Goal: Task Accomplishment & Management: Manage account settings

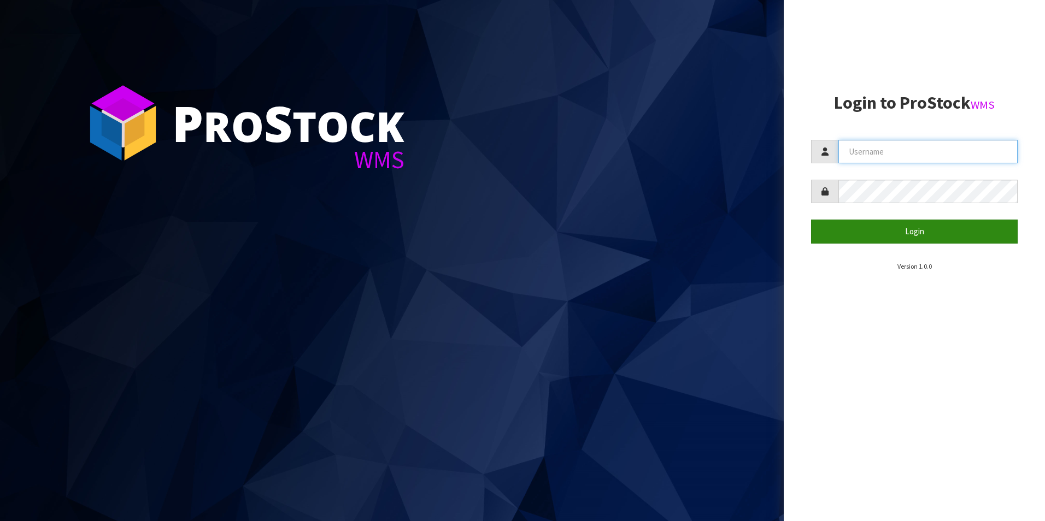
type input "[PERSON_NAME][EMAIL_ADDRESS][DOMAIN_NAME]"
click at [874, 228] on button "Login" at bounding box center [914, 231] width 207 height 23
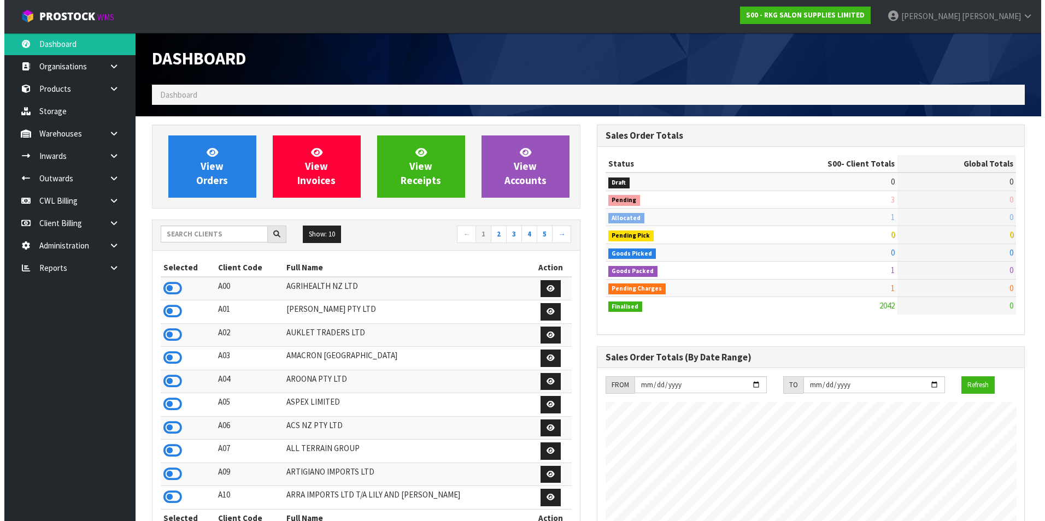
scroll to position [828, 444]
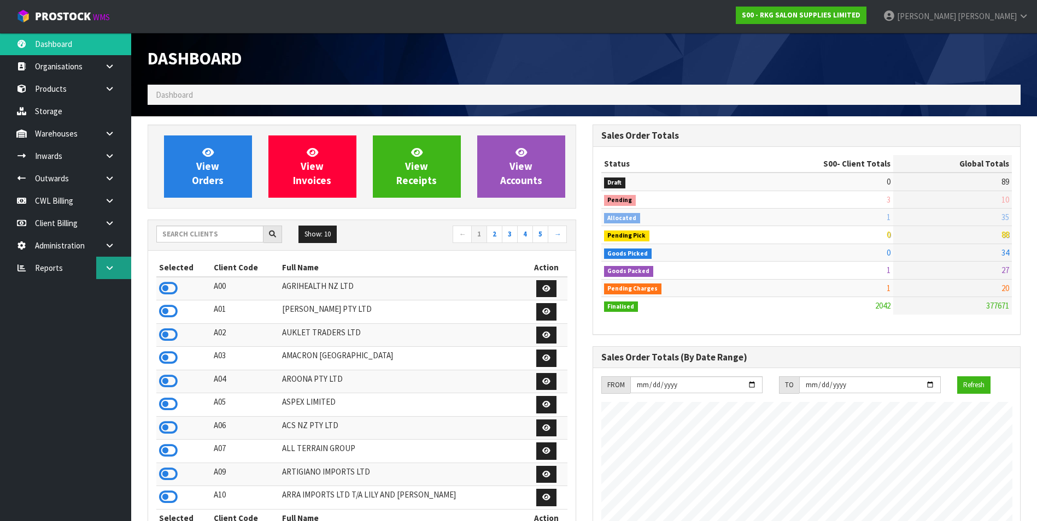
click at [103, 269] on link at bounding box center [113, 268] width 35 height 22
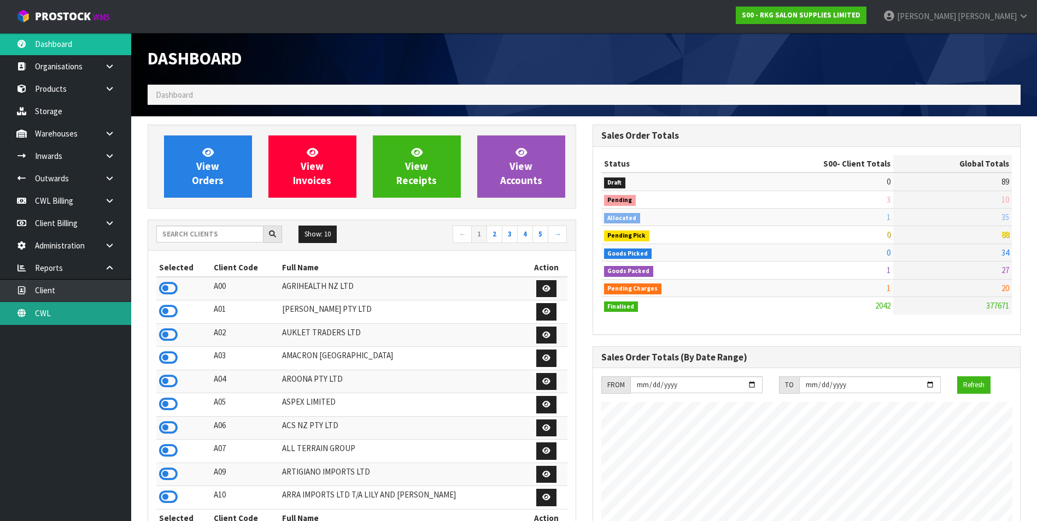
click at [100, 309] on link "CWL" at bounding box center [65, 313] width 131 height 22
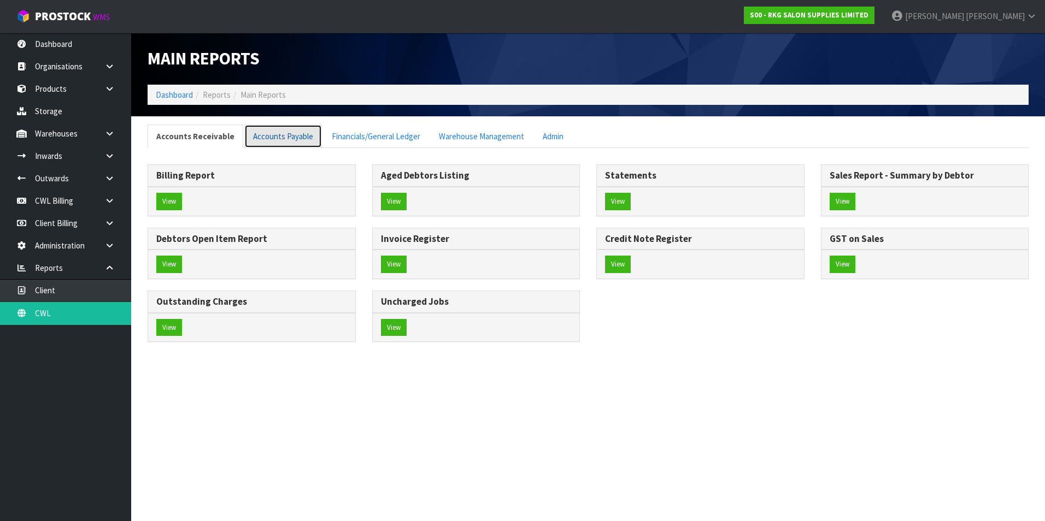
click at [287, 134] on link "Accounts Payable" at bounding box center [283, 136] width 78 height 23
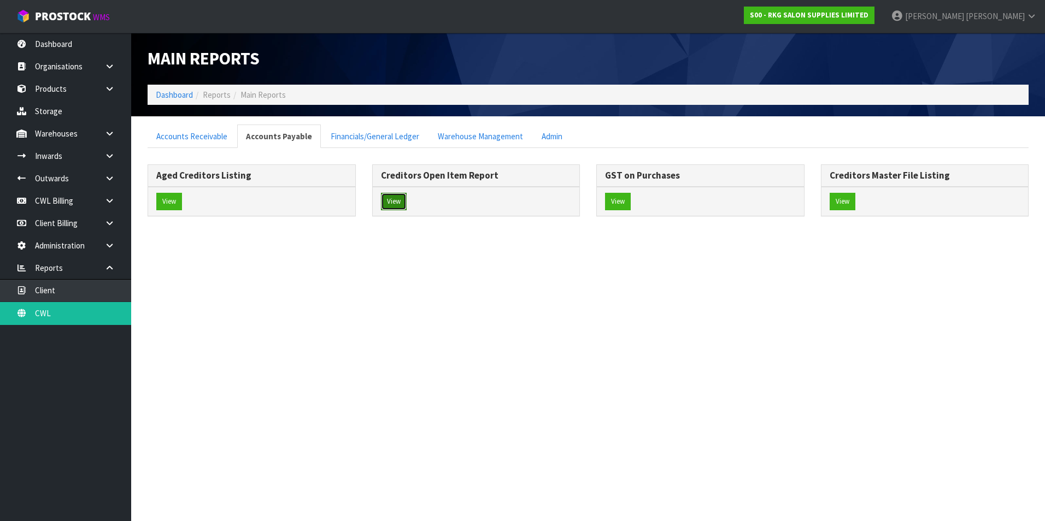
click at [396, 200] on button "View" at bounding box center [394, 201] width 26 height 17
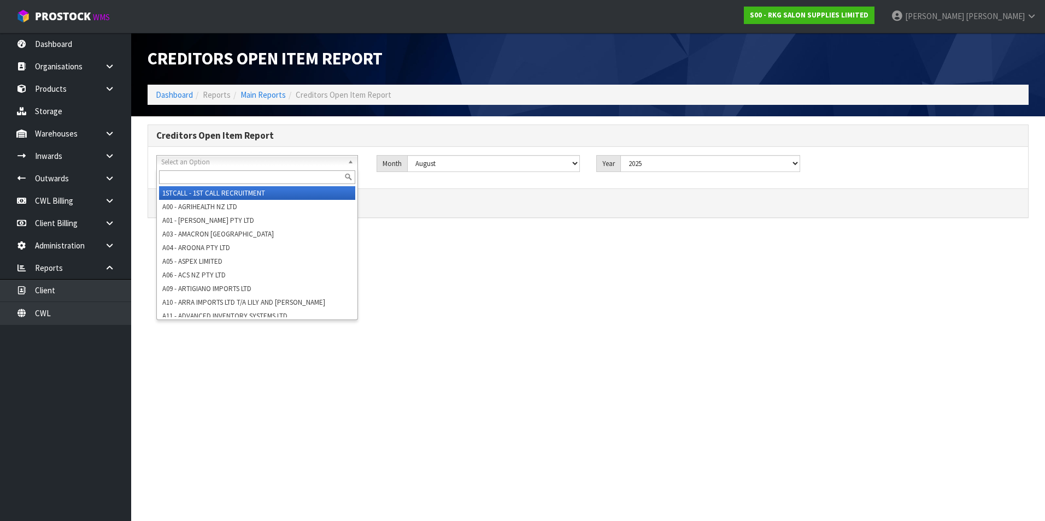
click at [231, 161] on span "Select an Option" at bounding box center [252, 162] width 182 height 13
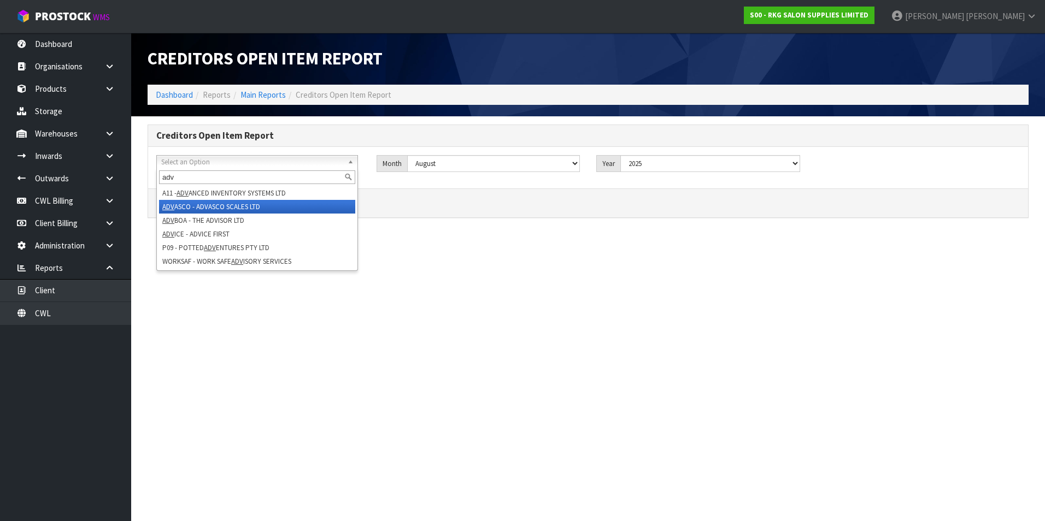
type input "adv"
click at [250, 207] on li "ADV ASCO - ADVASCO SCALES LTD" at bounding box center [257, 207] width 196 height 14
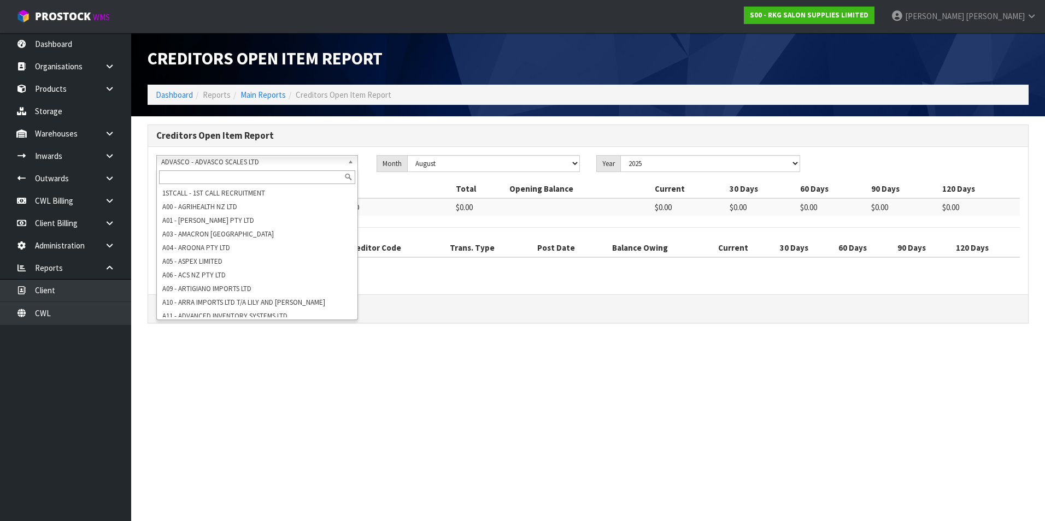
scroll to position [183, 0]
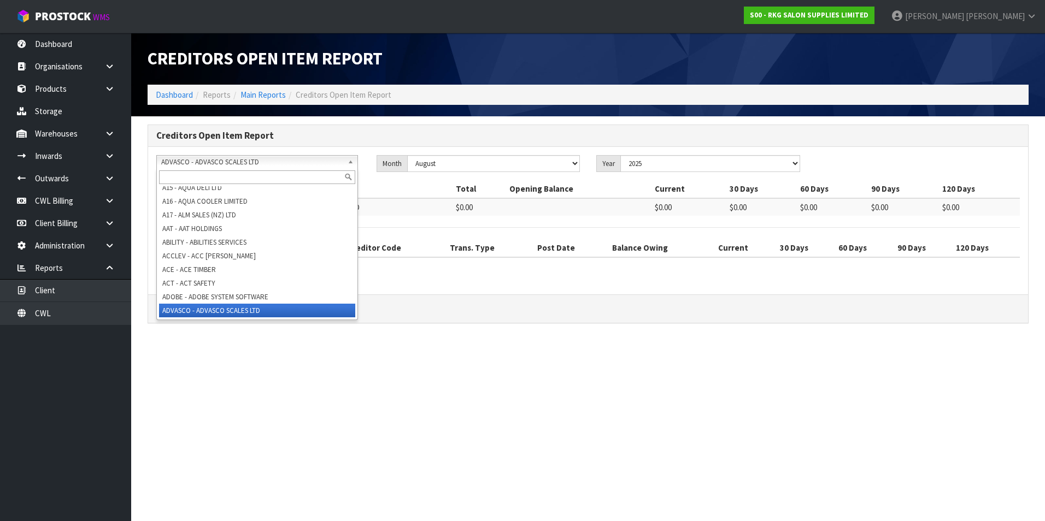
click at [222, 163] on span "ADVASCO - ADVASCO SCALES LTD" at bounding box center [252, 162] width 182 height 13
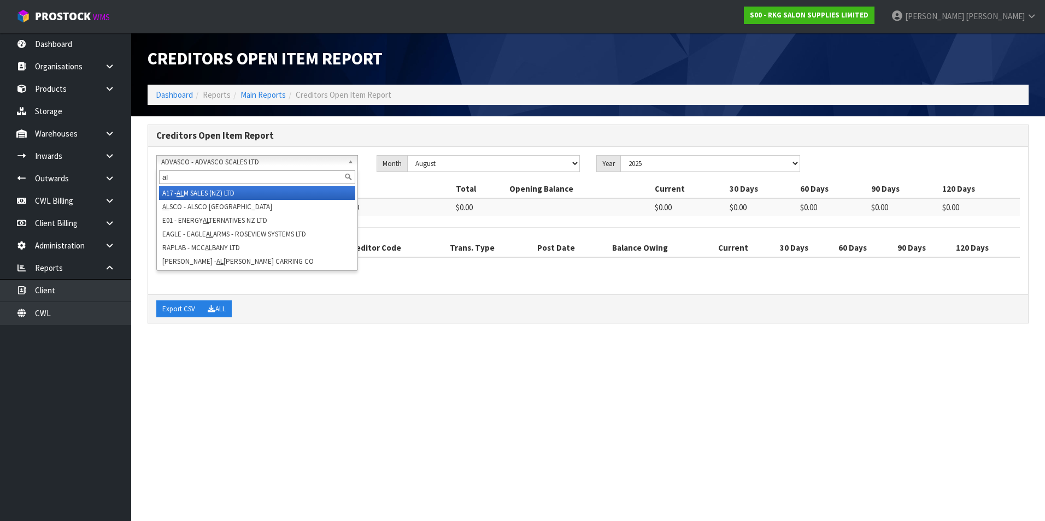
scroll to position [0, 0]
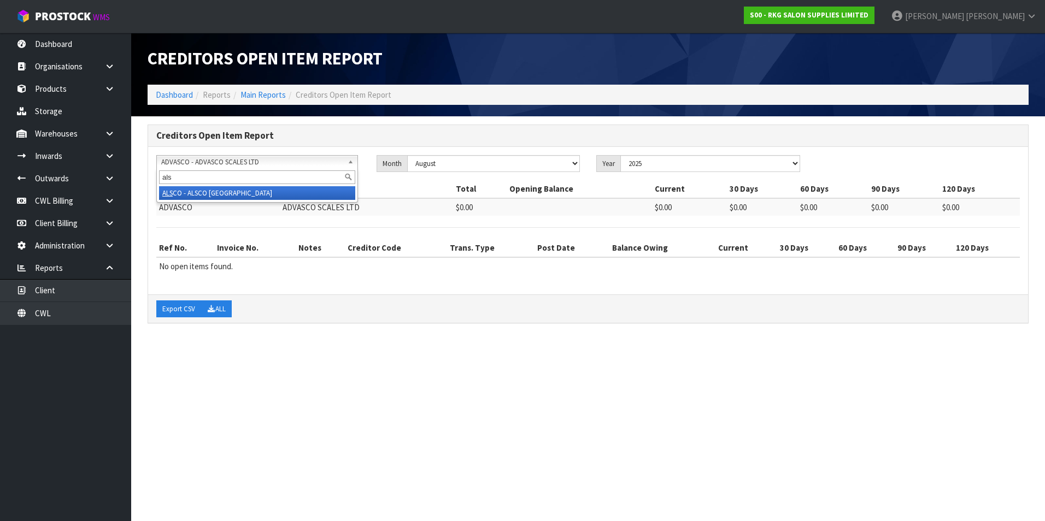
type input "als"
click at [214, 193] on li "ALS CO - ALSCO NZ" at bounding box center [257, 193] width 196 height 14
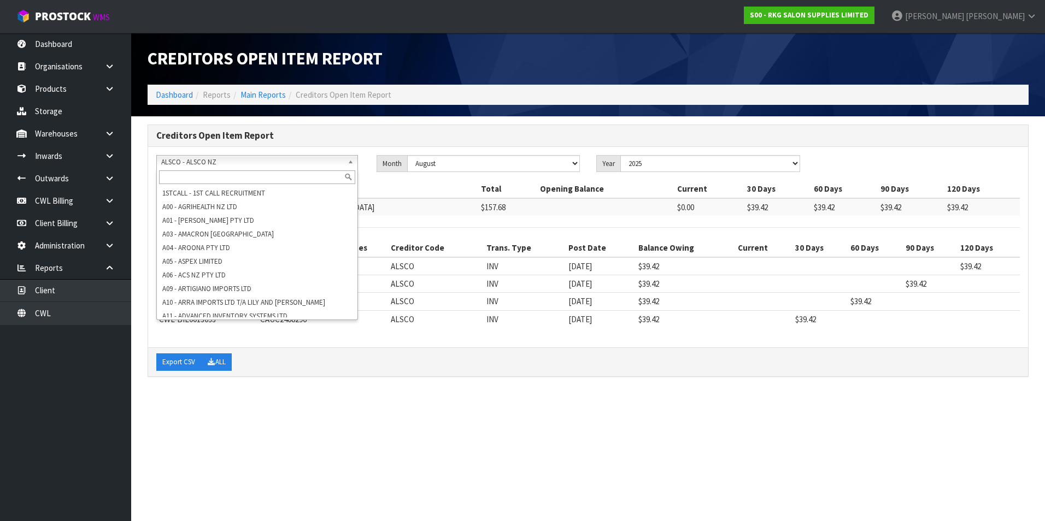
click at [222, 161] on span "ALSCO - ALSCO NZ" at bounding box center [252, 162] width 182 height 13
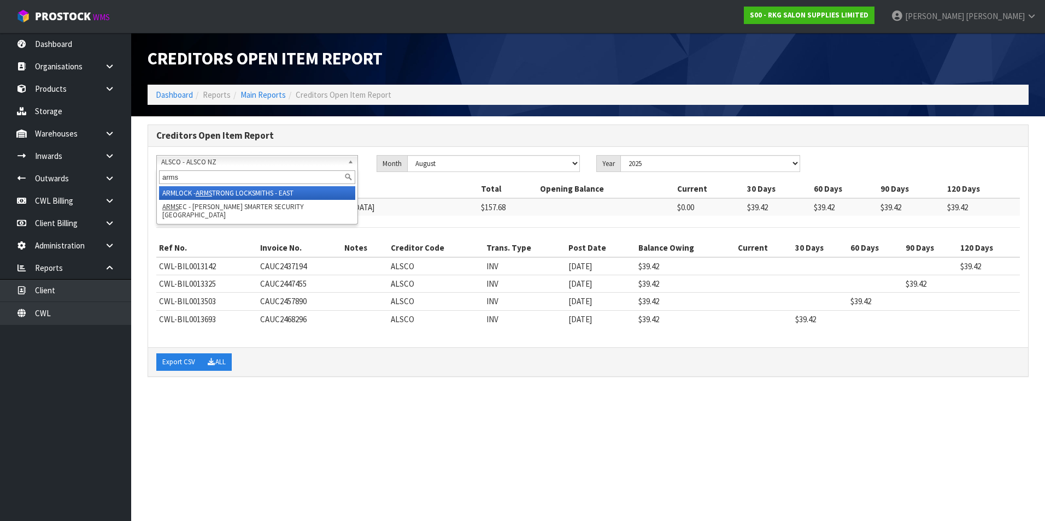
type input "arms"
click at [252, 191] on li "ARMLOCK - ARMS TRONG LOCKSMITHS - EAST" at bounding box center [257, 193] width 196 height 14
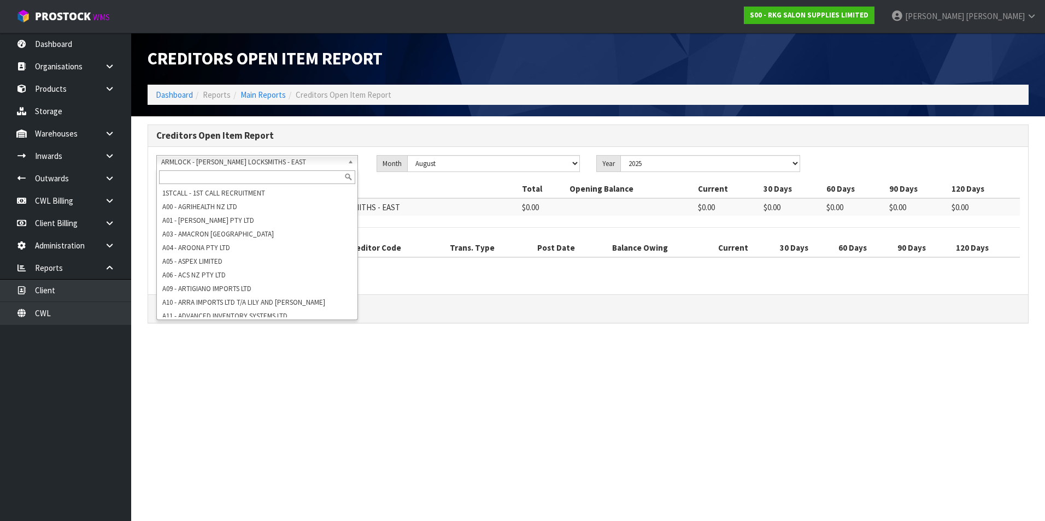
click at [245, 166] on span "ARMLOCK - [PERSON_NAME] LOCKSMITHS - EAST" at bounding box center [252, 162] width 182 height 13
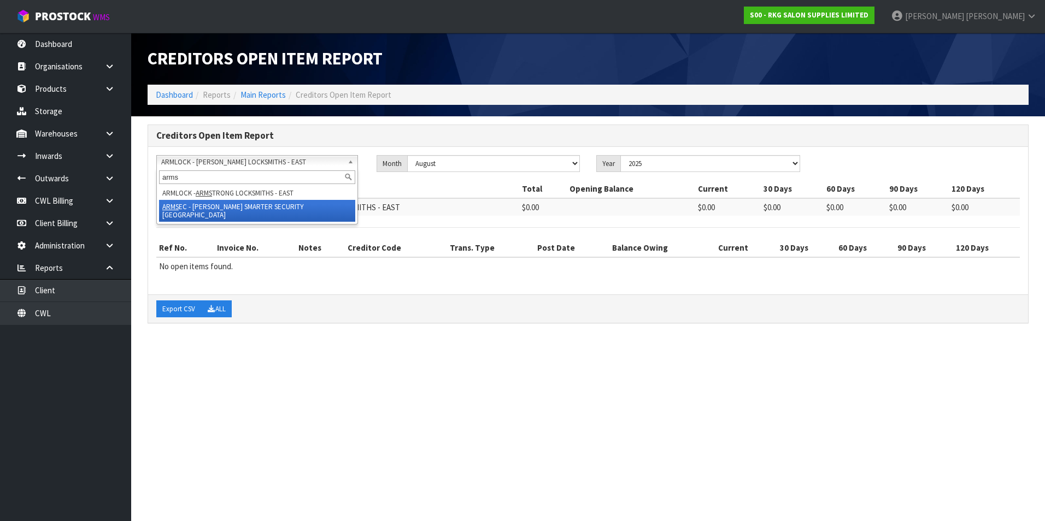
type input "arms"
click at [270, 205] on li "ARMS EC - [PERSON_NAME] SMARTER SECURITY [GEOGRAPHIC_DATA]" at bounding box center [257, 211] width 196 height 22
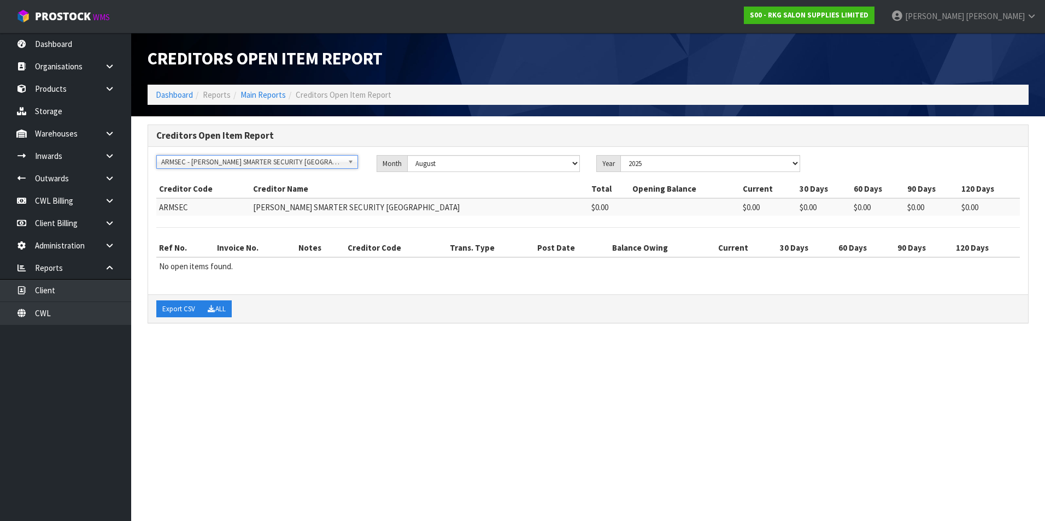
click at [489, 368] on section "Creditors Open Item Report Dashboard Reports Main Reports Creditors Open Item R…" at bounding box center [522, 260] width 1045 height 521
click at [87, 52] on link "Dashboard" at bounding box center [65, 44] width 131 height 22
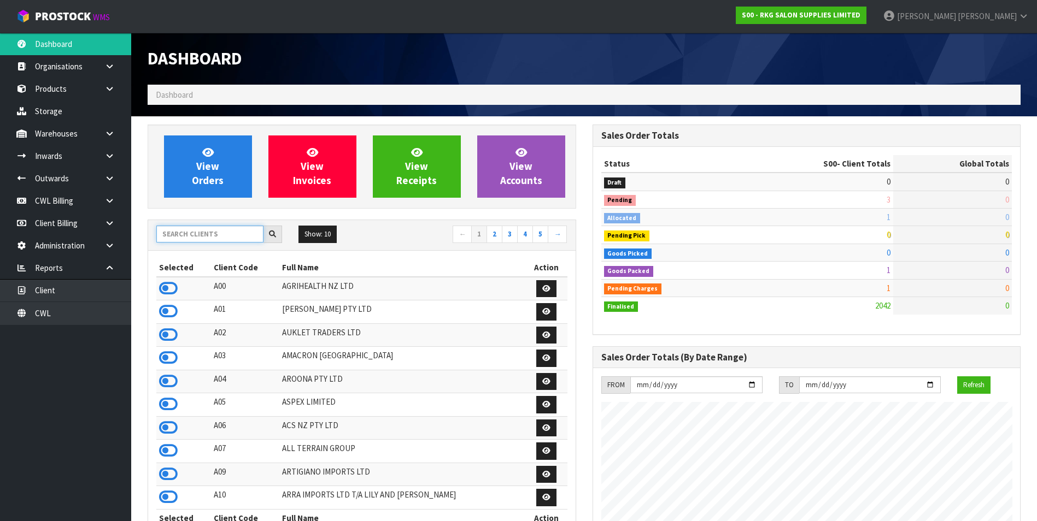
click at [196, 234] on input "text" at bounding box center [209, 234] width 107 height 17
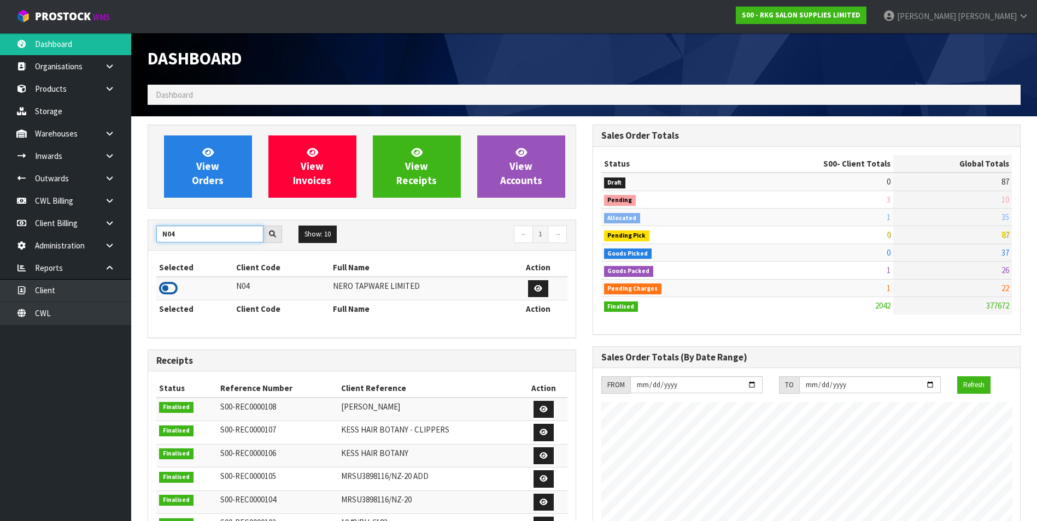
type input "N04"
click at [168, 286] on icon at bounding box center [168, 288] width 19 height 16
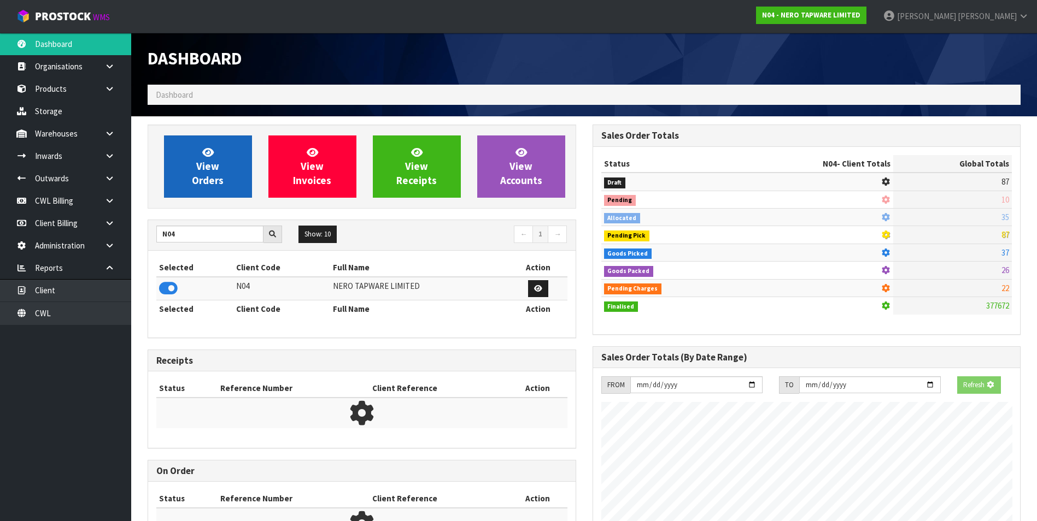
scroll to position [681, 444]
drag, startPoint x: 207, startPoint y: 172, endPoint x: 209, endPoint y: 164, distance: 8.1
click at [207, 170] on span "View Orders" at bounding box center [208, 166] width 32 height 41
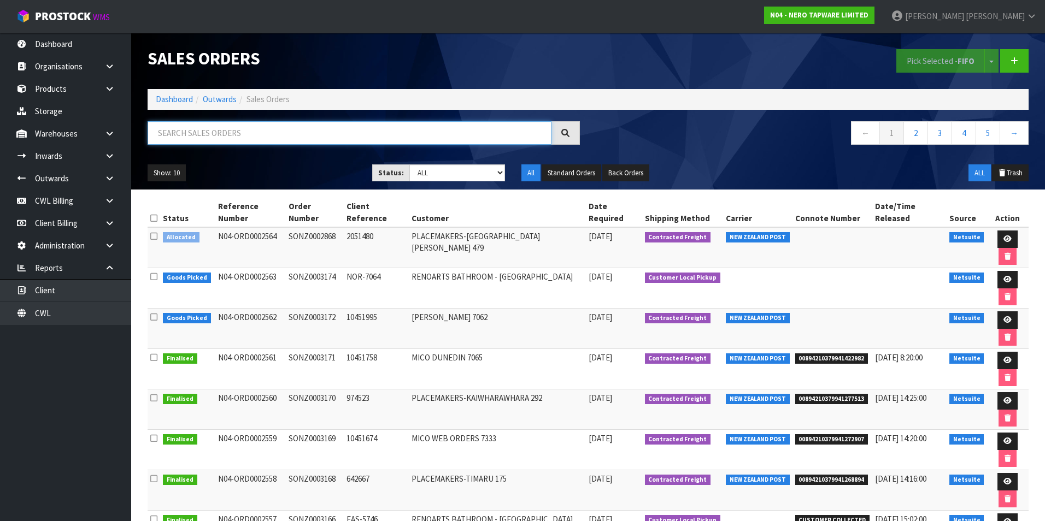
click at [226, 128] on input "text" at bounding box center [350, 132] width 404 height 23
paste input "00894210379940396741"
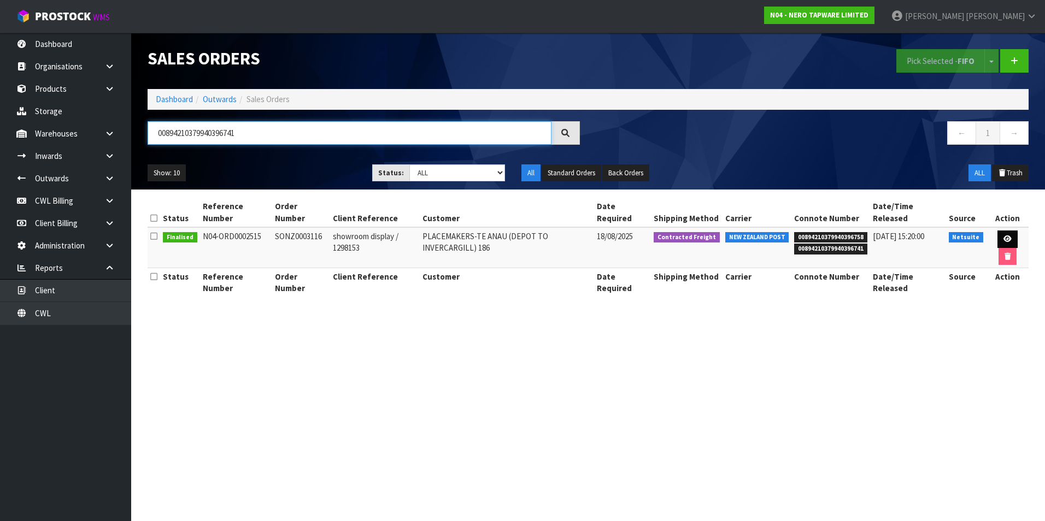
type input "00894210379940396741"
click at [1007, 236] on icon at bounding box center [1007, 239] width 8 height 7
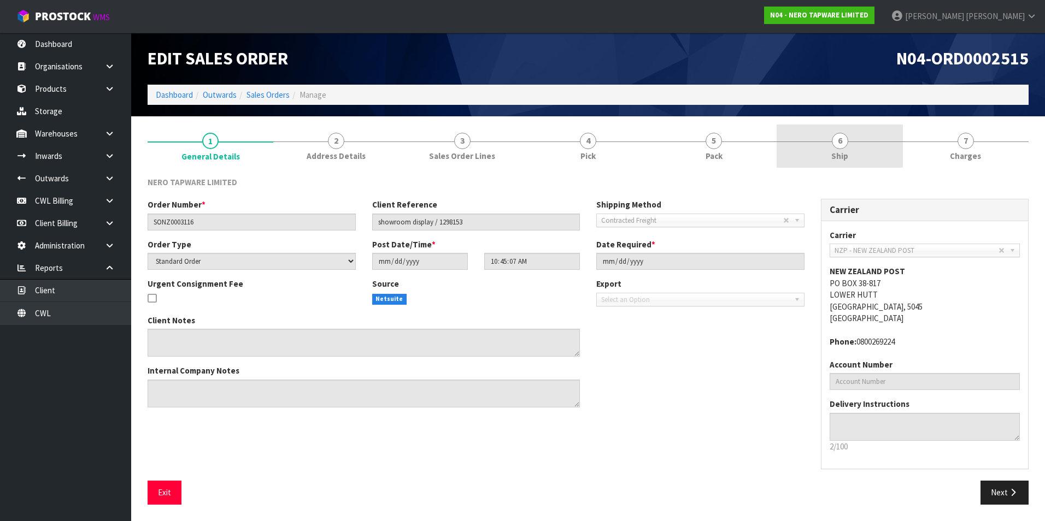
click at [842, 147] on span "6" at bounding box center [840, 141] width 16 height 16
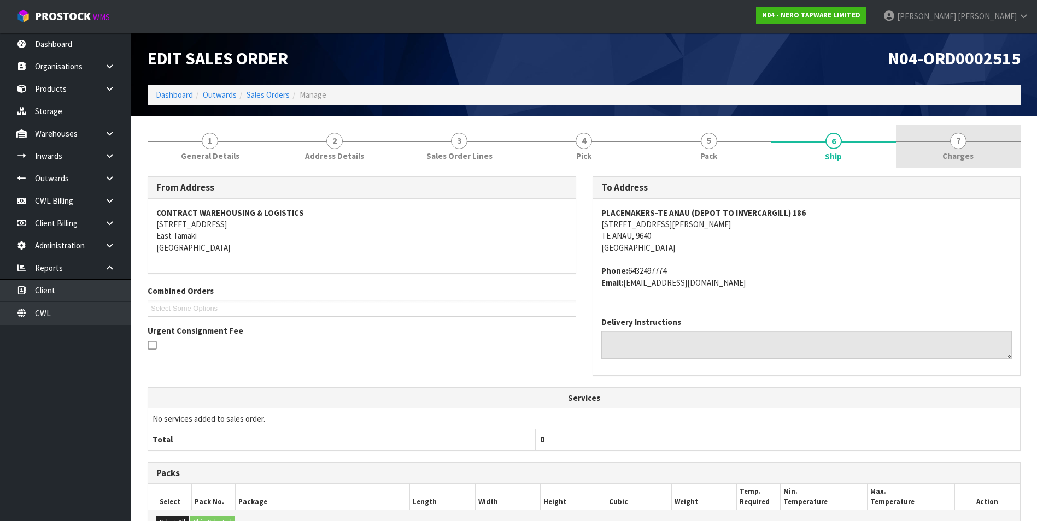
drag, startPoint x: 963, startPoint y: 146, endPoint x: 958, endPoint y: 160, distance: 14.5
click at [963, 146] on span "7" at bounding box center [958, 141] width 16 height 16
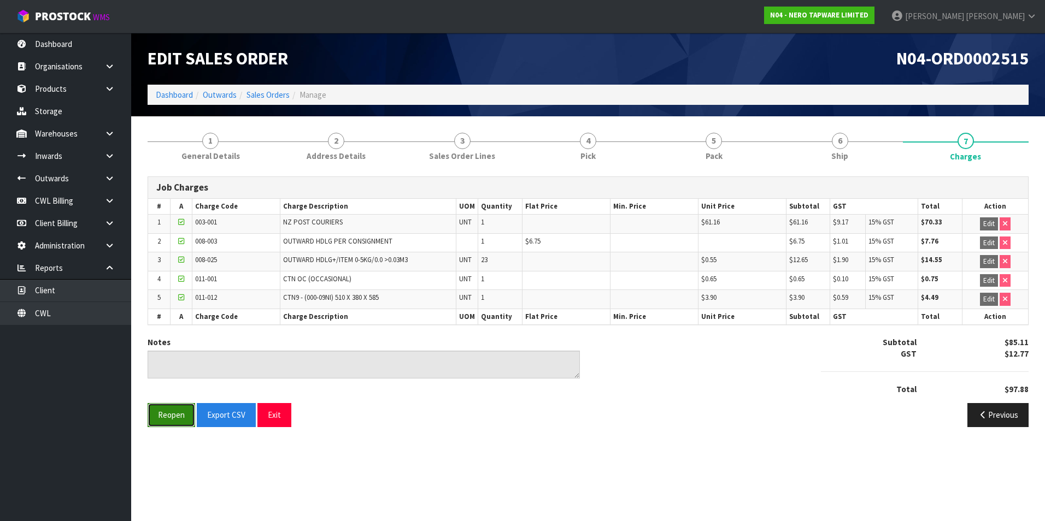
click at [177, 415] on button "Reopen" at bounding box center [172, 414] width 48 height 23
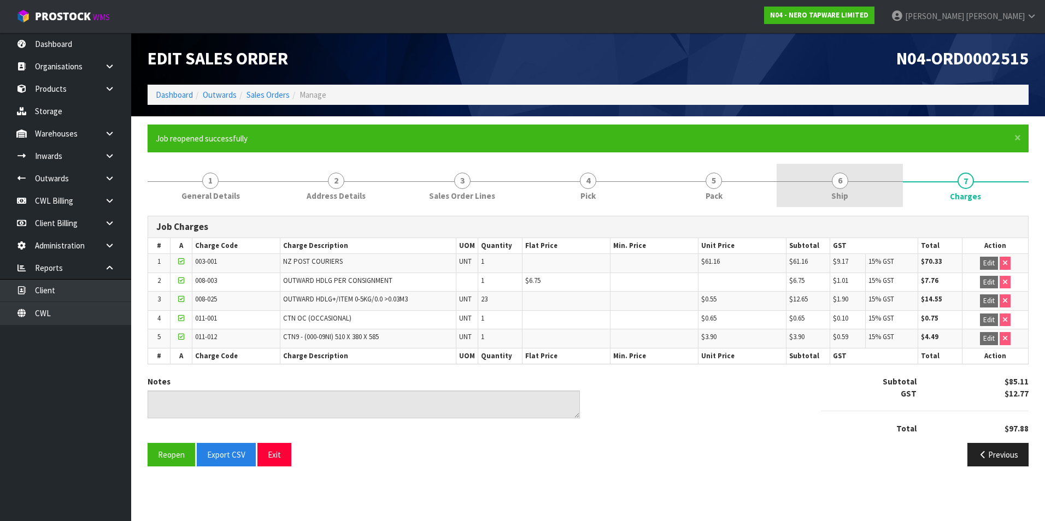
click at [838, 185] on span "6" at bounding box center [840, 181] width 16 height 16
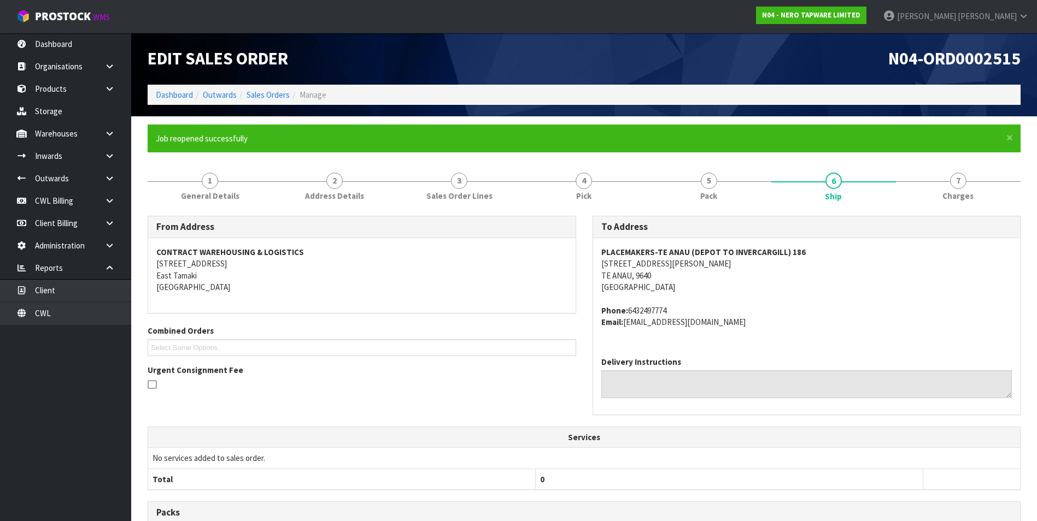
scroll to position [219, 0]
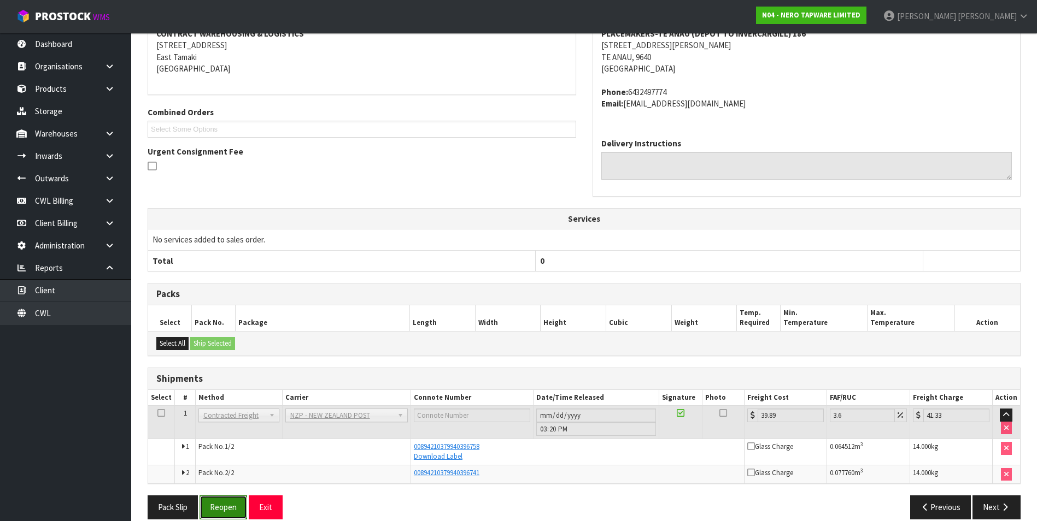
click at [230, 505] on button "Reopen" at bounding box center [223, 507] width 48 height 23
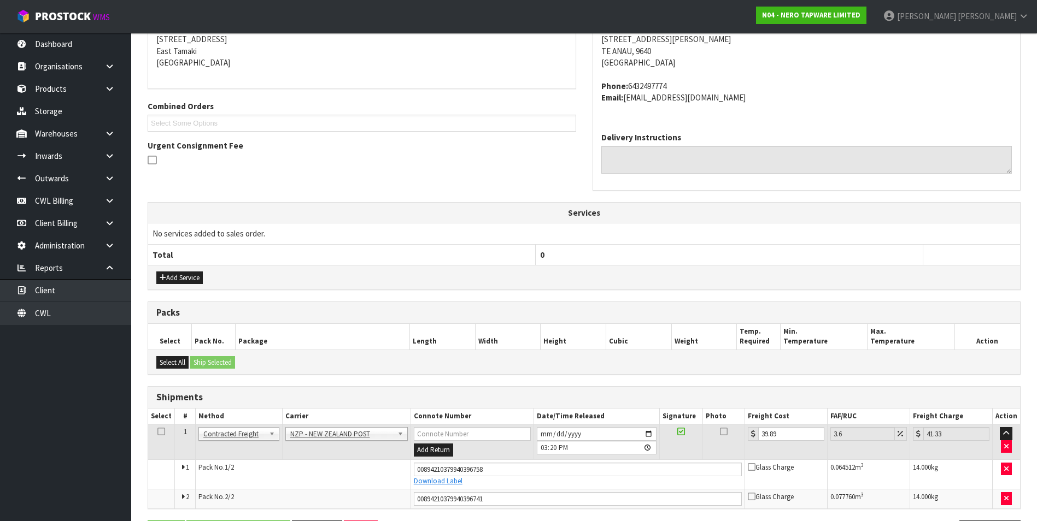
scroll to position [264, 0]
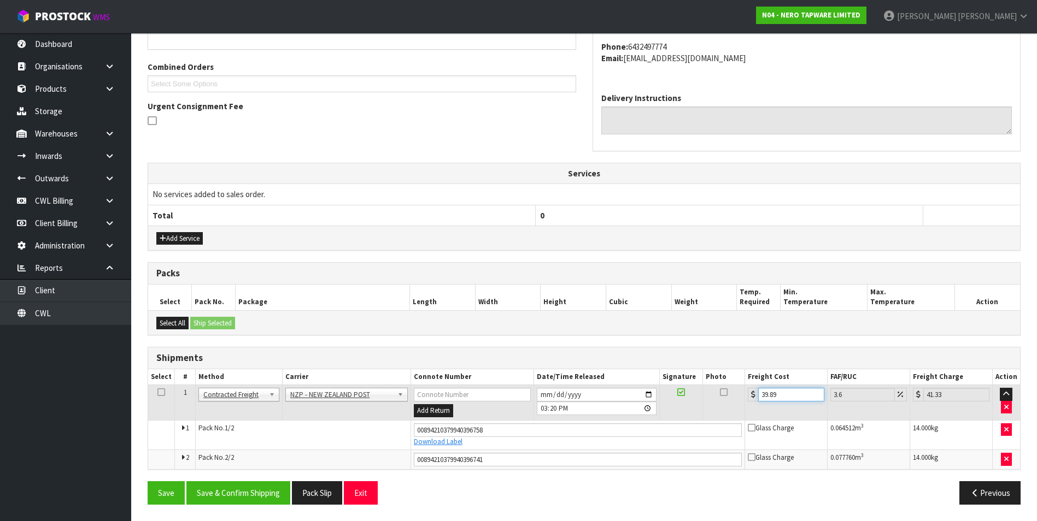
click at [809, 395] on input "39.89" at bounding box center [791, 395] width 66 height 14
type input "39.8"
type input "41.23"
type input "39"
type input "40.4"
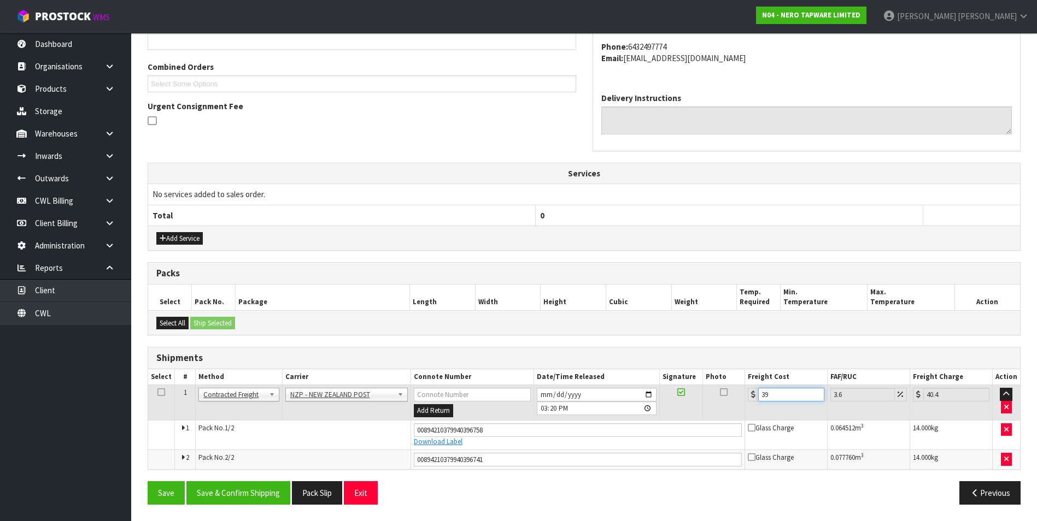
type input "3"
type input "3.11"
type input "0"
type input "4"
type input "4.14"
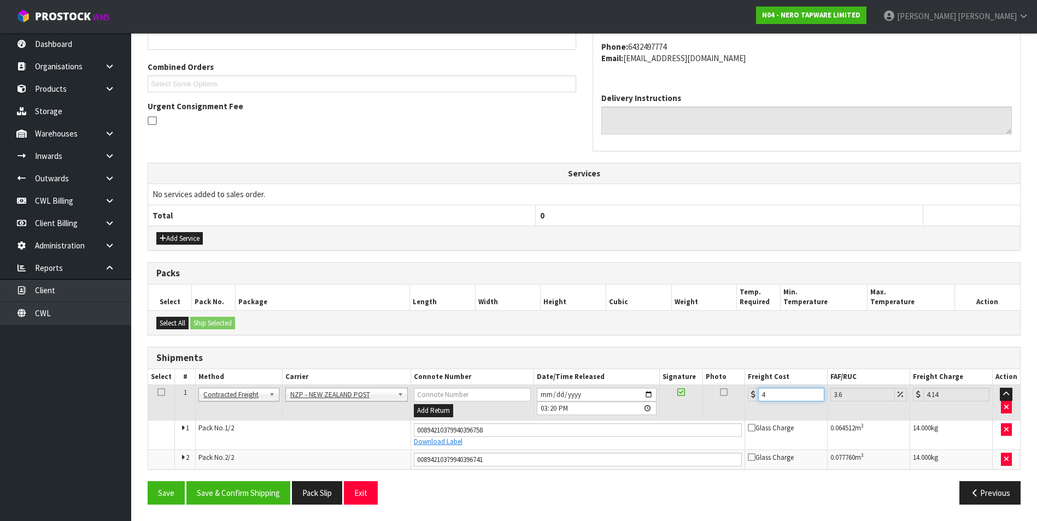
type input "49"
type input "50.76"
type input "49.07"
type input "50.84"
type input "49.07"
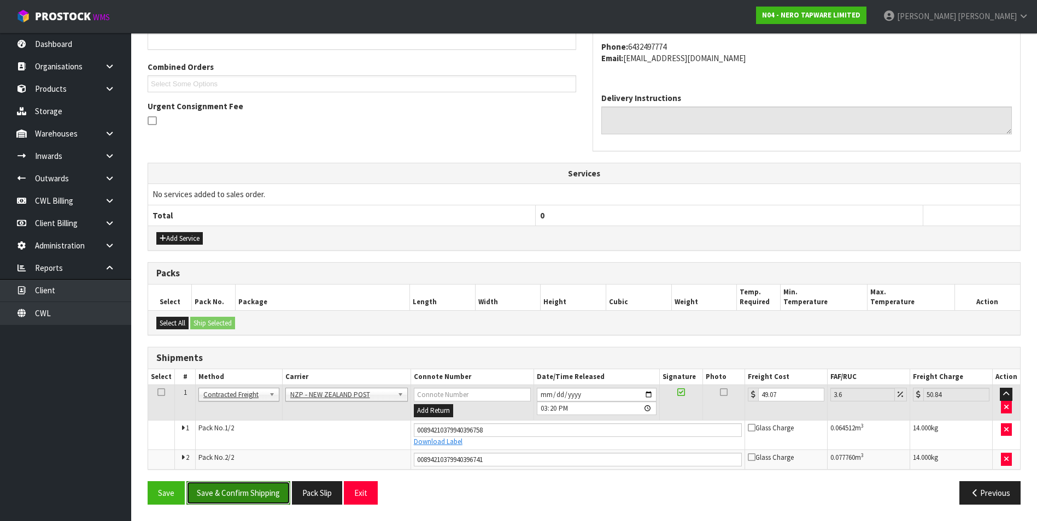
click at [249, 493] on button "Save & Confirm Shipping" at bounding box center [238, 492] width 104 height 23
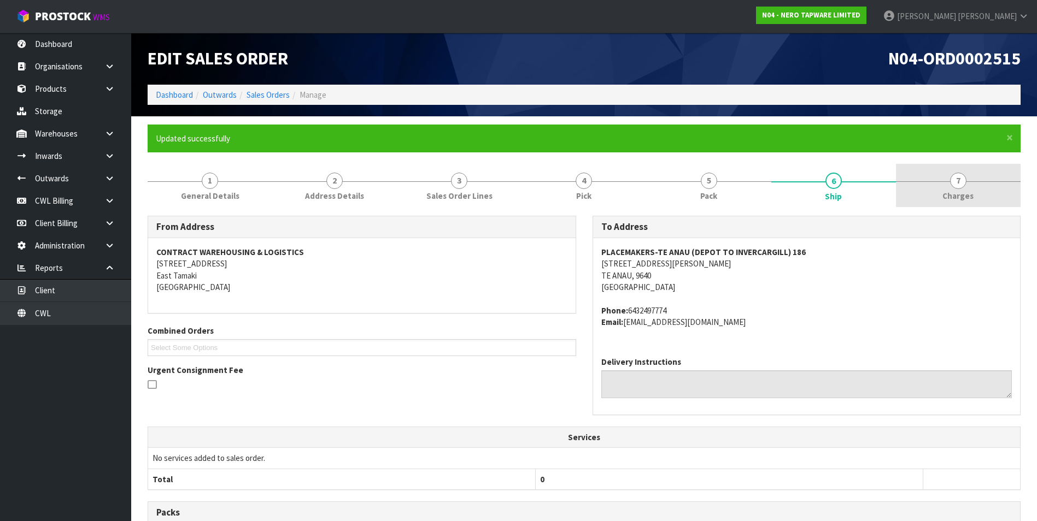
drag, startPoint x: 958, startPoint y: 184, endPoint x: 969, endPoint y: 203, distance: 21.8
click at [958, 184] on span "7" at bounding box center [958, 181] width 16 height 16
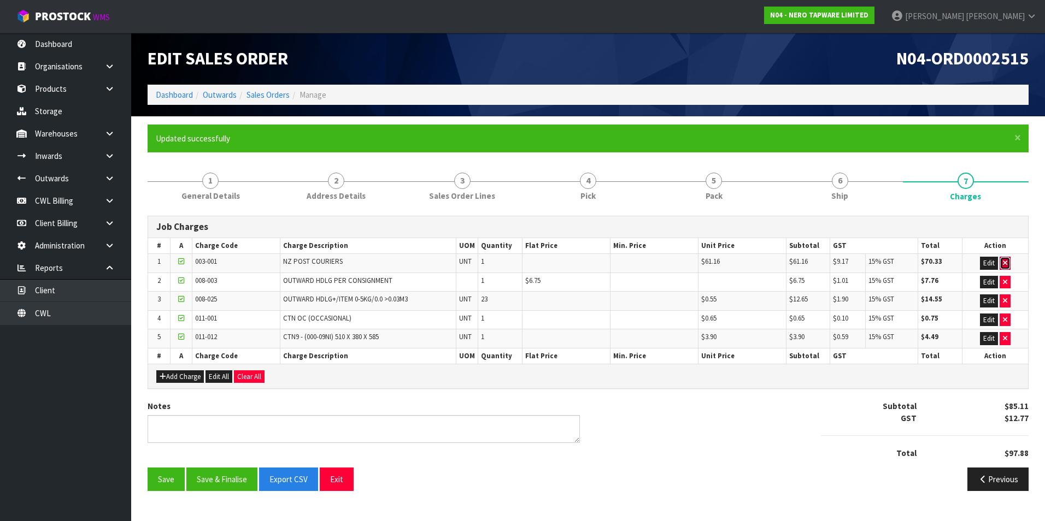
click at [1006, 261] on icon "button" at bounding box center [1005, 263] width 4 height 7
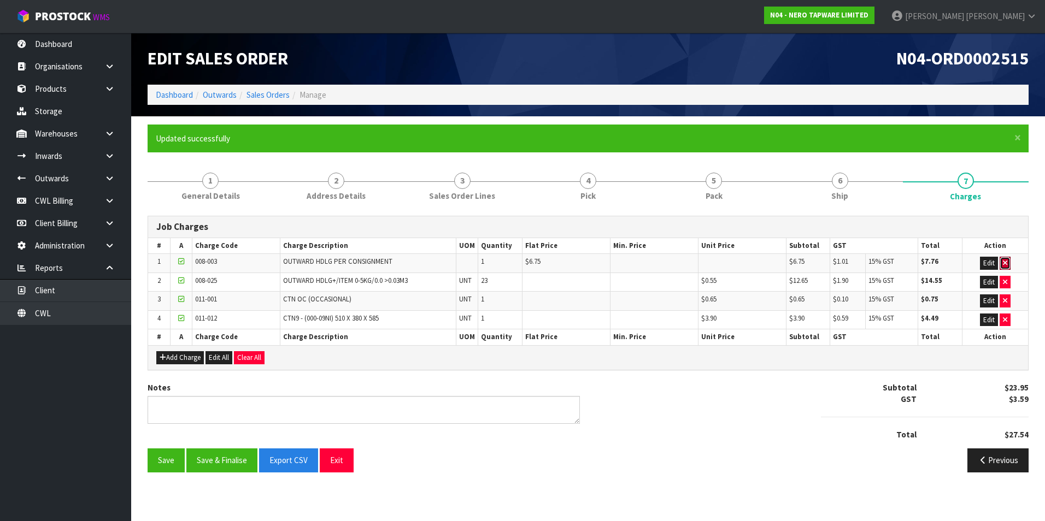
click at [1006, 261] on icon "button" at bounding box center [1005, 263] width 4 height 7
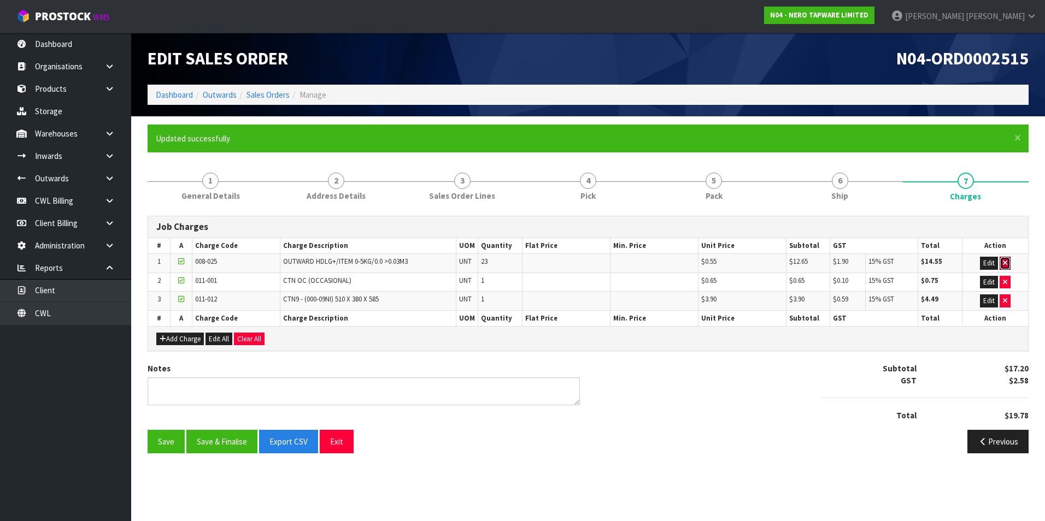
click at [1006, 261] on icon "button" at bounding box center [1005, 263] width 4 height 7
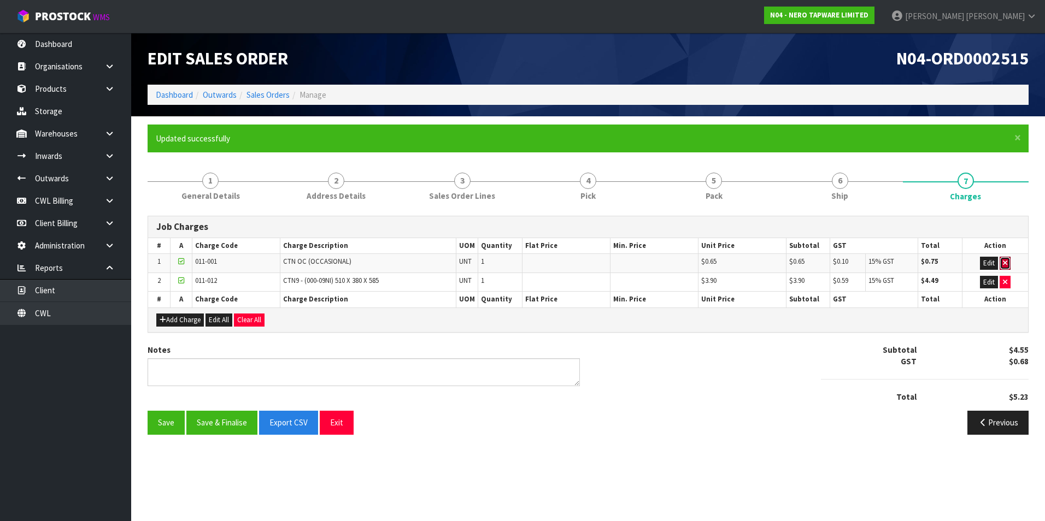
click at [1006, 261] on icon "button" at bounding box center [1005, 263] width 4 height 7
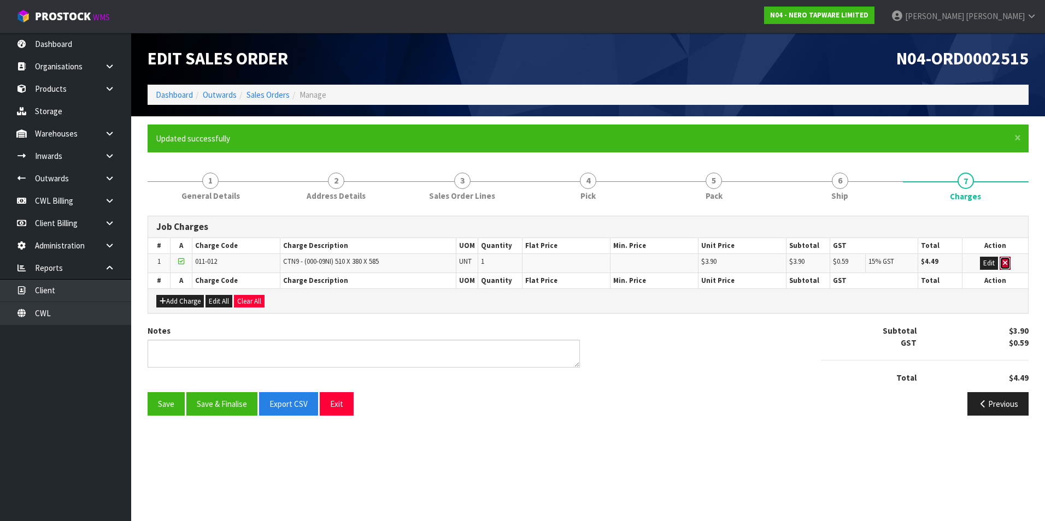
click at [1006, 261] on icon "button" at bounding box center [1005, 263] width 4 height 7
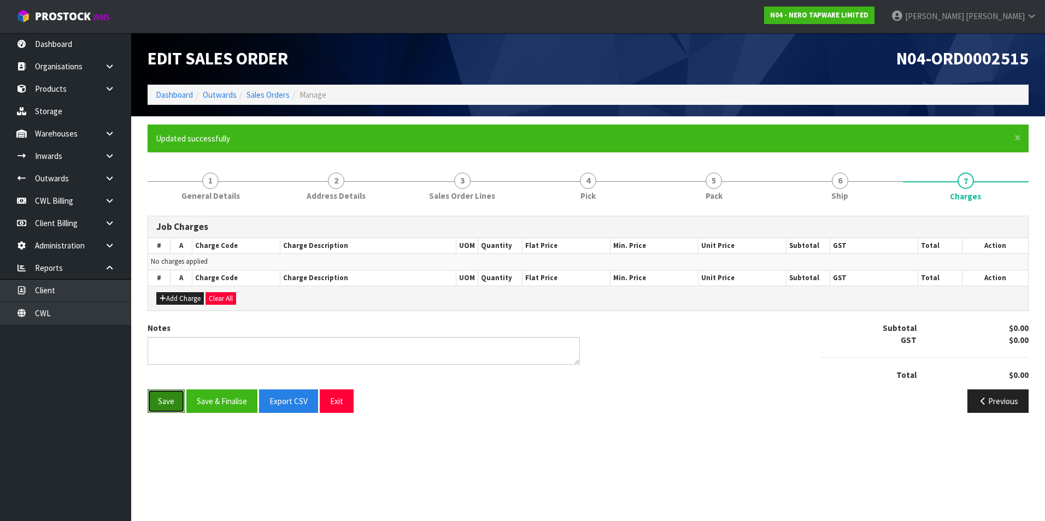
click at [162, 399] on button "Save" at bounding box center [166, 401] width 37 height 23
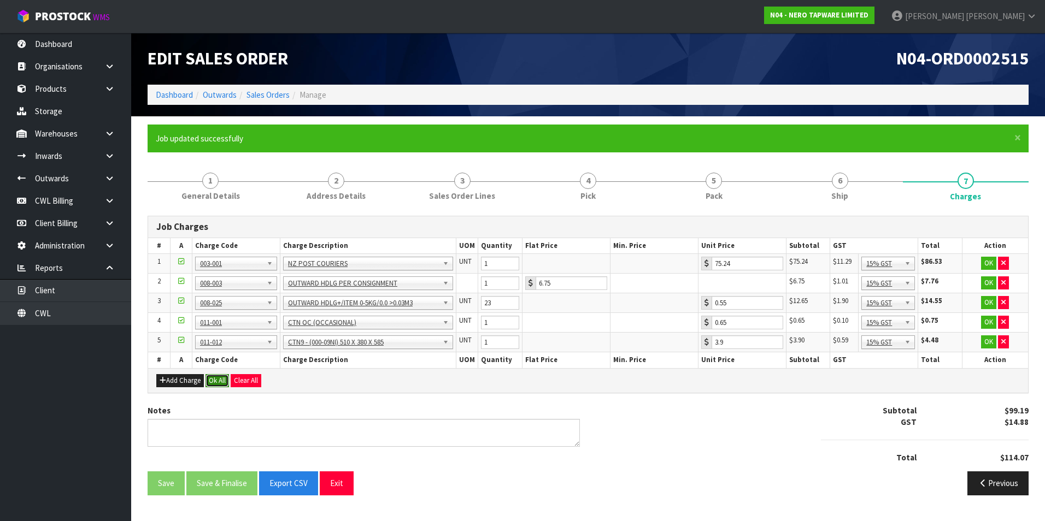
click at [217, 381] on button "Ok All" at bounding box center [216, 380] width 23 height 13
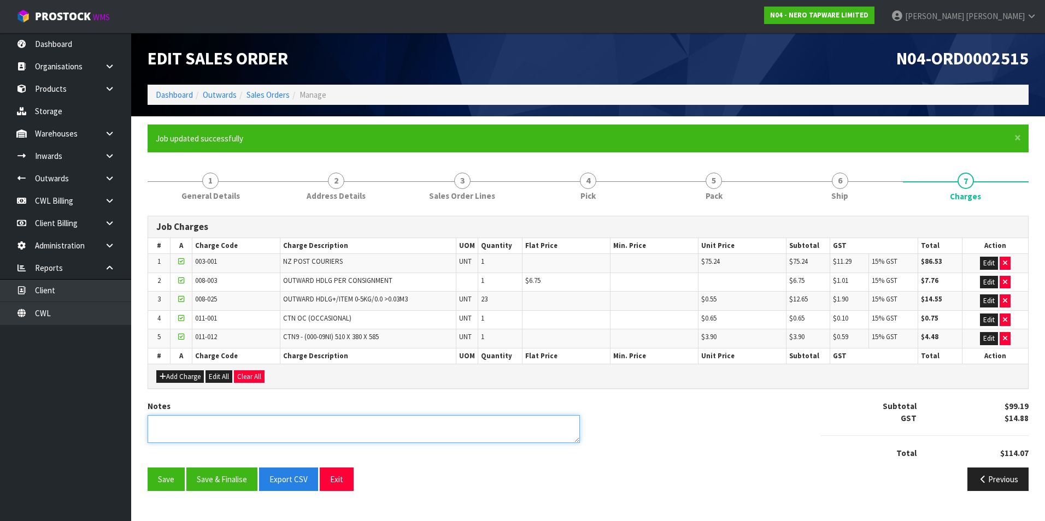
click at [208, 422] on textarea at bounding box center [364, 429] width 432 height 28
type textarea "2 X RURAL FEES ADDED"
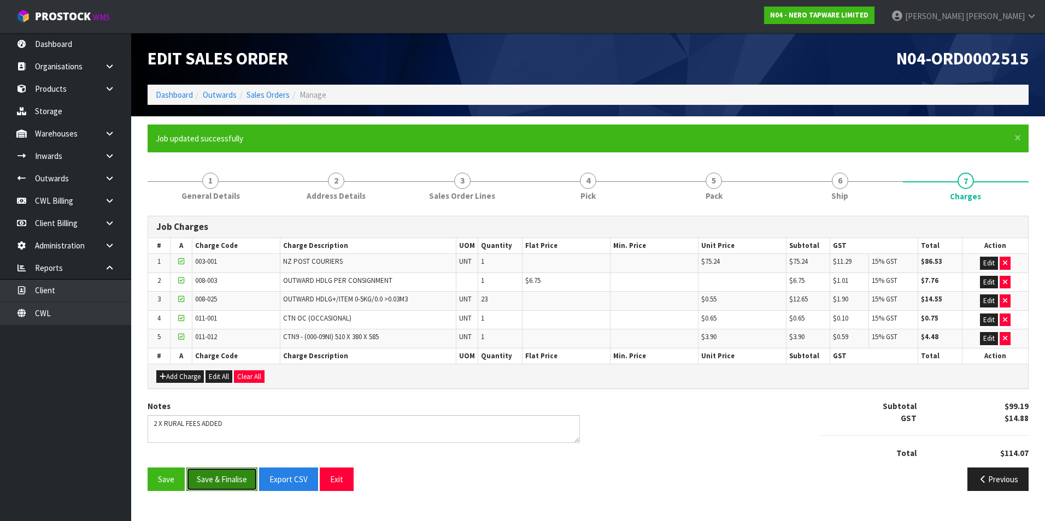
click at [229, 481] on button "Save & Finalise" at bounding box center [221, 479] width 71 height 23
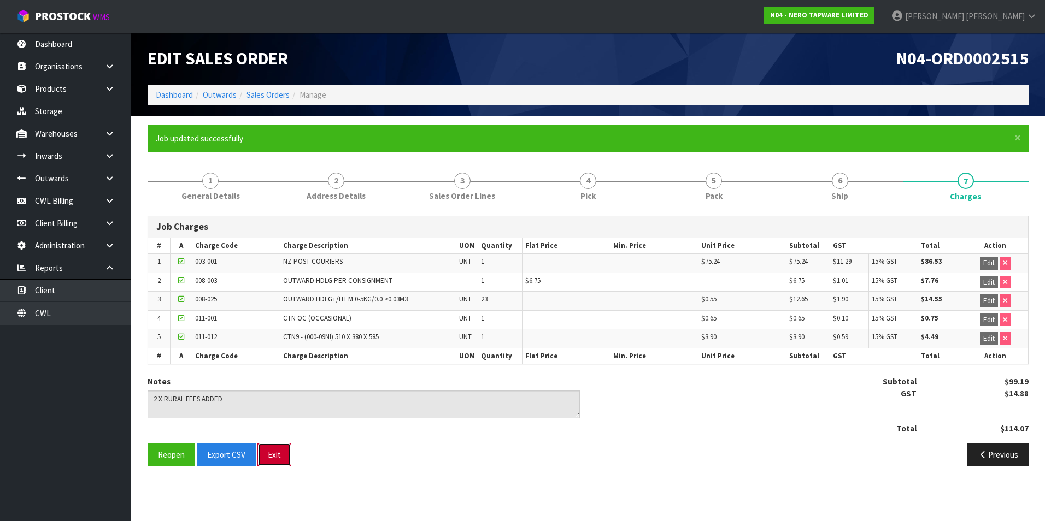
click at [268, 458] on button "Exit" at bounding box center [274, 454] width 34 height 23
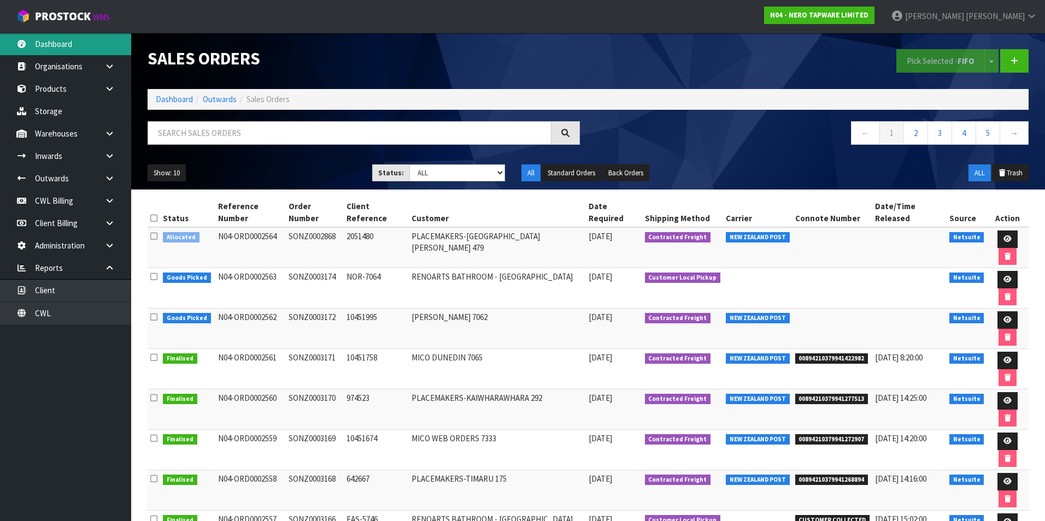
click at [65, 49] on link "Dashboard" at bounding box center [65, 44] width 131 height 22
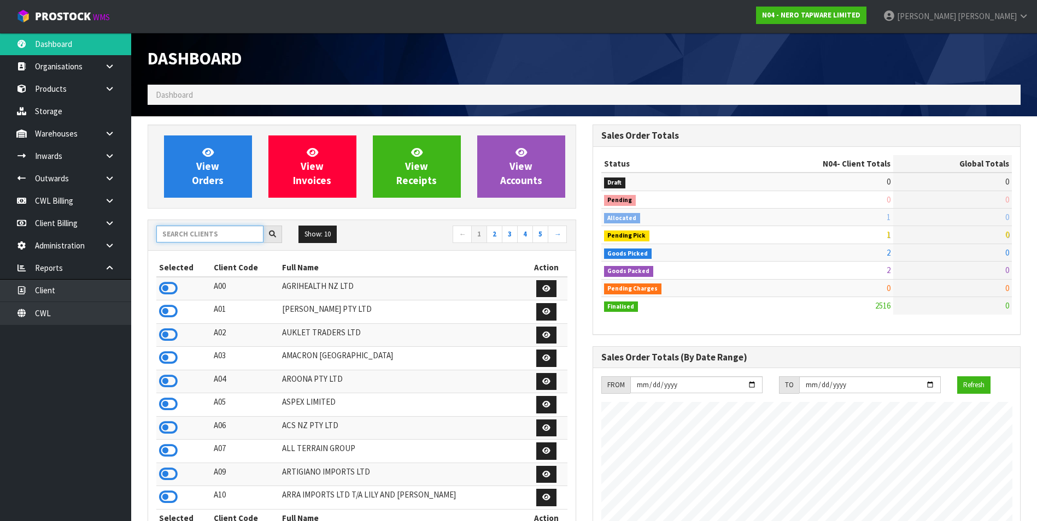
click at [205, 234] on input "text" at bounding box center [209, 234] width 107 height 17
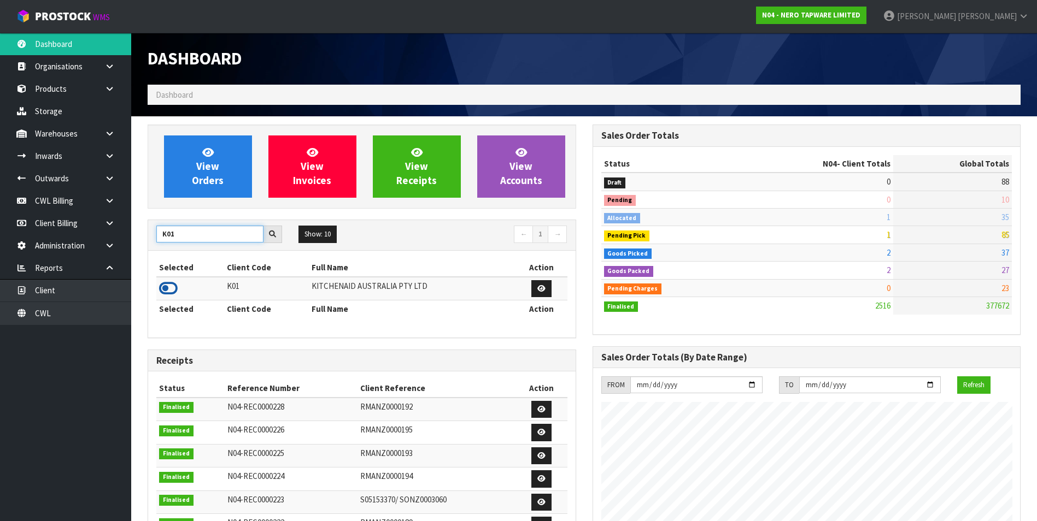
type input "K01"
click at [168, 286] on icon at bounding box center [168, 288] width 19 height 16
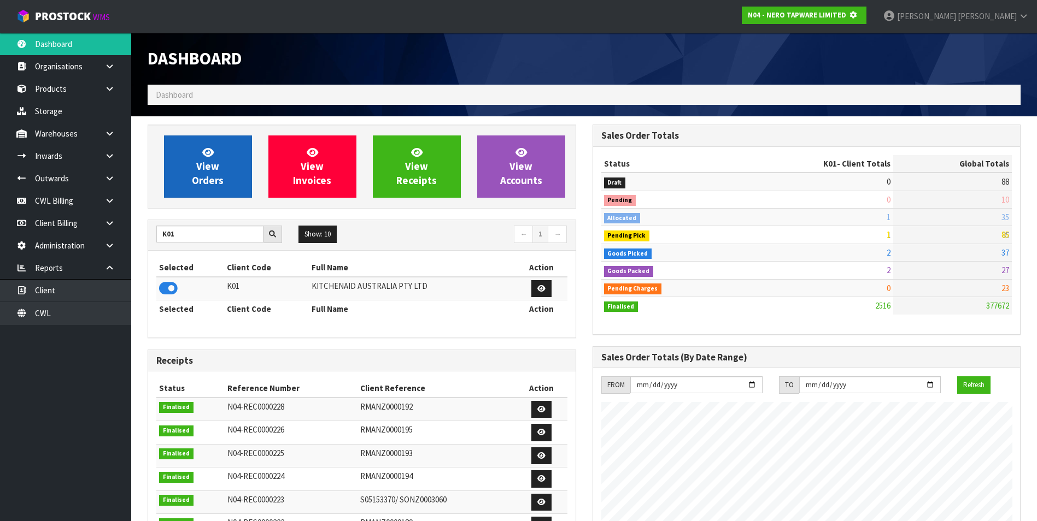
scroll to position [545759, 545995]
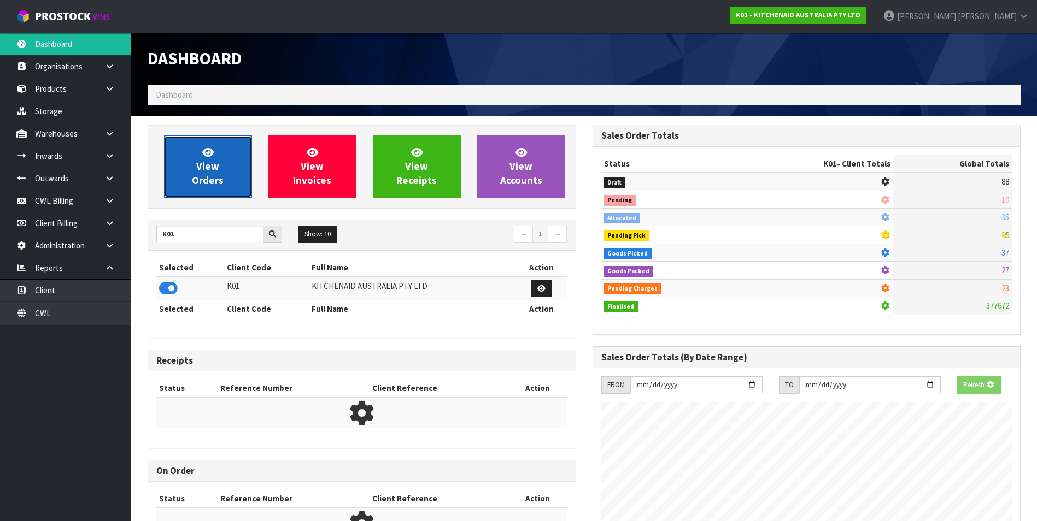
drag, startPoint x: 204, startPoint y: 182, endPoint x: 205, endPoint y: 176, distance: 6.0
click at [204, 181] on span "View Orders" at bounding box center [208, 166] width 32 height 41
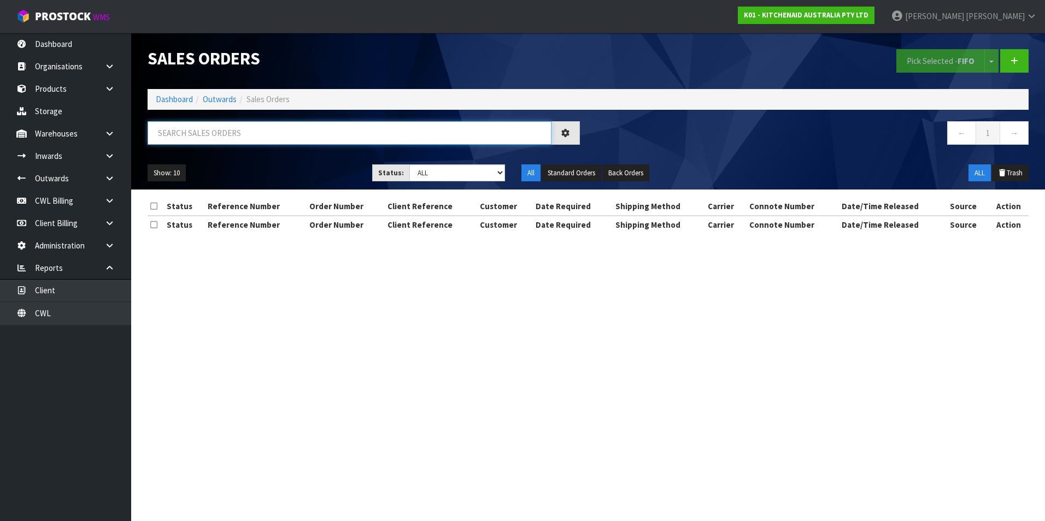
click at [204, 135] on input "text" at bounding box center [350, 132] width 404 height 23
paste input "00894210379941134632"
type input "00894210379941134632"
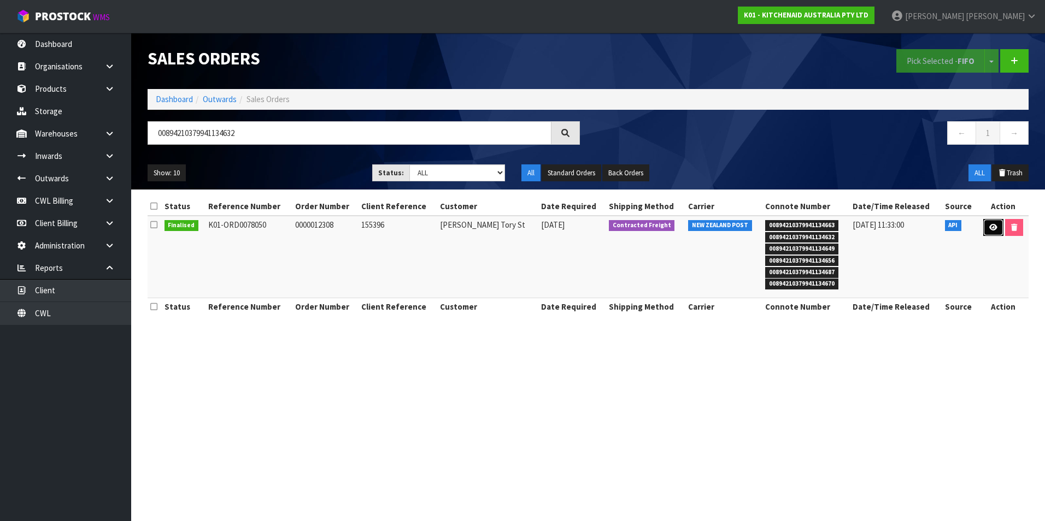
click at [996, 230] on icon at bounding box center [993, 227] width 8 height 7
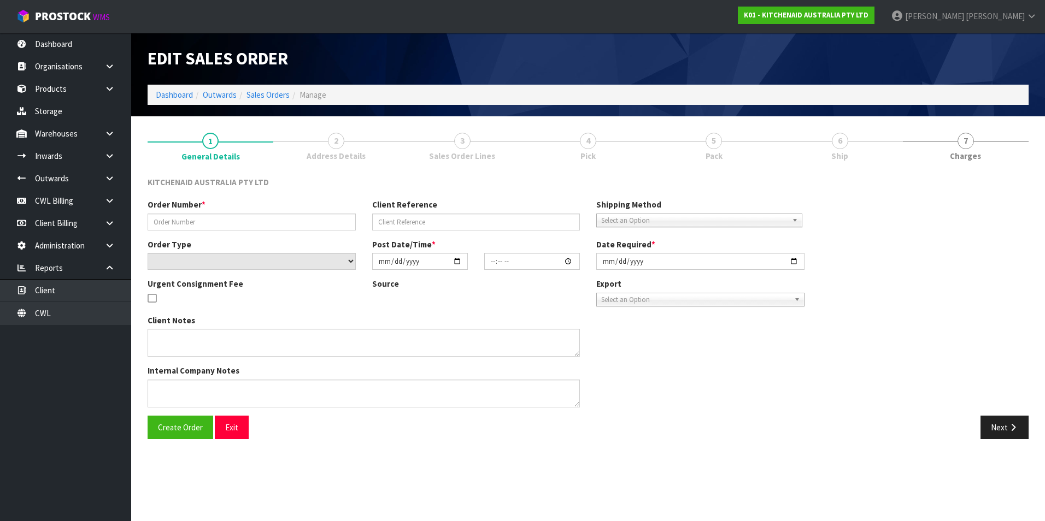
type input "0000012308"
type input "155396"
select select "number:0"
type input "[DATE]"
type input "11:31:34.000"
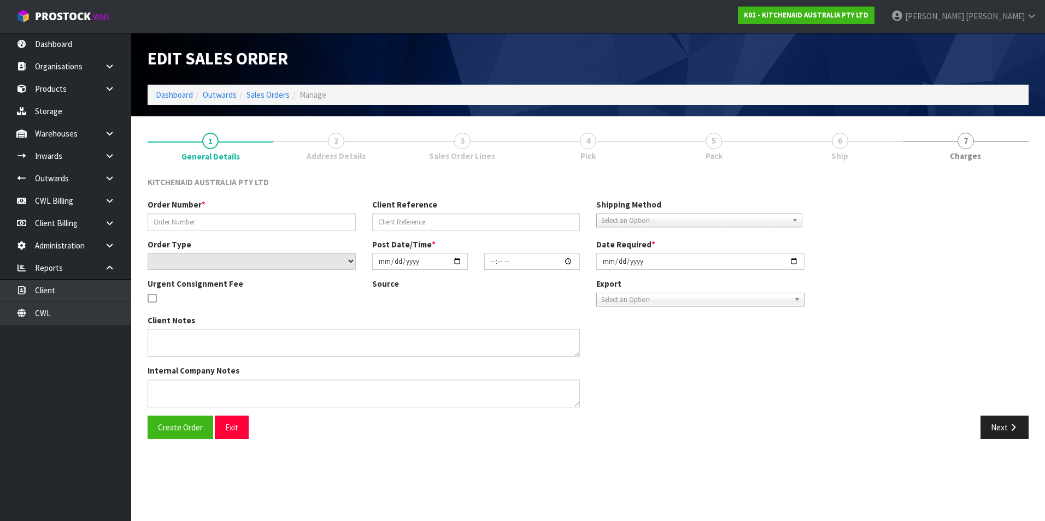
type input "[DATE]"
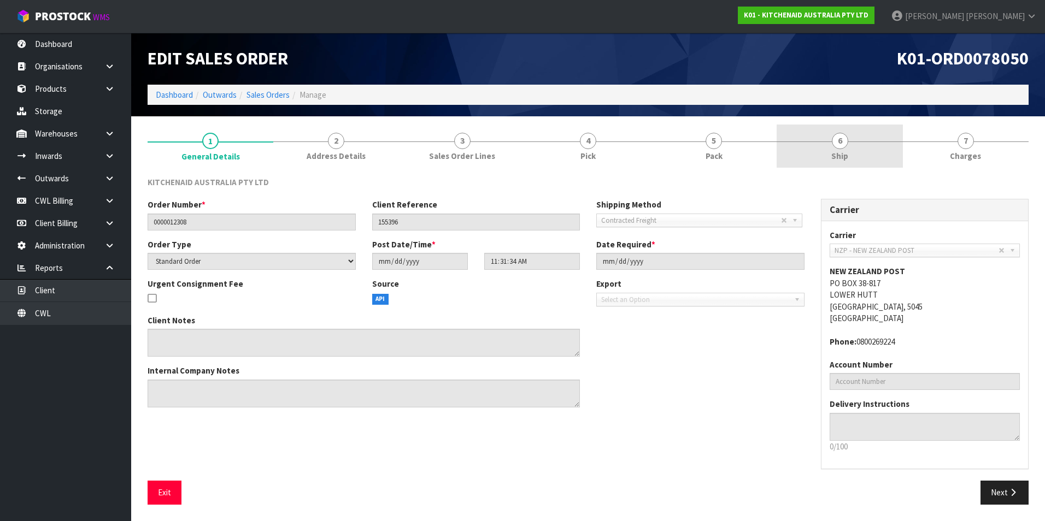
click at [851, 149] on link "6 Ship" at bounding box center [839, 146] width 126 height 43
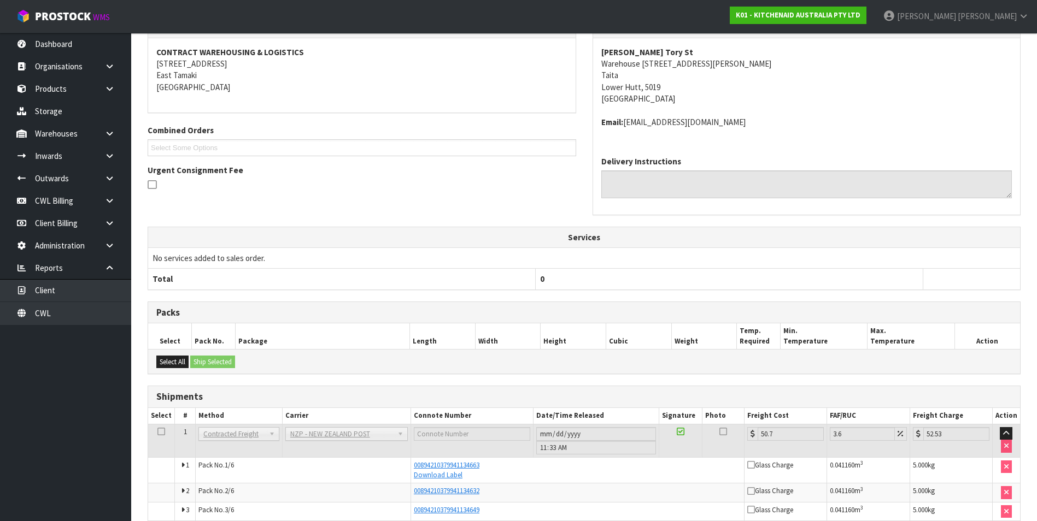
scroll to position [50, 0]
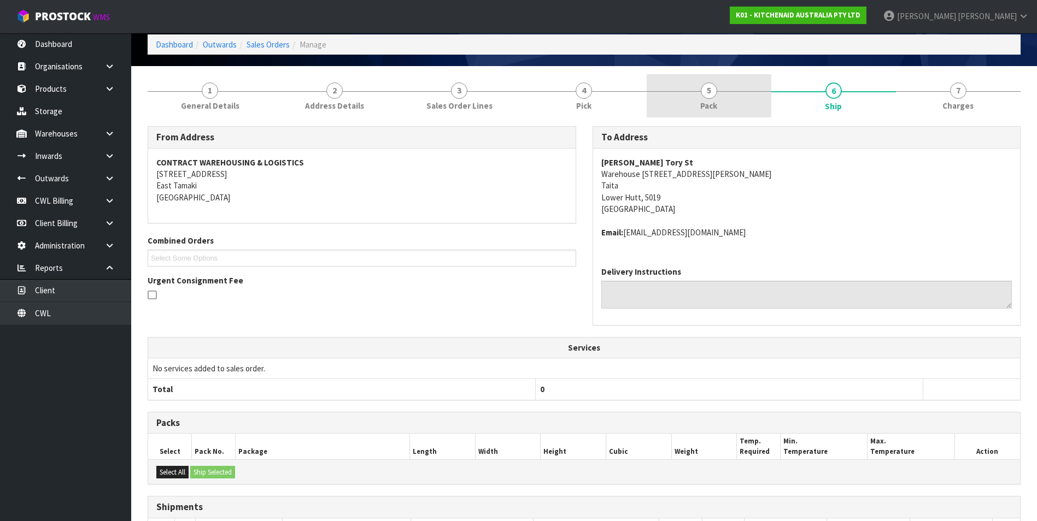
click at [707, 96] on span "5" at bounding box center [709, 91] width 16 height 16
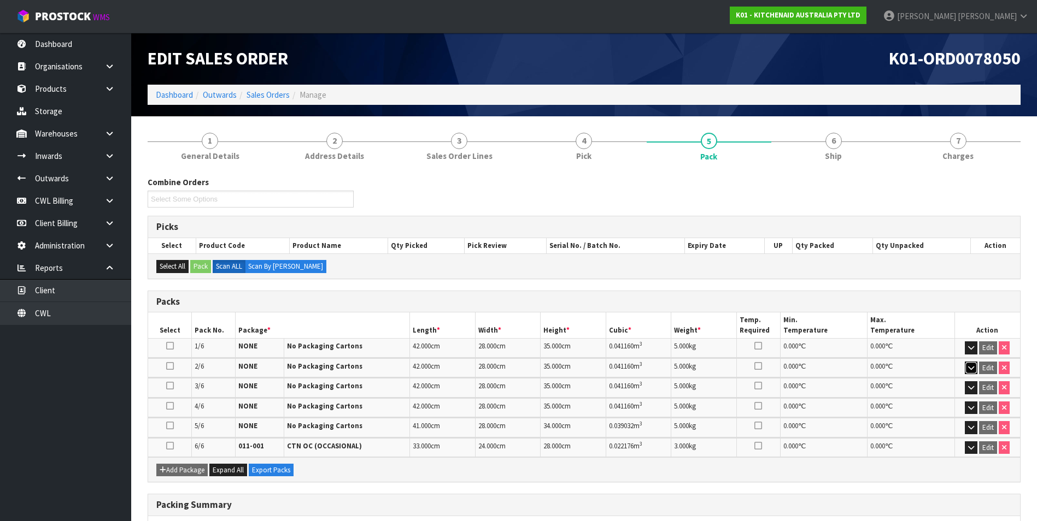
click at [970, 368] on icon "button" at bounding box center [971, 367] width 6 height 7
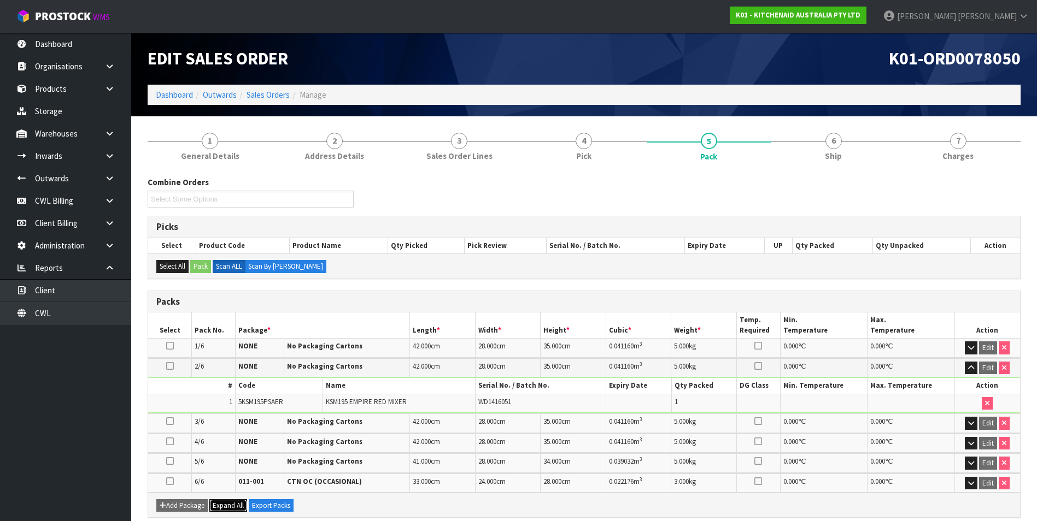
click at [231, 505] on span "Expand All" at bounding box center [228, 505] width 31 height 9
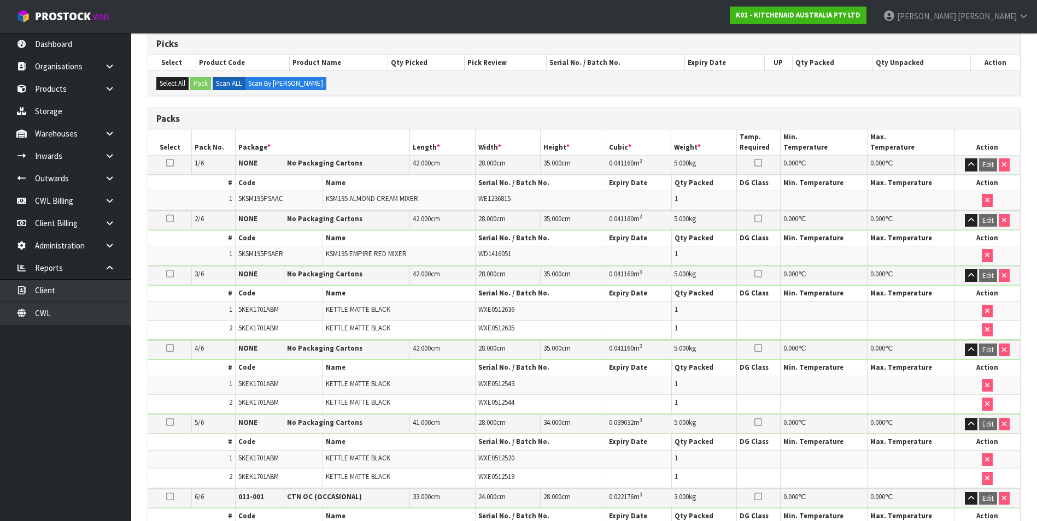
scroll to position [164, 0]
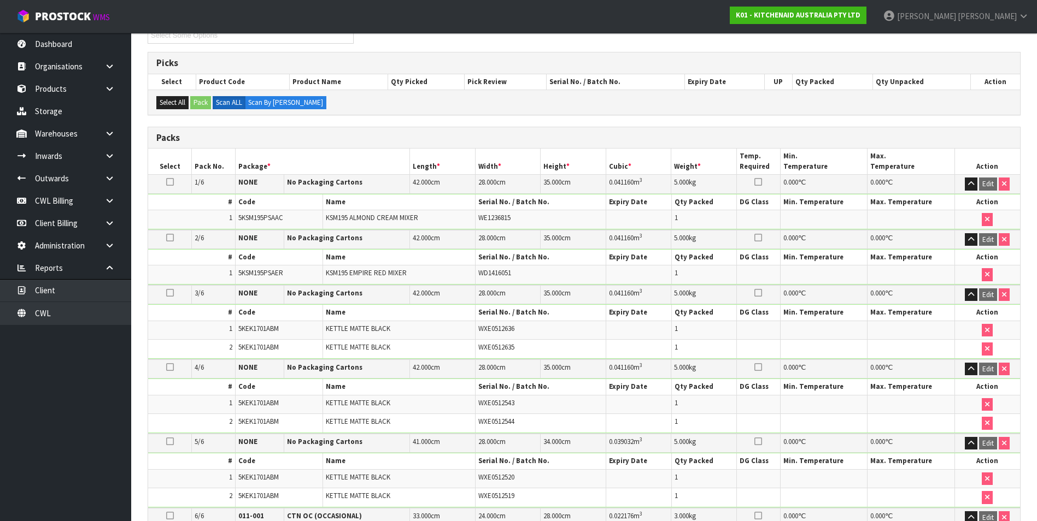
click at [773, 19] on nav "Toggle navigation ProStock WMS K01 - KITCHENAID AUSTRALIA PTY LTD [PERSON_NAME]…" at bounding box center [518, 16] width 1037 height 33
click at [50, 45] on link "Dashboard" at bounding box center [65, 44] width 131 height 22
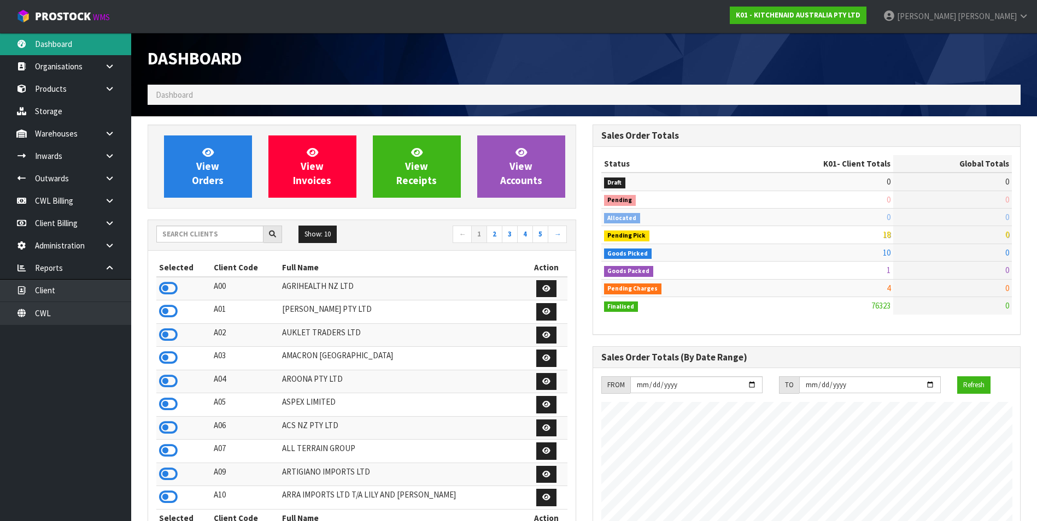
scroll to position [828, 444]
click at [204, 234] on input "text" at bounding box center [209, 234] width 107 height 17
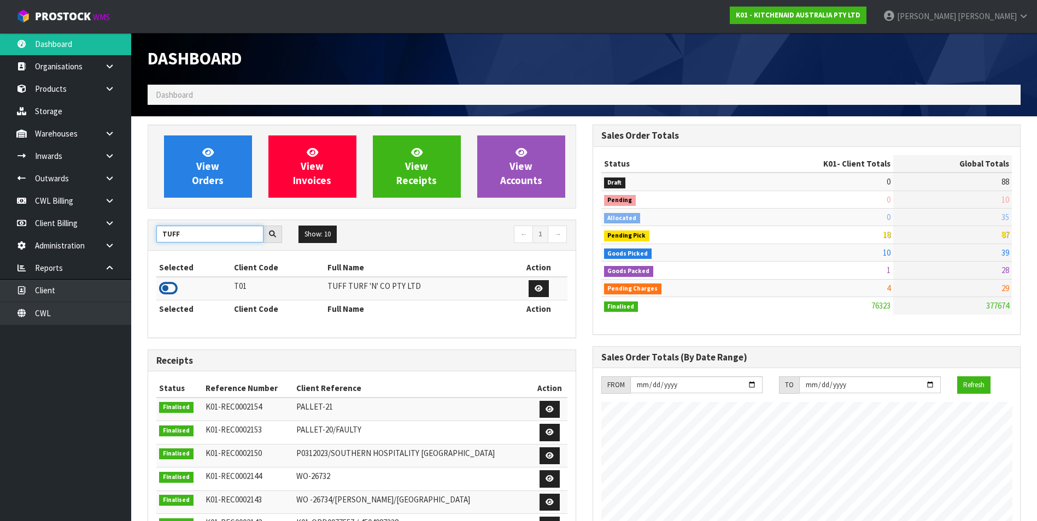
type input "TUFF"
click at [168, 287] on icon at bounding box center [168, 288] width 19 height 16
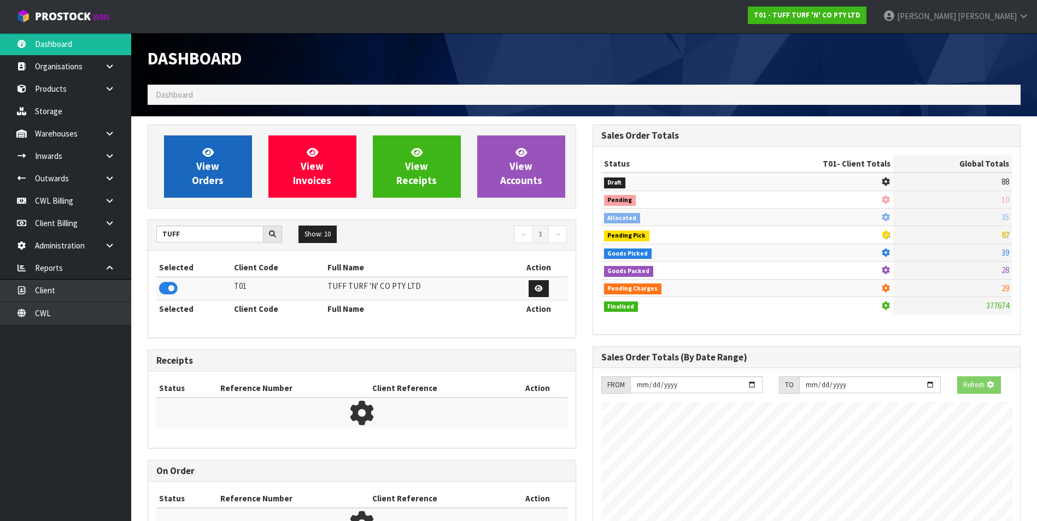
scroll to position [545759, 545995]
click at [193, 177] on span "View Orders" at bounding box center [208, 166] width 32 height 41
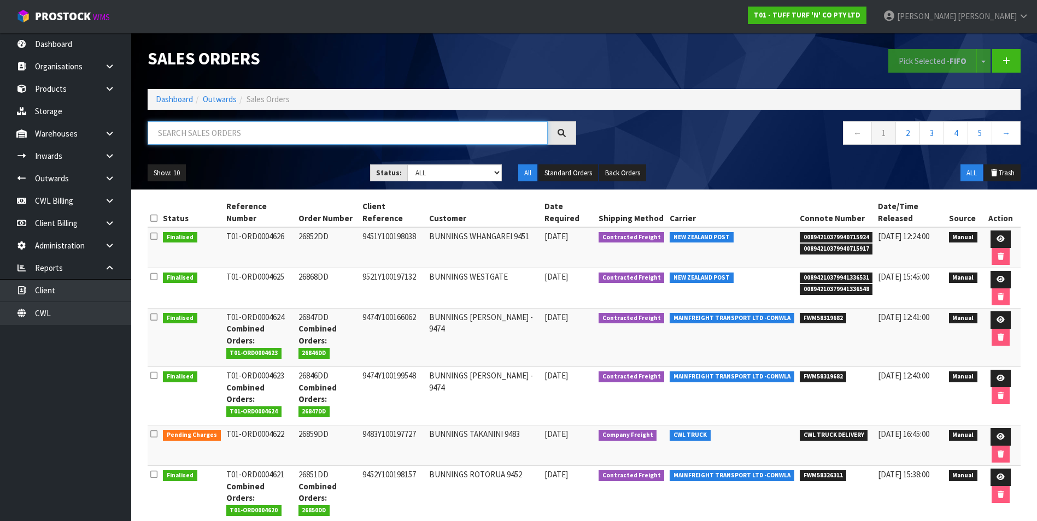
click at [203, 138] on input "text" at bounding box center [348, 132] width 400 height 23
type input "DISPOSE"
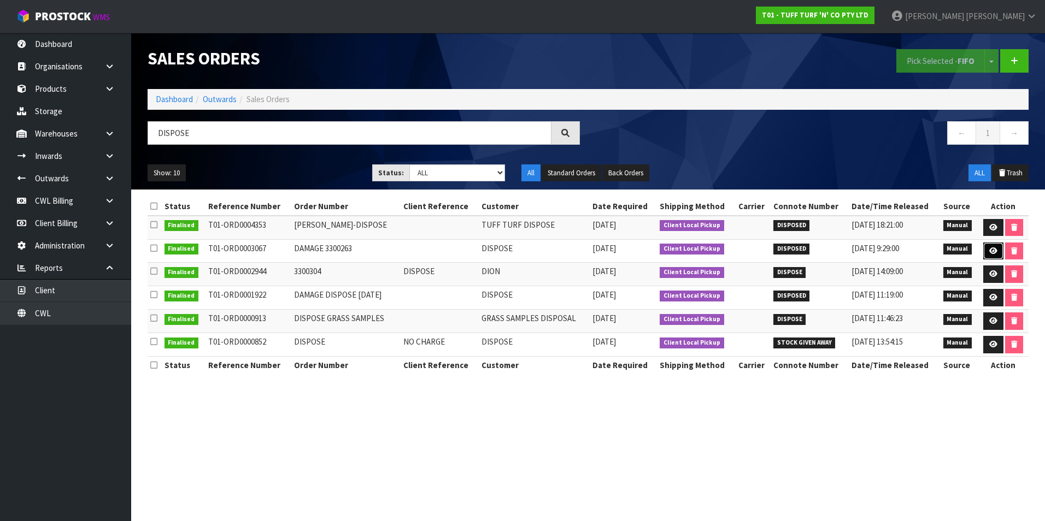
click at [987, 252] on link at bounding box center [993, 251] width 20 height 17
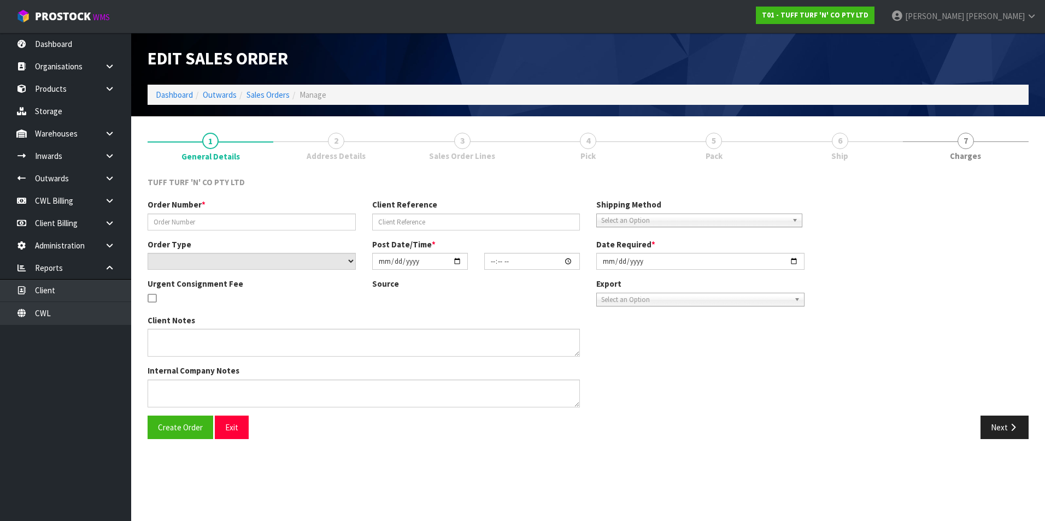
type input "DAMAGE 3300263"
select select "number:0"
type input "[DATE]"
type input "11:36:00.000"
type input "[DATE]"
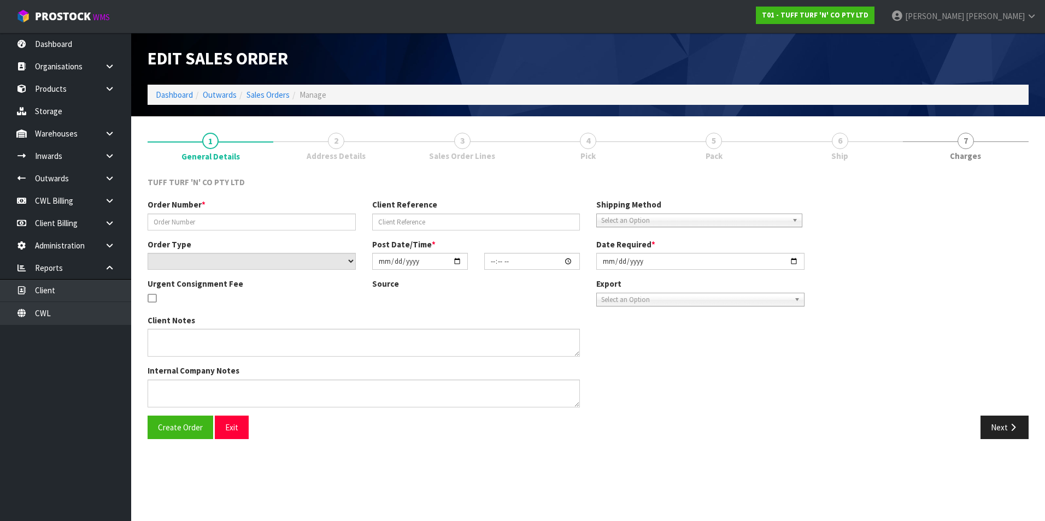
type textarea "CWL DAMAGE"
type textarea "COULD YOU PLEASE DISPOSE OF THE DAMAGED GOODS. COULD YOU PLEASE LET US KNOW HOW…"
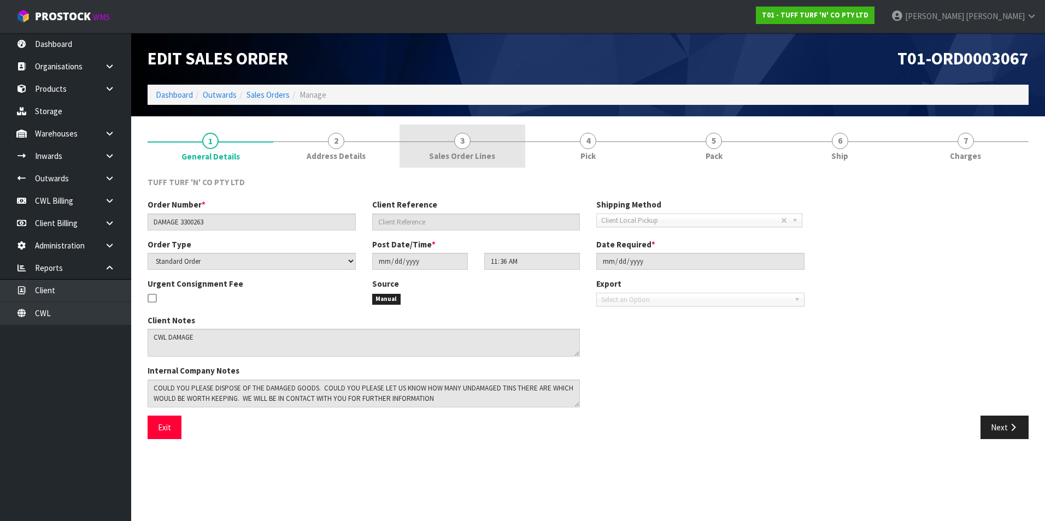
click at [462, 144] on span "3" at bounding box center [462, 141] width 16 height 16
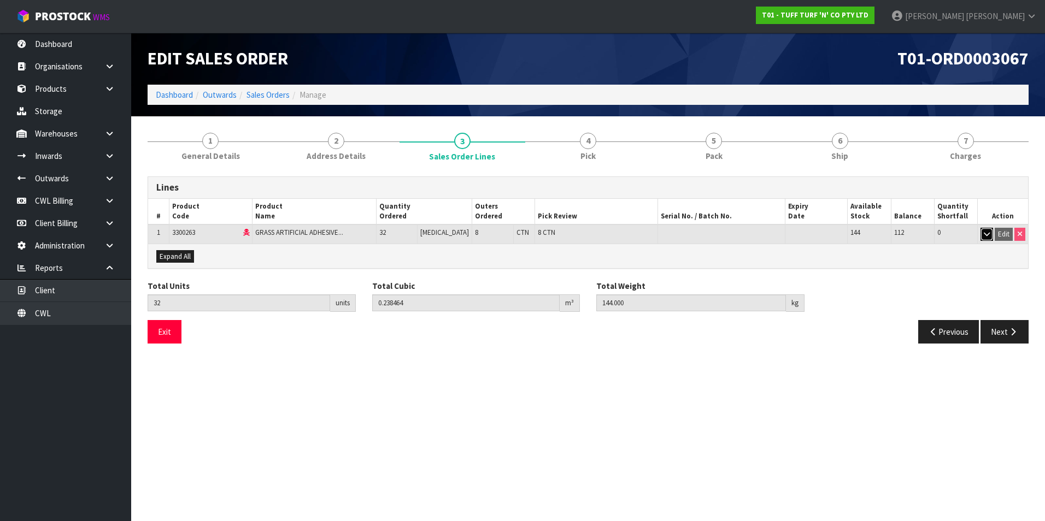
click at [982, 234] on button "button" at bounding box center [986, 234] width 13 height 13
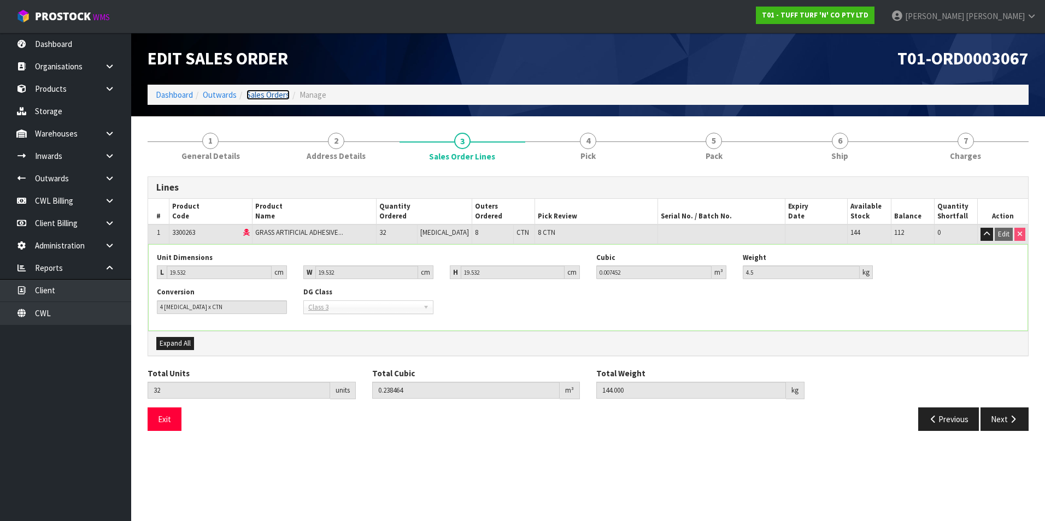
click at [268, 96] on link "Sales Orders" at bounding box center [267, 95] width 43 height 10
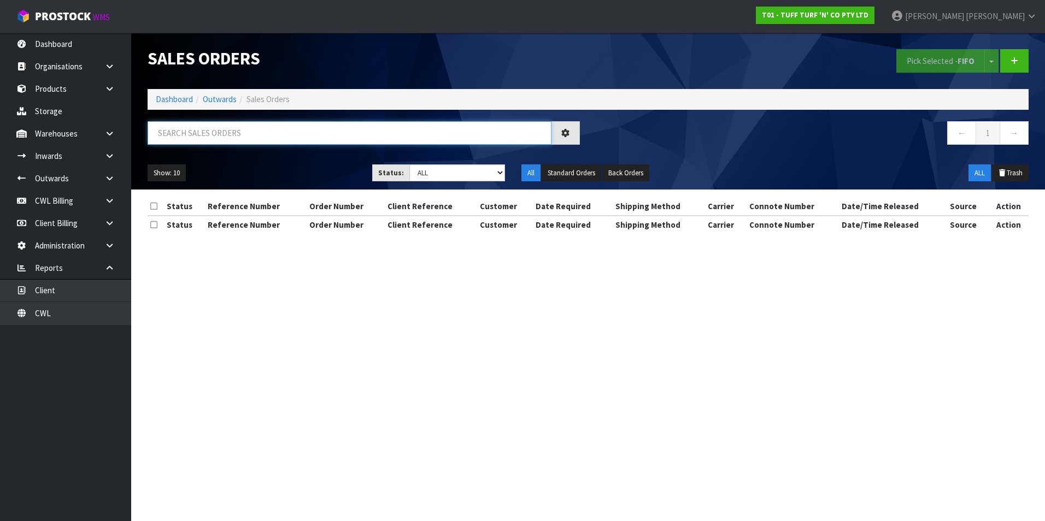
click at [218, 133] on input "text" at bounding box center [350, 132] width 404 height 23
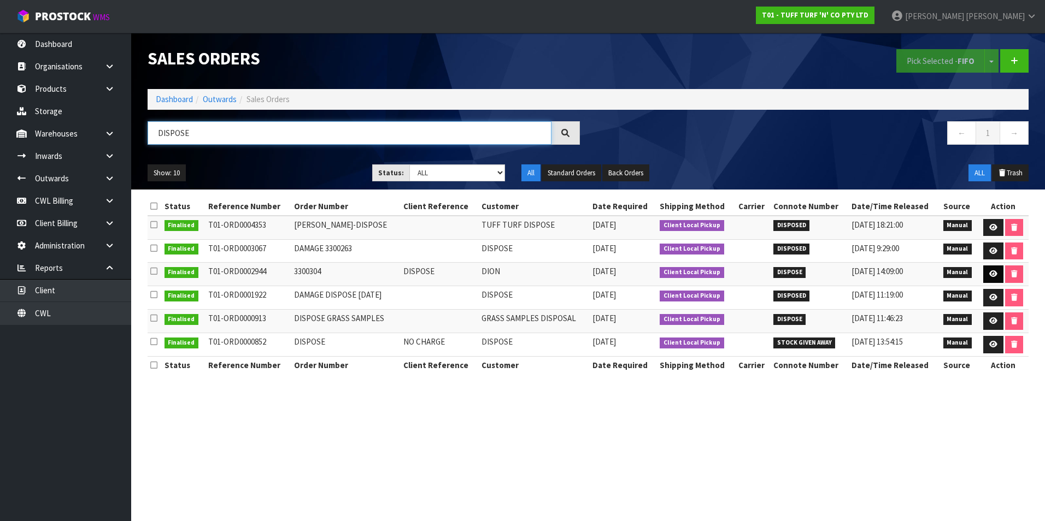
type input "DISPOSE"
click at [991, 274] on icon at bounding box center [993, 273] width 8 height 7
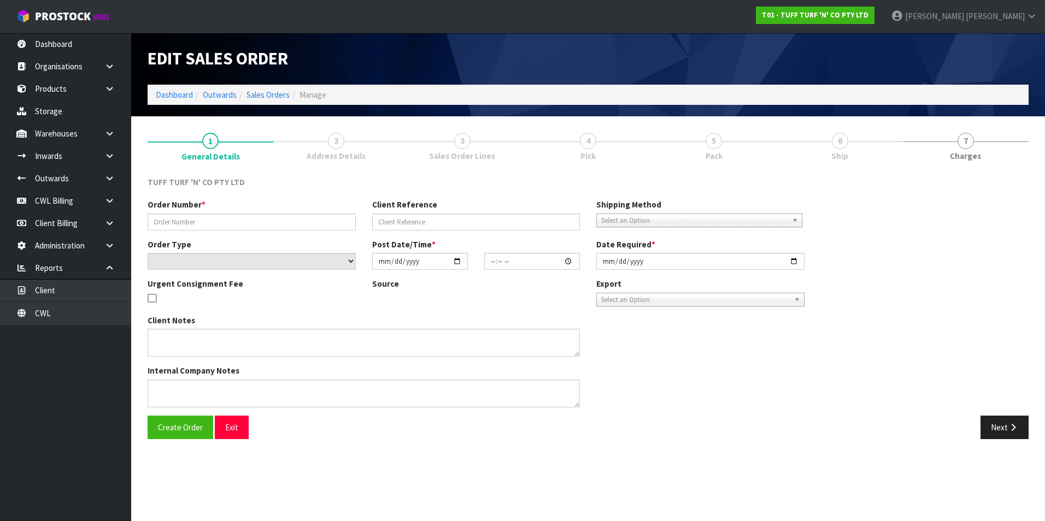
type input "3300304"
type input "DISPOSE"
select select "number:0"
type input "[DATE]"
type input "08:58:00.000"
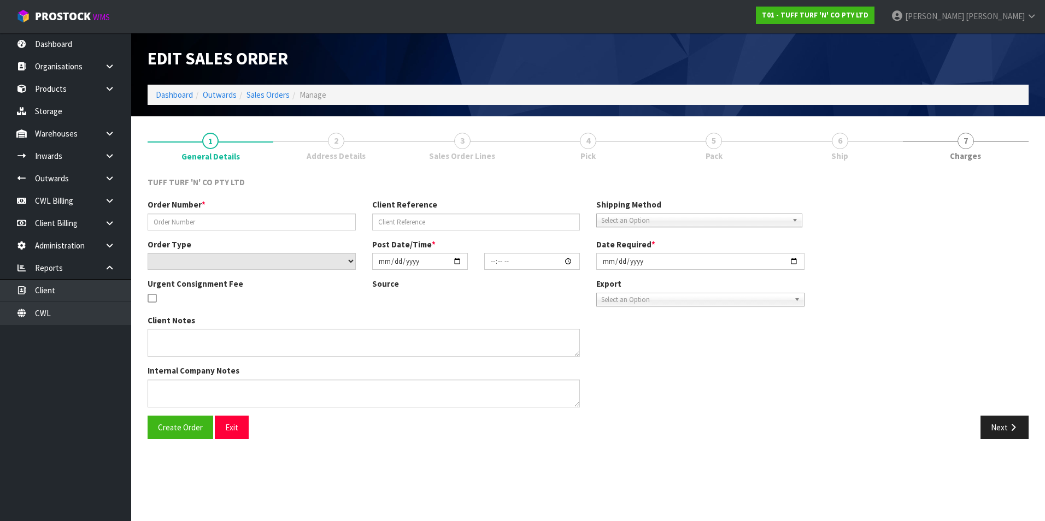
type input "[DATE]"
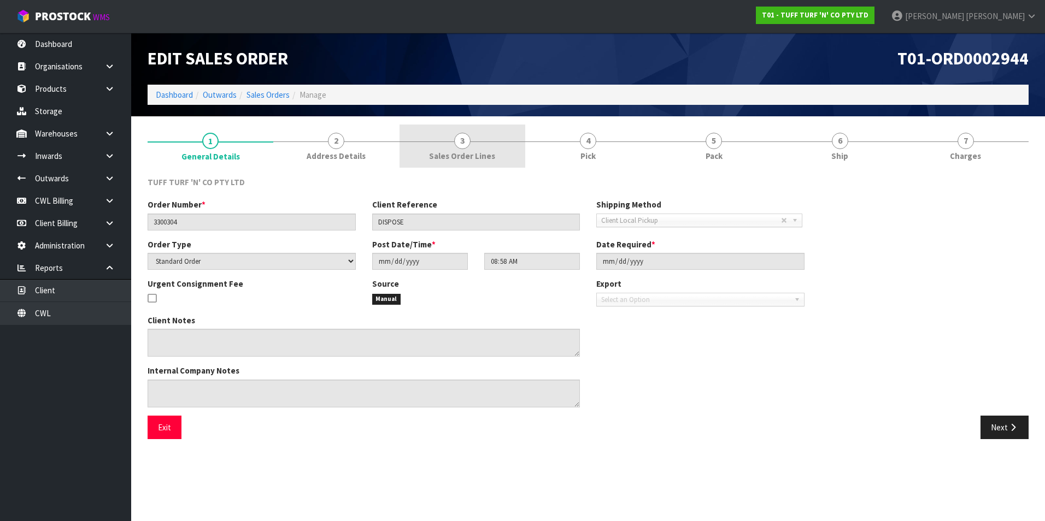
click at [464, 144] on span "3" at bounding box center [462, 141] width 16 height 16
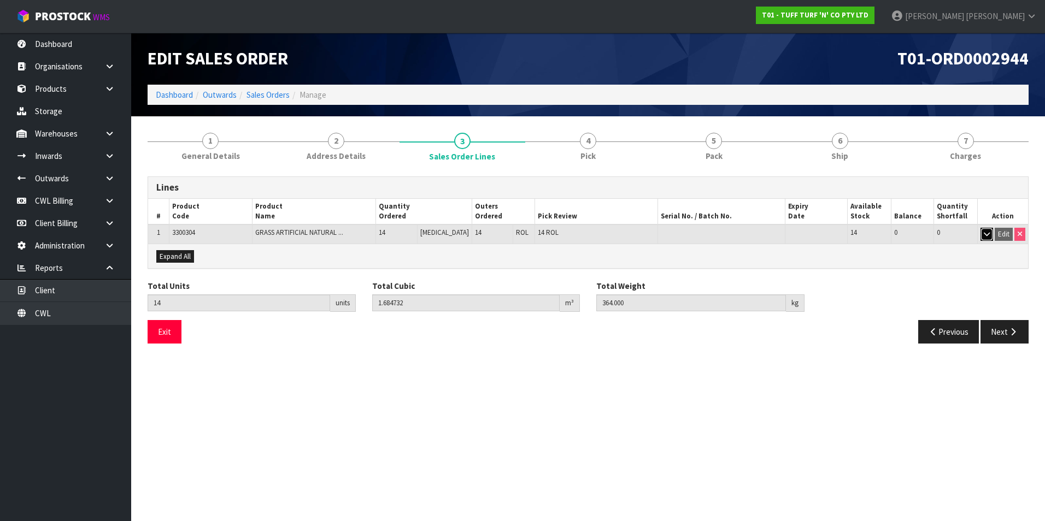
click at [984, 237] on icon "button" at bounding box center [987, 234] width 6 height 7
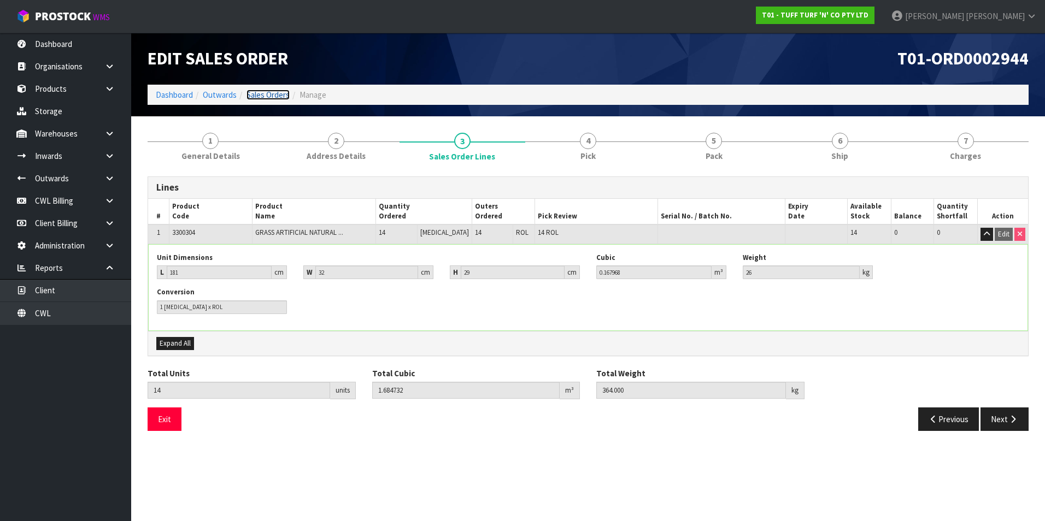
click at [278, 95] on link "Sales Orders" at bounding box center [267, 95] width 43 height 10
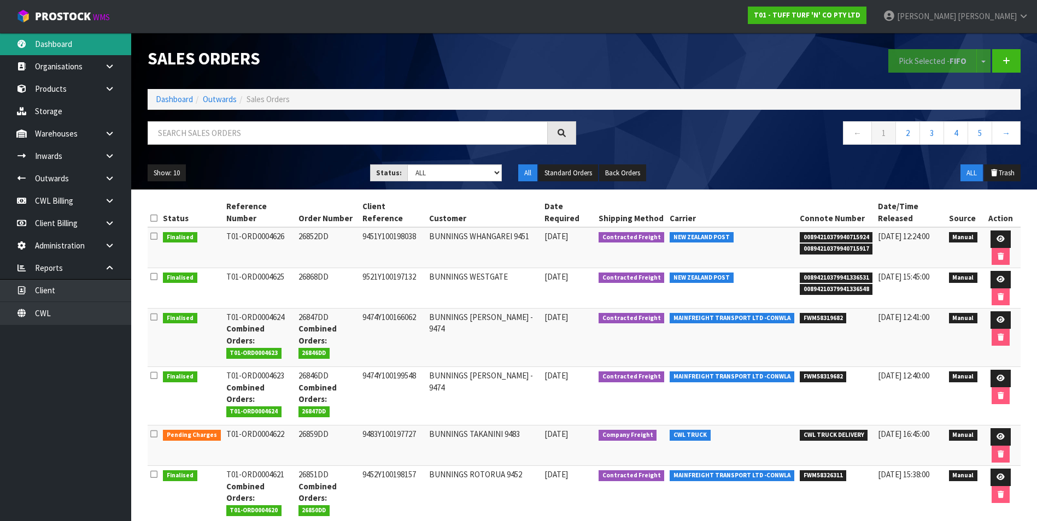
click at [67, 44] on link "Dashboard" at bounding box center [65, 44] width 131 height 22
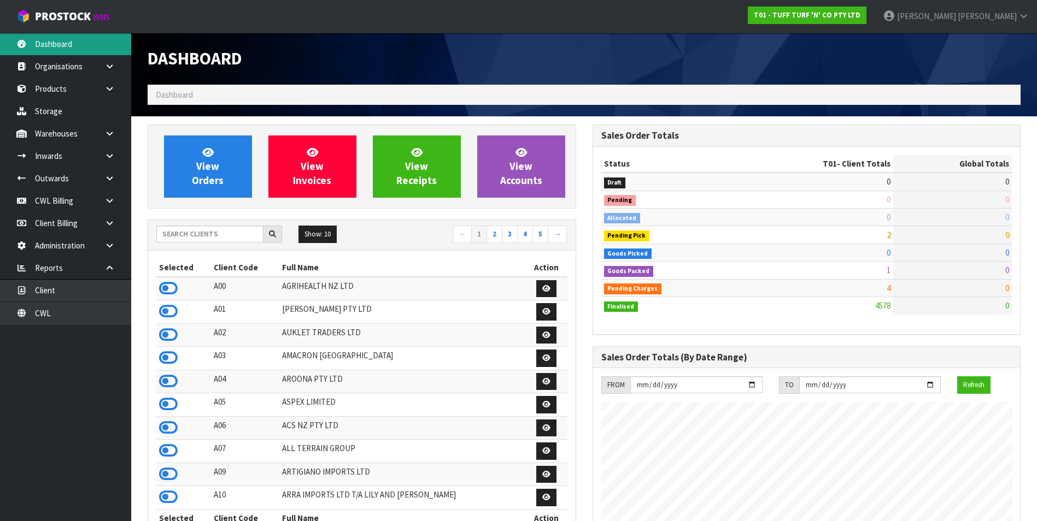
scroll to position [828, 444]
click at [229, 234] on input "text" at bounding box center [209, 234] width 107 height 17
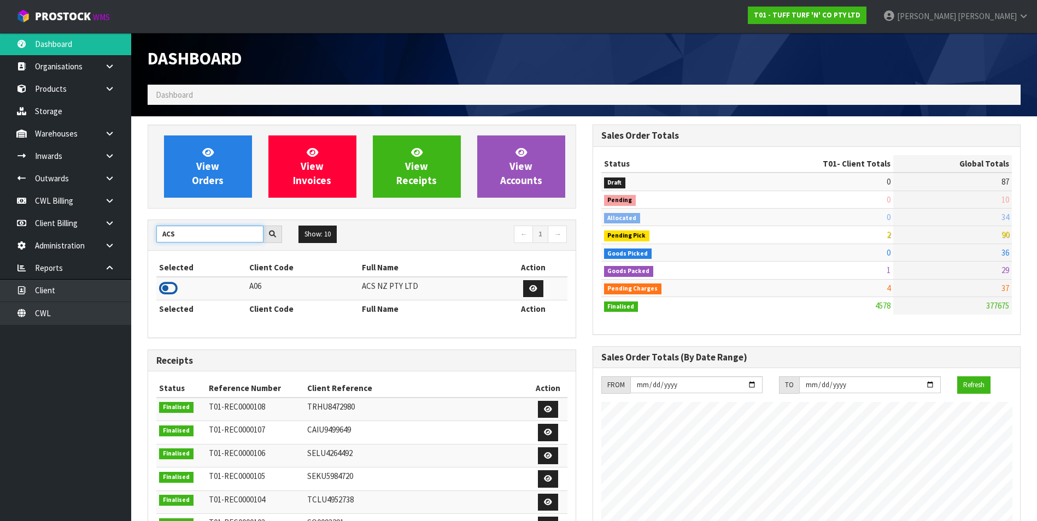
type input "ACS"
click at [165, 287] on icon at bounding box center [168, 288] width 19 height 16
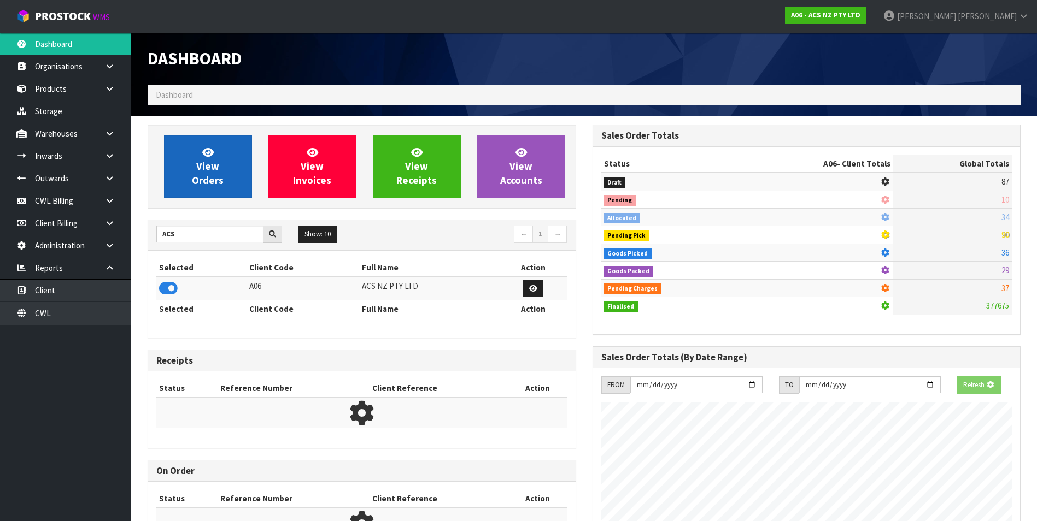
scroll to position [681, 444]
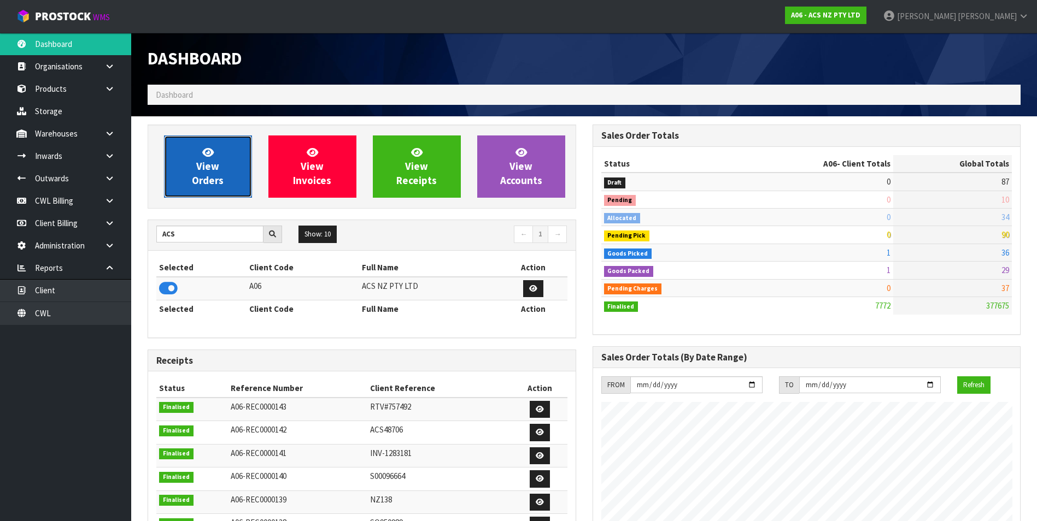
click at [199, 178] on span "View Orders" at bounding box center [208, 166] width 32 height 41
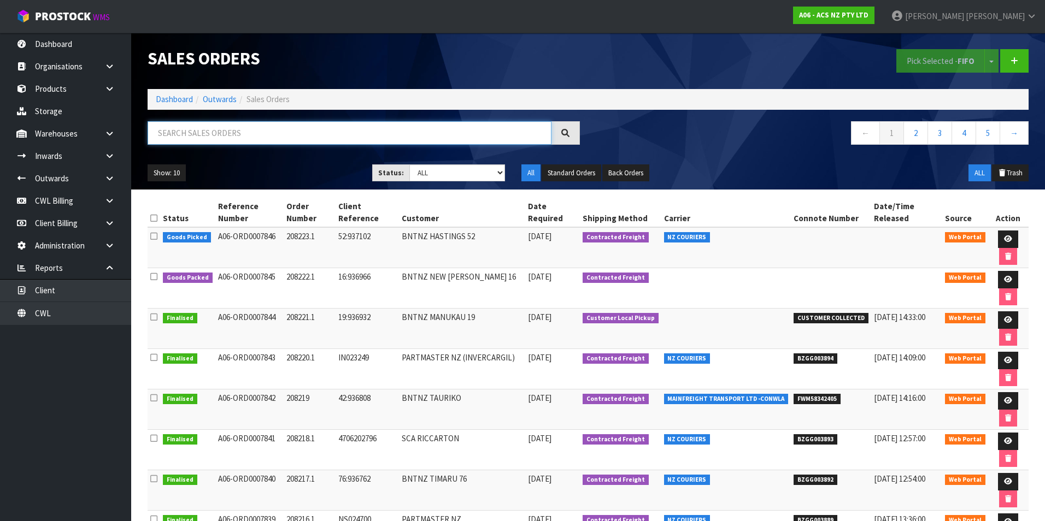
click at [175, 133] on input "text" at bounding box center [350, 132] width 404 height 23
paste input "BZGG003876"
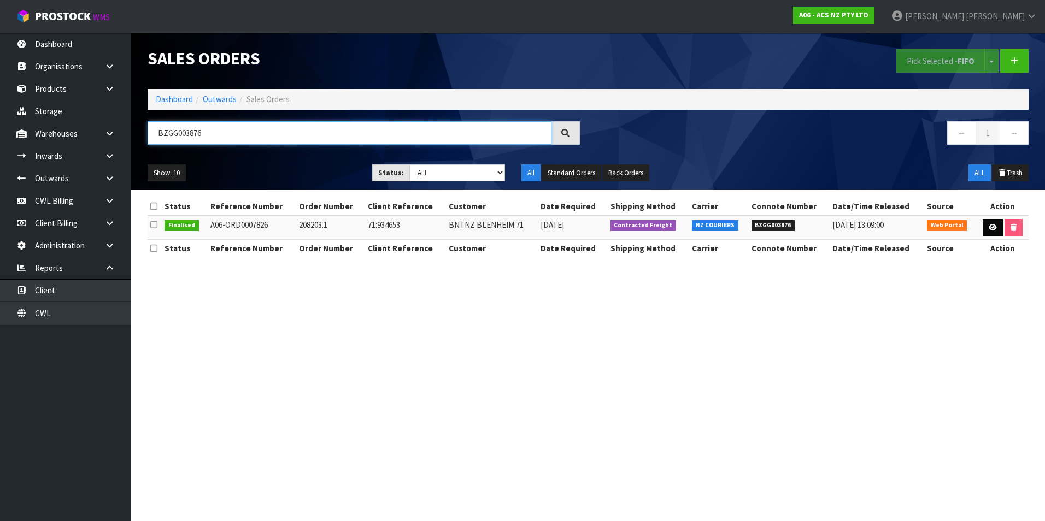
type input "BZGG003876"
click at [993, 230] on icon at bounding box center [993, 227] width 8 height 7
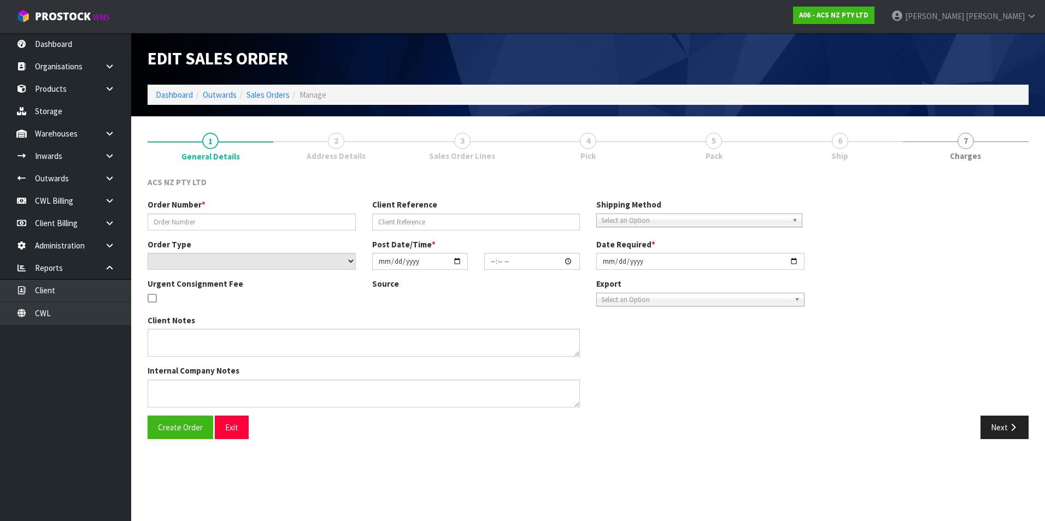
type input "208203.1"
type input "71:934653"
select select "number:0"
type input "[DATE]"
type input "15:12:00.000"
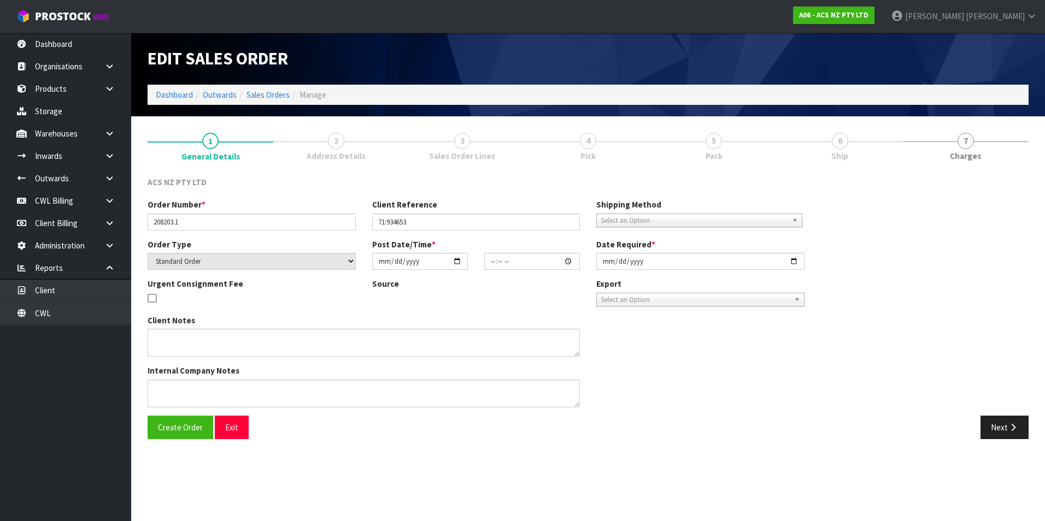
type input "[DATE]"
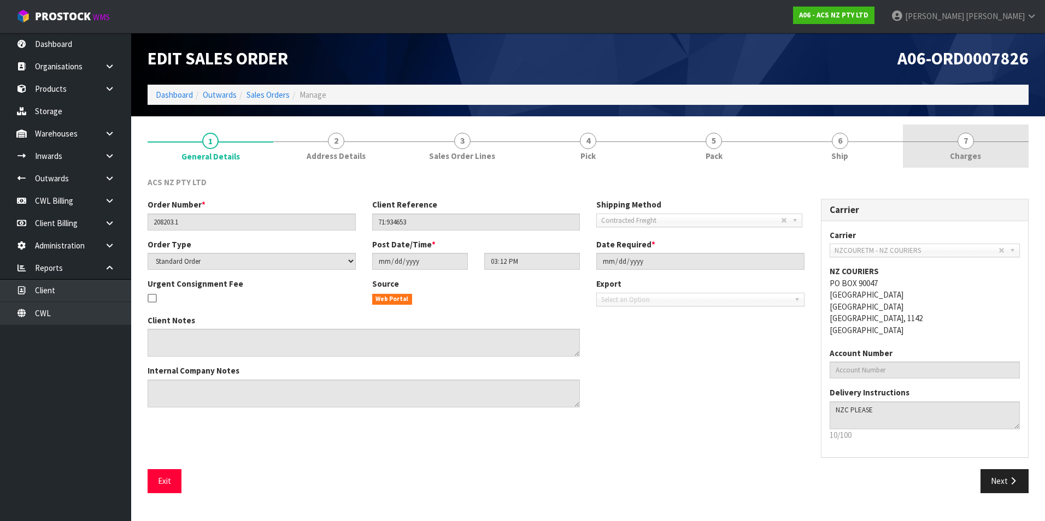
click at [962, 145] on span "7" at bounding box center [965, 141] width 16 height 16
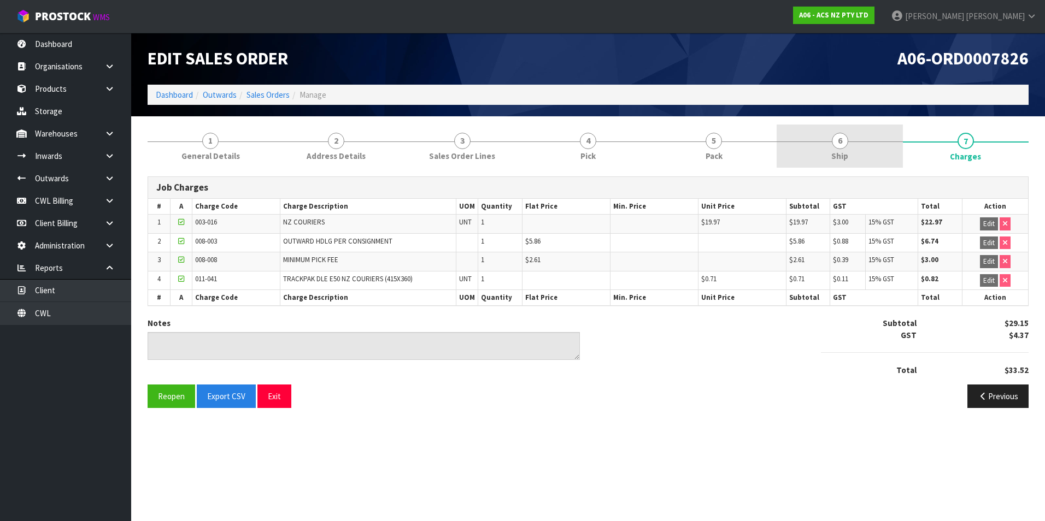
click at [840, 143] on span "6" at bounding box center [840, 141] width 16 height 16
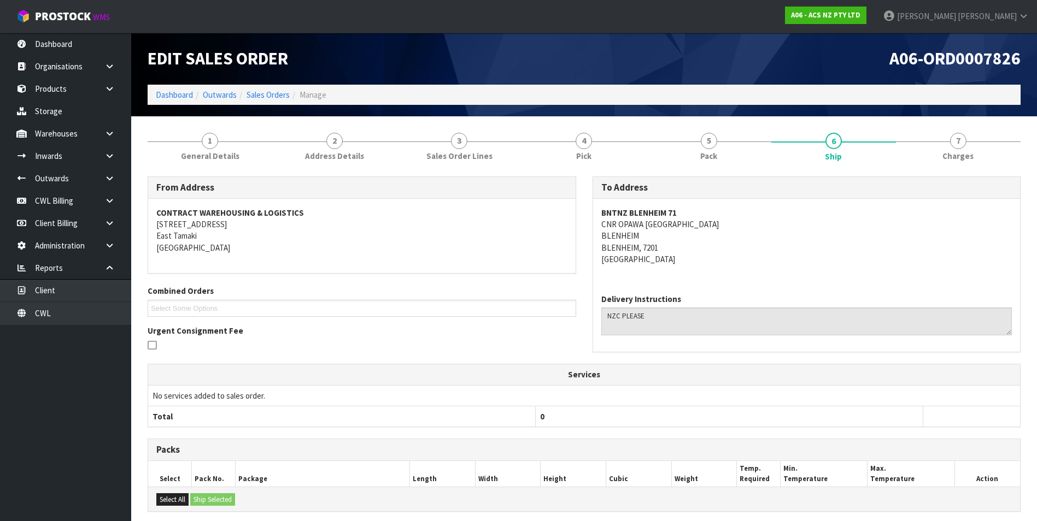
click at [926, 251] on address "BNTNZ BLENHEIM 71 CNR OPAWA [GEOGRAPHIC_DATA] [GEOGRAPHIC_DATA] [GEOGRAPHIC_DAT…" at bounding box center [806, 236] width 411 height 58
click at [274, 96] on link "Sales Orders" at bounding box center [267, 95] width 43 height 10
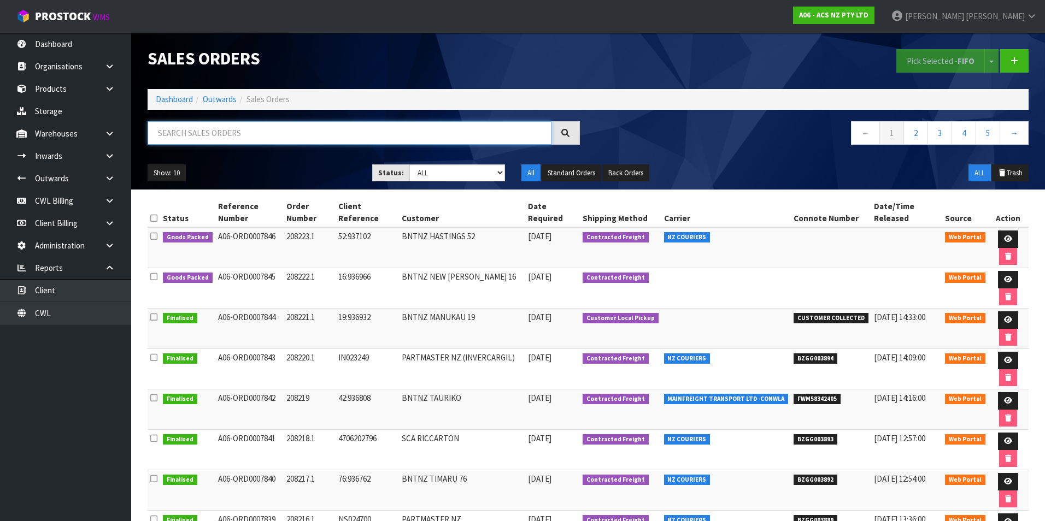
click at [215, 132] on input "text" at bounding box center [350, 132] width 404 height 23
paste input "BZGG003875"
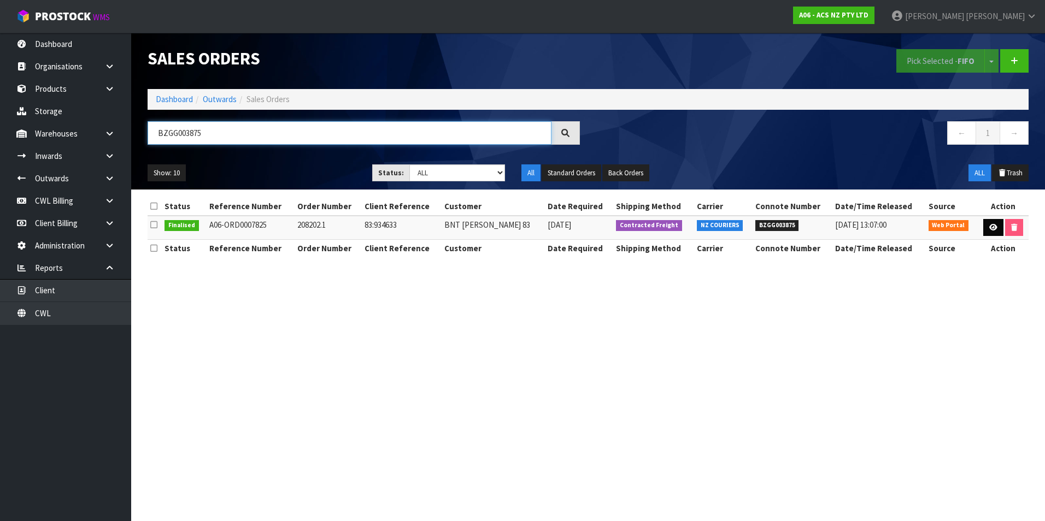
type input "BZGG003875"
click at [994, 227] on icon at bounding box center [993, 227] width 8 height 7
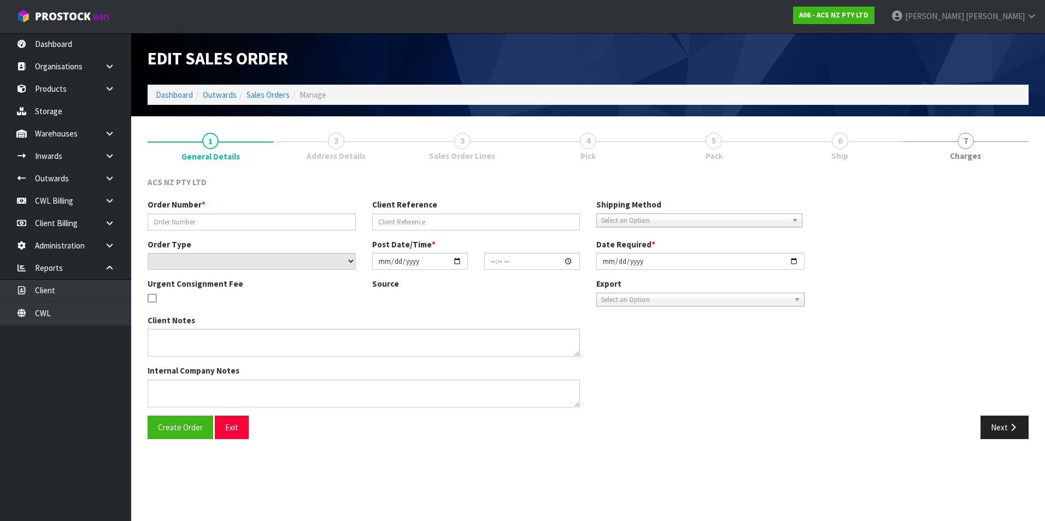
type input "208202.1"
type input "83:934633"
select select "number:0"
type input "[DATE]"
type input "15:11:00.000"
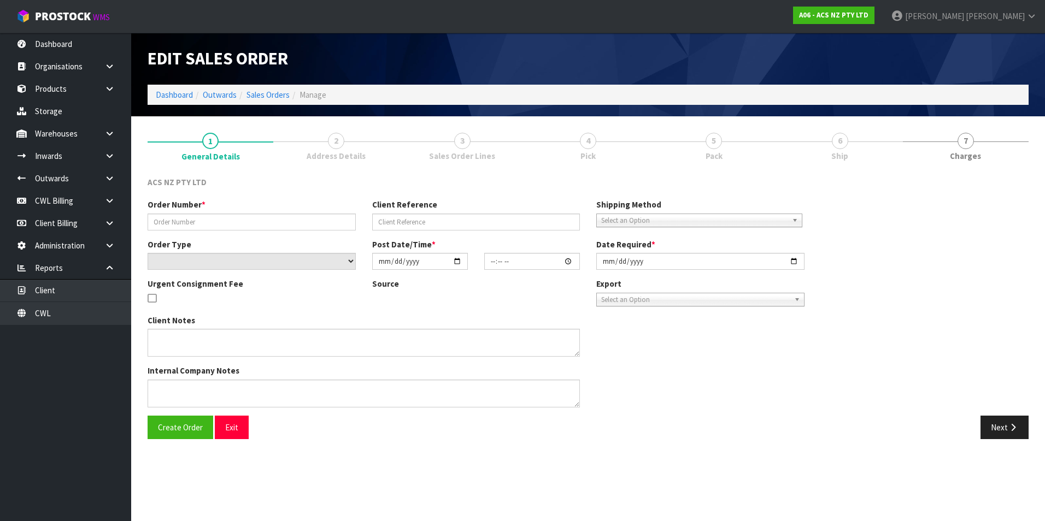
type input "[DATE]"
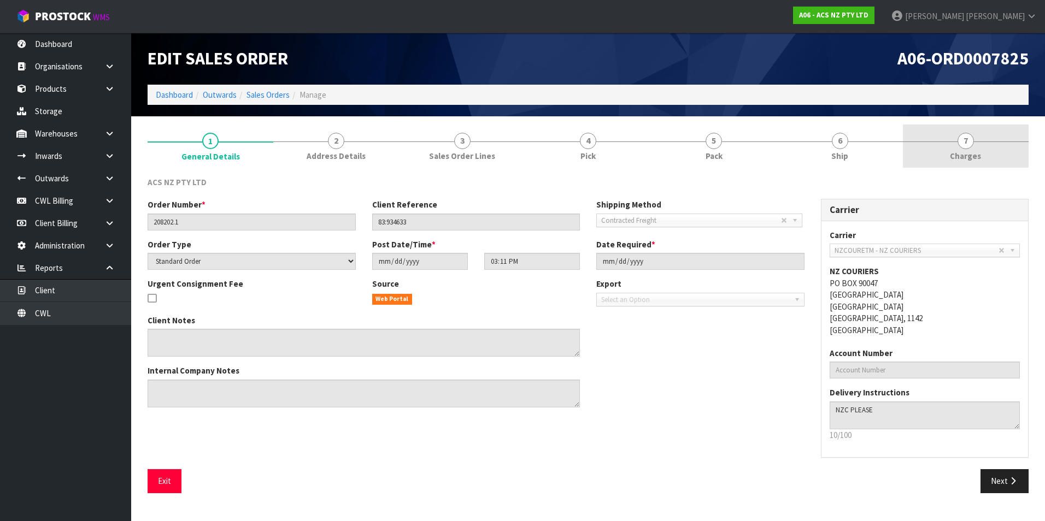
click at [969, 141] on span "7" at bounding box center [965, 141] width 16 height 16
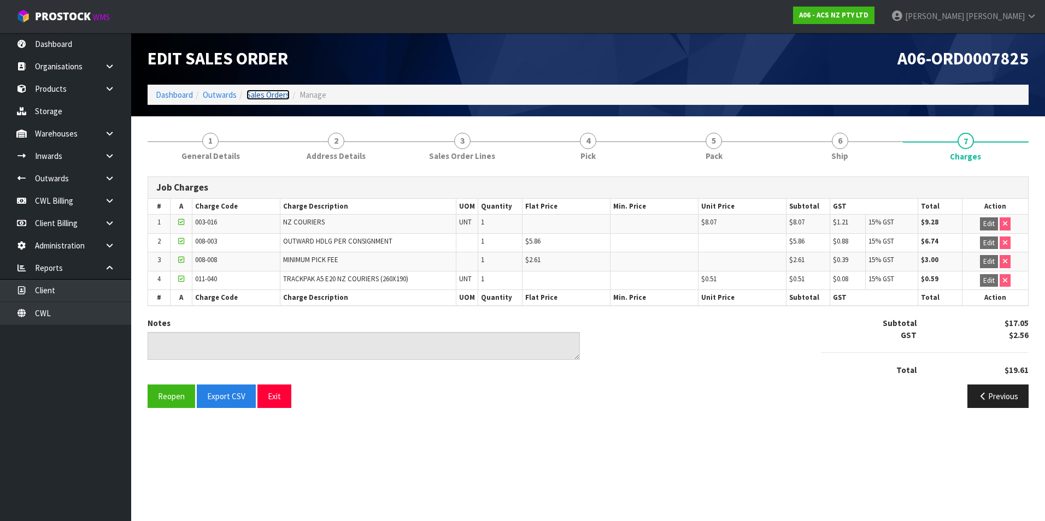
click at [268, 97] on link "Sales Orders" at bounding box center [267, 95] width 43 height 10
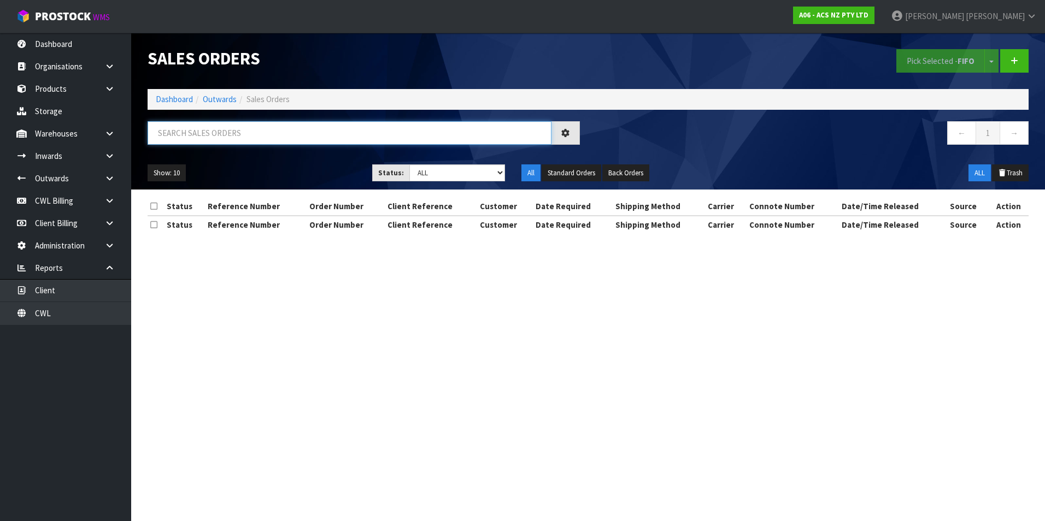
click at [223, 132] on input "text" at bounding box center [350, 132] width 404 height 23
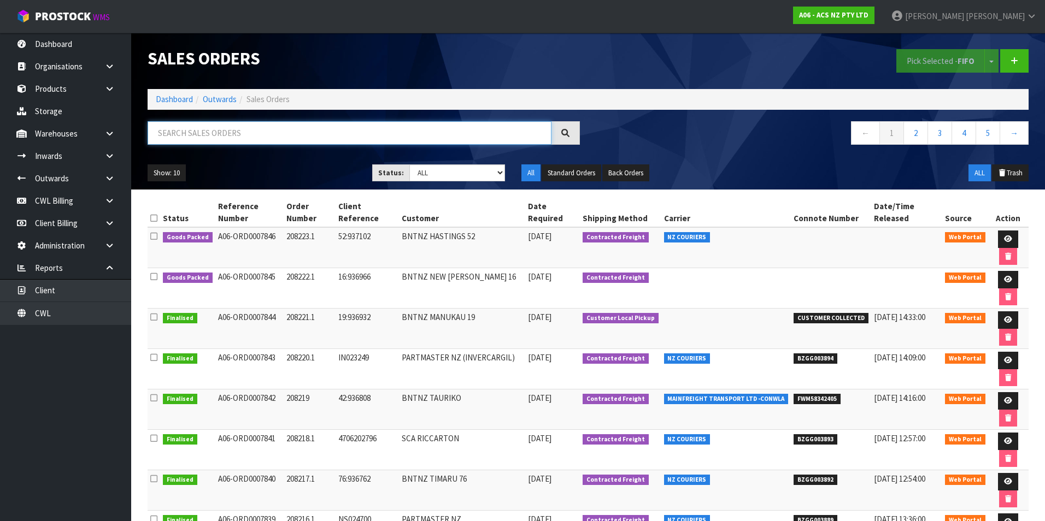
paste input "BZGG003877"
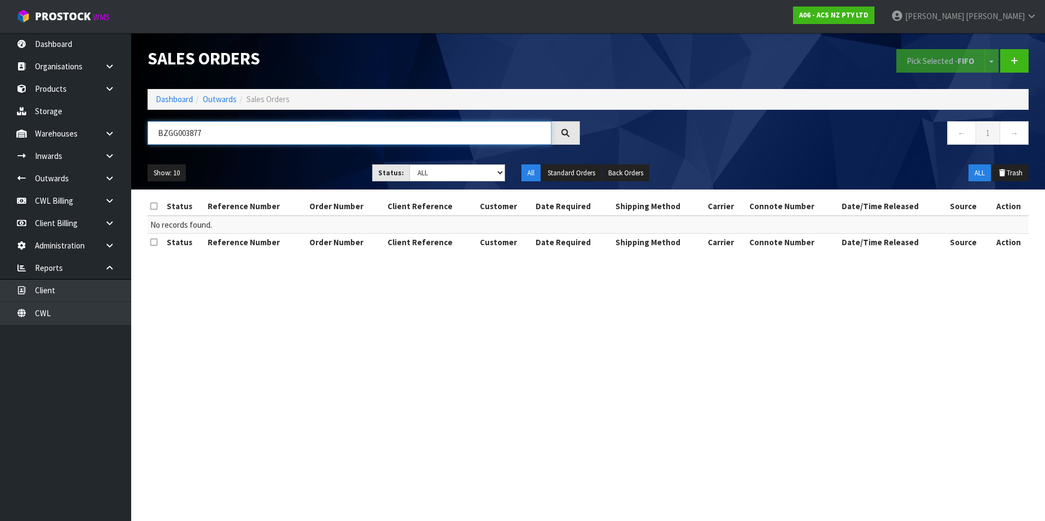
click at [213, 130] on input "BZGG003877" at bounding box center [350, 132] width 404 height 23
type input "B"
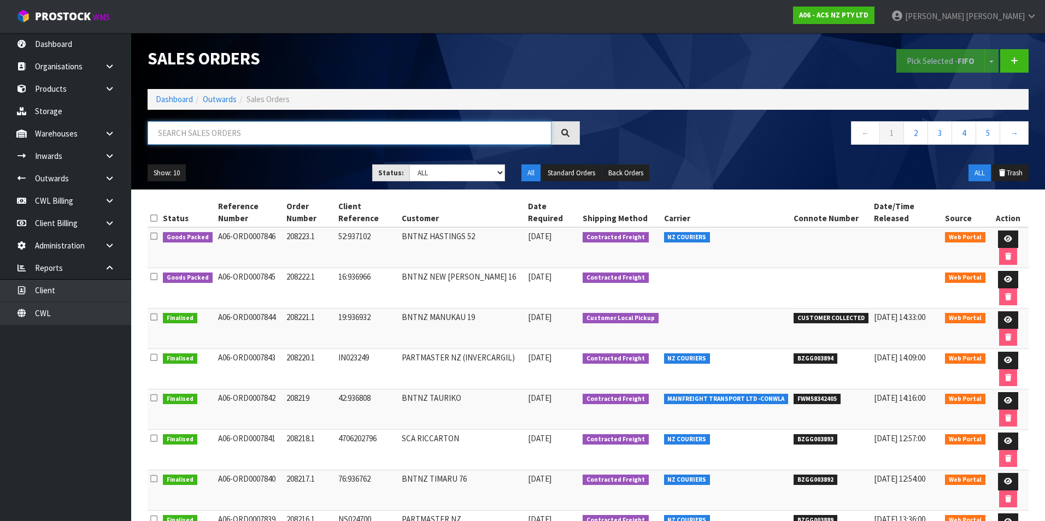
paste input "BZGG003860"
click at [278, 137] on input "BZGG003860" at bounding box center [350, 132] width 404 height 23
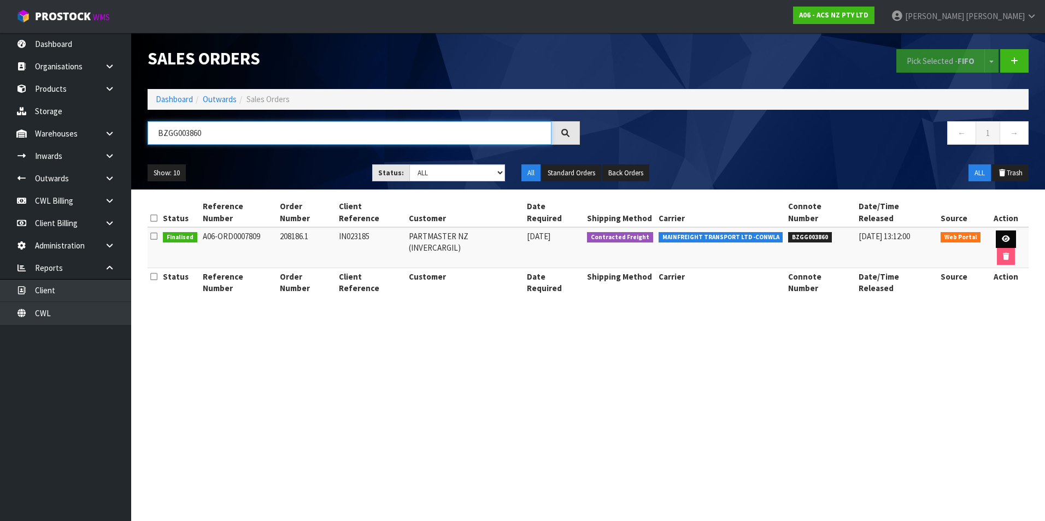
type input "BZGG003860"
click at [996, 231] on link at bounding box center [1006, 239] width 20 height 17
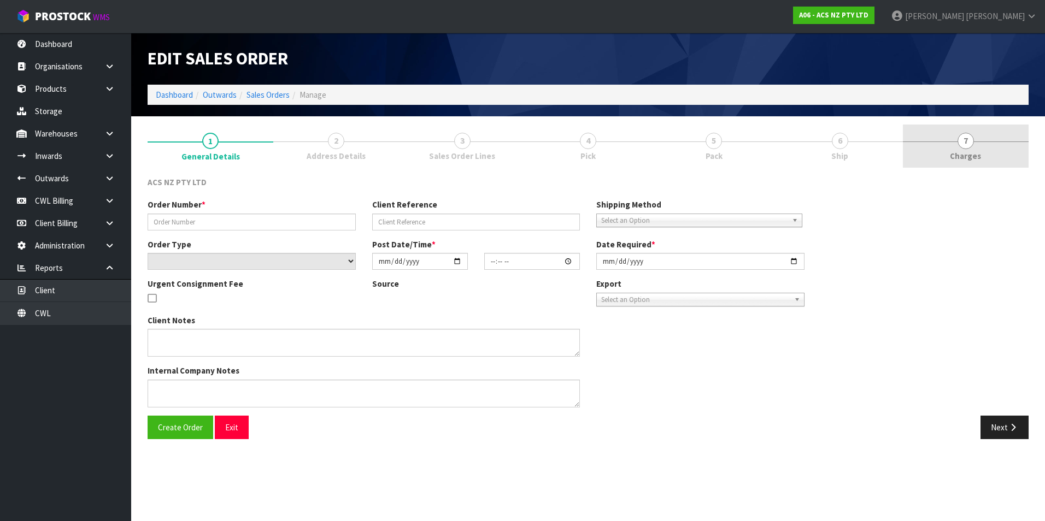
type input "208186.1"
type input "IN023185"
select select "number:0"
type input "[DATE]"
type input "15:41:00.000"
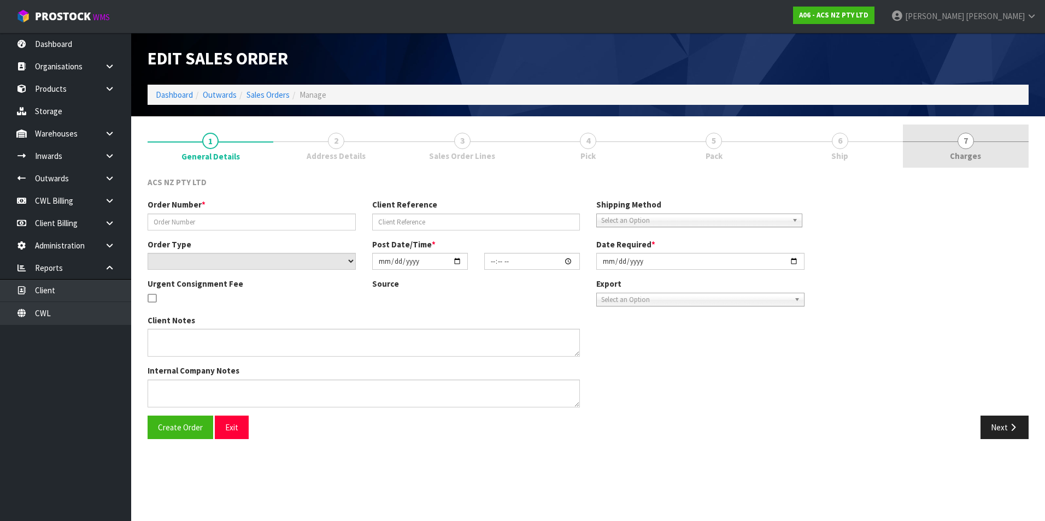
type input "[DATE]"
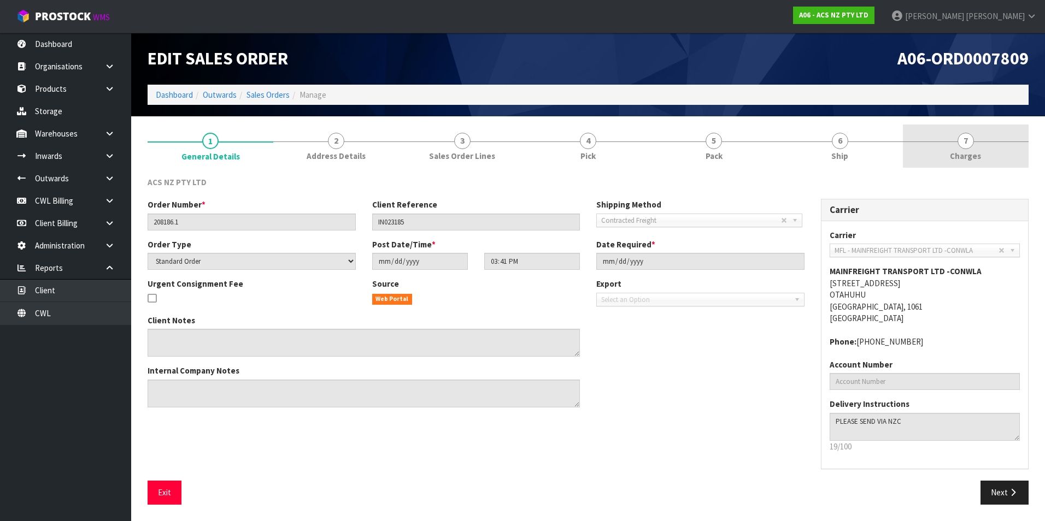
click at [966, 144] on span "7" at bounding box center [965, 141] width 16 height 16
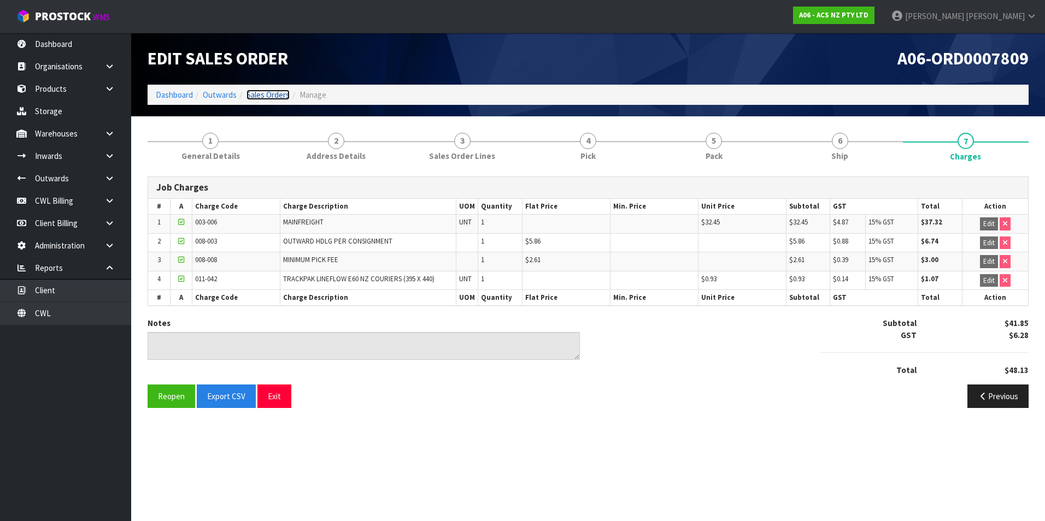
click at [276, 95] on link "Sales Orders" at bounding box center [267, 95] width 43 height 10
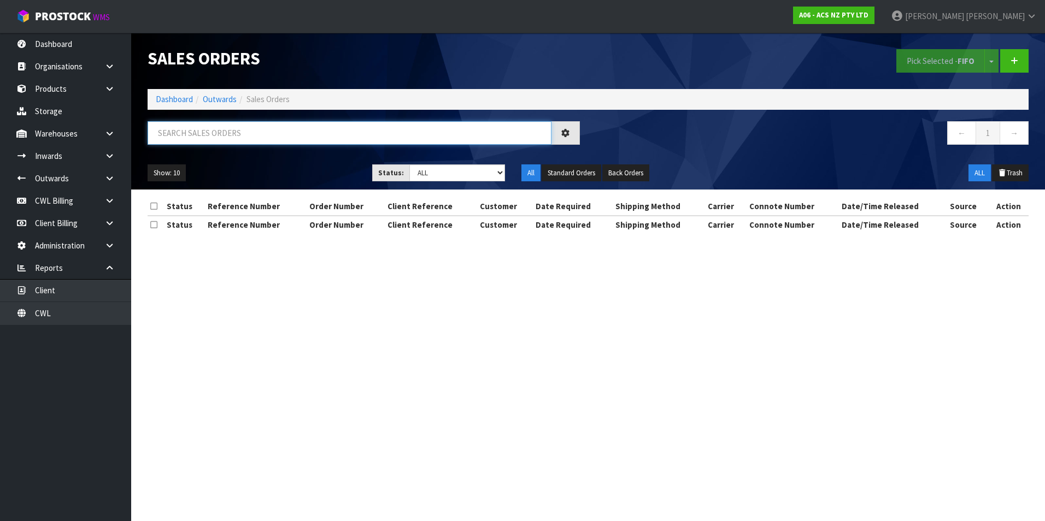
click at [210, 126] on input "text" at bounding box center [350, 132] width 404 height 23
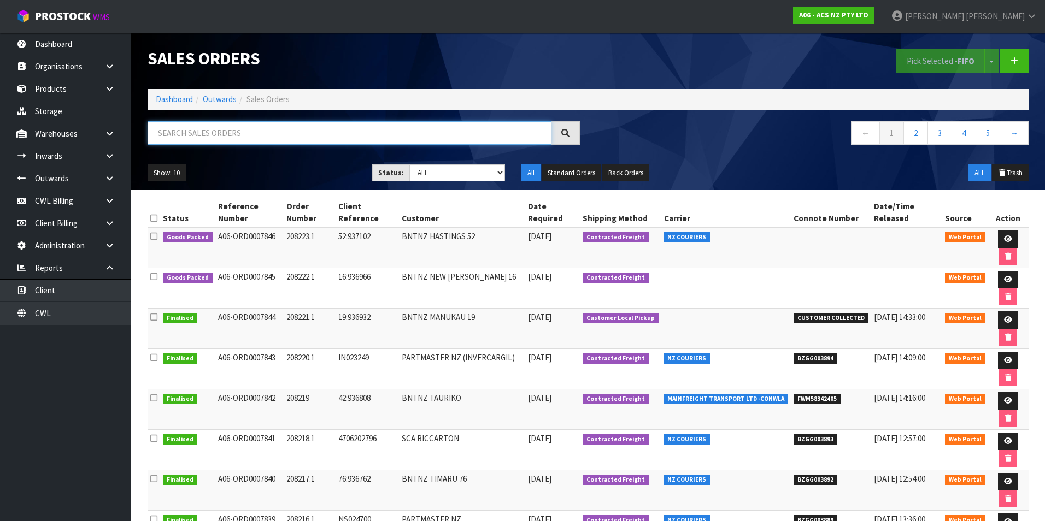
paste input "BZGG003861"
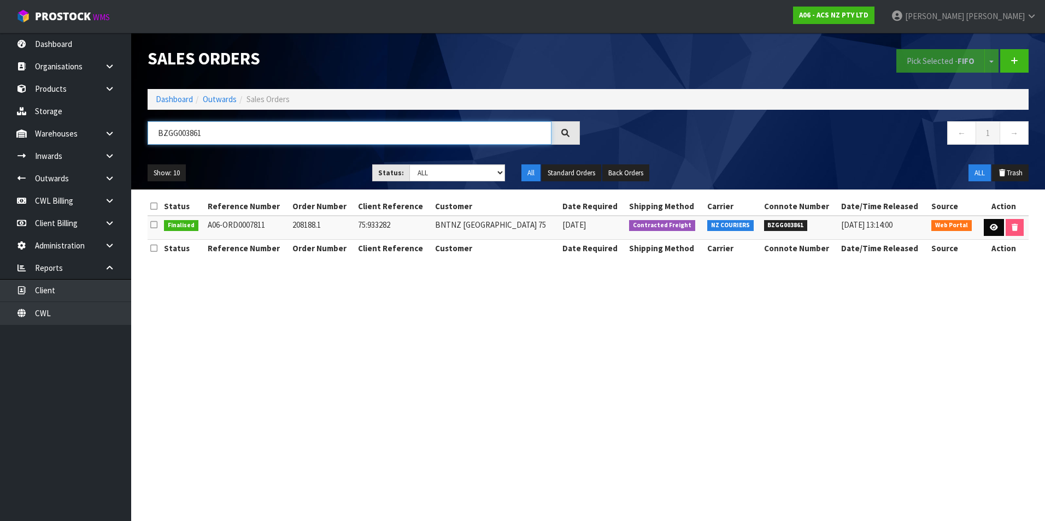
type input "BZGG003861"
click at [991, 229] on icon at bounding box center [994, 227] width 8 height 7
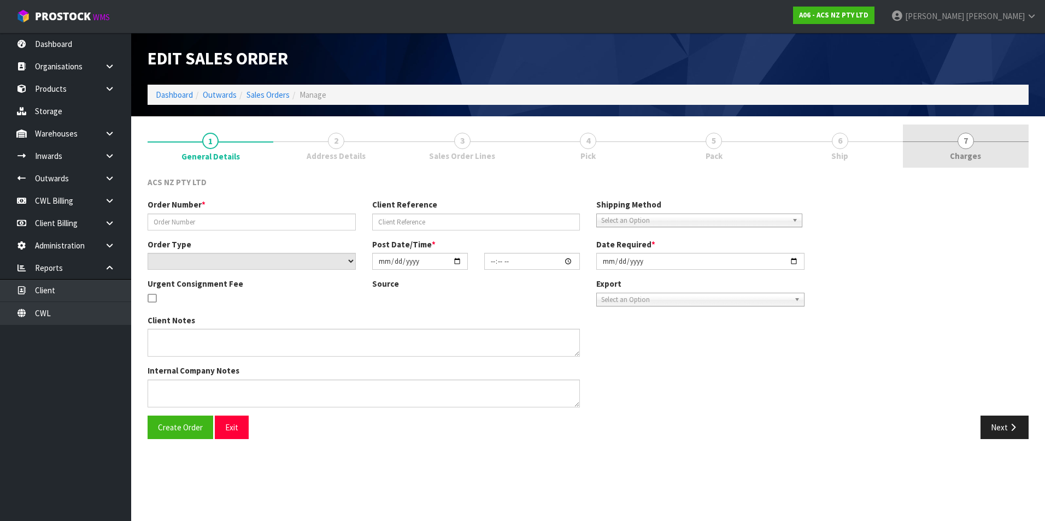
type input "208188.1"
type input "75:933282"
select select "number:0"
type input "[DATE]"
type input "10:09:00.000"
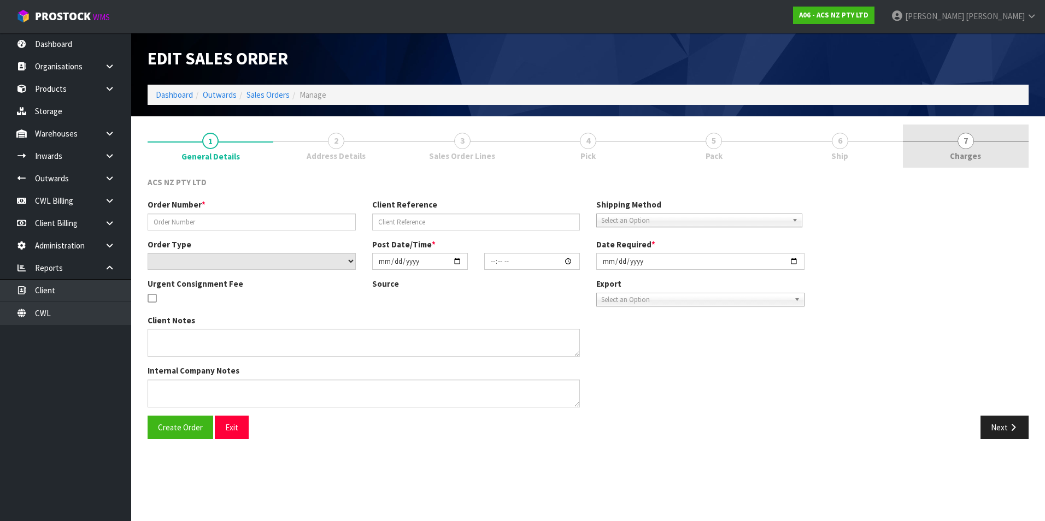
type input "[DATE]"
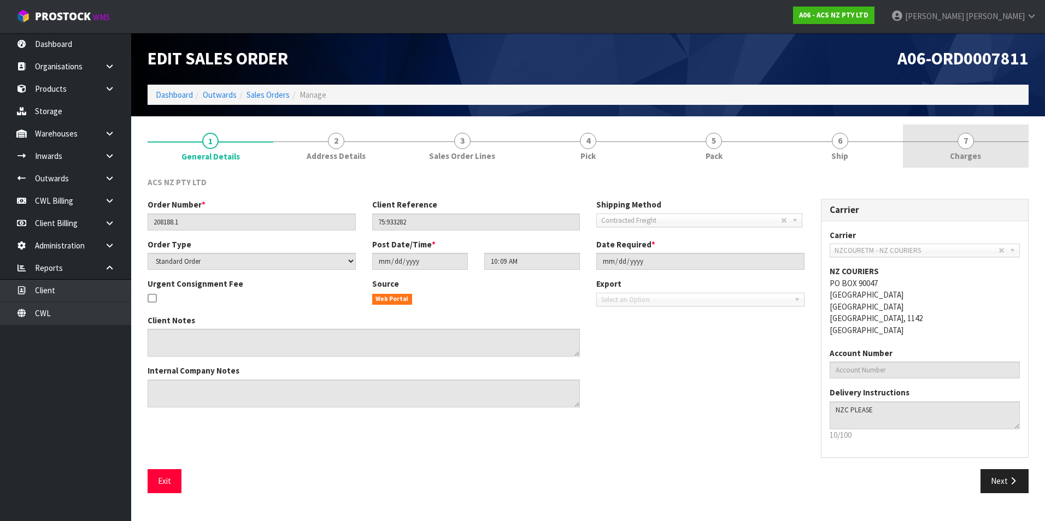
click at [968, 144] on span "7" at bounding box center [965, 141] width 16 height 16
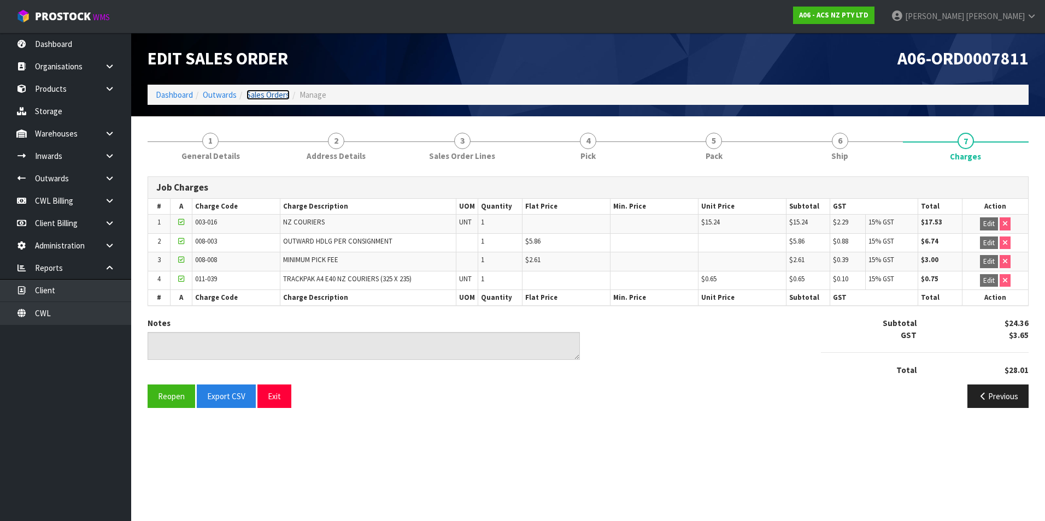
click at [281, 92] on link "Sales Orders" at bounding box center [267, 95] width 43 height 10
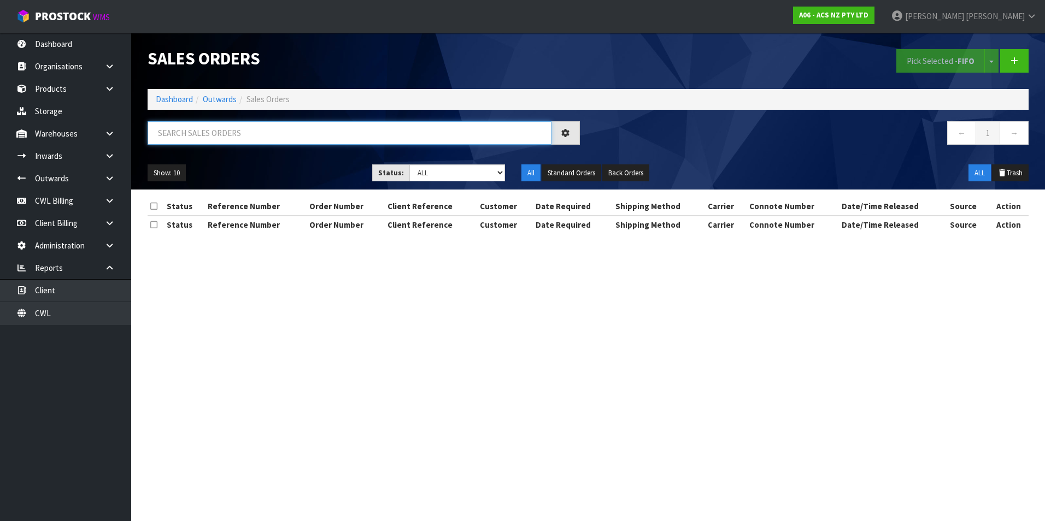
click at [213, 132] on input "text" at bounding box center [350, 132] width 404 height 23
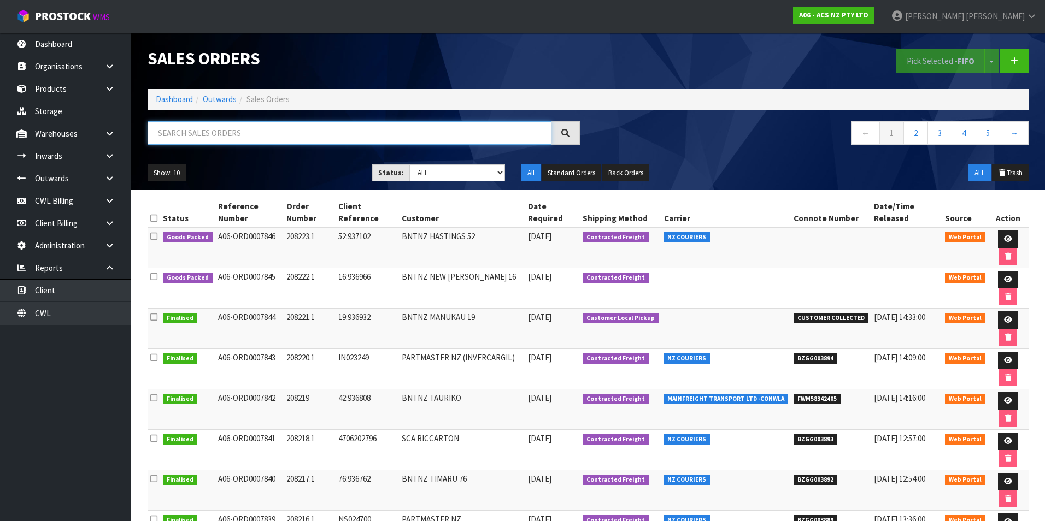
paste input "BZGG003864"
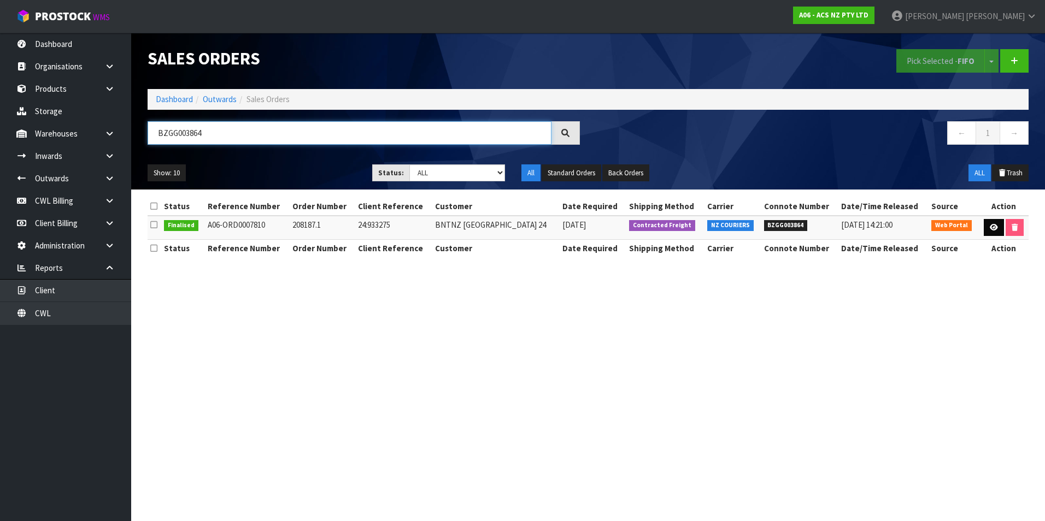
type input "BZGG003864"
click at [989, 232] on link at bounding box center [994, 227] width 20 height 17
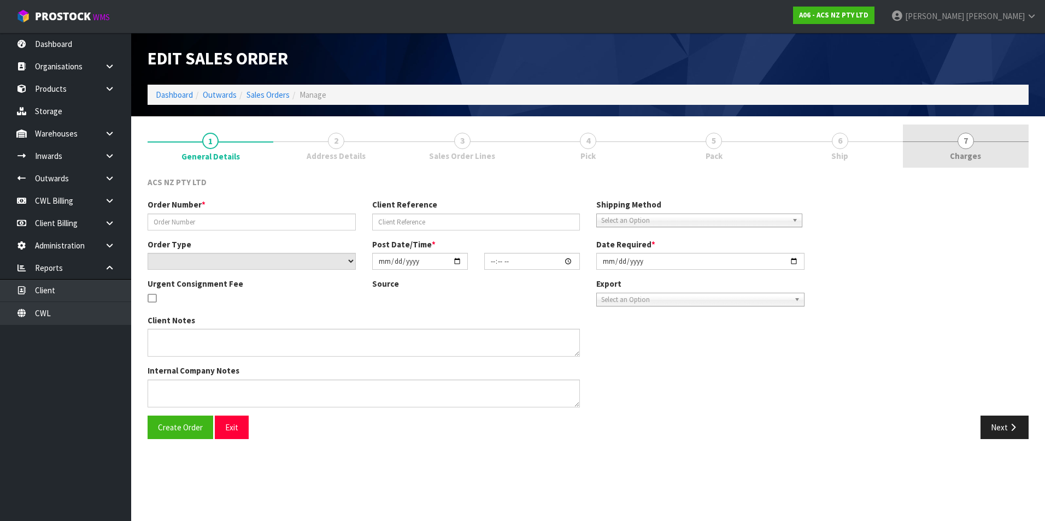
type input "208187.1"
type input "24:933275"
select select "number:0"
type input "[DATE]"
type input "10:08:00.000"
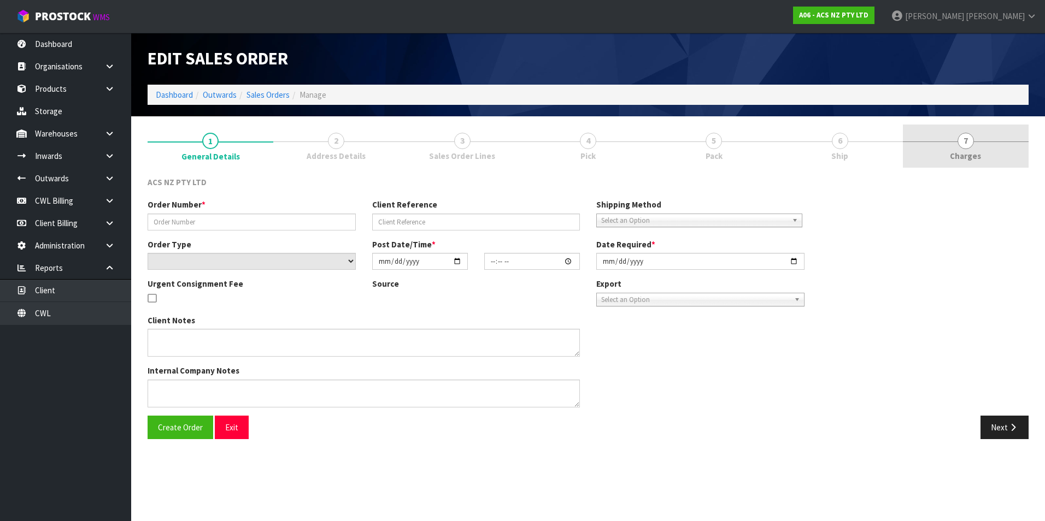
type input "[DATE]"
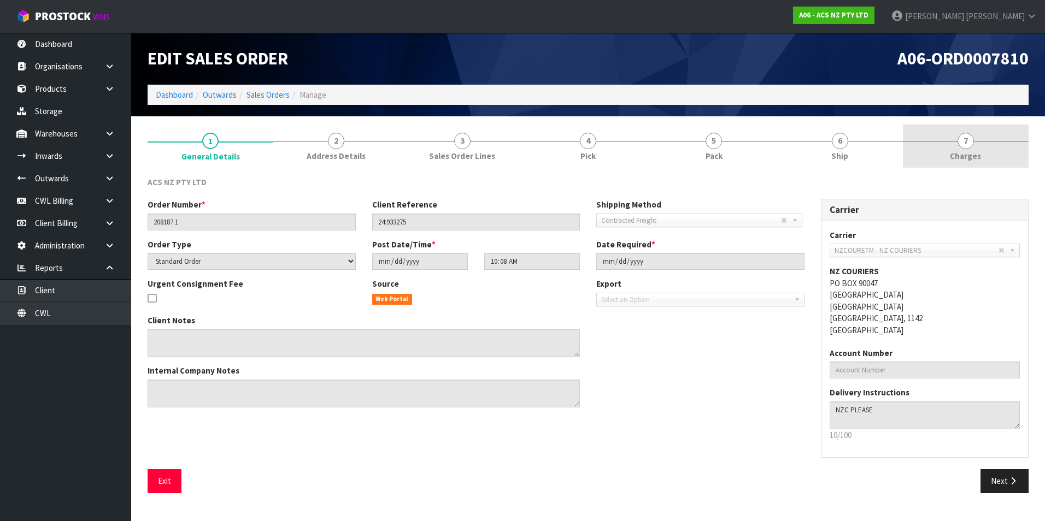
click at [967, 144] on span "7" at bounding box center [965, 141] width 16 height 16
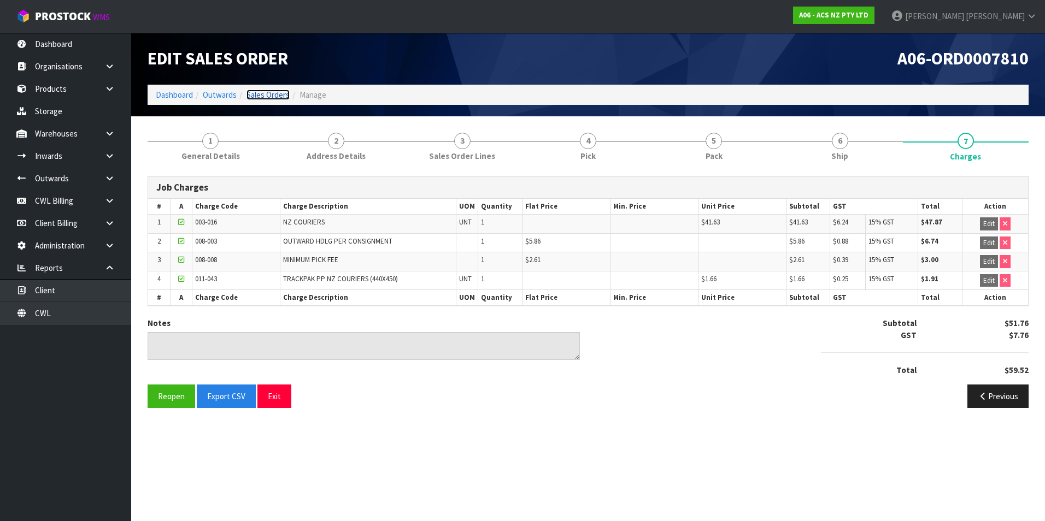
click at [280, 97] on link "Sales Orders" at bounding box center [267, 95] width 43 height 10
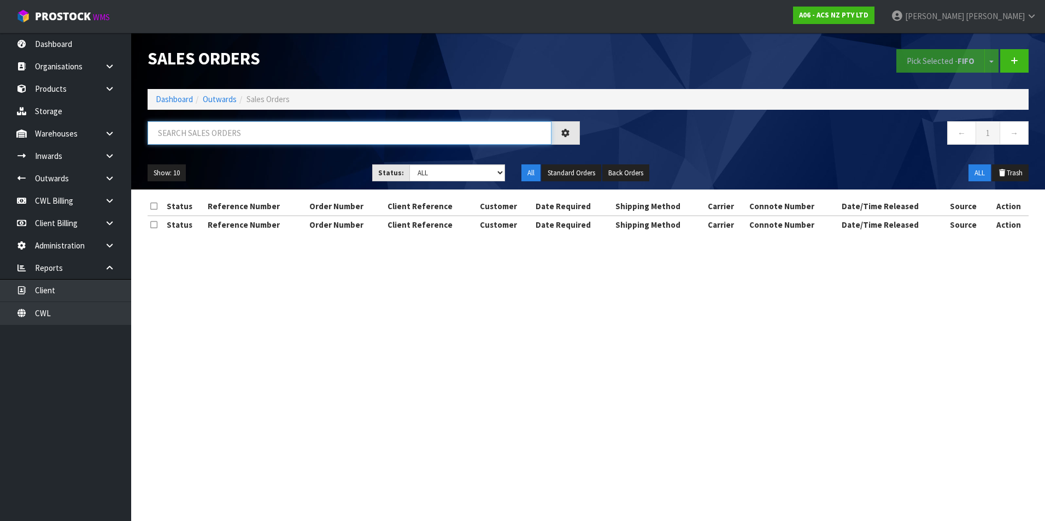
click at [201, 134] on input "text" at bounding box center [350, 132] width 404 height 23
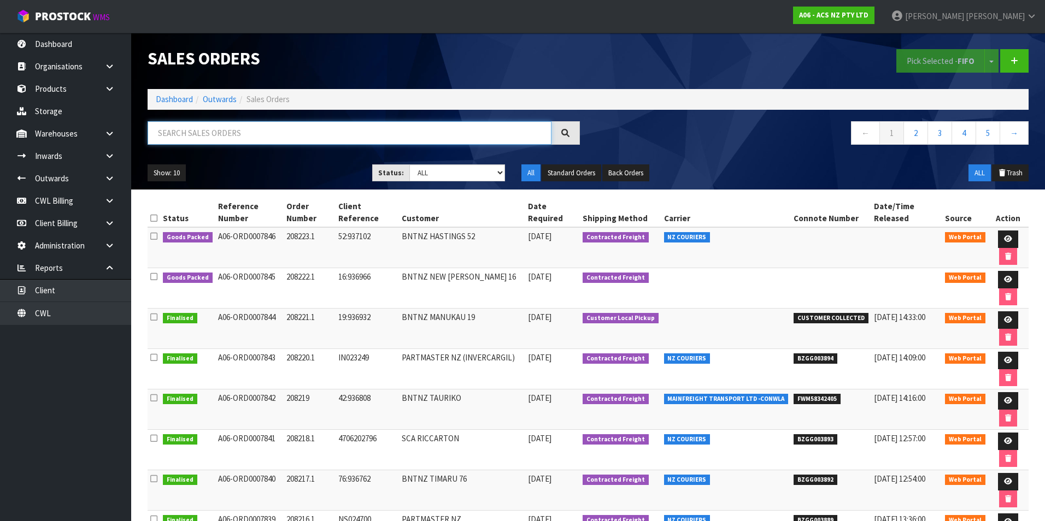
paste input "BZGG003865"
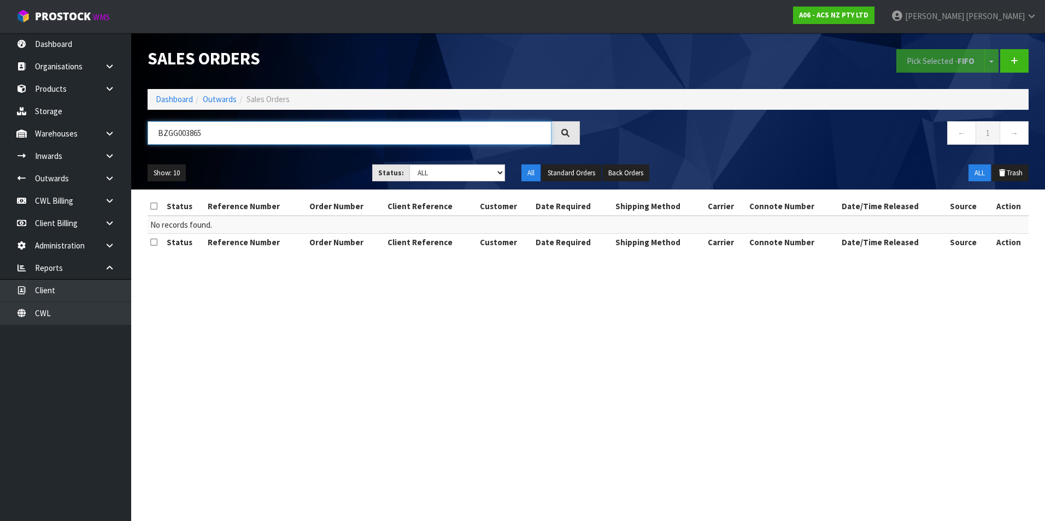
click at [279, 140] on input "BZGG003865" at bounding box center [350, 132] width 404 height 23
type input "B"
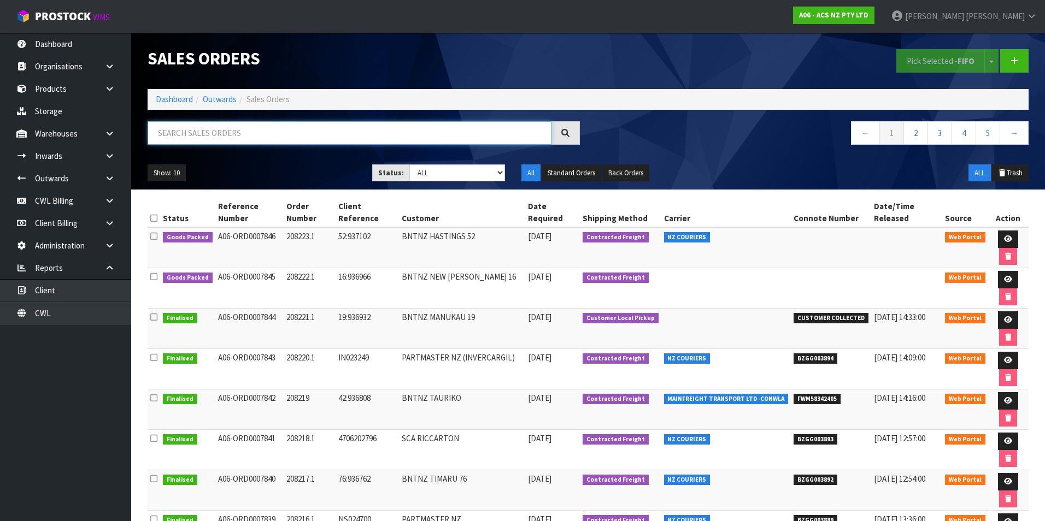
paste input "BZGG003867"
click at [329, 144] on input "BZGG003867" at bounding box center [350, 132] width 404 height 23
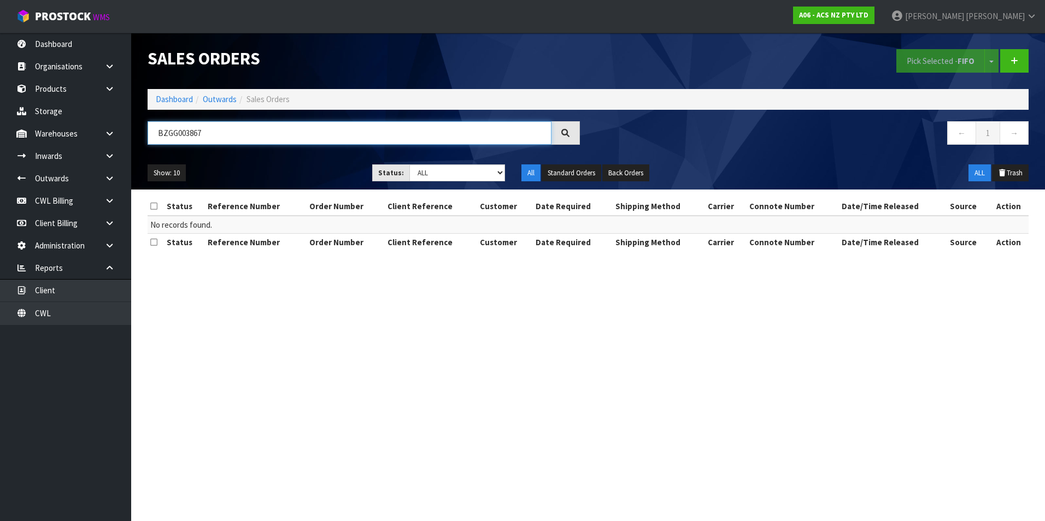
drag, startPoint x: 207, startPoint y: 133, endPoint x: 211, endPoint y: 125, distance: 9.3
click at [210, 130] on input "BZGG003867" at bounding box center [350, 132] width 404 height 23
type input "B"
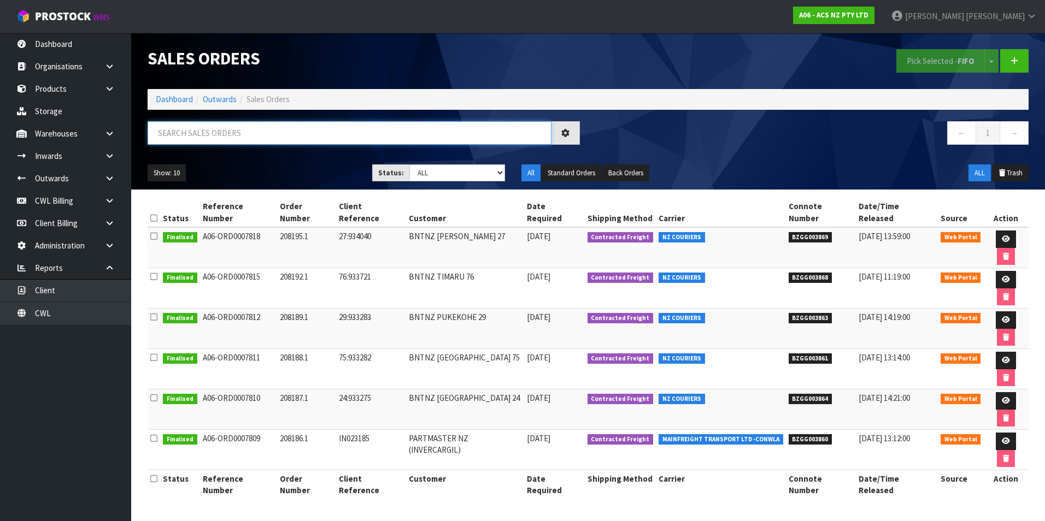
click at [209, 132] on input "text" at bounding box center [350, 132] width 404 height 23
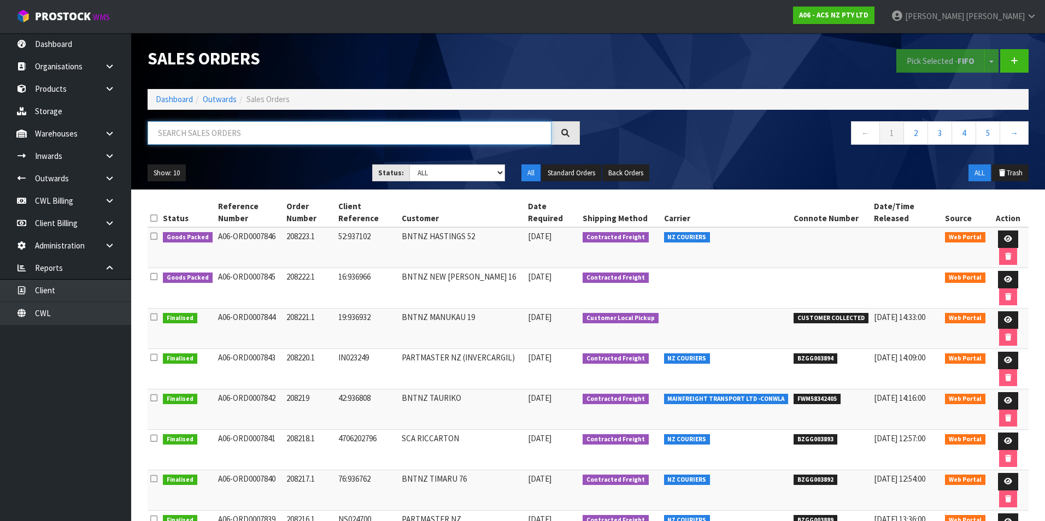
paste input "BZGG003879"
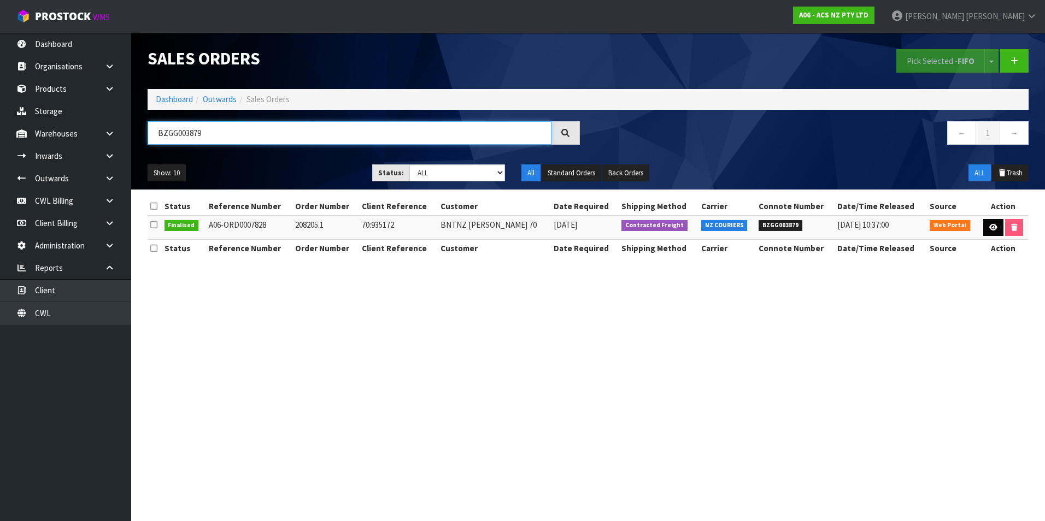
type input "BZGG003879"
click at [994, 226] on icon at bounding box center [993, 227] width 8 height 7
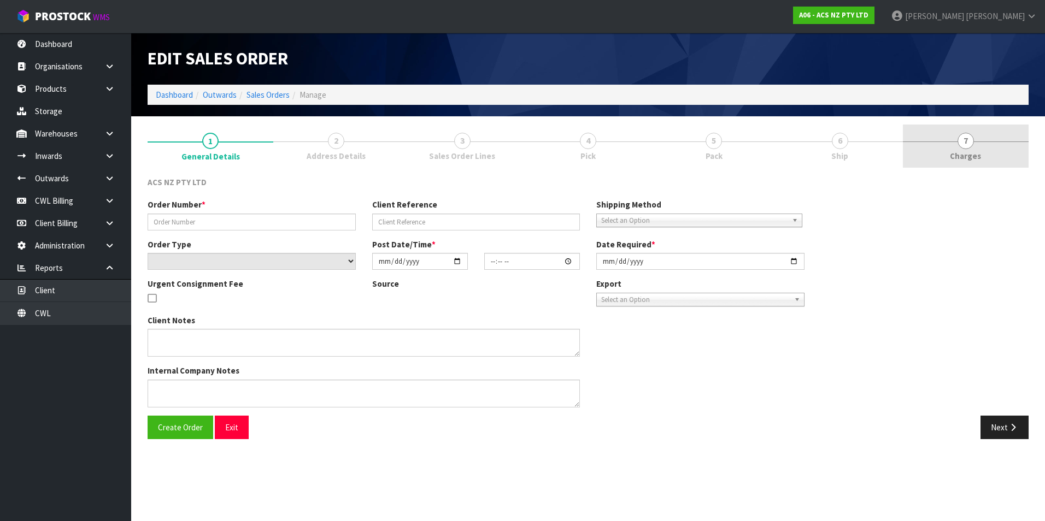
type input "208205.1"
type input "70:935172"
select select "number:0"
type input "[DATE]"
type input "17:57:00.000"
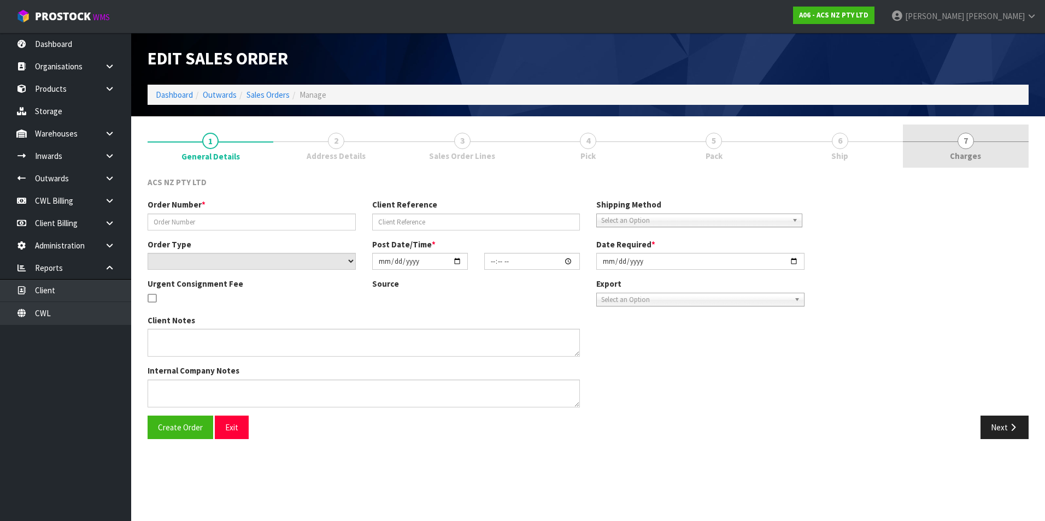
type input "[DATE]"
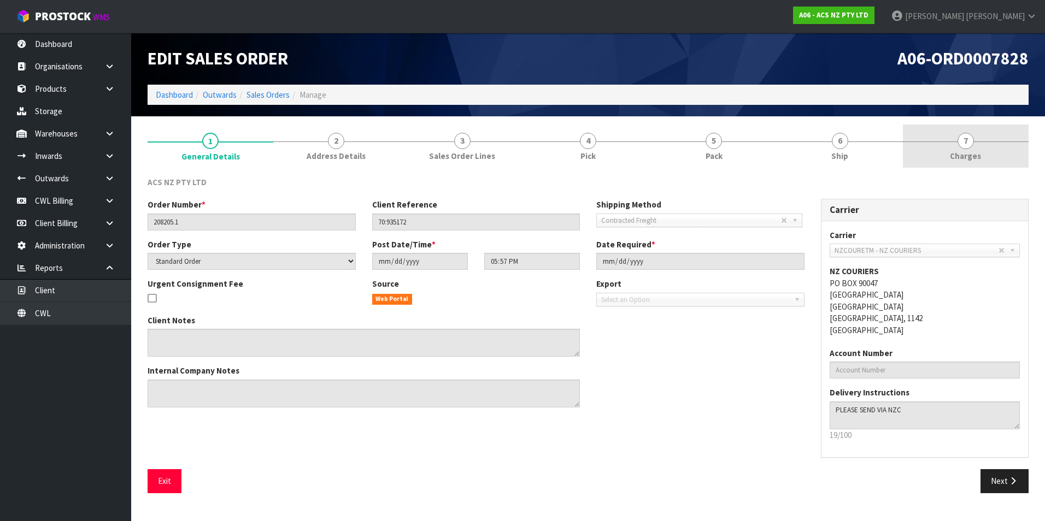
click at [966, 138] on span "7" at bounding box center [965, 141] width 16 height 16
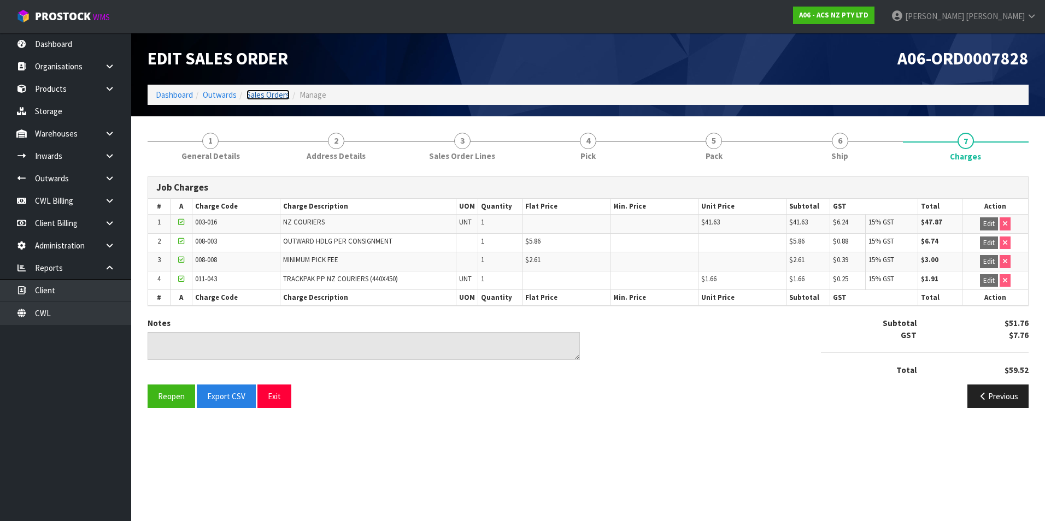
click at [272, 93] on link "Sales Orders" at bounding box center [267, 95] width 43 height 10
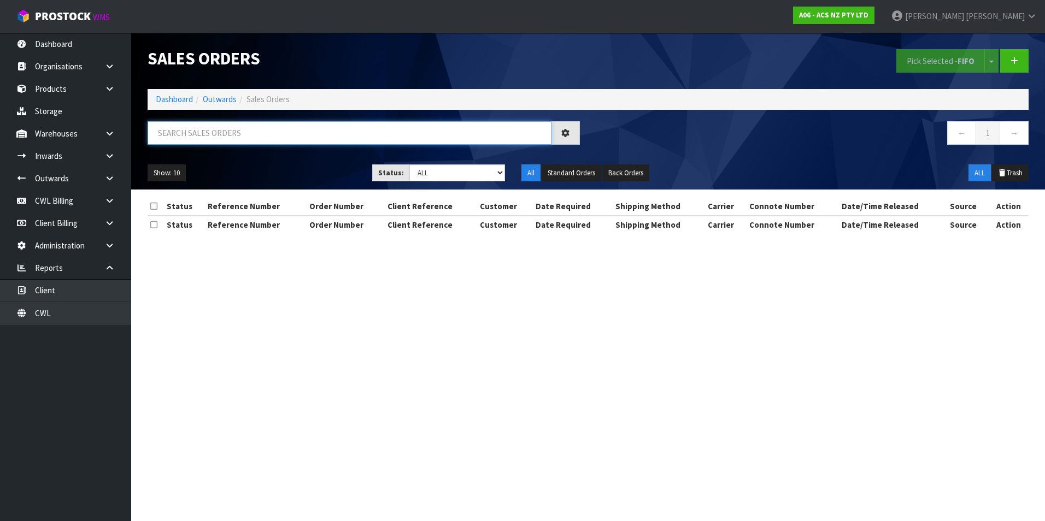
click at [185, 127] on input "text" at bounding box center [350, 132] width 404 height 23
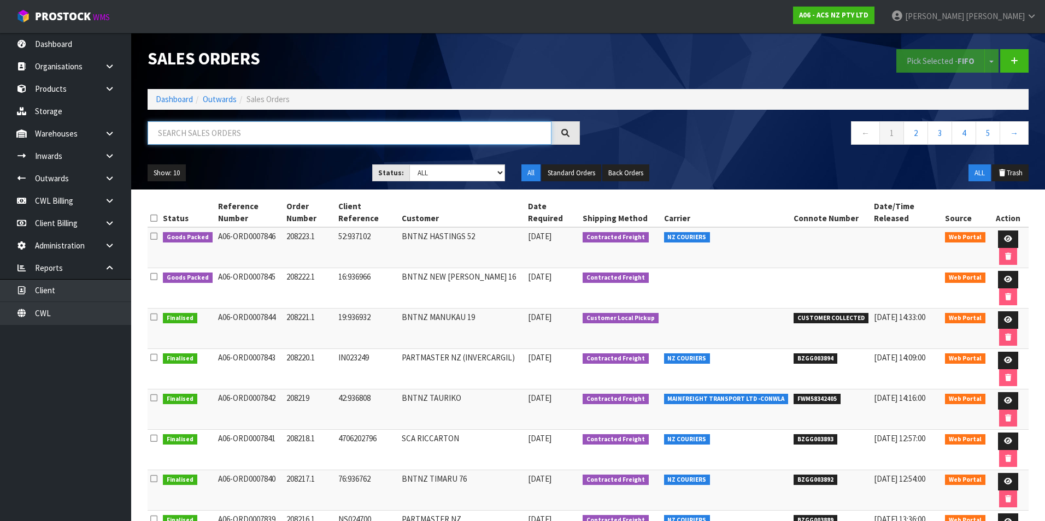
paste input "BZGG003880"
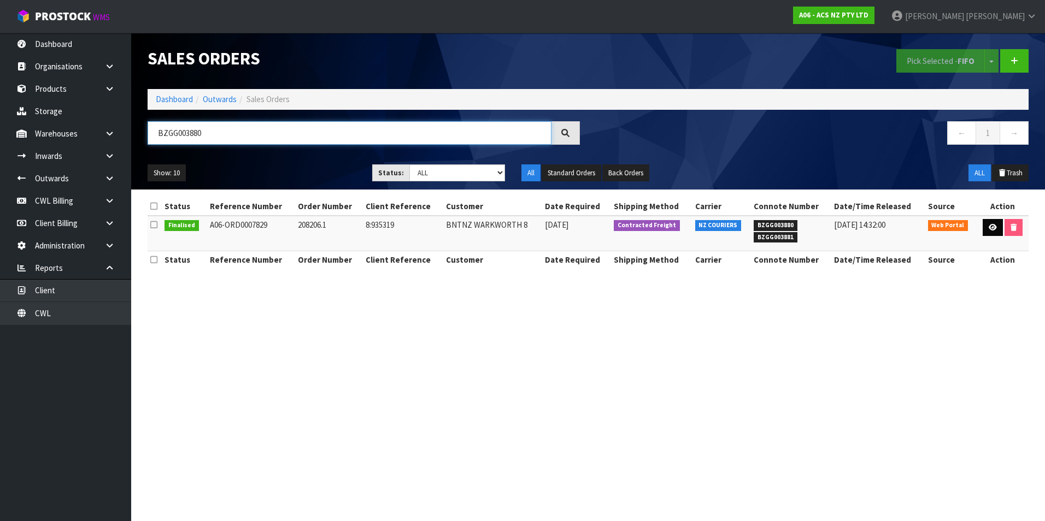
type input "BZGG003880"
click at [996, 225] on link at bounding box center [992, 227] width 20 height 17
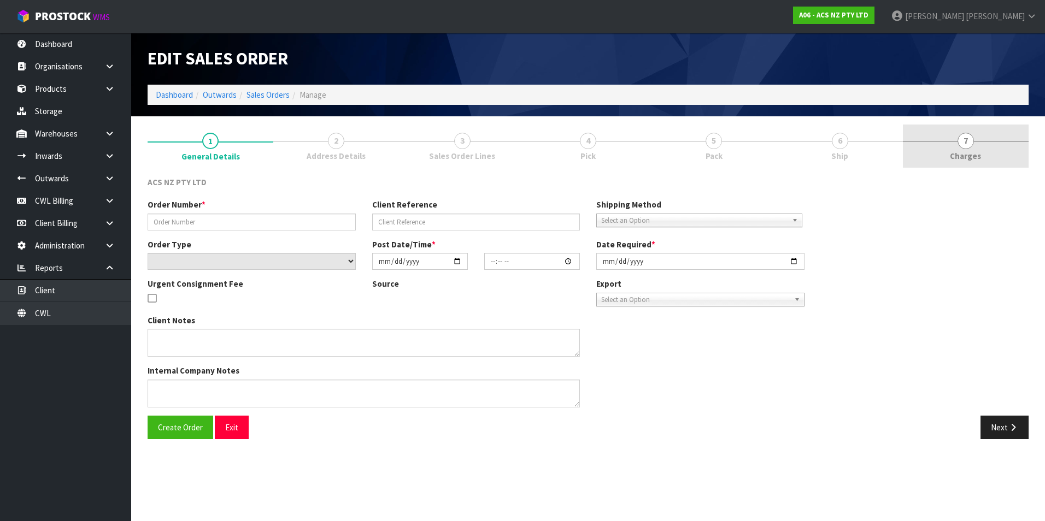
type input "208206.1"
type input "8:935319"
select select "number:0"
type input "[DATE]"
type input "11:51:00.000"
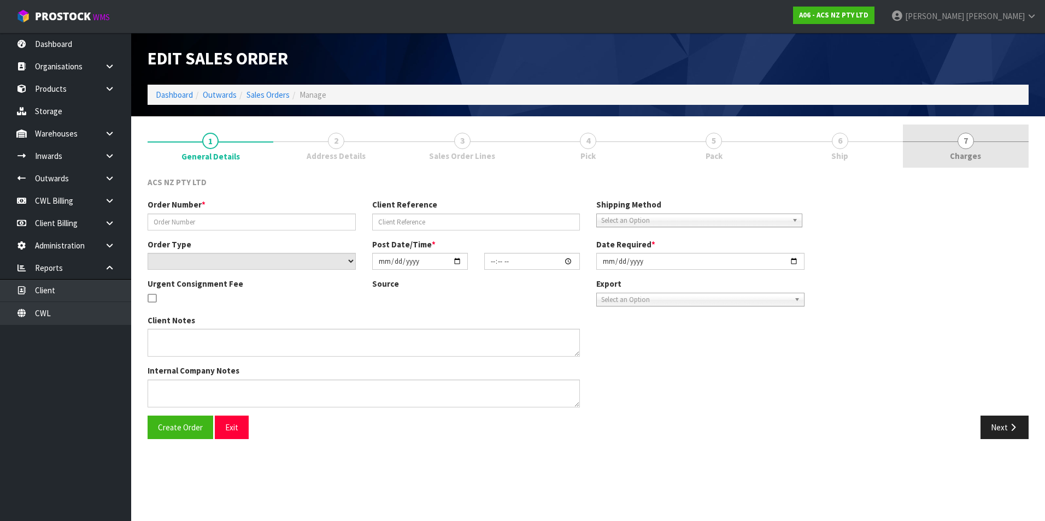
type input "[DATE]"
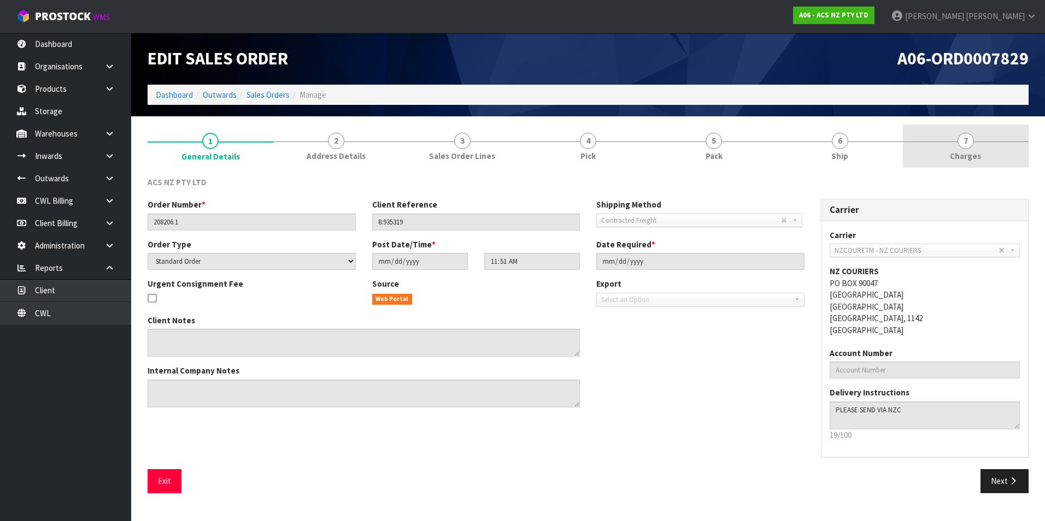
click at [967, 142] on span "7" at bounding box center [965, 141] width 16 height 16
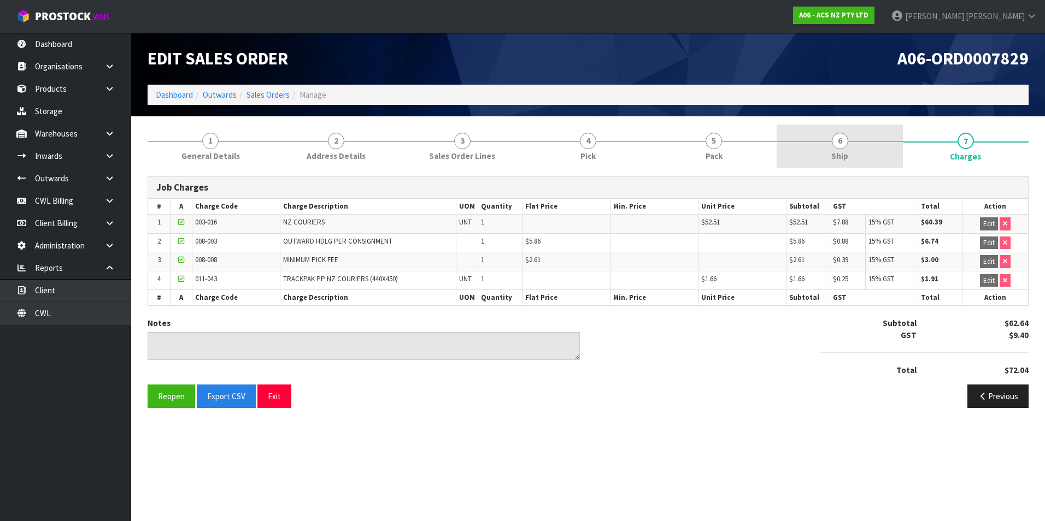
click at [846, 142] on span "6" at bounding box center [840, 141] width 16 height 16
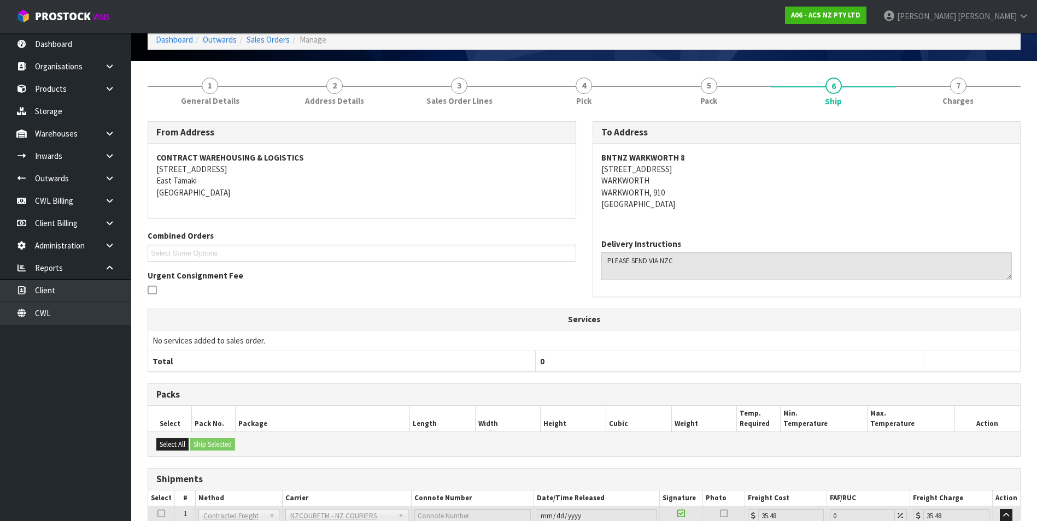
scroll to position [163, 0]
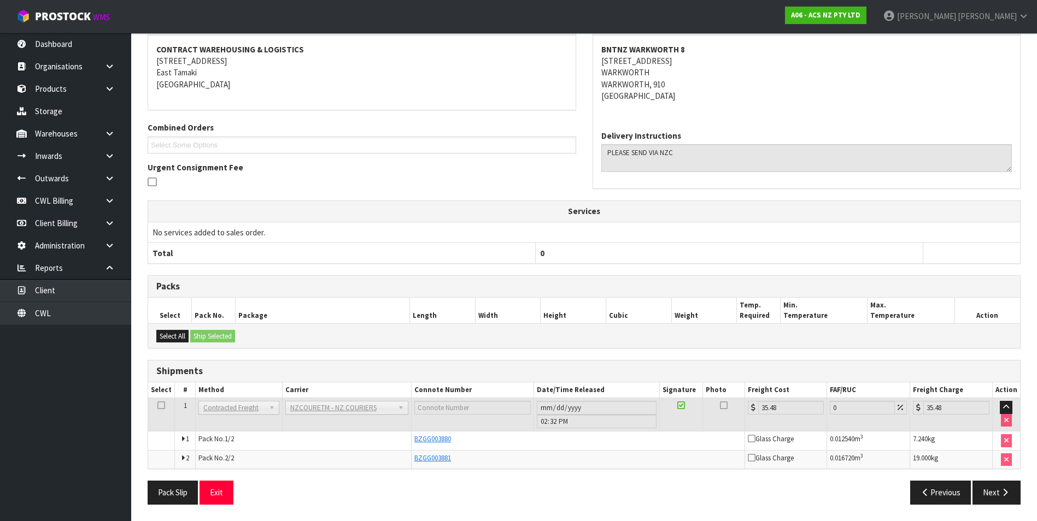
click at [823, 193] on div "To Address BNTNZ WARKWORTH [STREET_ADDRESS] Delivery Instructions" at bounding box center [806, 106] width 445 height 187
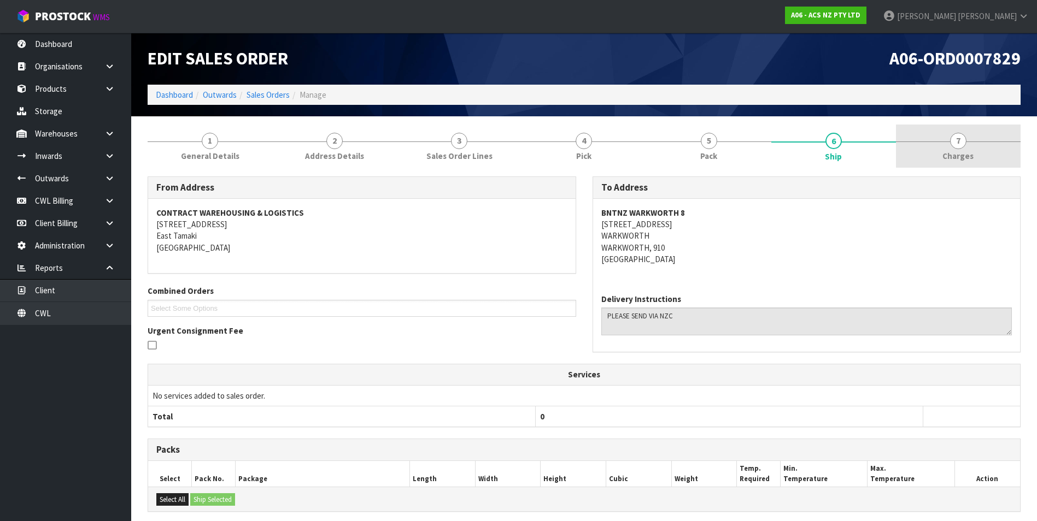
click at [957, 144] on span "7" at bounding box center [958, 141] width 16 height 16
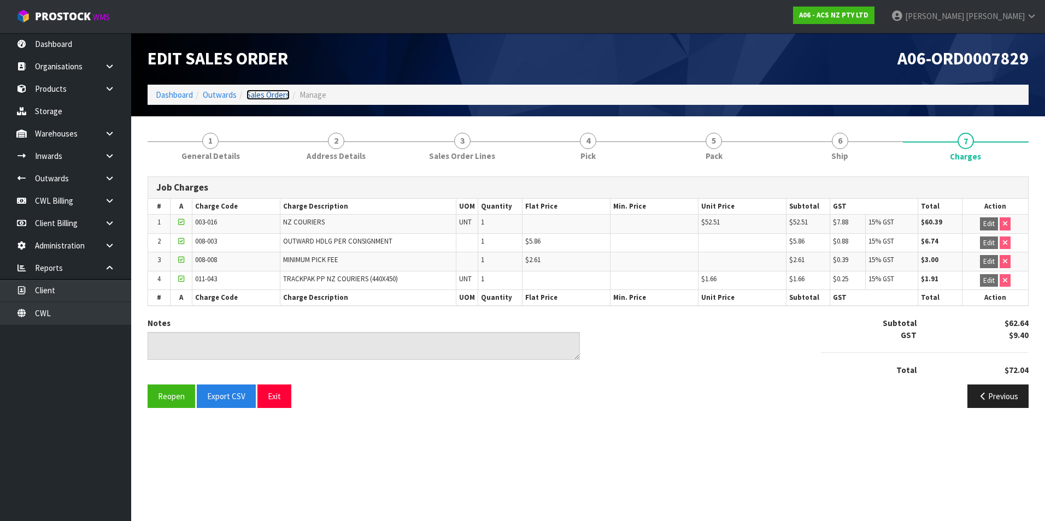
click at [280, 91] on link "Sales Orders" at bounding box center [267, 95] width 43 height 10
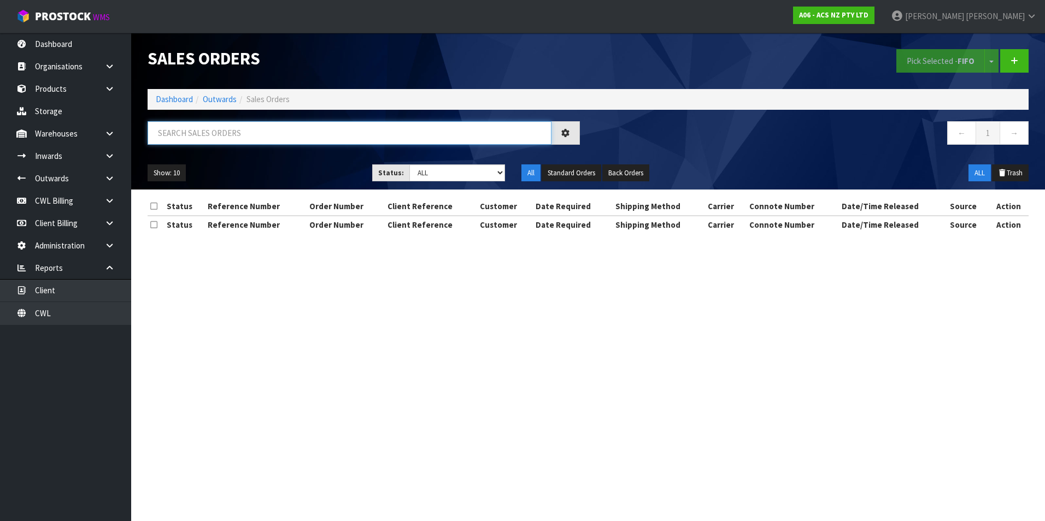
click at [218, 133] on input "text" at bounding box center [350, 132] width 404 height 23
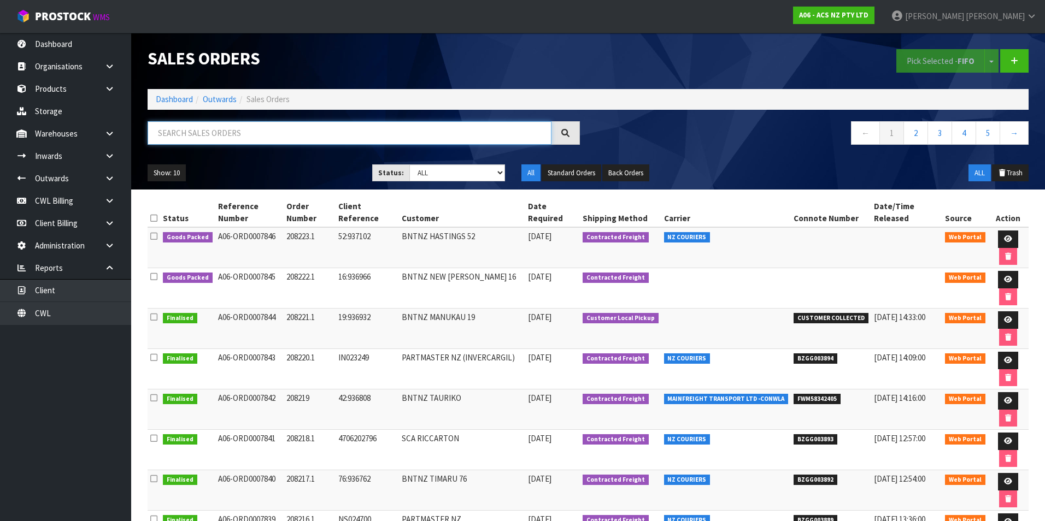
paste input "BZGG003871"
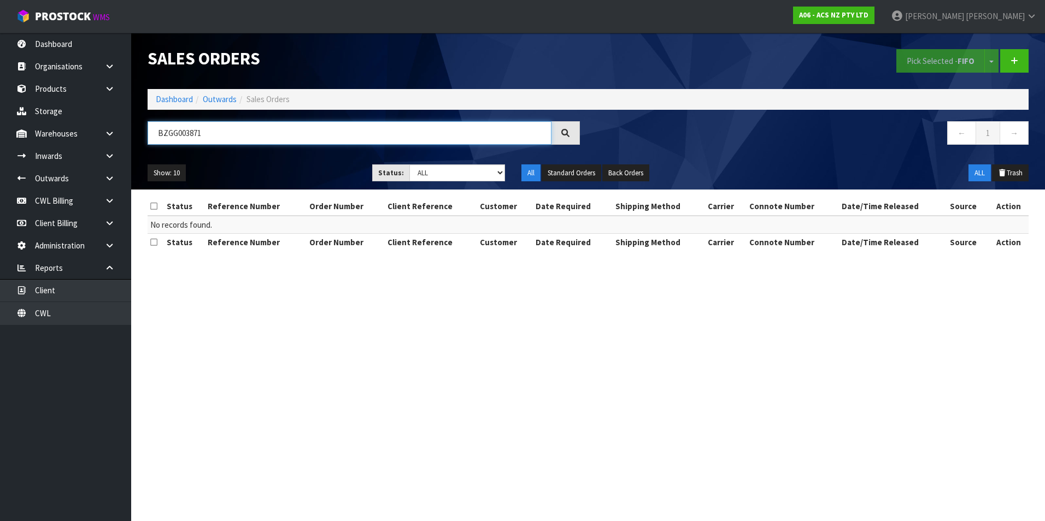
click at [255, 132] on input "BZGG003871" at bounding box center [350, 132] width 404 height 23
type input "B"
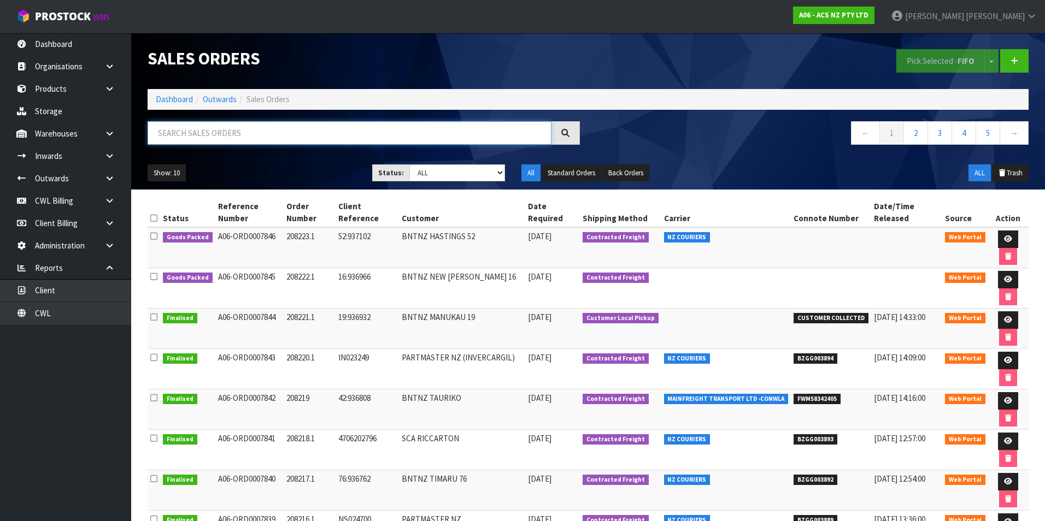
paste input "BZGG003873"
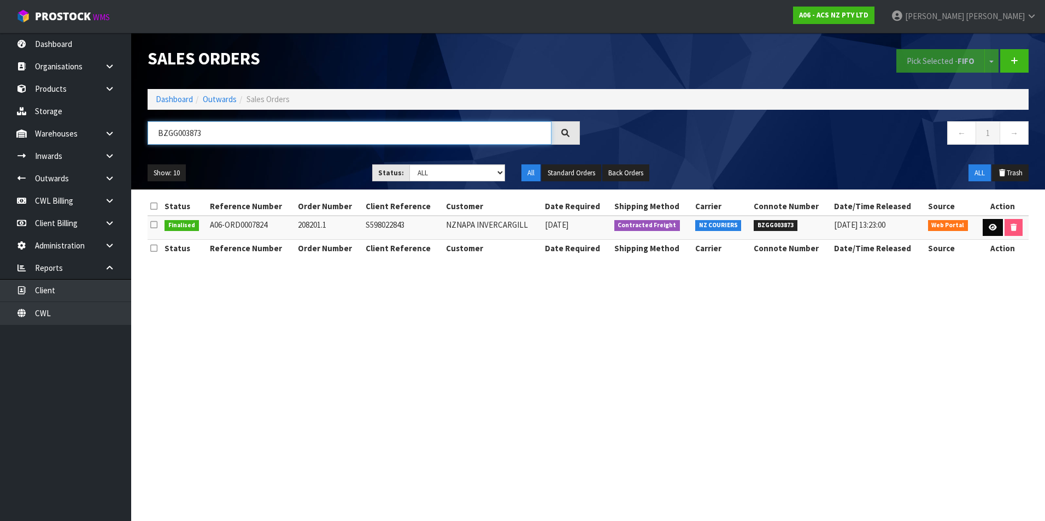
type input "BZGG003873"
click at [989, 227] on icon at bounding box center [993, 227] width 8 height 7
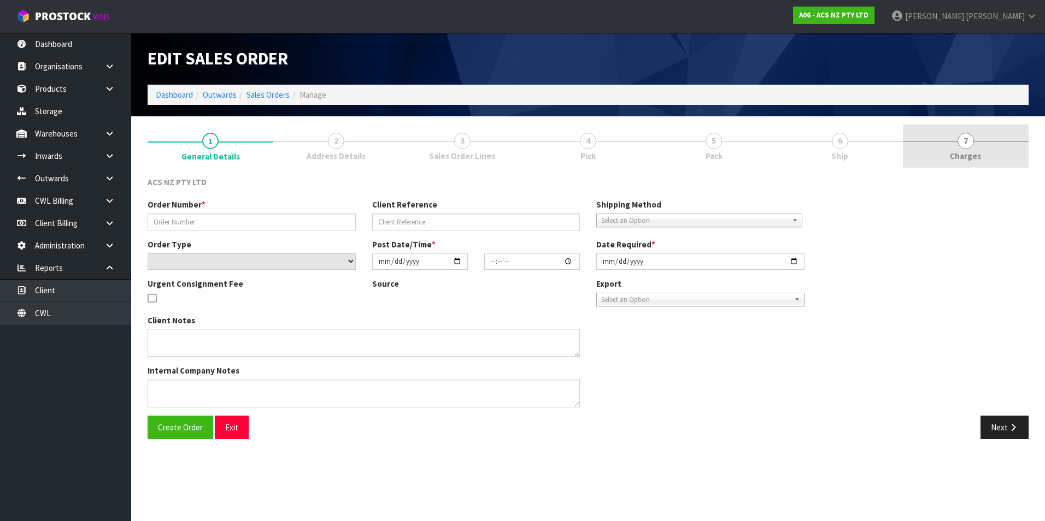
type input "208201.1"
type input "S598022843"
select select "number:0"
type input "[DATE]"
type input "16:14:00.000"
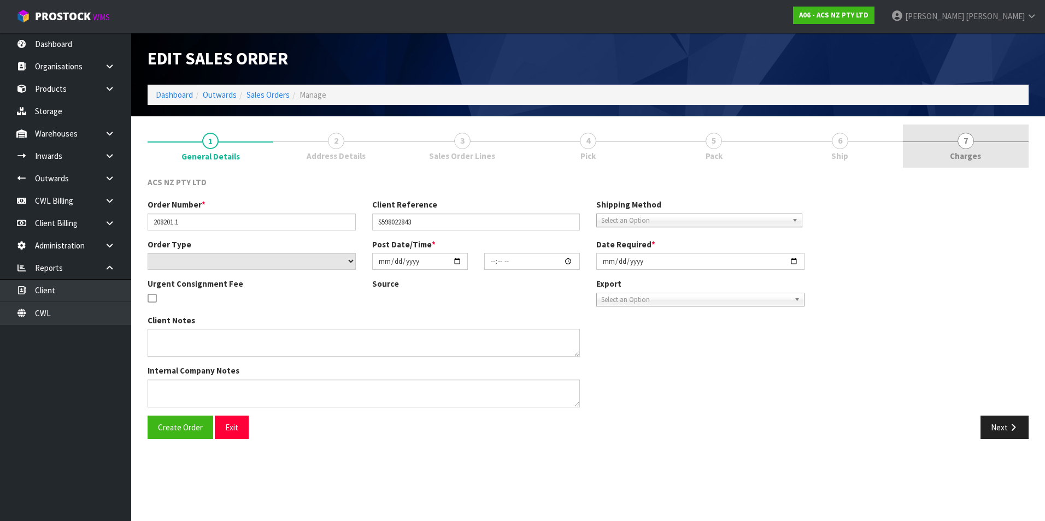
type input "[DATE]"
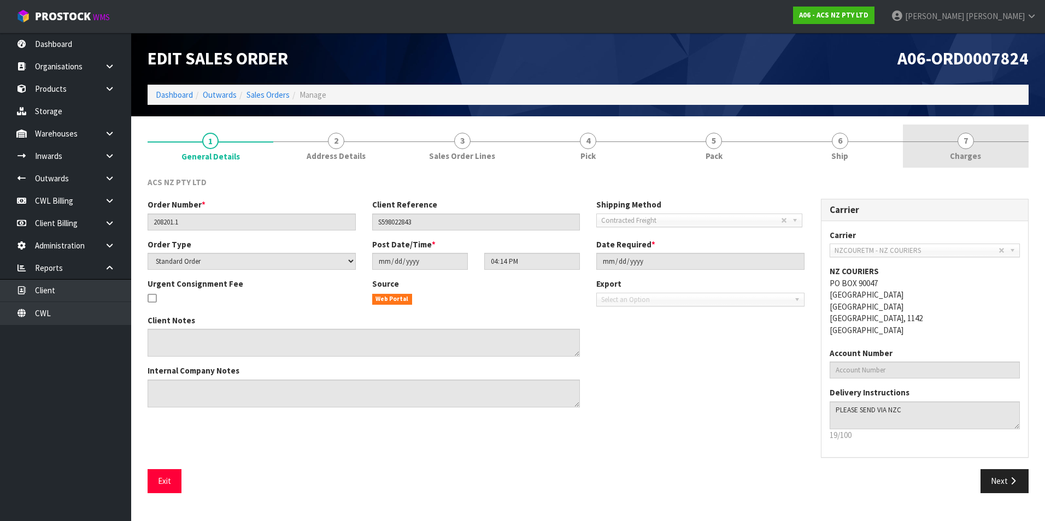
click at [967, 140] on span "7" at bounding box center [965, 141] width 16 height 16
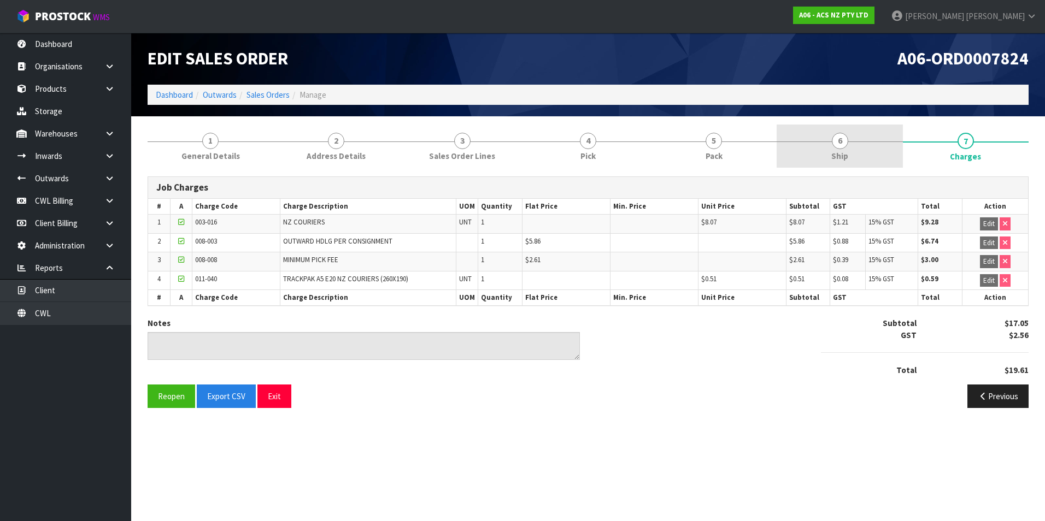
click at [837, 144] on span "6" at bounding box center [840, 141] width 16 height 16
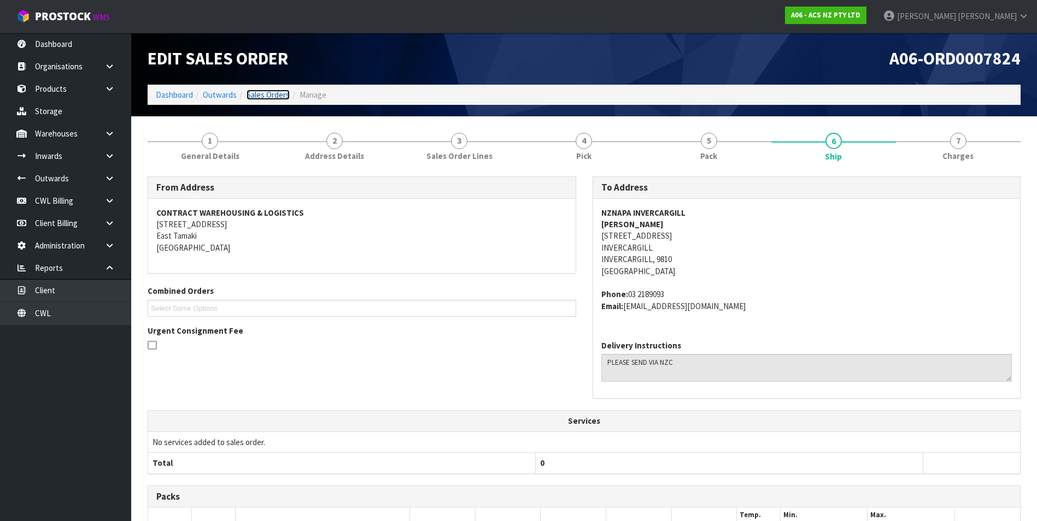
click at [284, 93] on link "Sales Orders" at bounding box center [267, 95] width 43 height 10
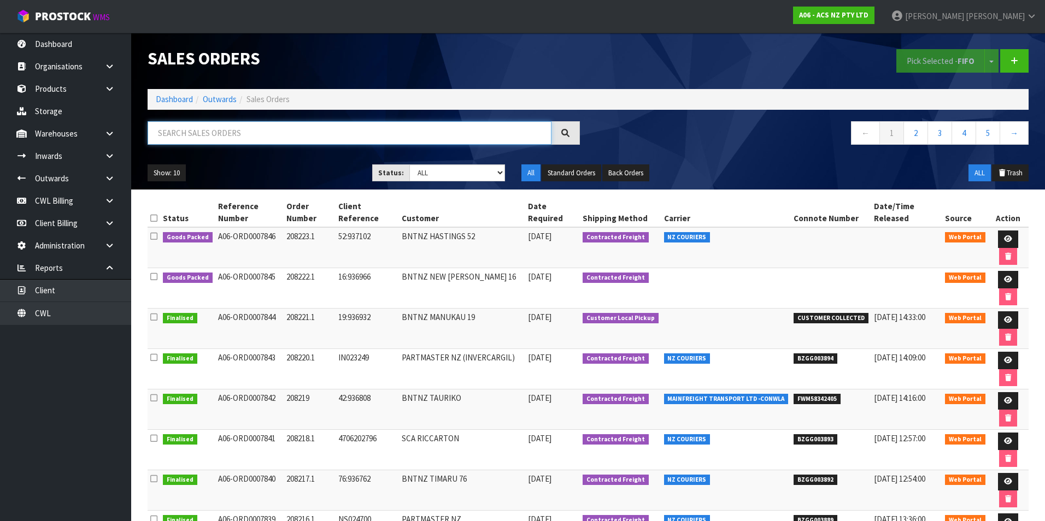
click at [184, 130] on input "text" at bounding box center [350, 132] width 404 height 23
paste input "BZGG003871"
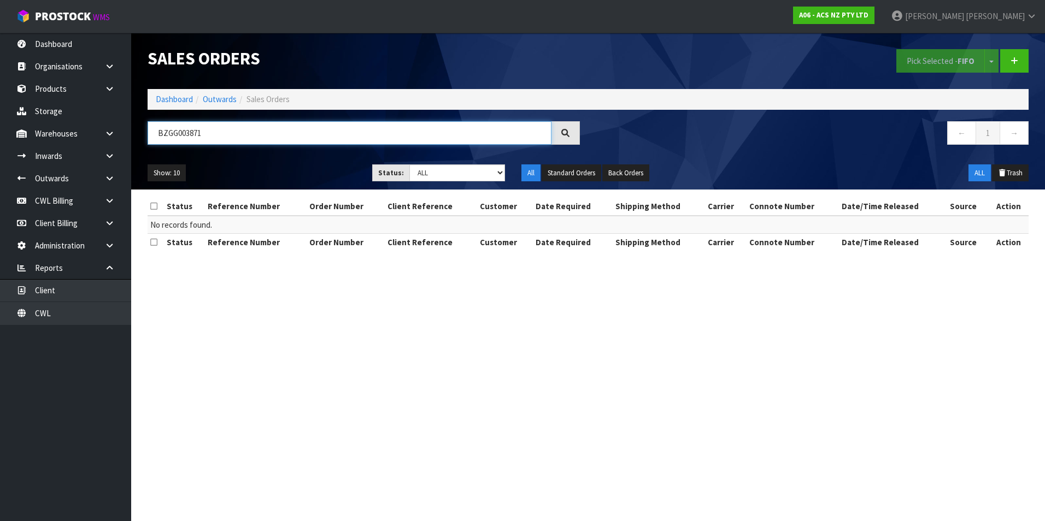
click at [215, 135] on input "BZGG003871" at bounding box center [350, 132] width 404 height 23
type input "B"
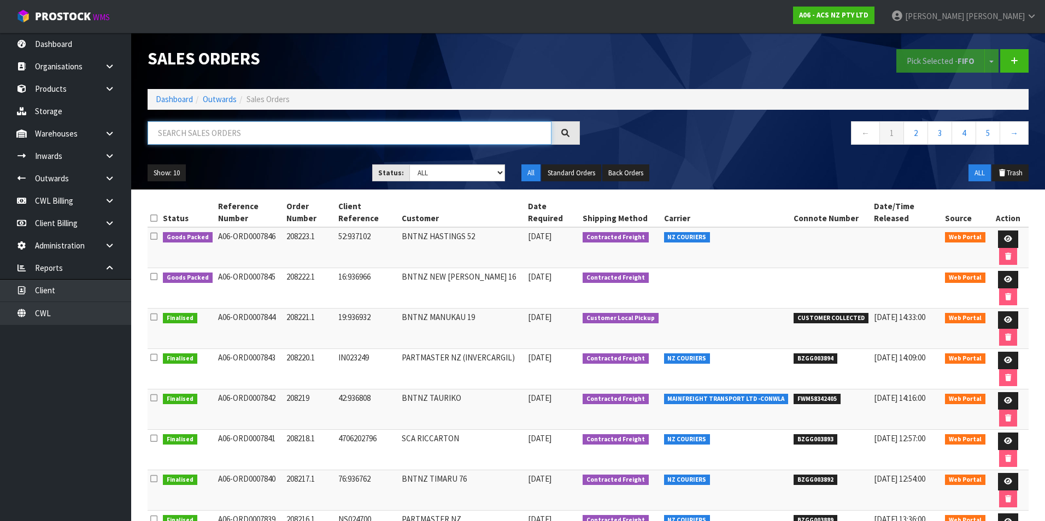
paste input "BZGG003874"
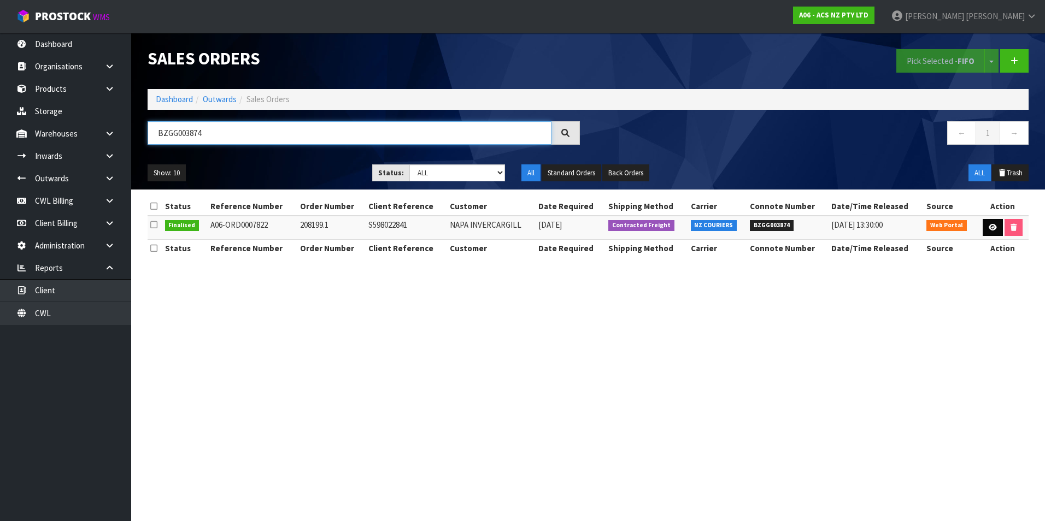
type input "BZGG003874"
click at [993, 230] on icon at bounding box center [993, 227] width 8 height 7
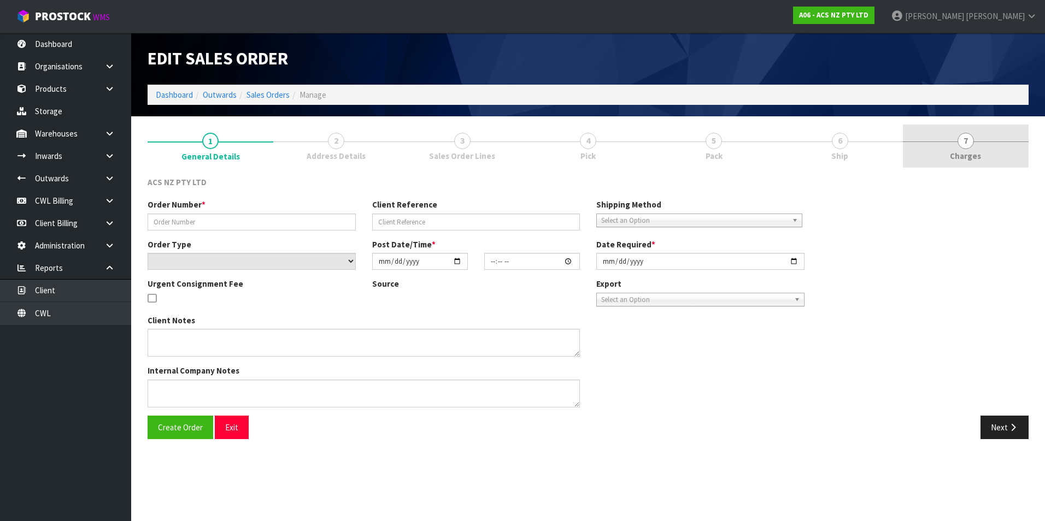
type input "208199.1"
type input "S598022841"
select select "number:0"
type input "[DATE]"
type input "15:11:00.000"
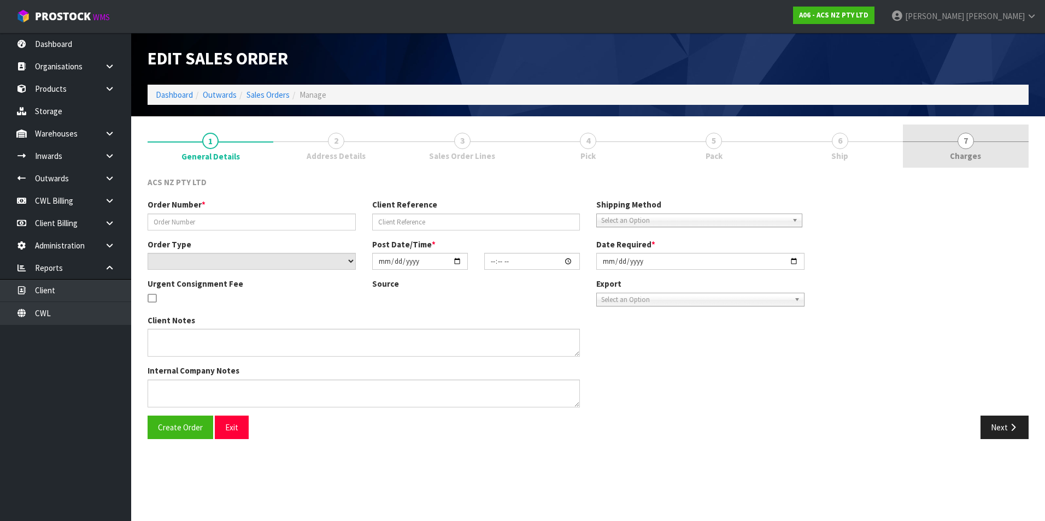
type input "[DATE]"
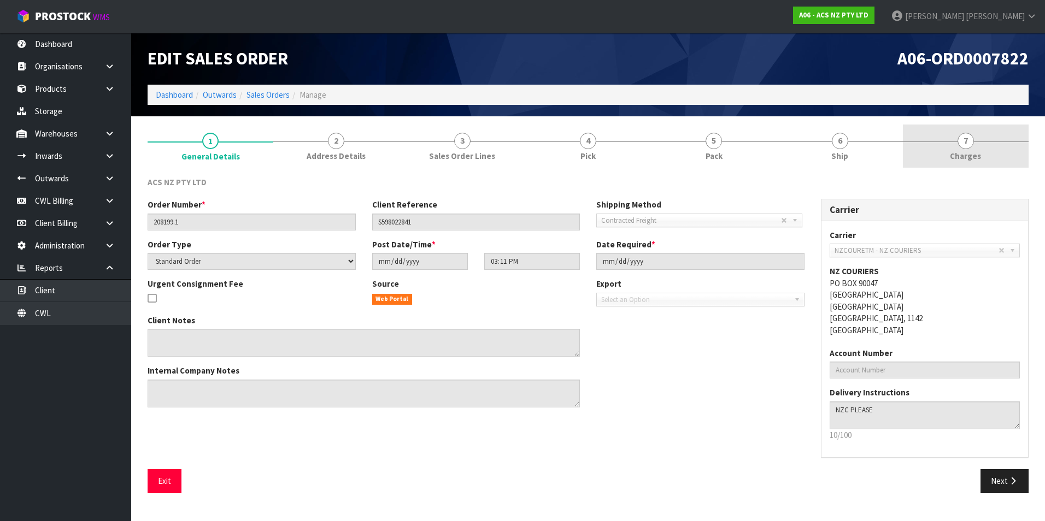
click at [968, 143] on span "7" at bounding box center [965, 141] width 16 height 16
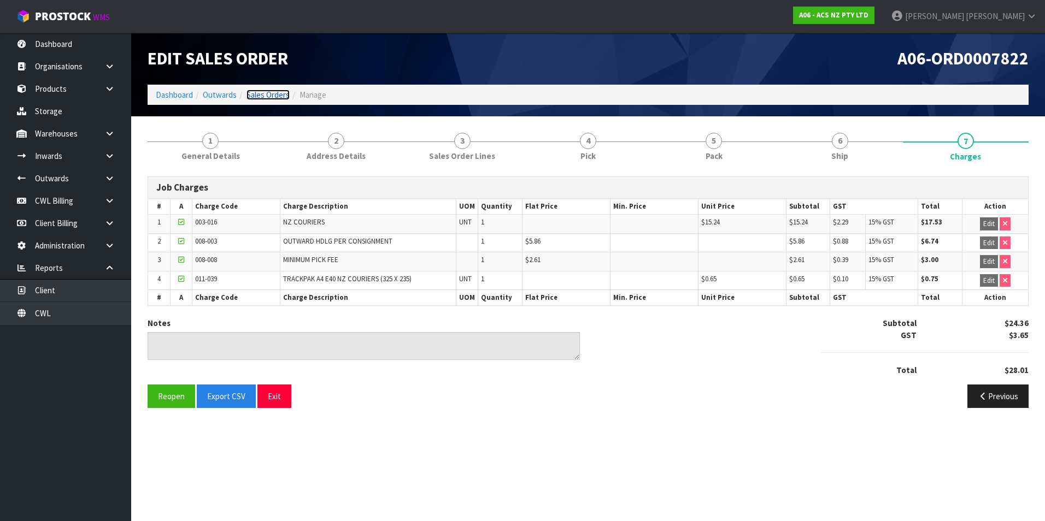
click at [282, 92] on link "Sales Orders" at bounding box center [267, 95] width 43 height 10
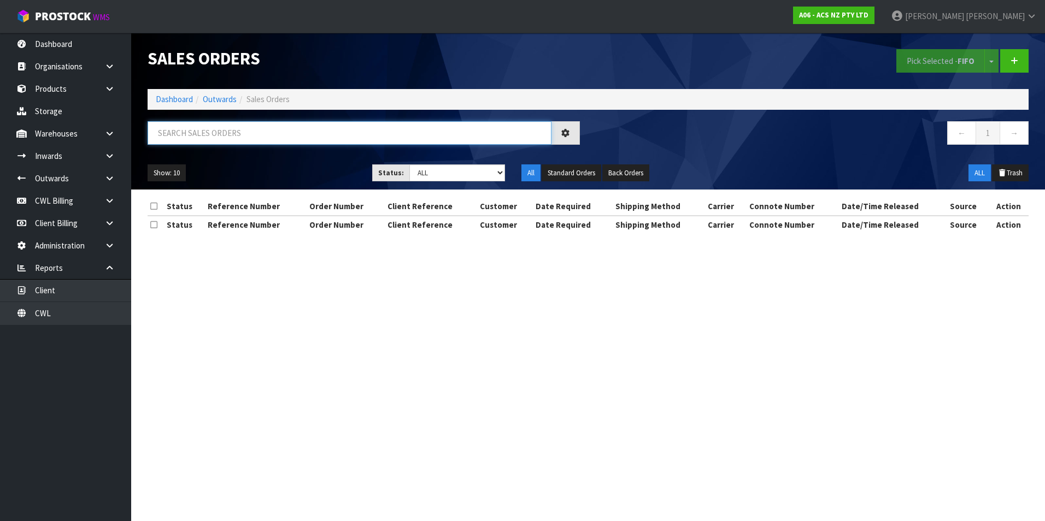
click at [192, 137] on input "text" at bounding box center [350, 132] width 404 height 23
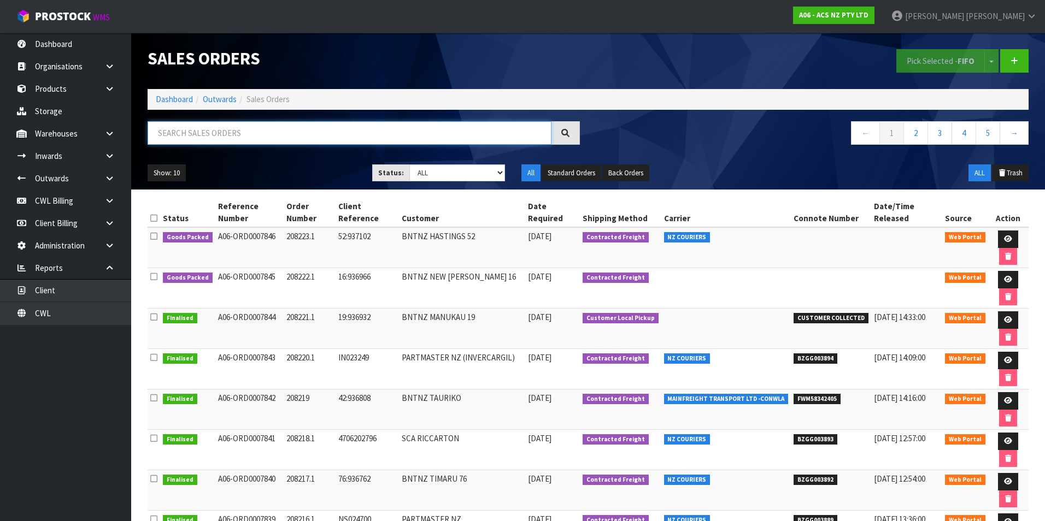
paste input "BZGG003868"
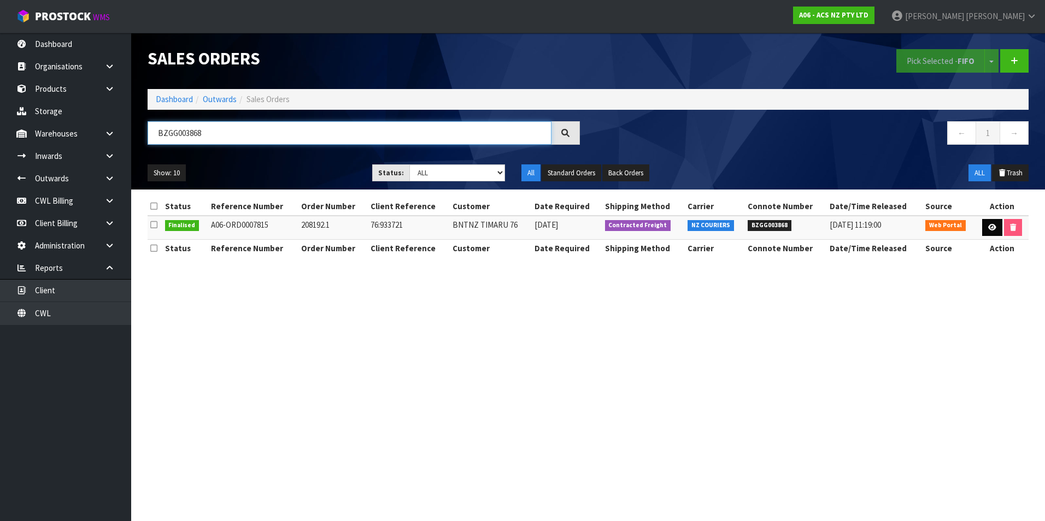
type input "BZGG003868"
click at [988, 229] on icon at bounding box center [992, 227] width 8 height 7
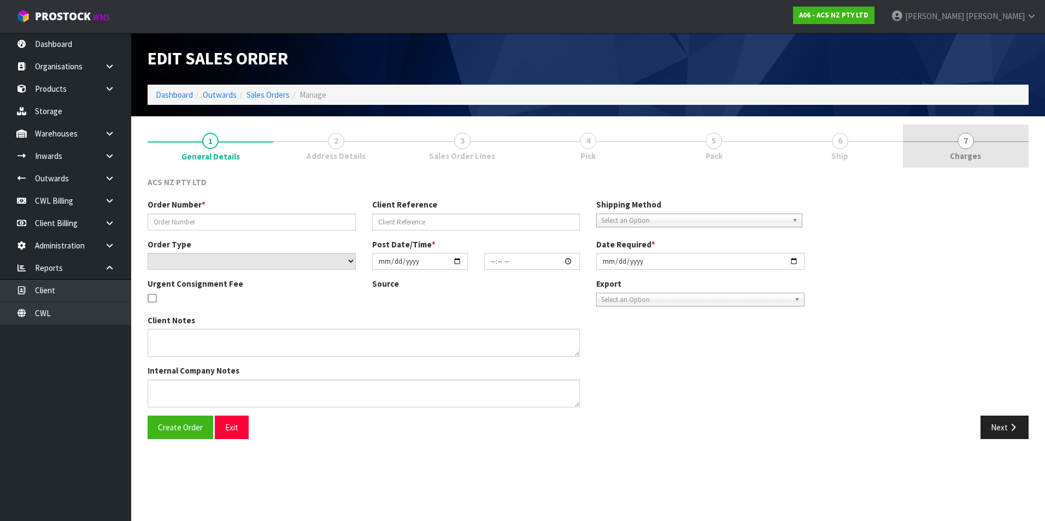
type input "208192.1"
type input "76:933721"
select select "number:0"
type input "[DATE]"
type input "17:33:00.000"
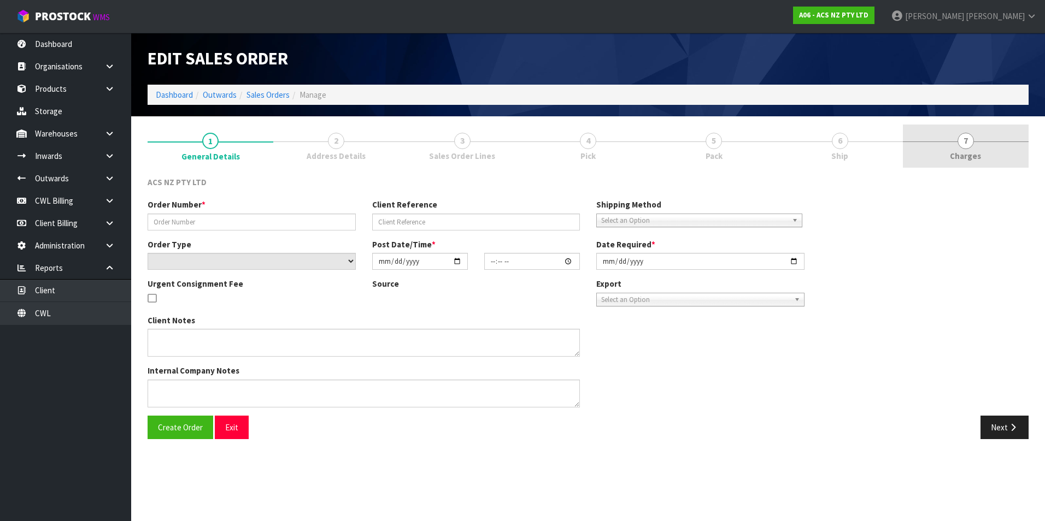
type input "[DATE]"
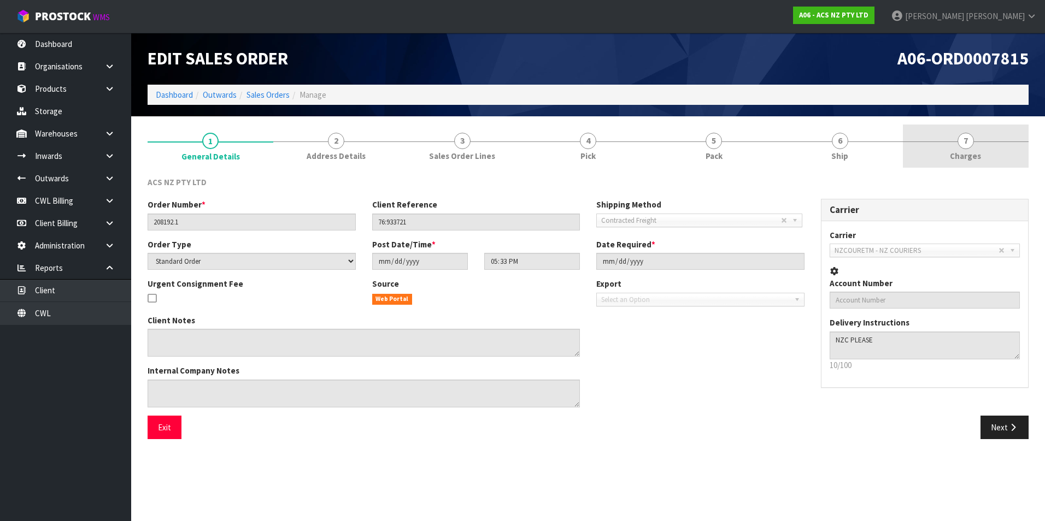
click at [964, 143] on span "7" at bounding box center [965, 141] width 16 height 16
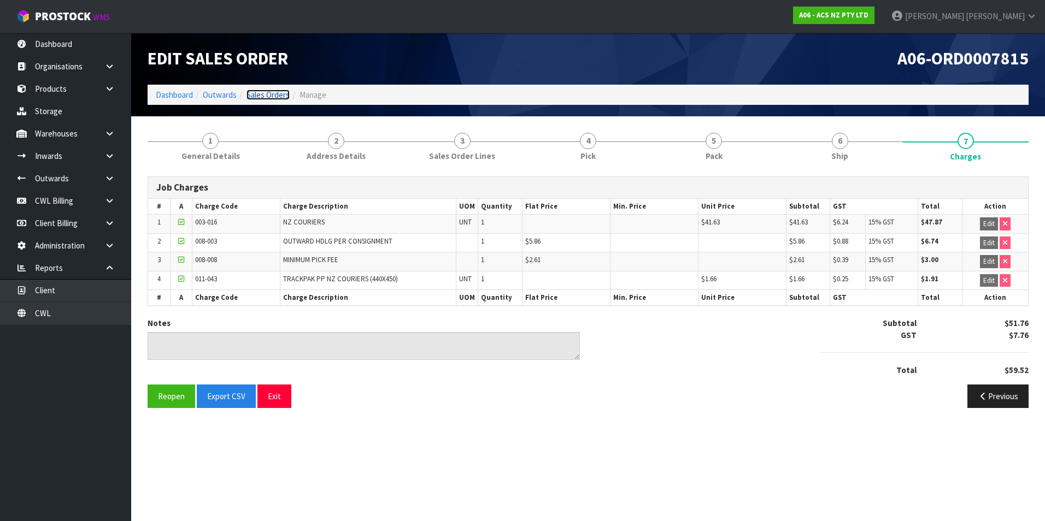
click at [278, 97] on link "Sales Orders" at bounding box center [267, 95] width 43 height 10
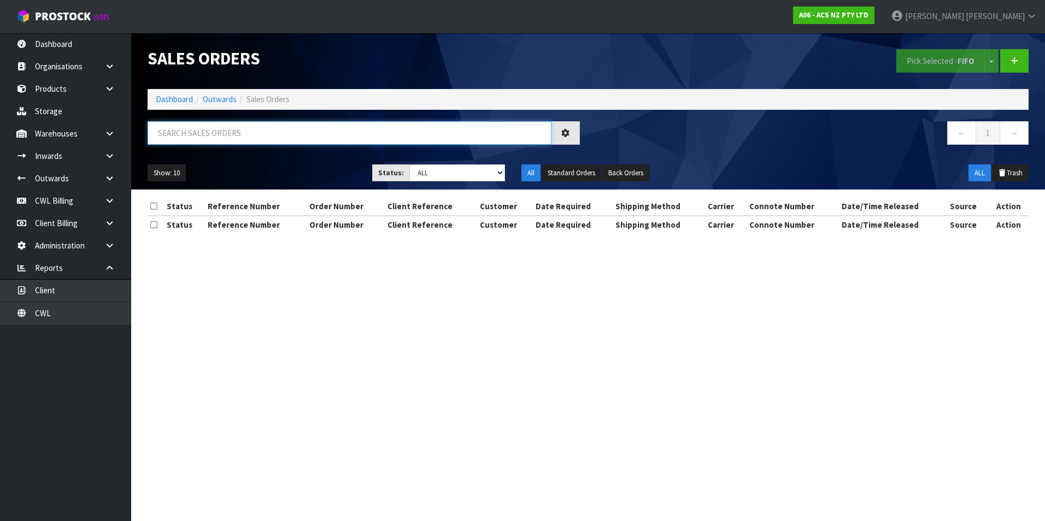
click at [192, 132] on input "text" at bounding box center [350, 132] width 404 height 23
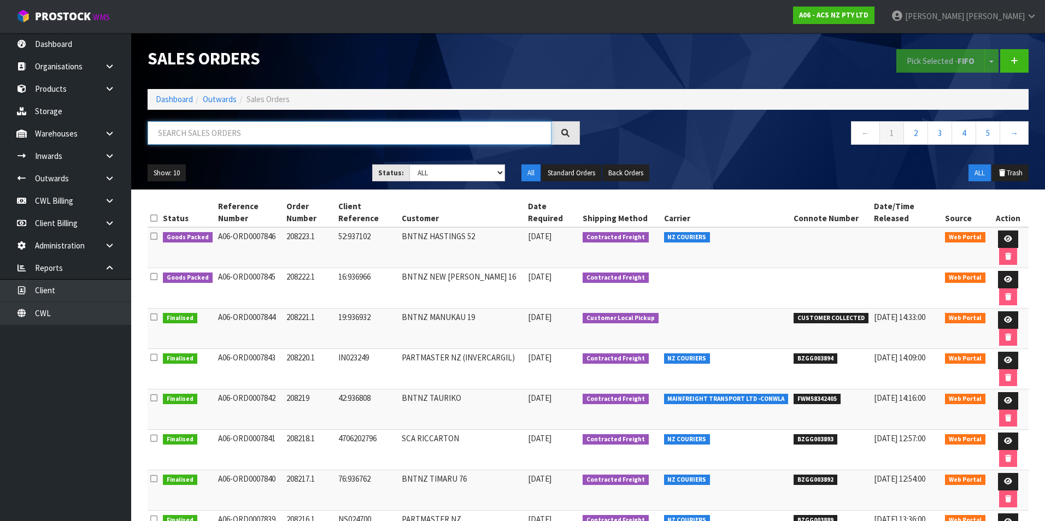
paste input "BZGG003870"
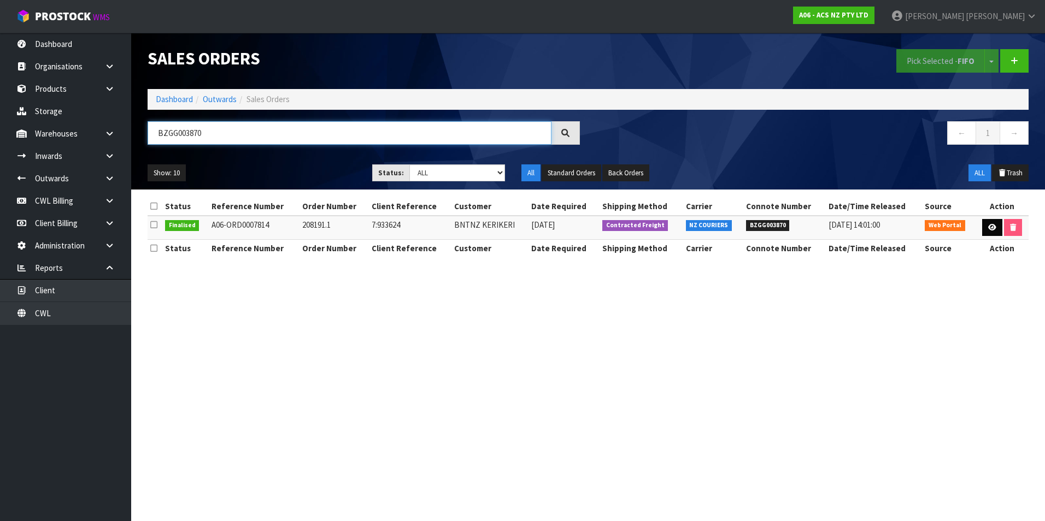
type input "BZGG003870"
click at [985, 226] on link at bounding box center [992, 227] width 20 height 17
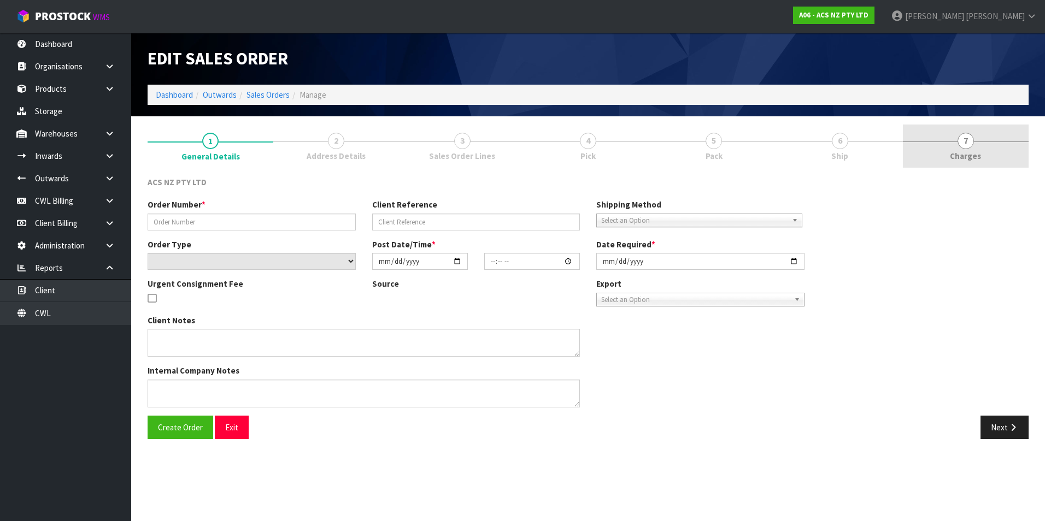
type input "208191.1"
type input "7:933624"
select select "number:0"
type input "[DATE]"
type input "15:05:00.000"
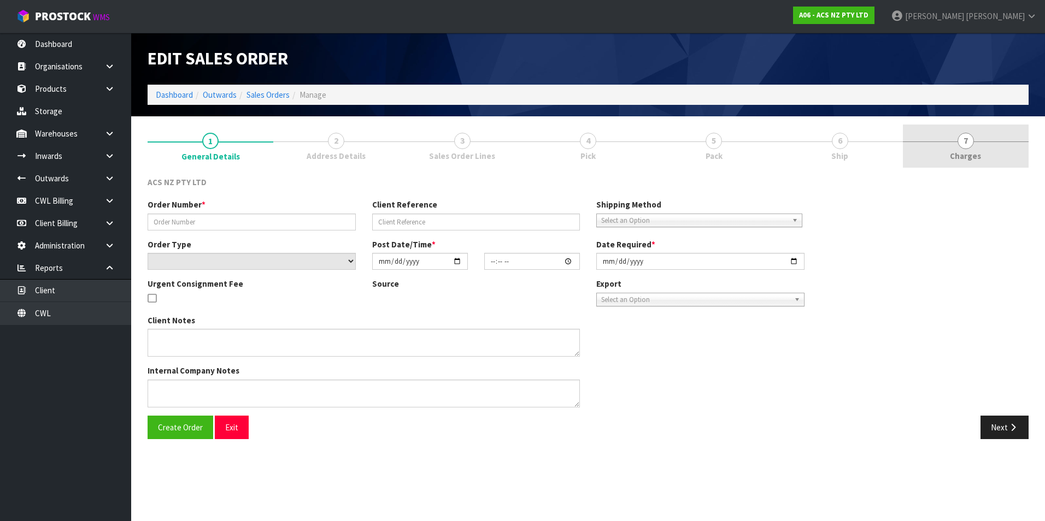
type input "[DATE]"
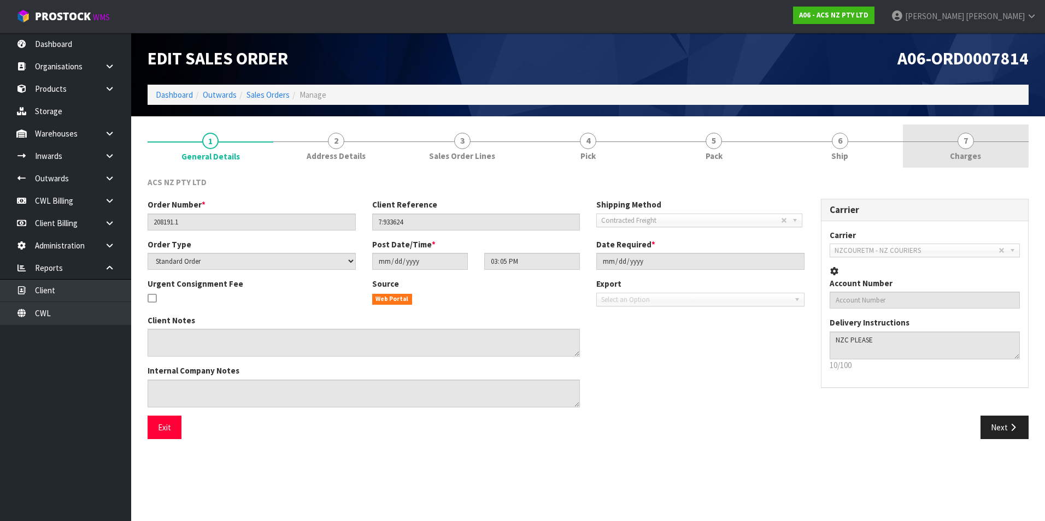
click at [968, 143] on span "7" at bounding box center [965, 141] width 16 height 16
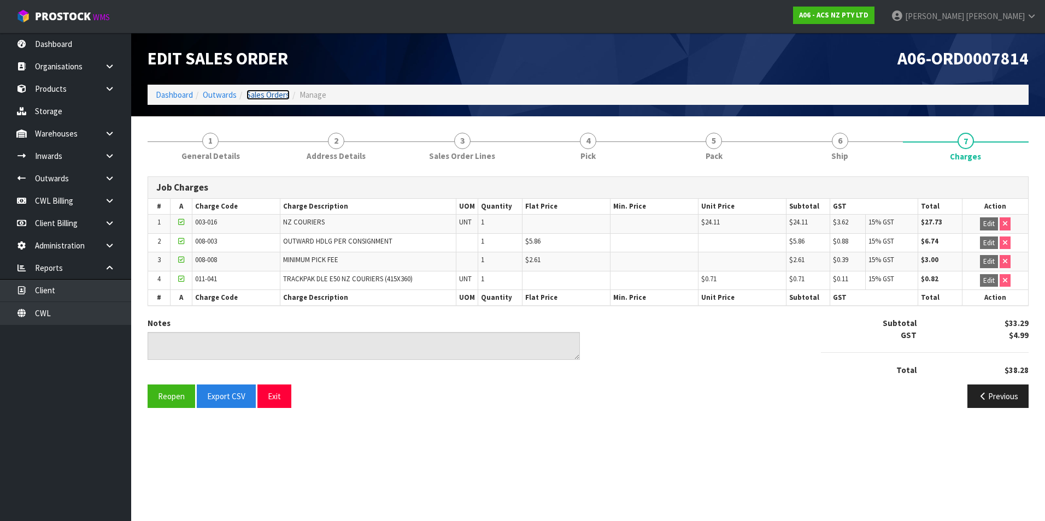
click at [267, 95] on link "Sales Orders" at bounding box center [267, 95] width 43 height 10
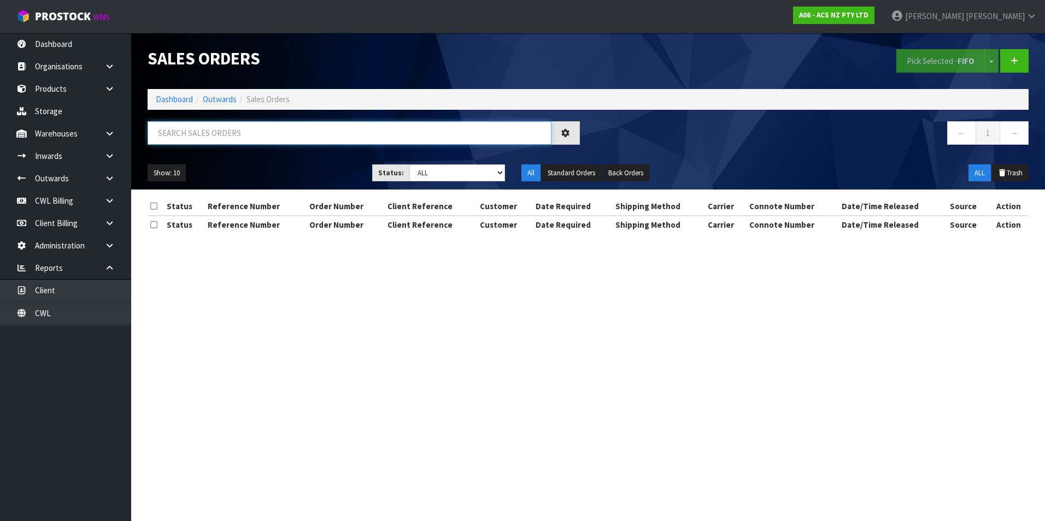
click at [220, 132] on input "text" at bounding box center [350, 132] width 404 height 23
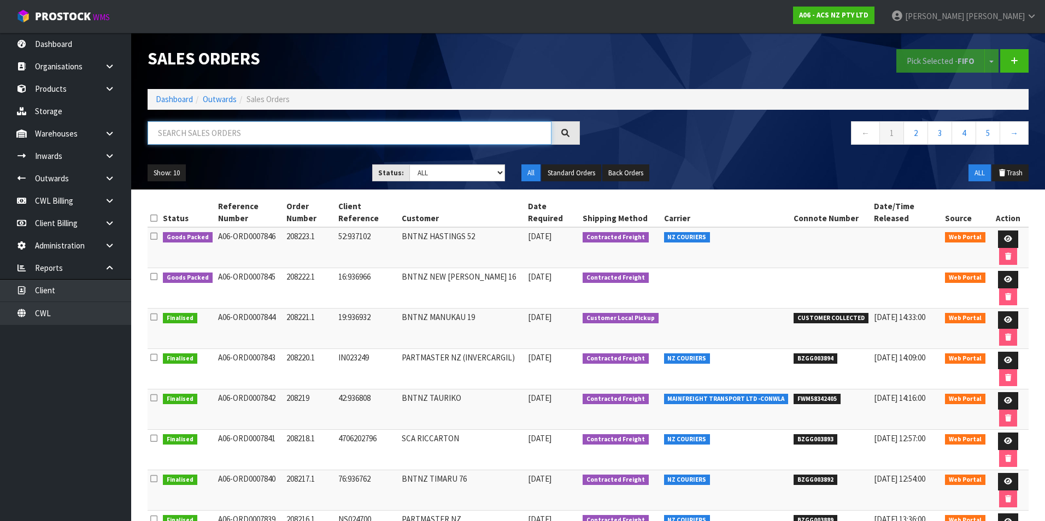
paste input "BZGG003863"
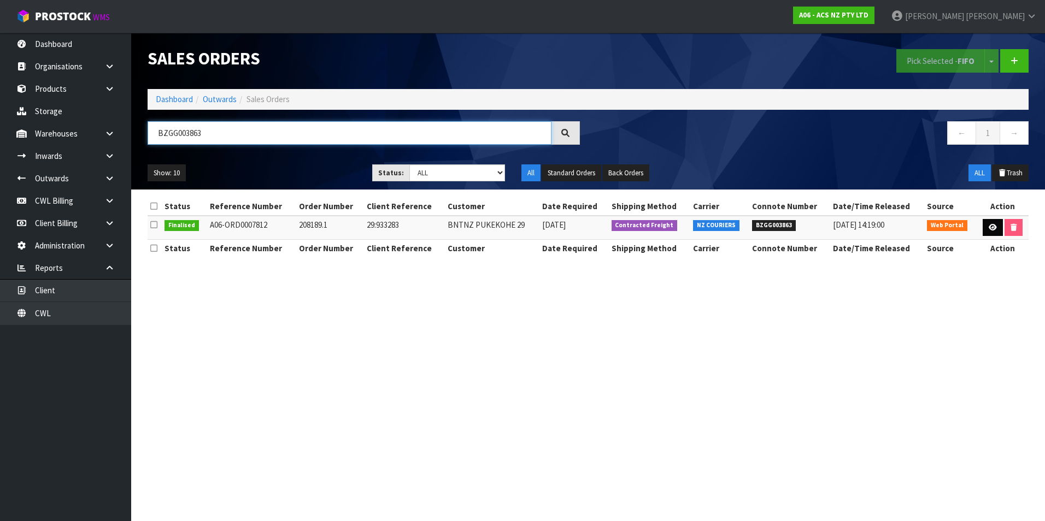
type input "BZGG003863"
click at [993, 228] on icon at bounding box center [993, 227] width 8 height 7
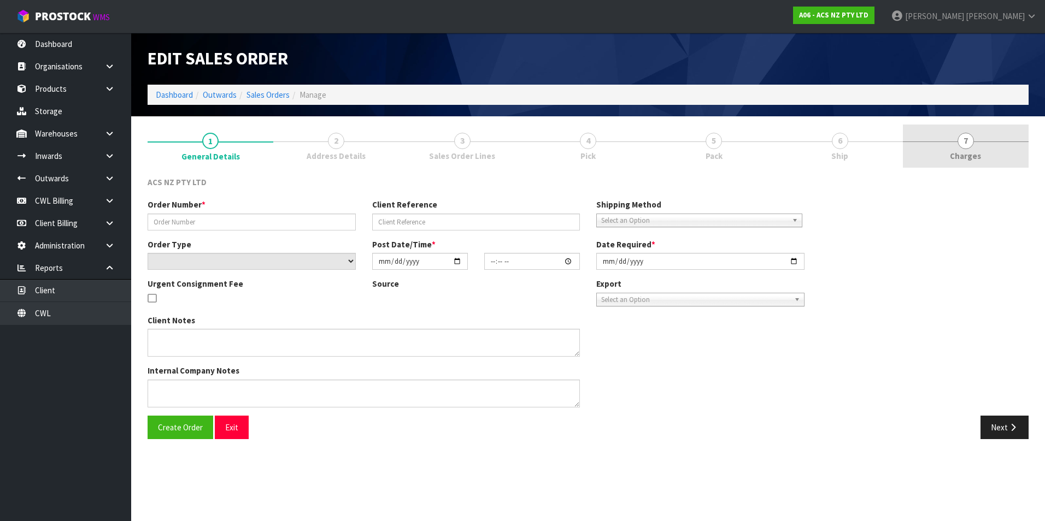
type input "208189.1"
type input "29:933283"
select select "number:0"
type input "[DATE]"
type input "10:10:00.000"
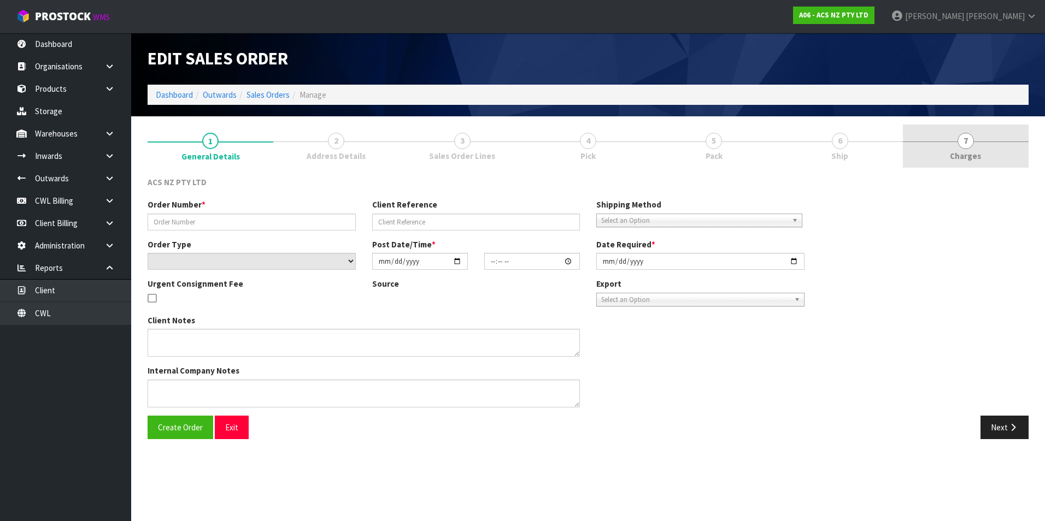
type input "[DATE]"
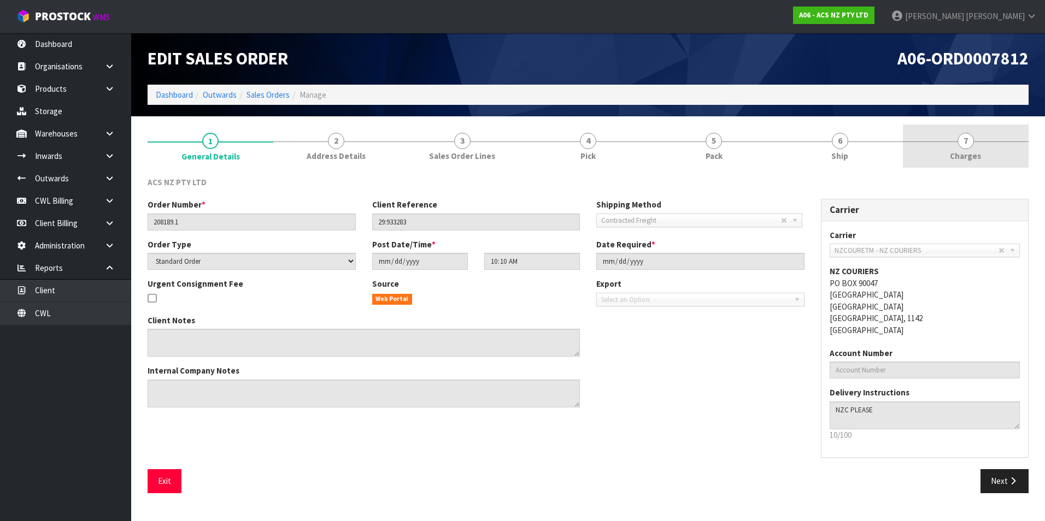
click at [966, 142] on span "7" at bounding box center [965, 141] width 16 height 16
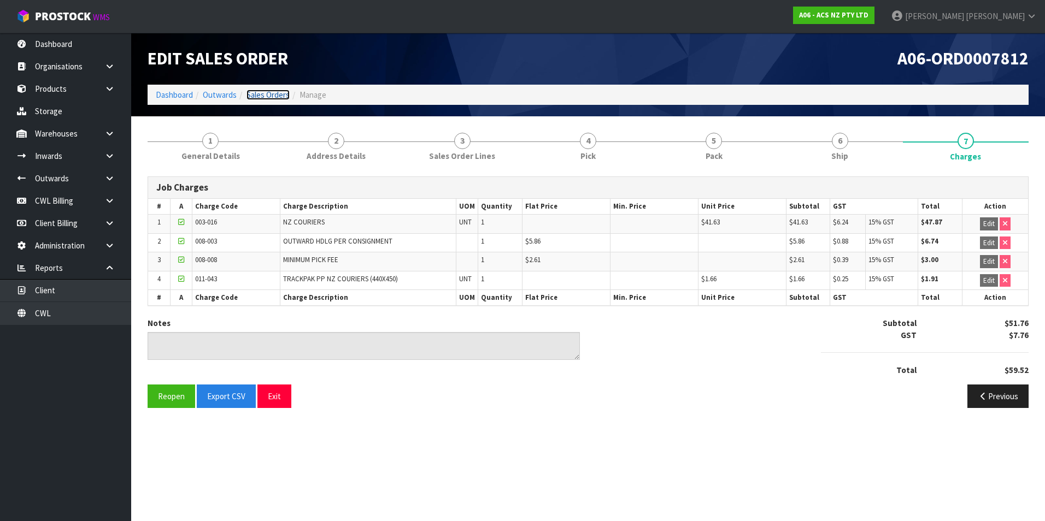
click at [279, 93] on link "Sales Orders" at bounding box center [267, 95] width 43 height 10
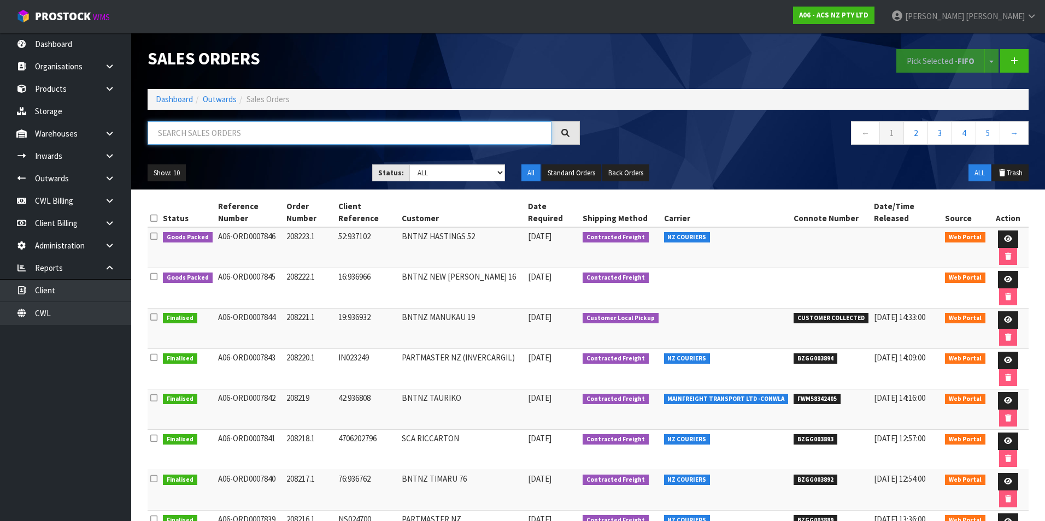
click at [204, 131] on input "text" at bounding box center [350, 132] width 404 height 23
paste input "BZGG003866"
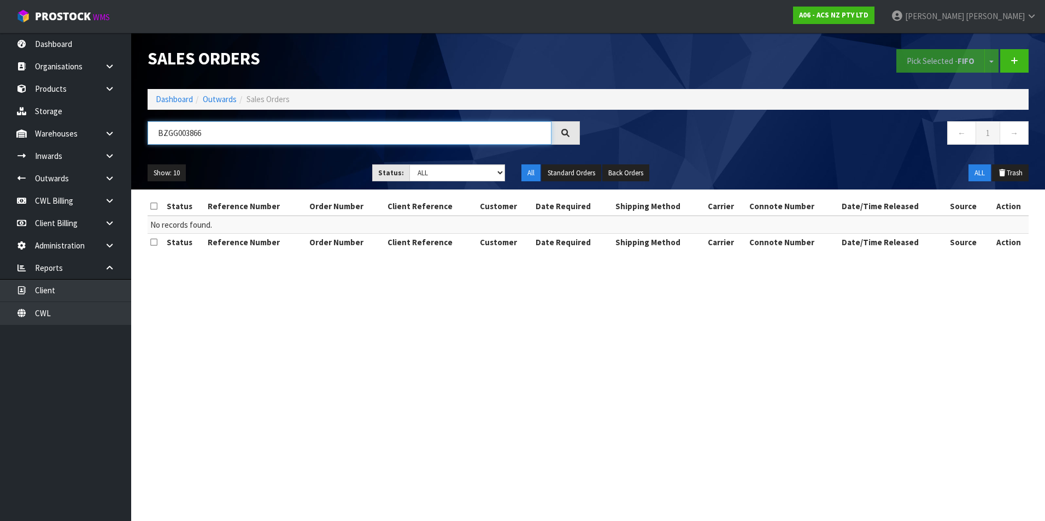
click at [254, 139] on input "BZGG003866" at bounding box center [350, 132] width 404 height 23
type input "B"
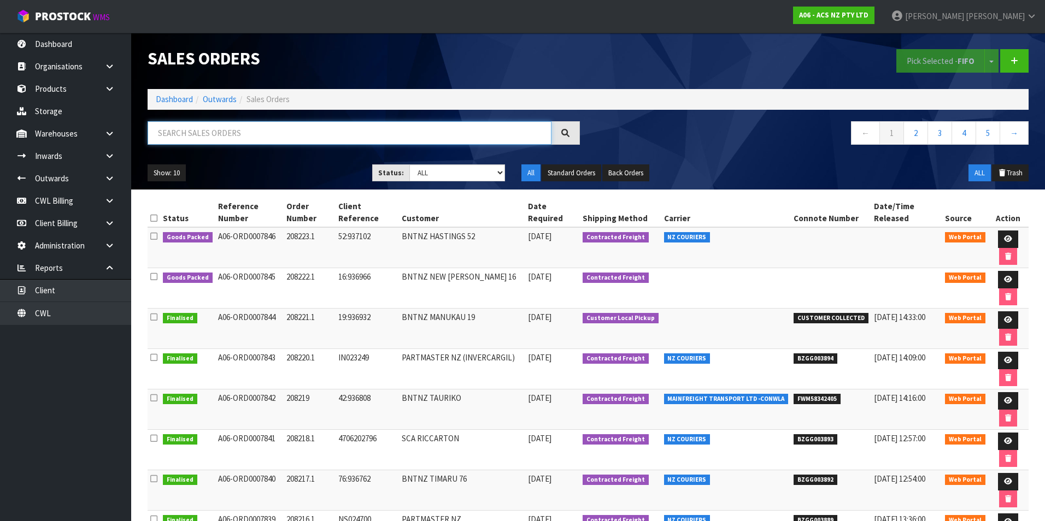
paste input "BZGG003872"
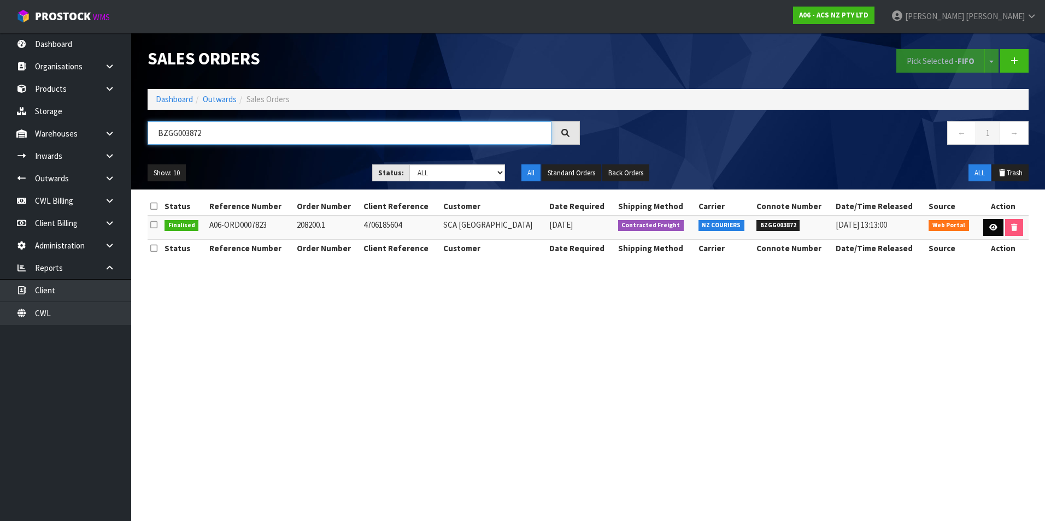
type input "BZGG003872"
click at [986, 226] on link at bounding box center [993, 227] width 20 height 17
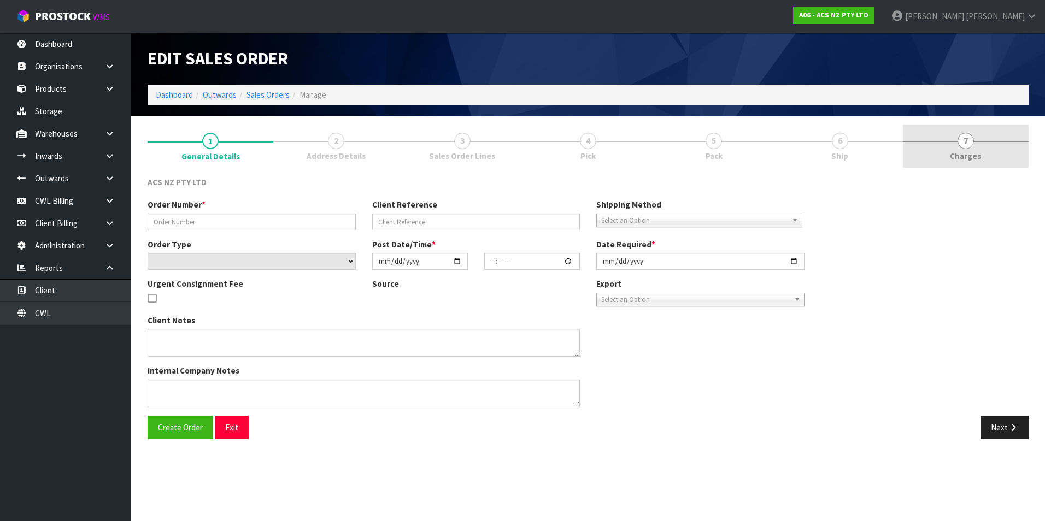
type input "208200.1"
type input "4706185604"
select select "number:0"
type input "[DATE]"
type input "15:38:00.000"
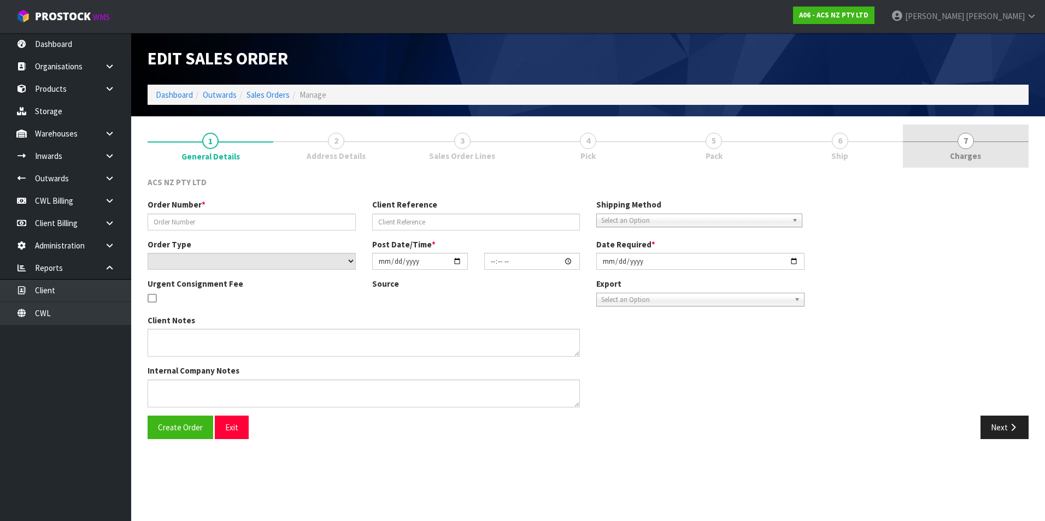
type input "[DATE]"
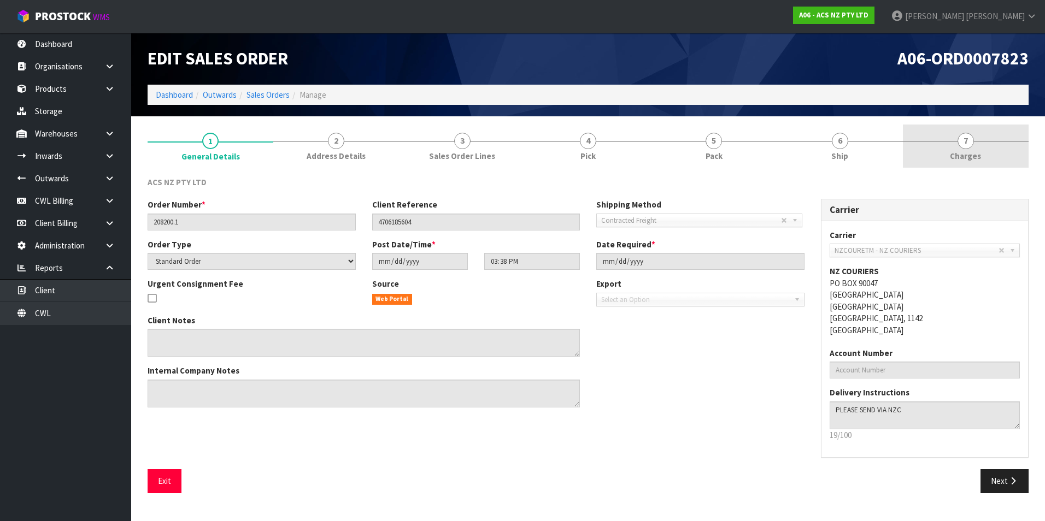
click at [968, 143] on span "7" at bounding box center [965, 141] width 16 height 16
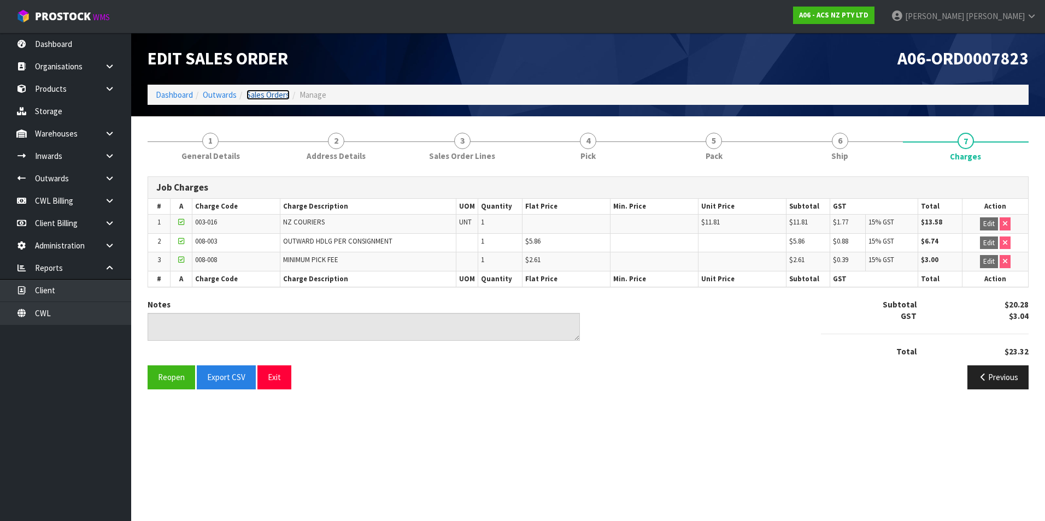
click at [278, 95] on link "Sales Orders" at bounding box center [267, 95] width 43 height 10
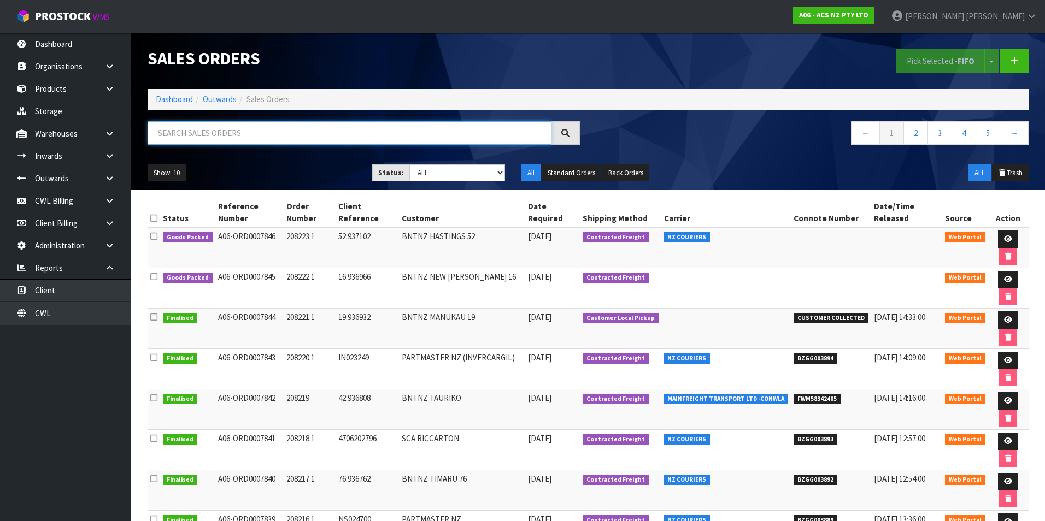
click at [202, 139] on input "text" at bounding box center [350, 132] width 404 height 23
paste input "BZGG003869"
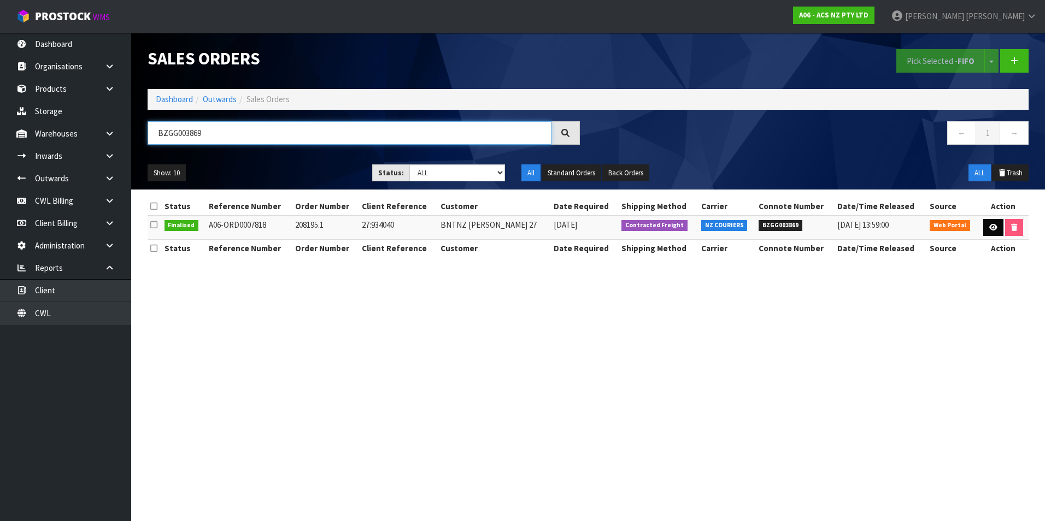
type input "BZGG003869"
click at [990, 228] on icon at bounding box center [993, 227] width 8 height 7
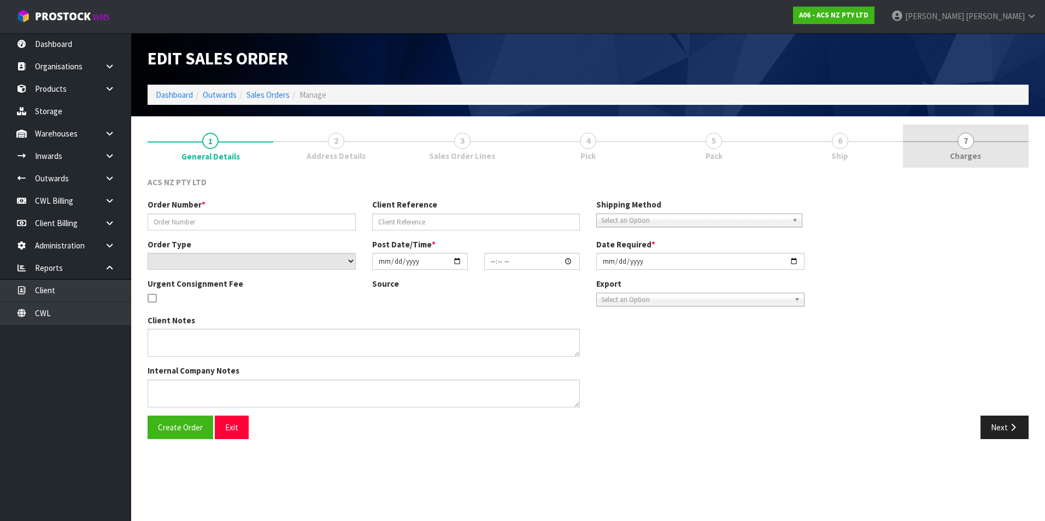
type input "208195.1"
type input "27:934040"
select select "number:0"
type input "[DATE]"
type input "10:31:00.000"
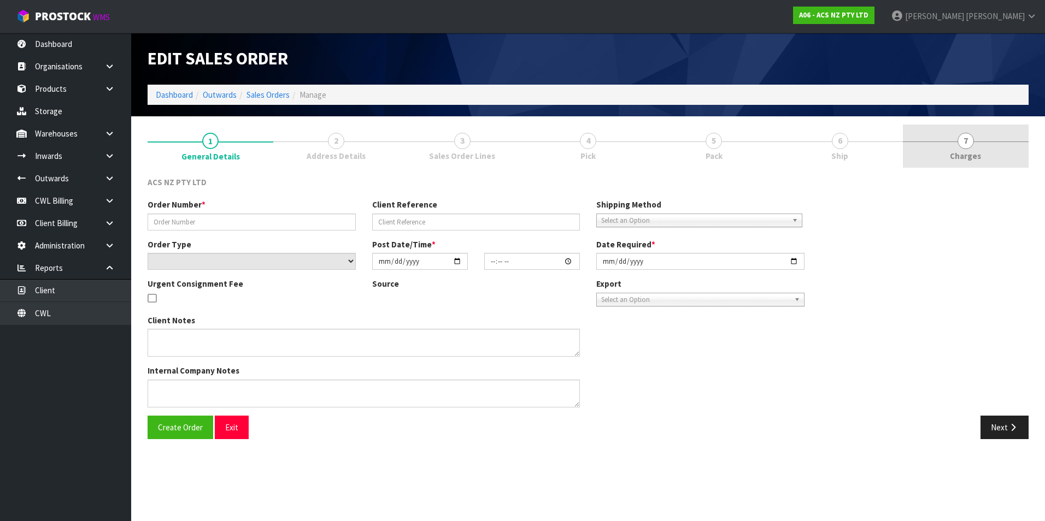
type input "[DATE]"
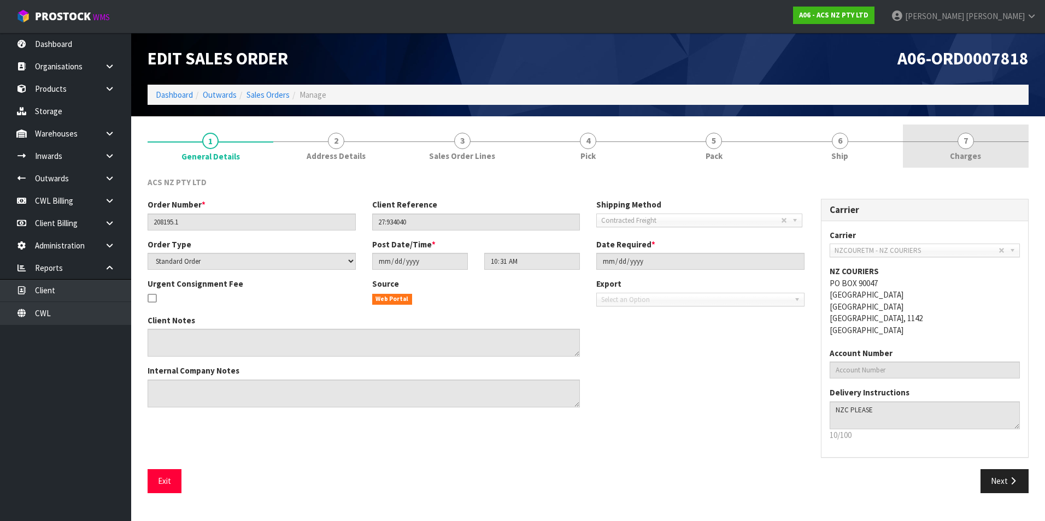
click at [963, 146] on span "7" at bounding box center [965, 141] width 16 height 16
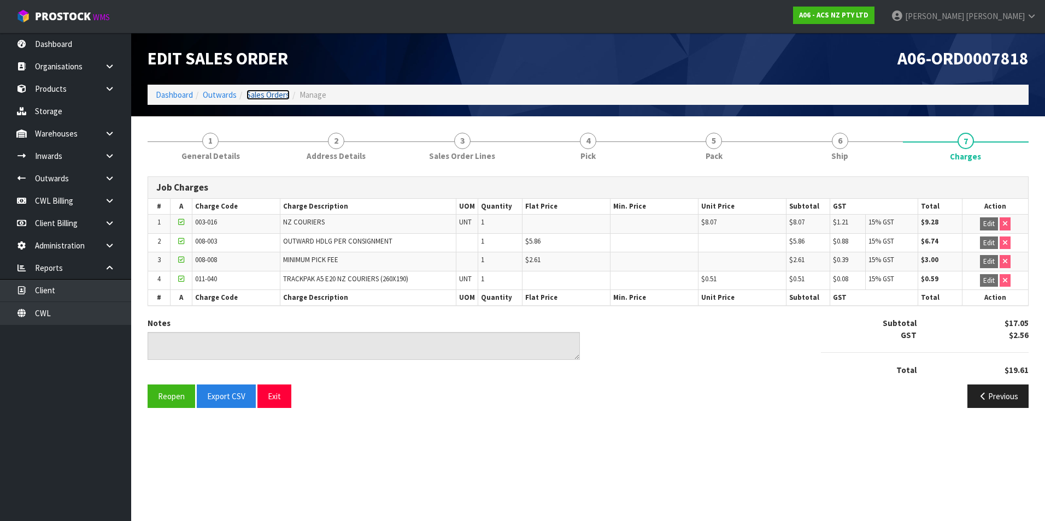
click at [276, 92] on link "Sales Orders" at bounding box center [267, 95] width 43 height 10
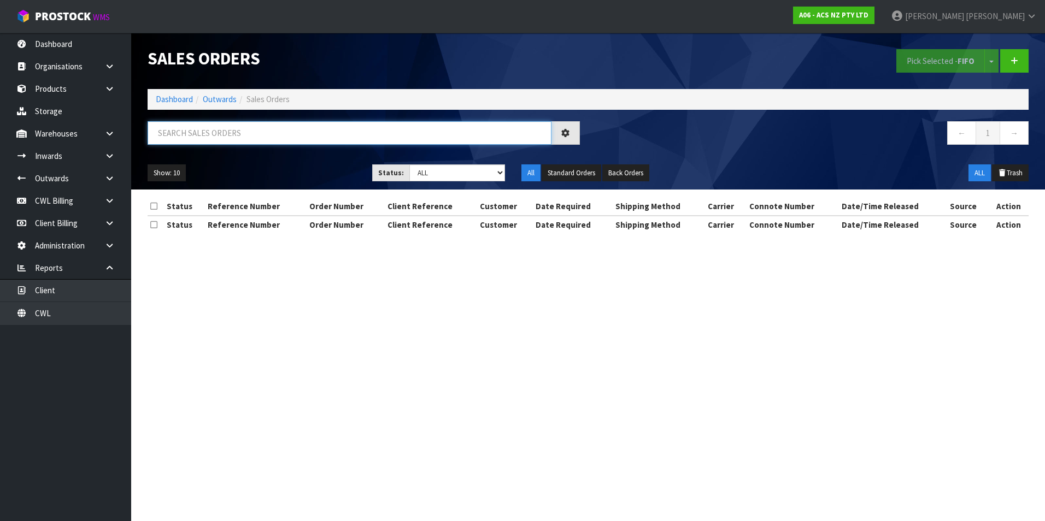
click at [186, 131] on input "text" at bounding box center [350, 132] width 404 height 23
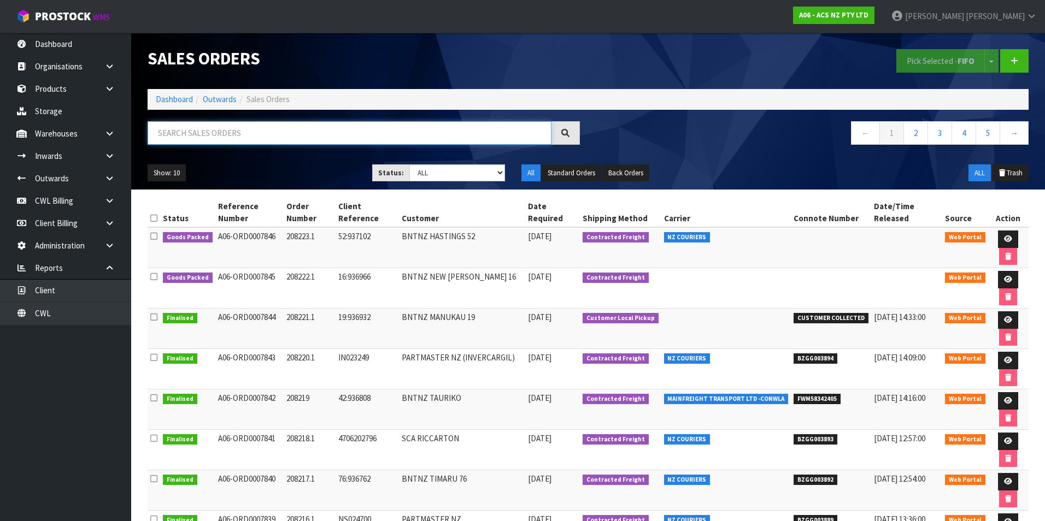
paste input "BZGG003862"
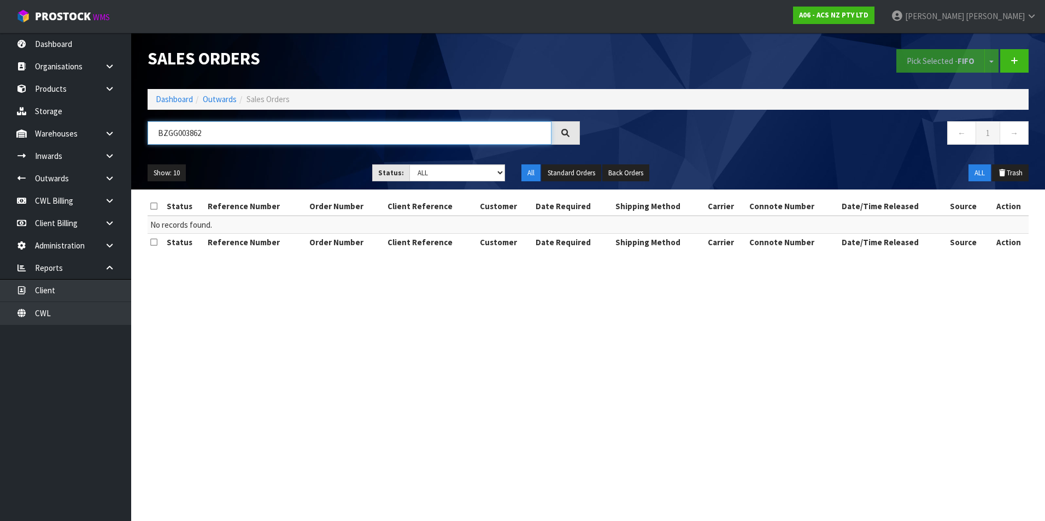
click at [244, 137] on input "BZGG003862" at bounding box center [350, 132] width 404 height 23
type input "B"
click at [239, 134] on input "text" at bounding box center [350, 132] width 404 height 23
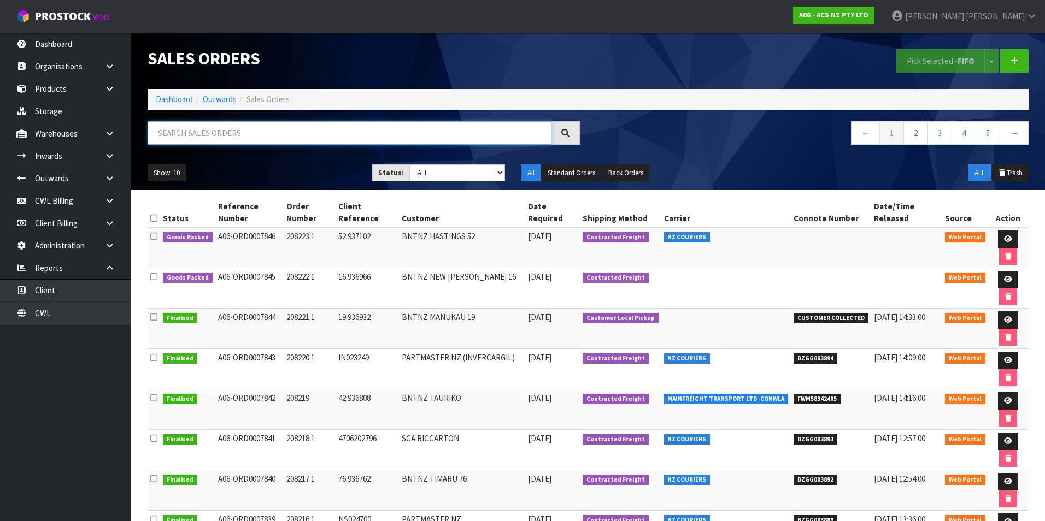
paste input "BZGG003878"
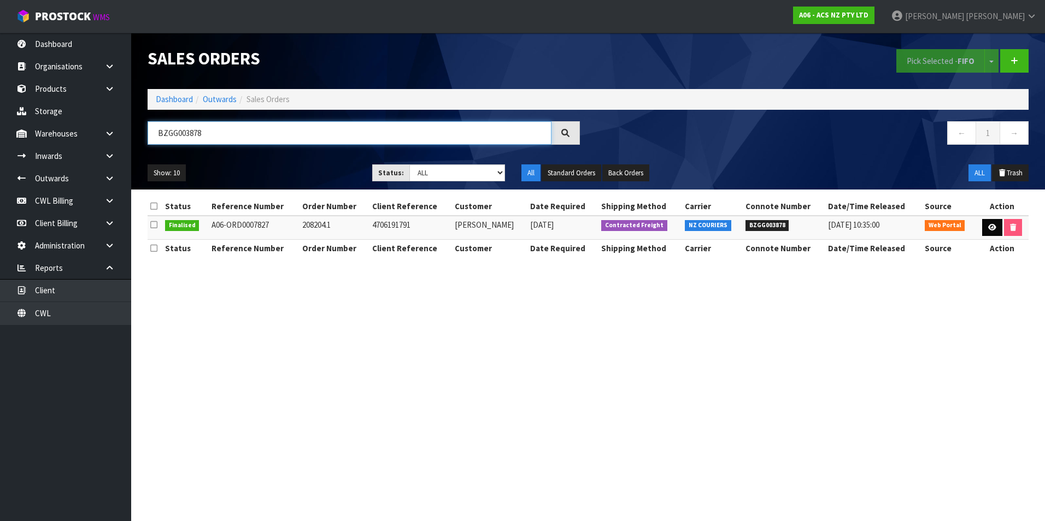
type input "BZGG003878"
click at [989, 227] on icon at bounding box center [992, 227] width 8 height 7
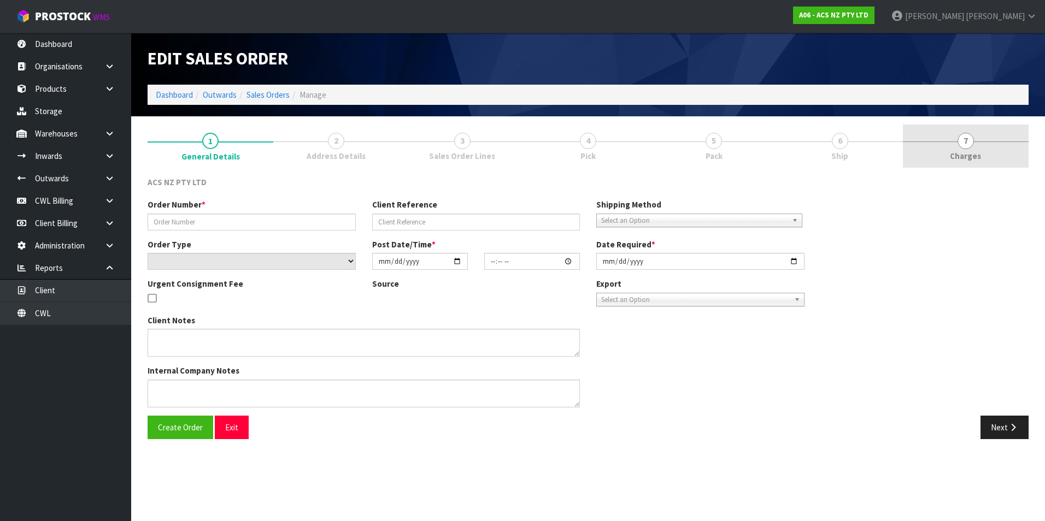
type input "208204.1"
type input "4706191791"
select select "number:0"
type input "[DATE]"
type input "13:55:00.000"
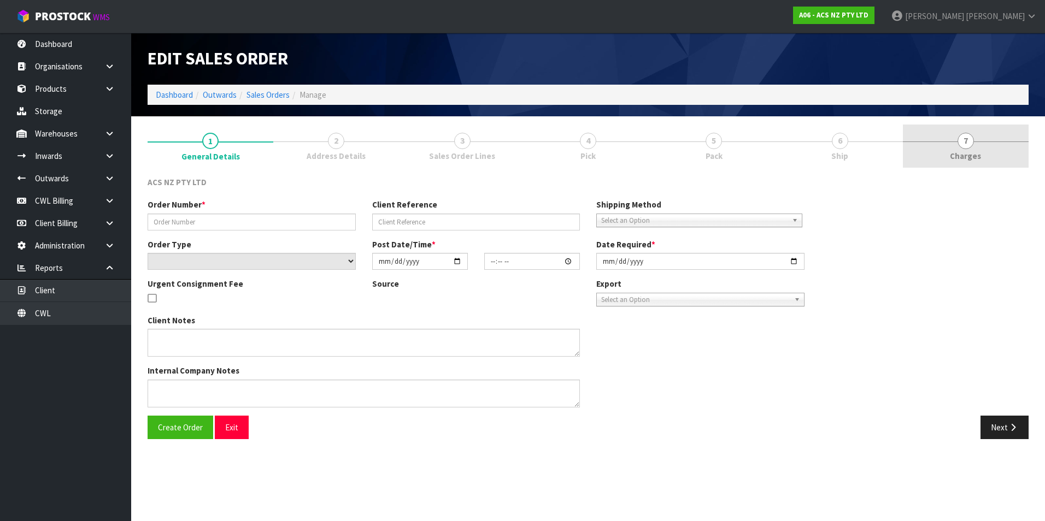
type input "[DATE]"
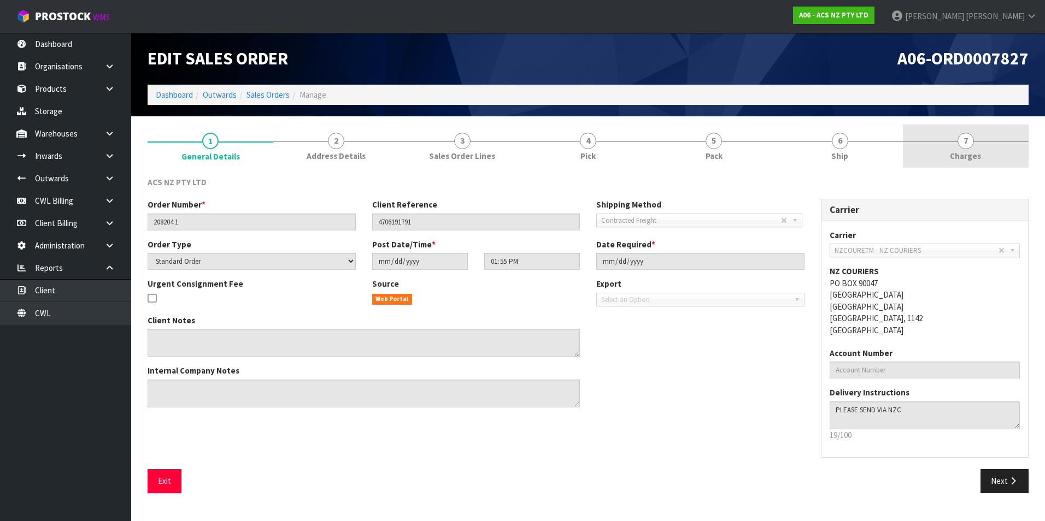
click at [966, 142] on span "7" at bounding box center [965, 141] width 16 height 16
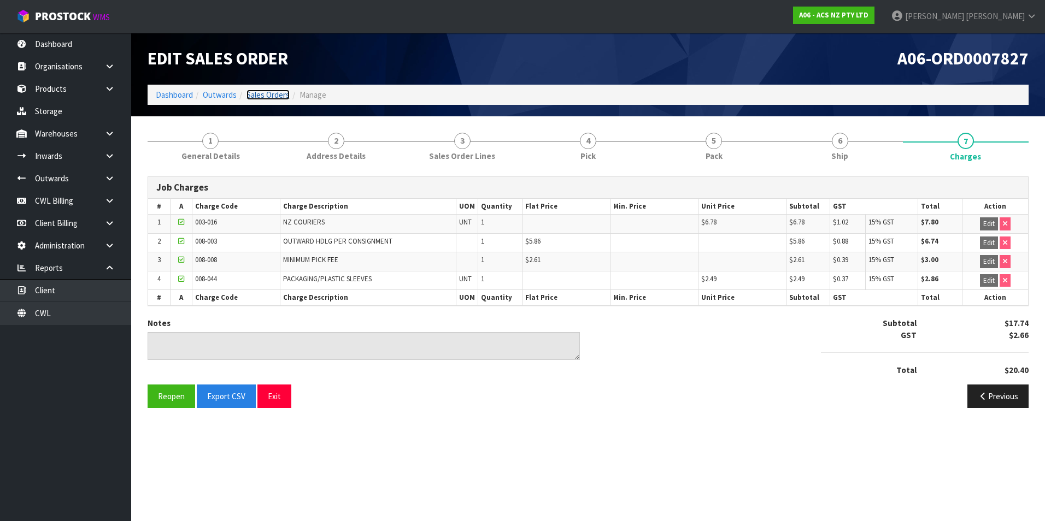
drag, startPoint x: 270, startPoint y: 92, endPoint x: 268, endPoint y: 98, distance: 6.4
click at [270, 92] on link "Sales Orders" at bounding box center [267, 95] width 43 height 10
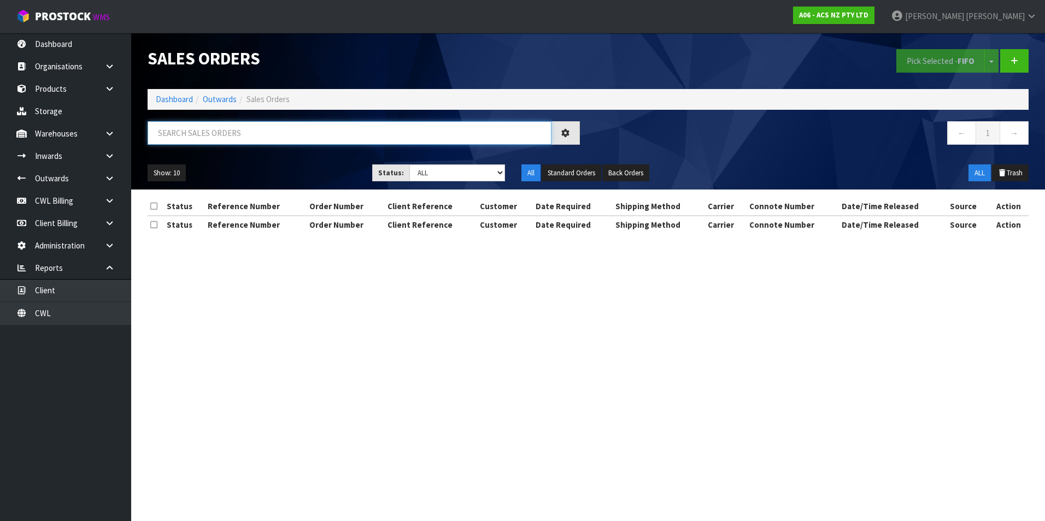
click at [191, 129] on input "text" at bounding box center [350, 132] width 404 height 23
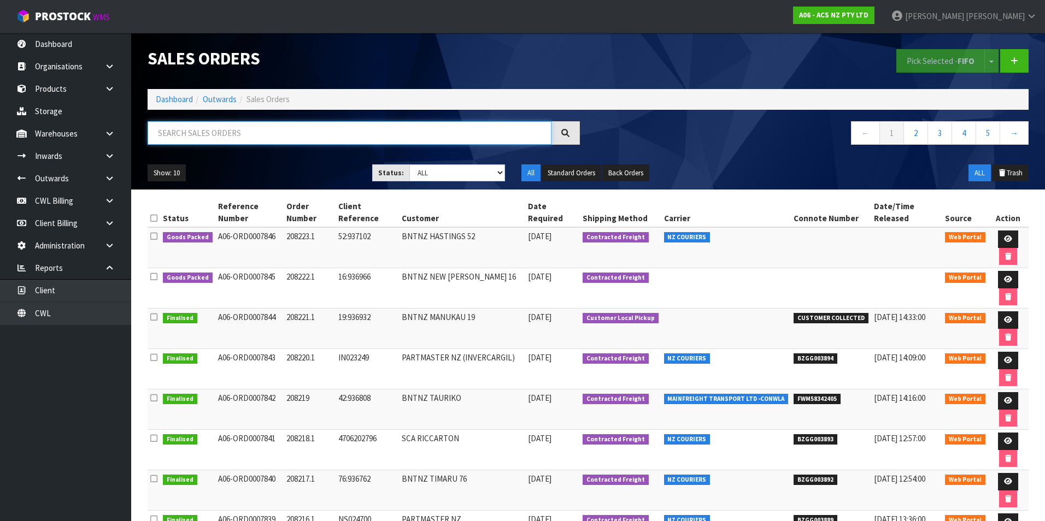
paste input "BZGG003878"
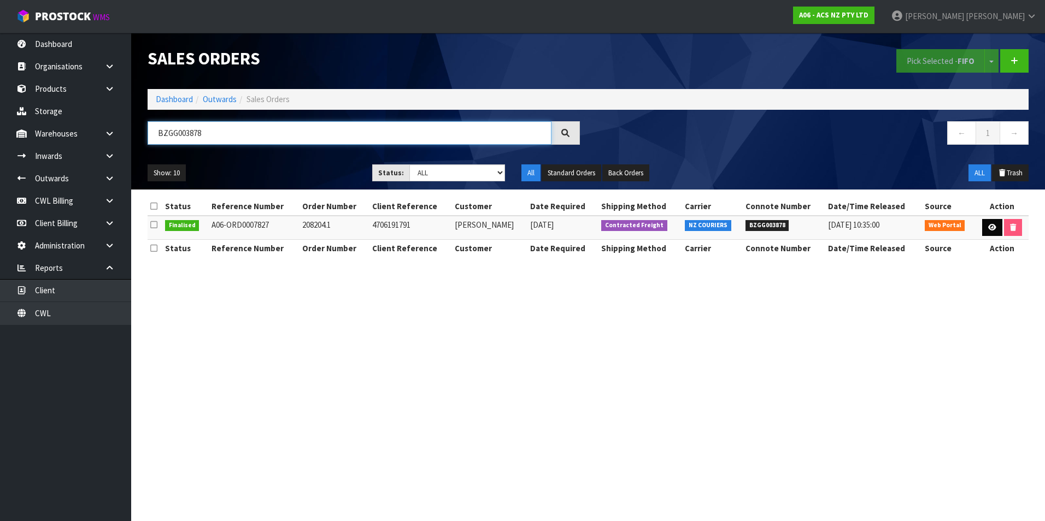
type input "BZGG003878"
click at [989, 226] on icon at bounding box center [992, 227] width 8 height 7
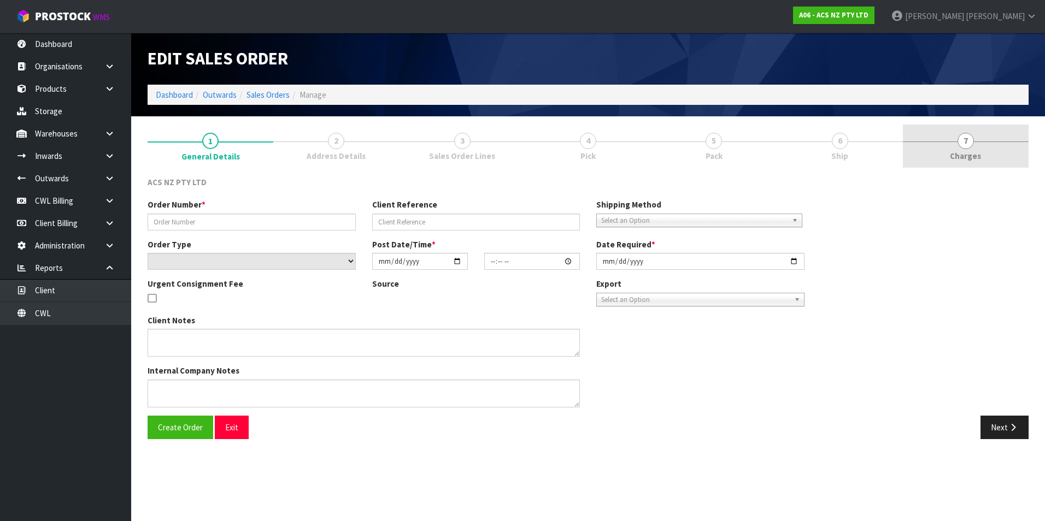
type input "208204.1"
type input "4706191791"
select select "number:0"
type input "[DATE]"
type input "13:55:00.000"
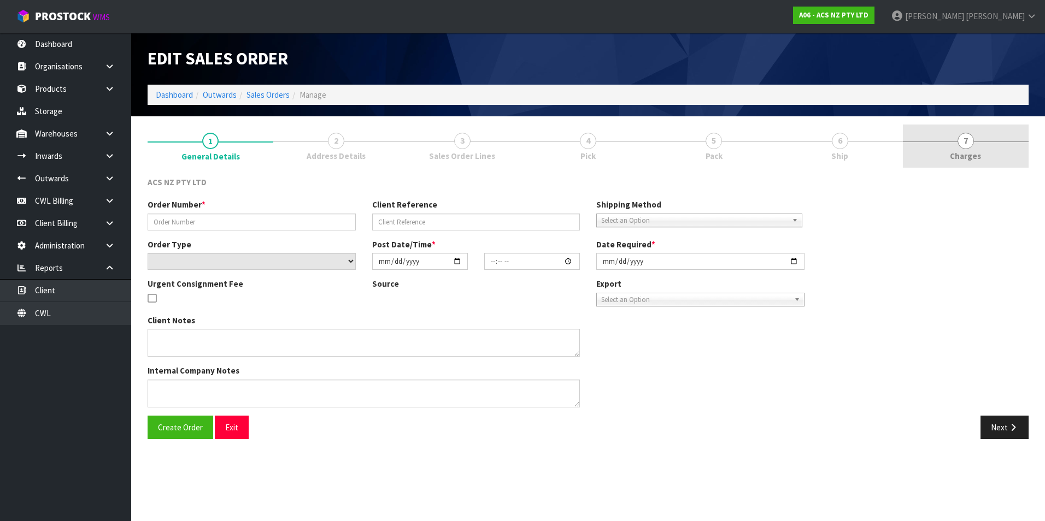
type input "[DATE]"
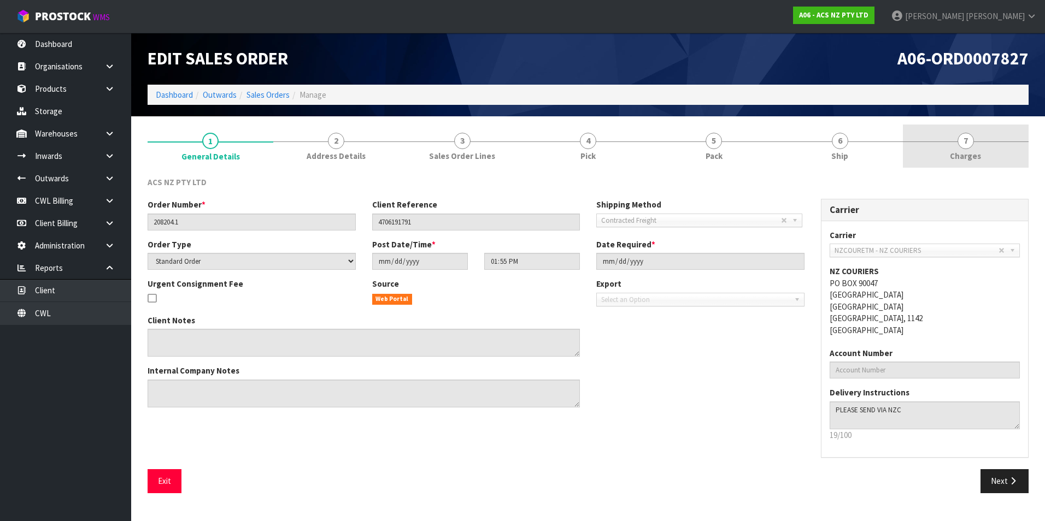
click at [966, 144] on span "7" at bounding box center [965, 141] width 16 height 16
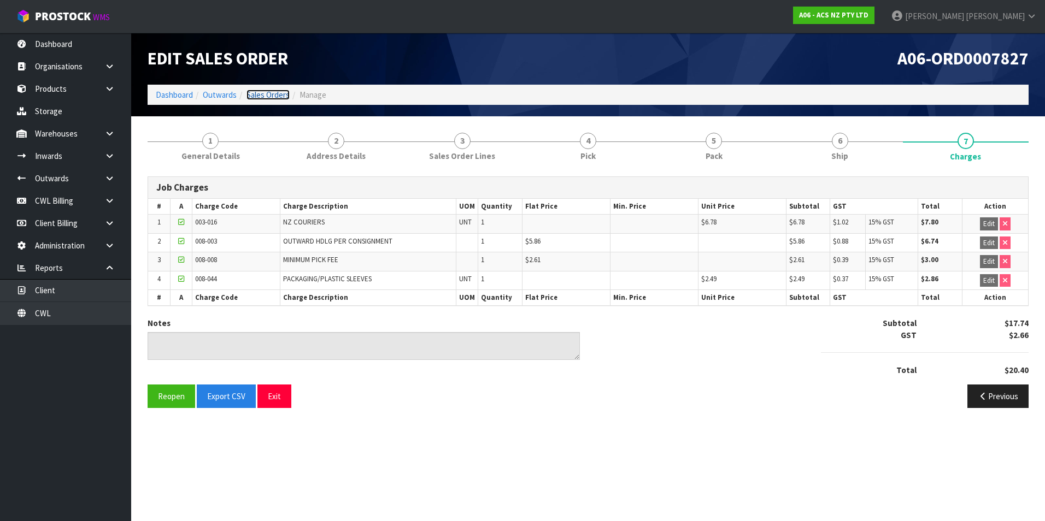
click at [269, 95] on link "Sales Orders" at bounding box center [267, 95] width 43 height 10
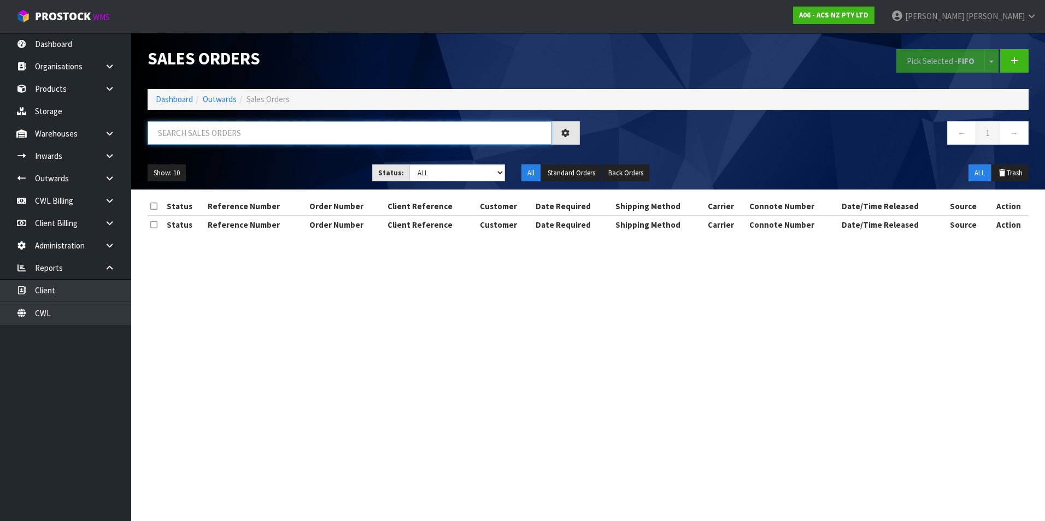
click at [193, 126] on input "text" at bounding box center [350, 132] width 404 height 23
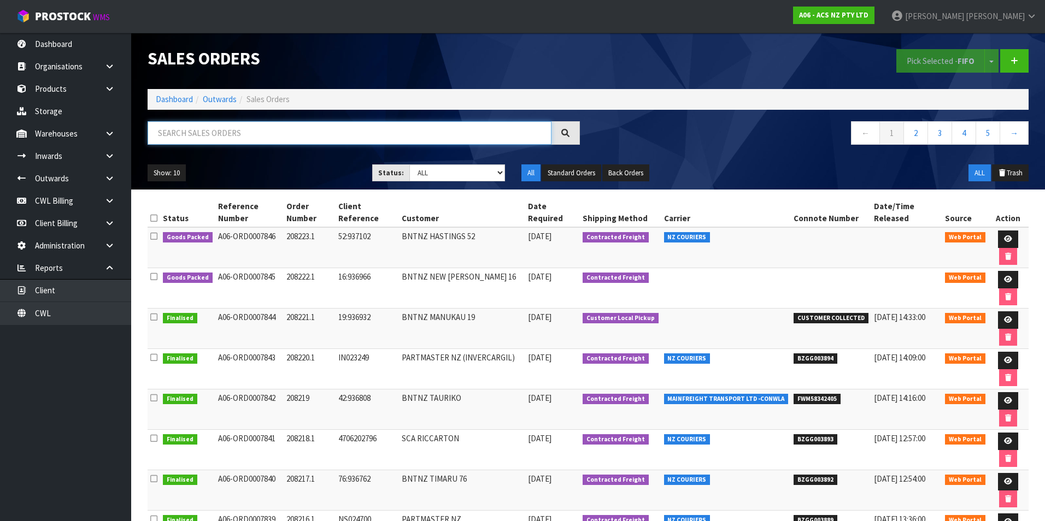
paste input "BZGG003871"
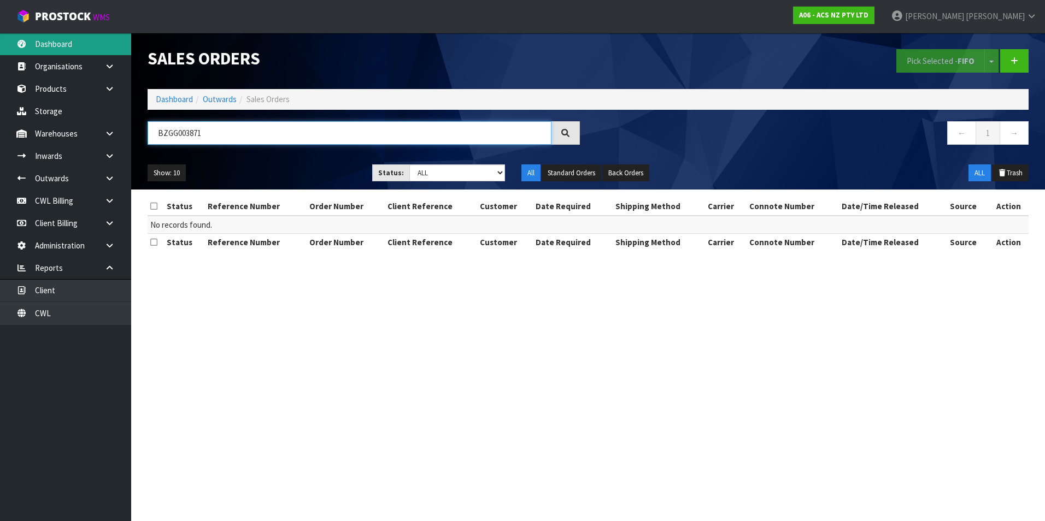
type input "BZGG003871"
click at [55, 45] on link "Dashboard" at bounding box center [65, 44] width 131 height 22
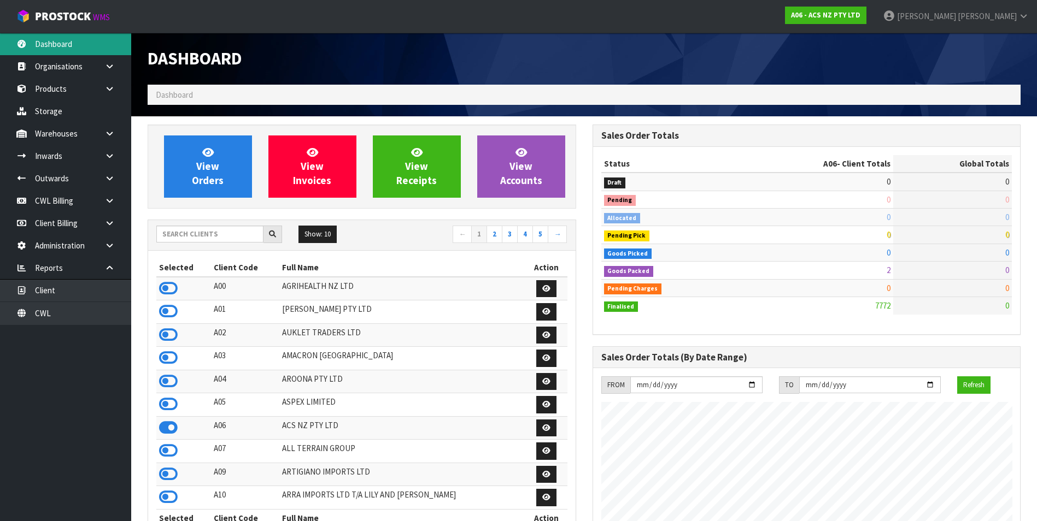
scroll to position [828, 444]
click at [224, 240] on input "text" at bounding box center [209, 234] width 107 height 17
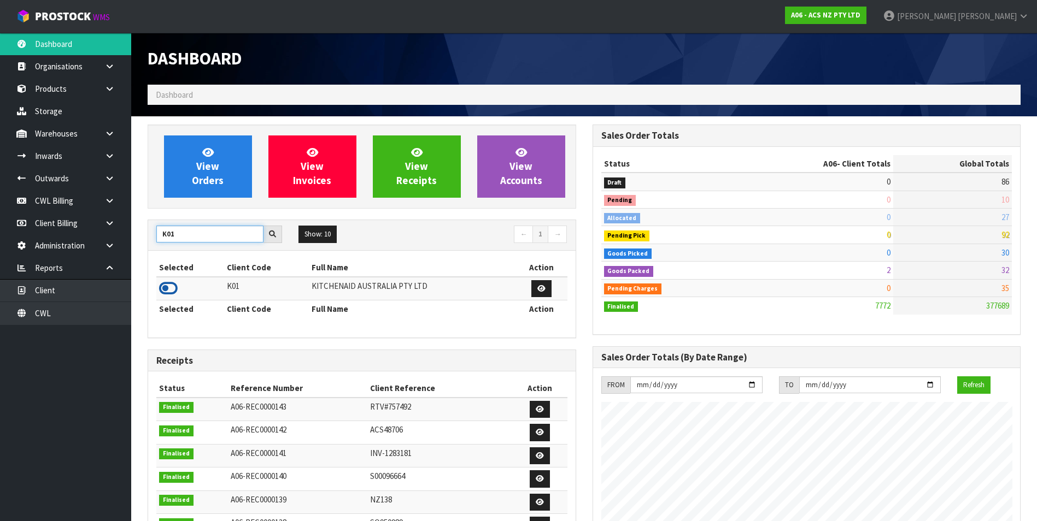
type input "K01"
drag, startPoint x: 170, startPoint y: 289, endPoint x: 203, endPoint y: 213, distance: 82.2
click at [170, 288] on icon at bounding box center [168, 288] width 19 height 16
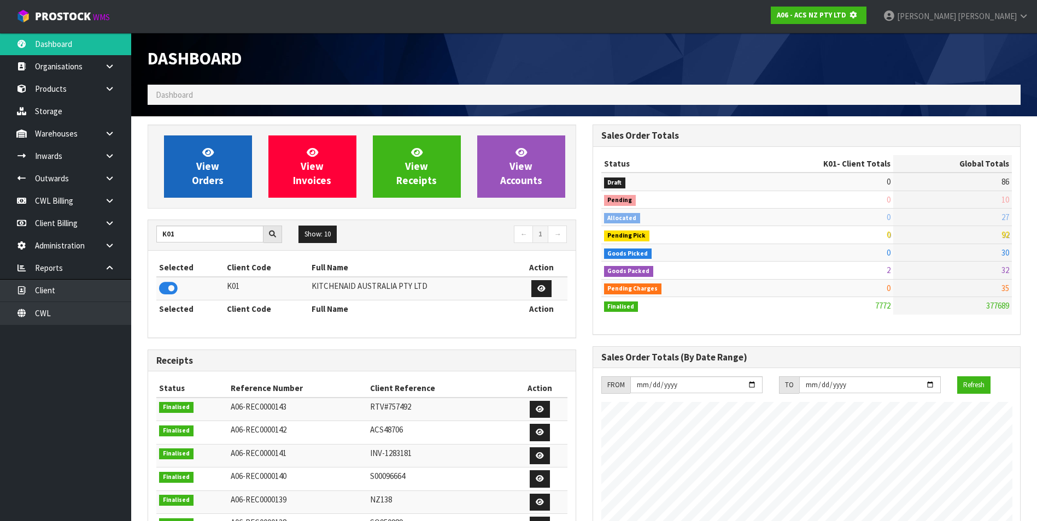
scroll to position [545759, 545995]
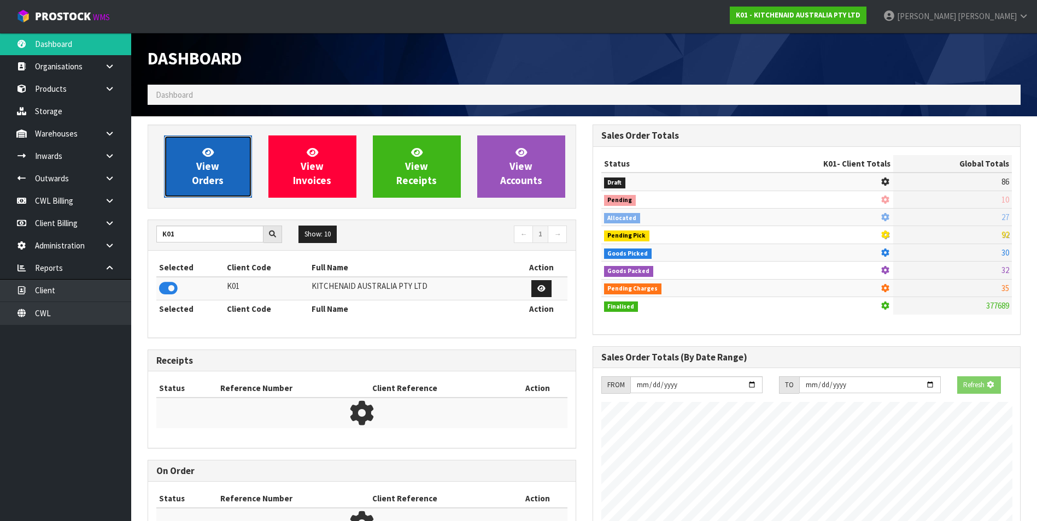
drag, startPoint x: 207, startPoint y: 189, endPoint x: 207, endPoint y: 178, distance: 11.5
click at [207, 187] on link "View Orders" at bounding box center [208, 167] width 88 height 62
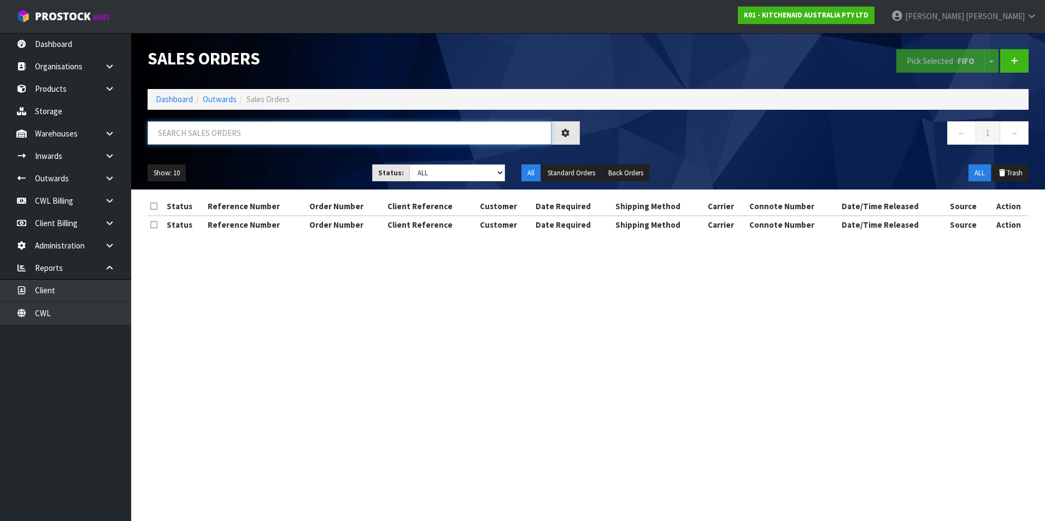
click at [190, 130] on input "text" at bounding box center [350, 132] width 404 height 23
paste input "BZGG003871"
type input "BZGG003871"
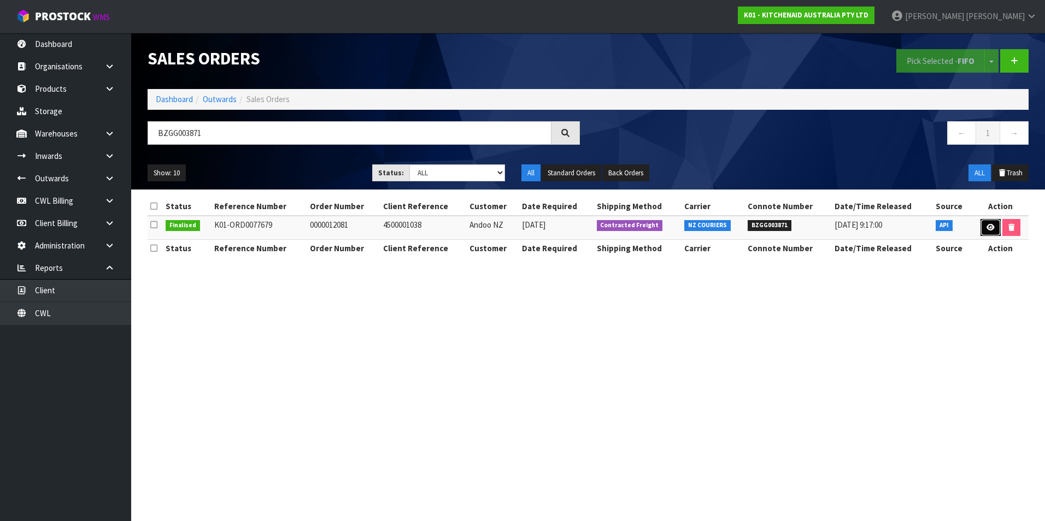
click at [988, 228] on icon at bounding box center [990, 227] width 8 height 7
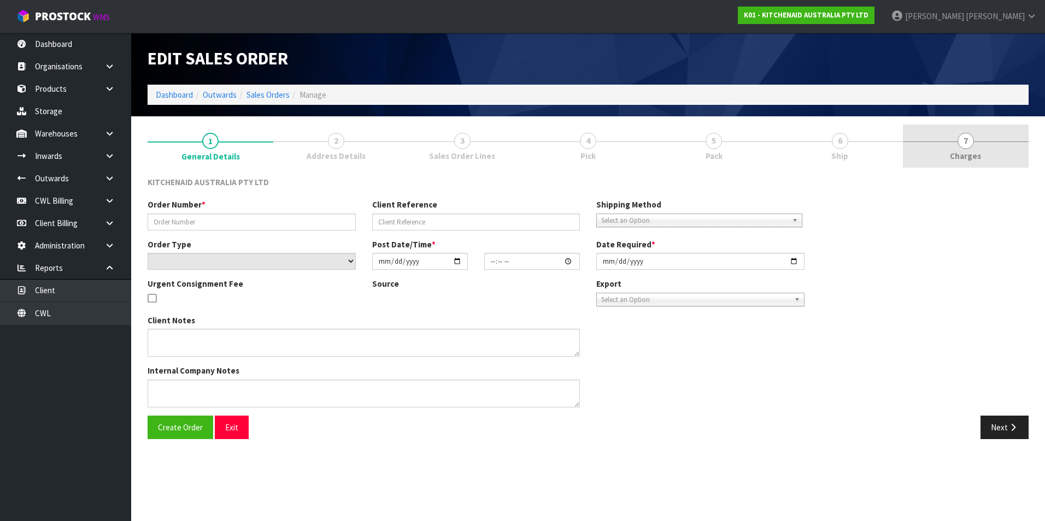
type input "0000012081"
type input "4500001038"
select select "number:0"
type input "[DATE]"
type input "09:32:10.000"
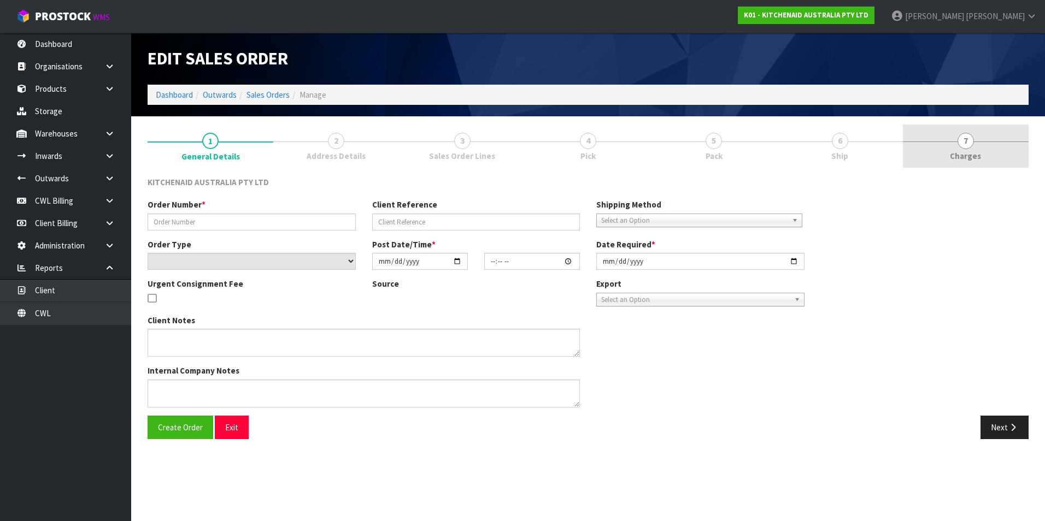
type input "[DATE]"
type textarea "VIA NZ COURIERS"
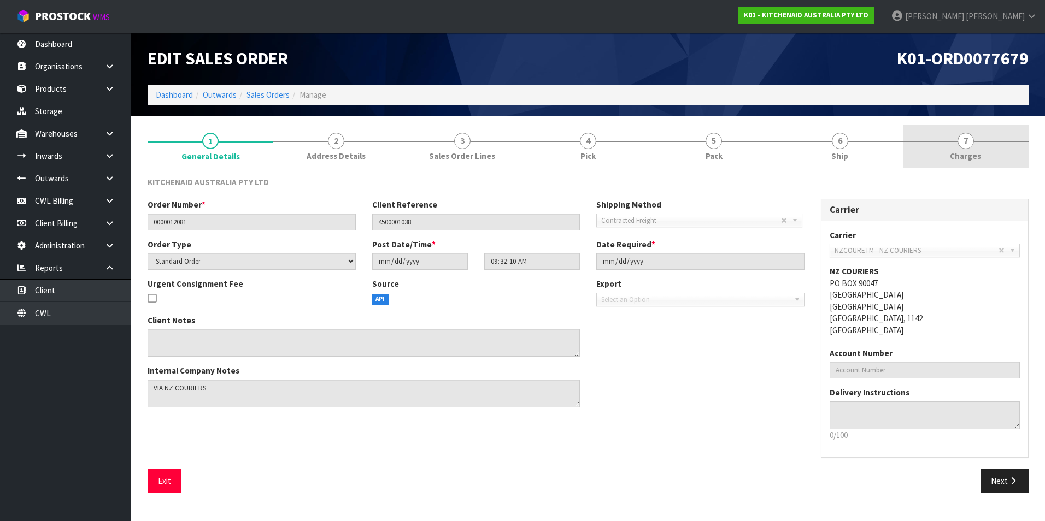
click at [966, 142] on span "7" at bounding box center [965, 141] width 16 height 16
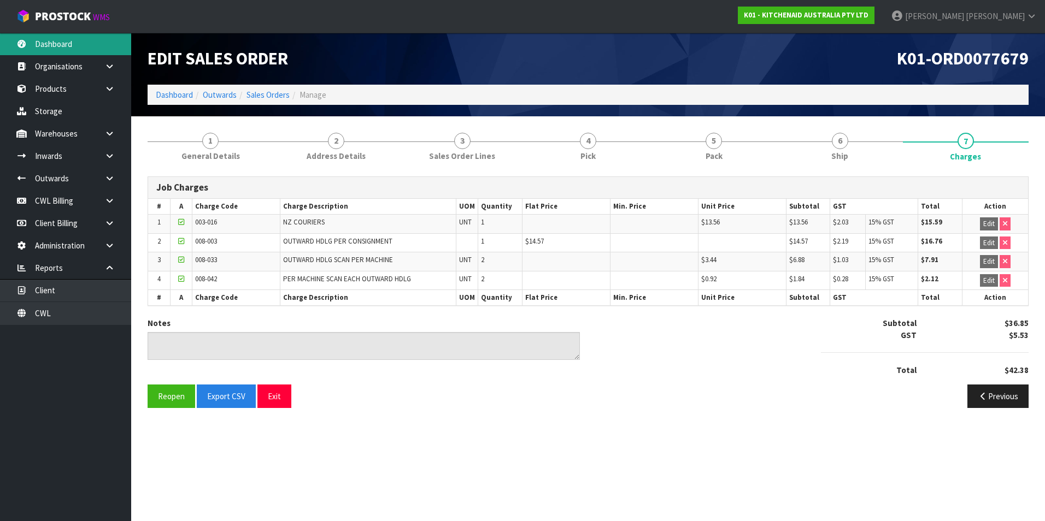
click at [69, 42] on link "Dashboard" at bounding box center [65, 44] width 131 height 22
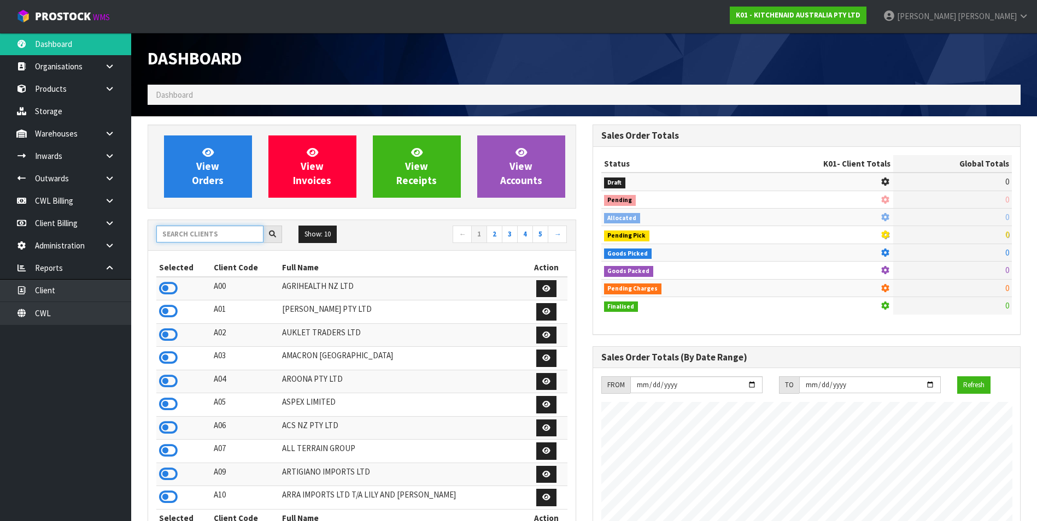
scroll to position [681, 444]
click at [179, 233] on input "text" at bounding box center [209, 234] width 107 height 17
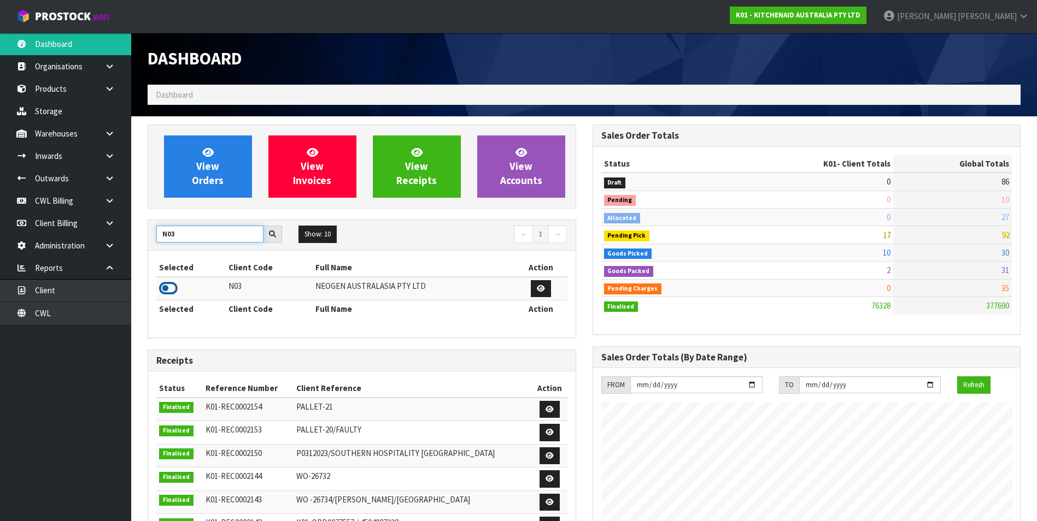
type input "N03"
click at [167, 285] on icon at bounding box center [168, 288] width 19 height 16
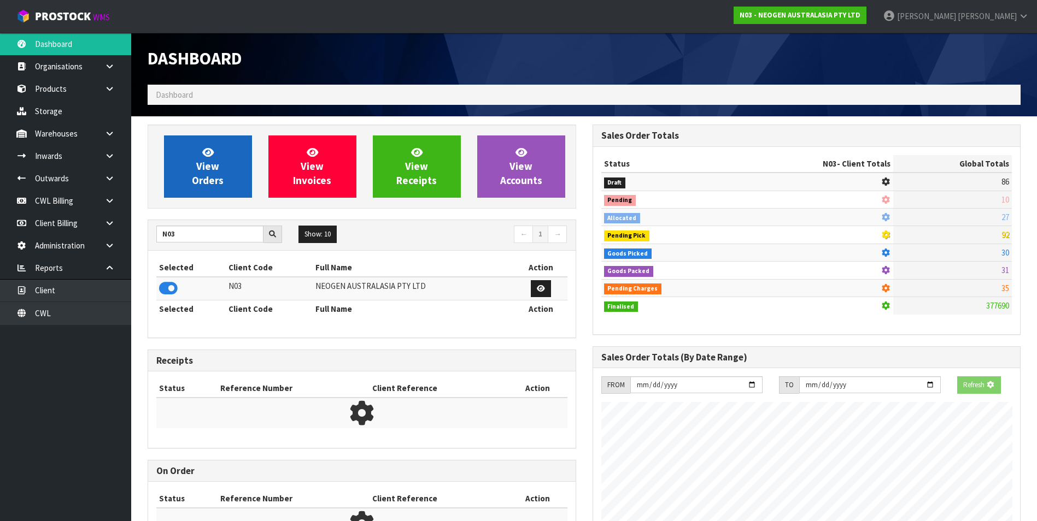
scroll to position [545759, 545995]
click at [209, 178] on span "View Orders" at bounding box center [208, 166] width 32 height 41
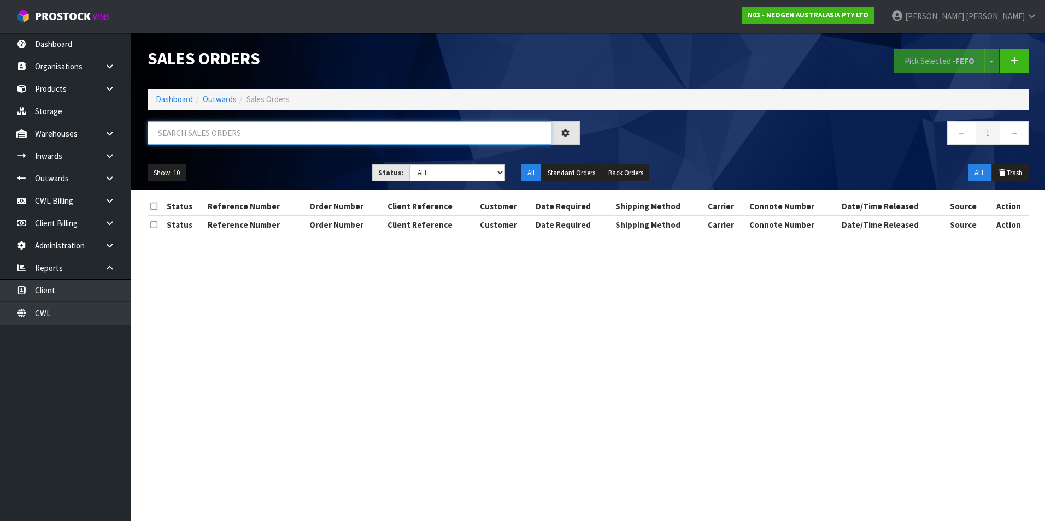
click at [185, 132] on input "text" at bounding box center [350, 132] width 404 height 23
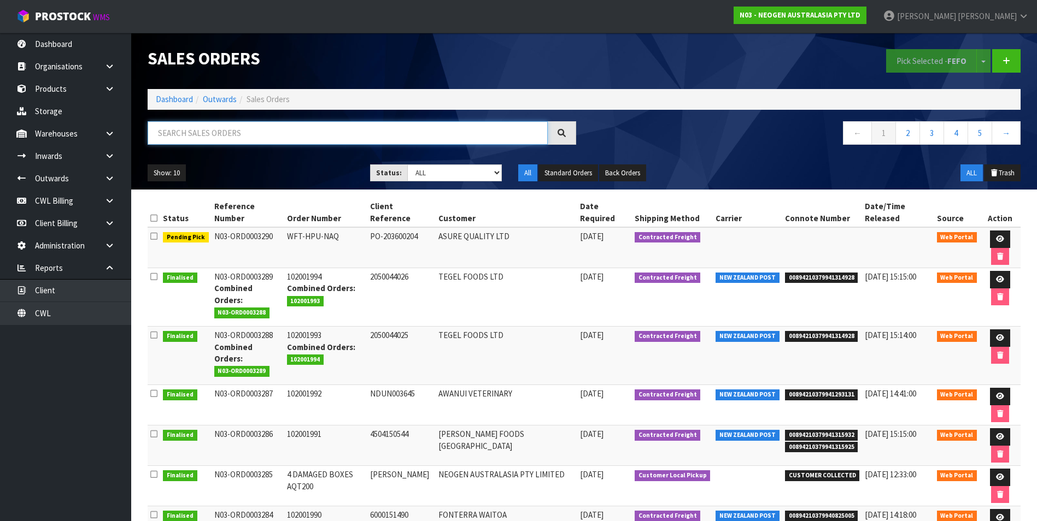
paste input "BZGG003866"
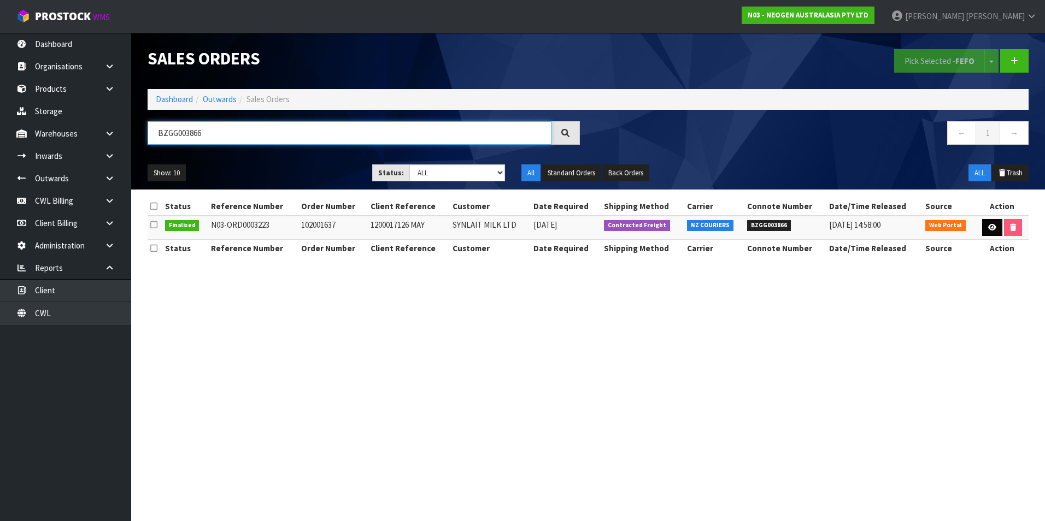
type input "BZGG003866"
click at [991, 228] on icon at bounding box center [992, 227] width 8 height 7
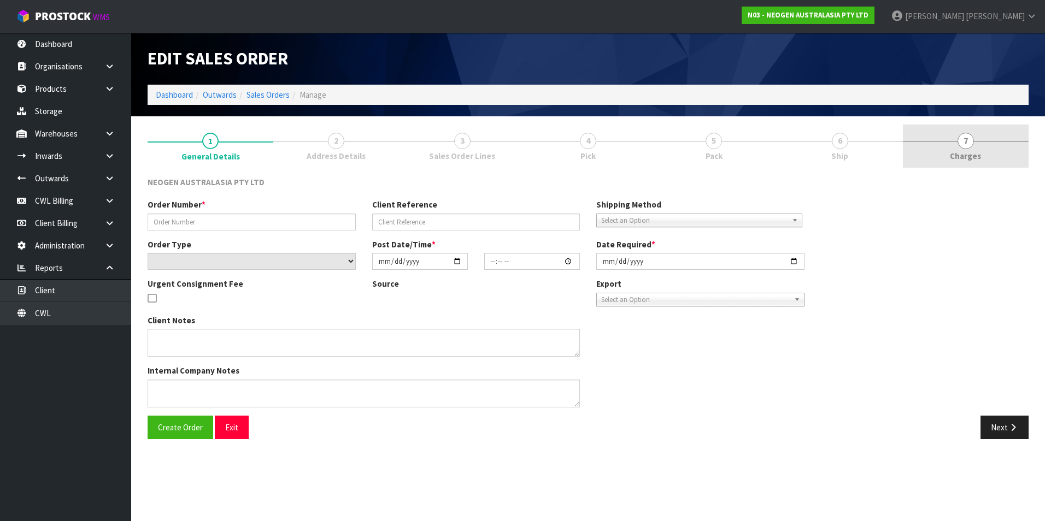
type input "102001637"
type input "1200017126 MAY"
select select "number:0"
type input "[DATE]"
type input "09:40:00.000"
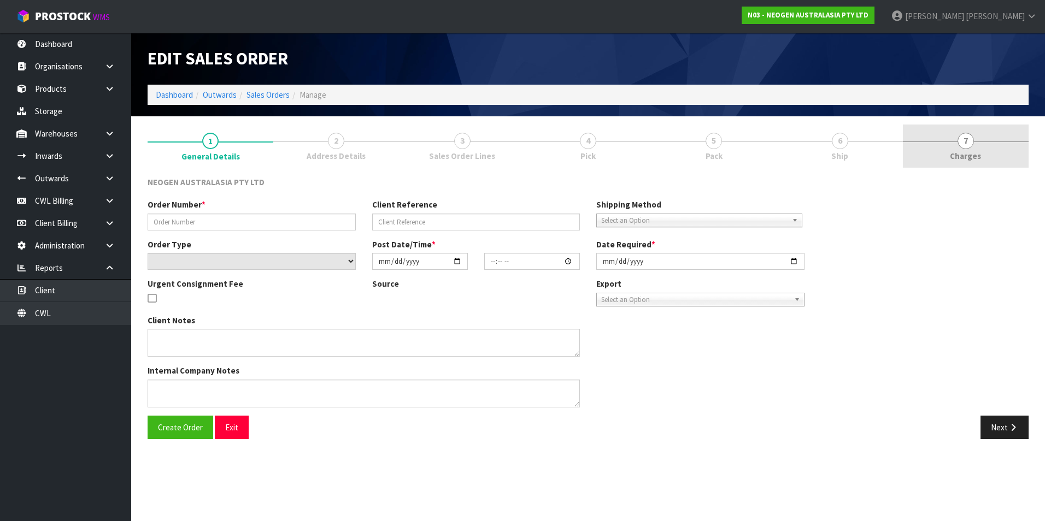
type input "[DATE]"
type textarea "ATTN: [PERSON_NAME] SANTA [PERSON_NAME]"
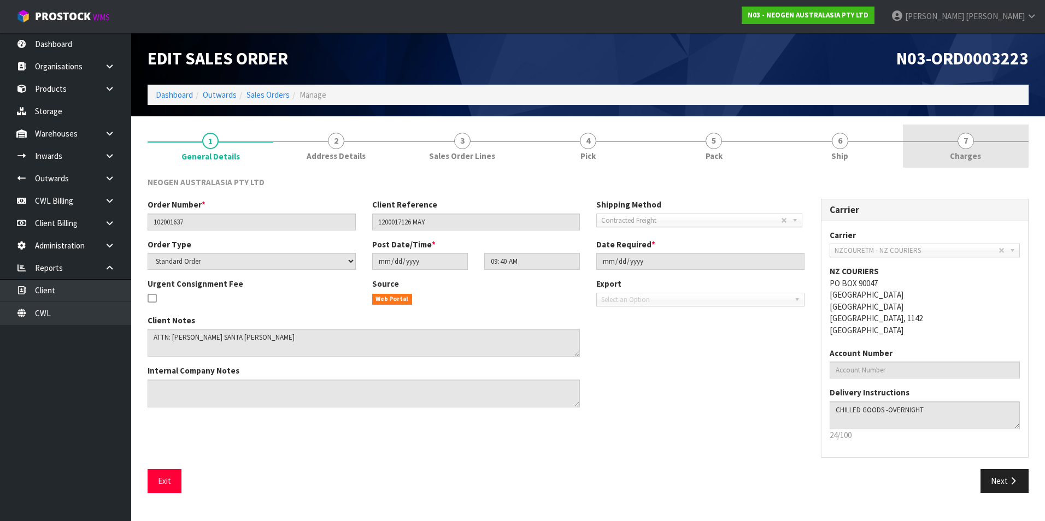
click at [967, 141] on span "7" at bounding box center [965, 141] width 16 height 16
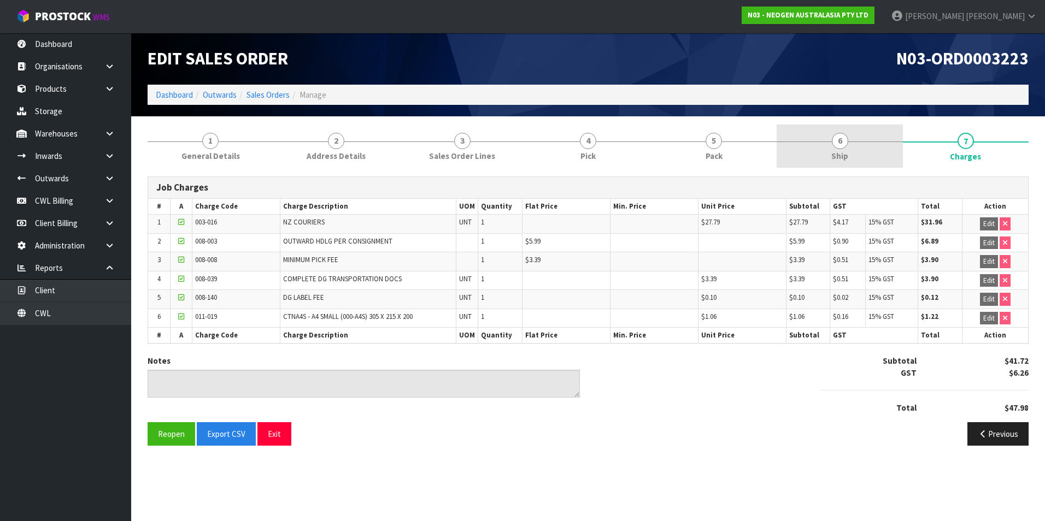
drag, startPoint x: 836, startPoint y: 141, endPoint x: 840, endPoint y: 162, distance: 21.9
click at [836, 142] on span "6" at bounding box center [840, 141] width 16 height 16
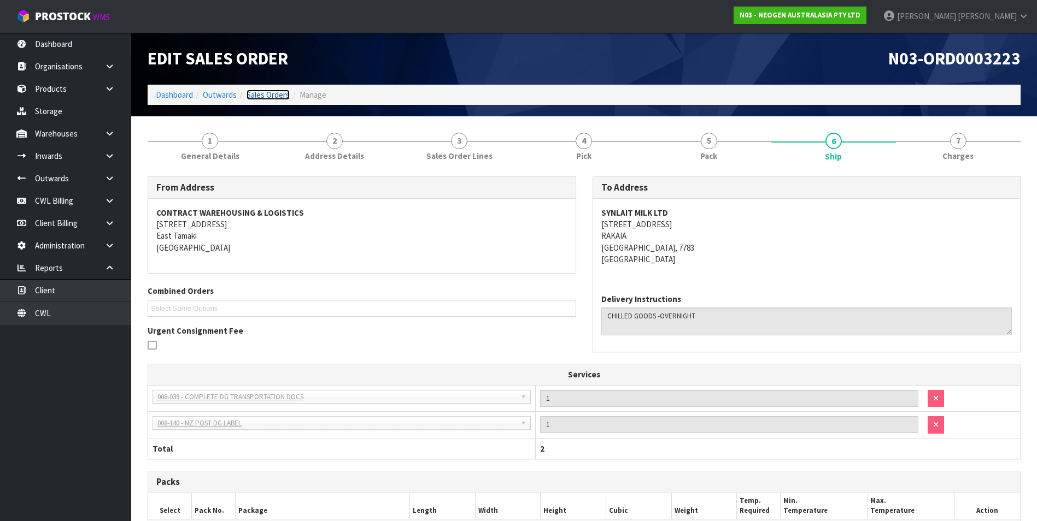
click at [275, 92] on link "Sales Orders" at bounding box center [267, 95] width 43 height 10
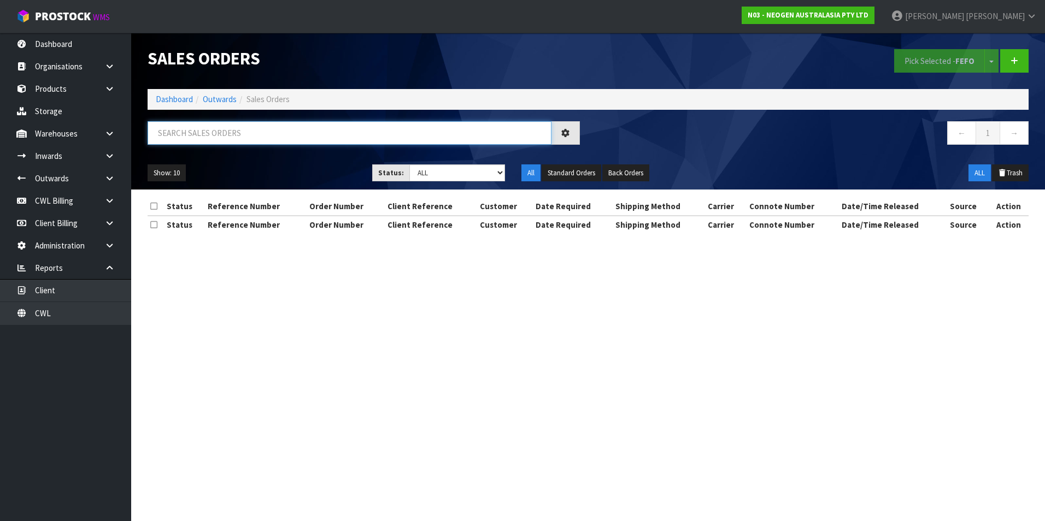
click at [191, 132] on input "text" at bounding box center [350, 132] width 404 height 23
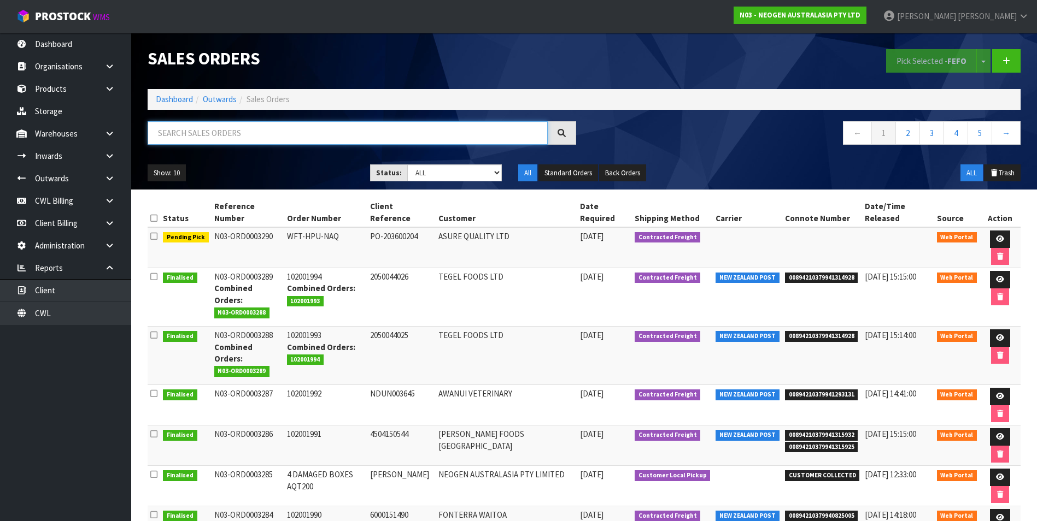
paste input "BZGG003865"
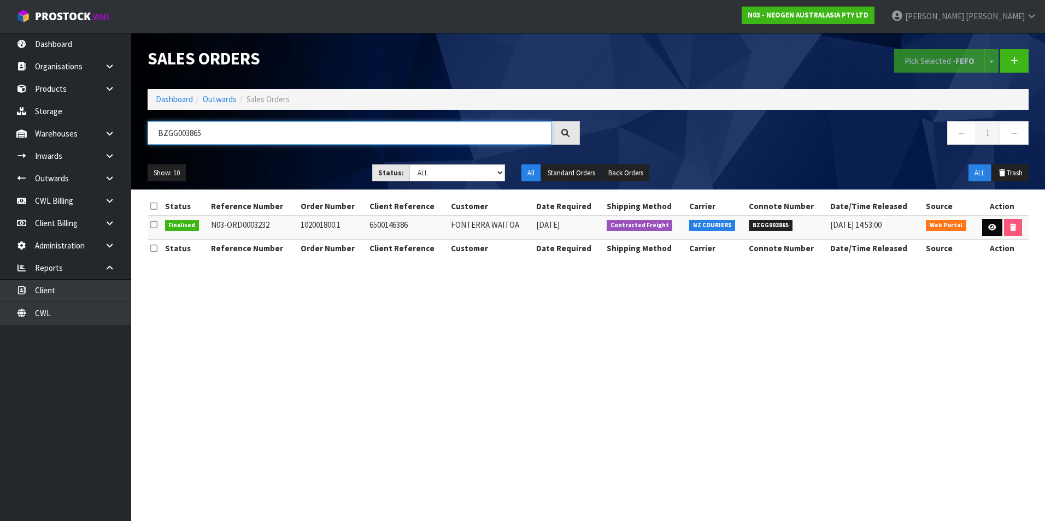
type input "BZGG003865"
click at [991, 226] on icon at bounding box center [992, 227] width 8 height 7
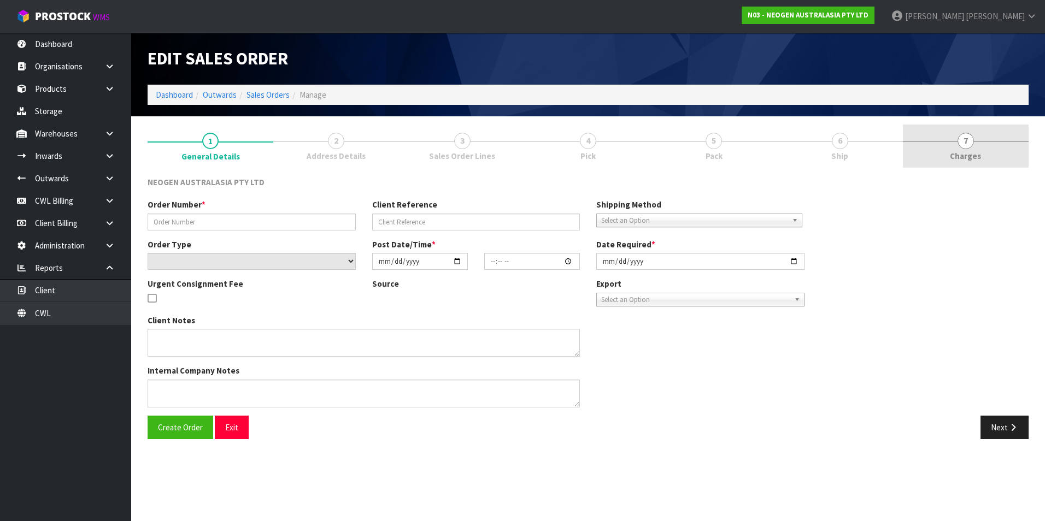
type input "102001800.1"
type input "6500146386"
select select "number:0"
type input "[DATE]"
type input "10:58:00.000"
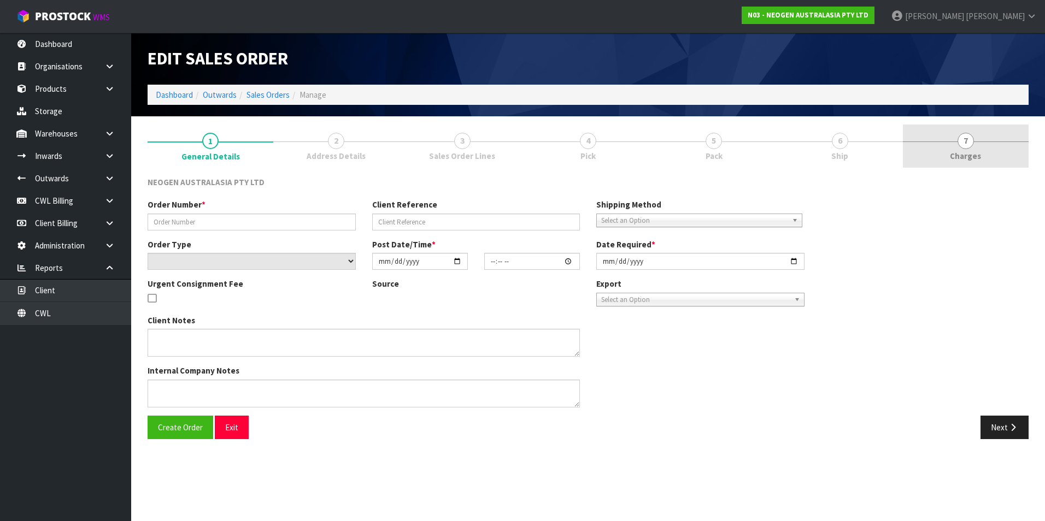
type input "[DATE]"
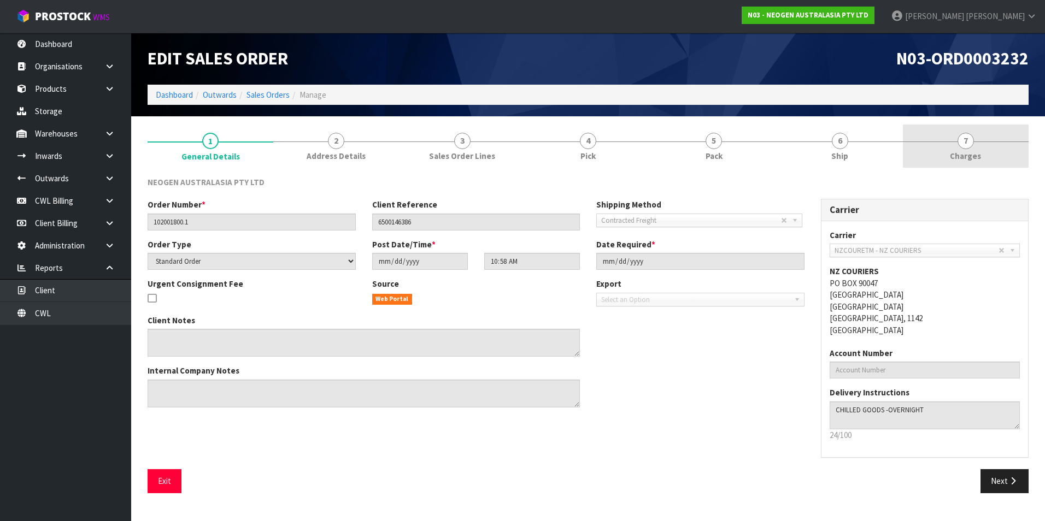
click at [965, 143] on span "7" at bounding box center [965, 141] width 16 height 16
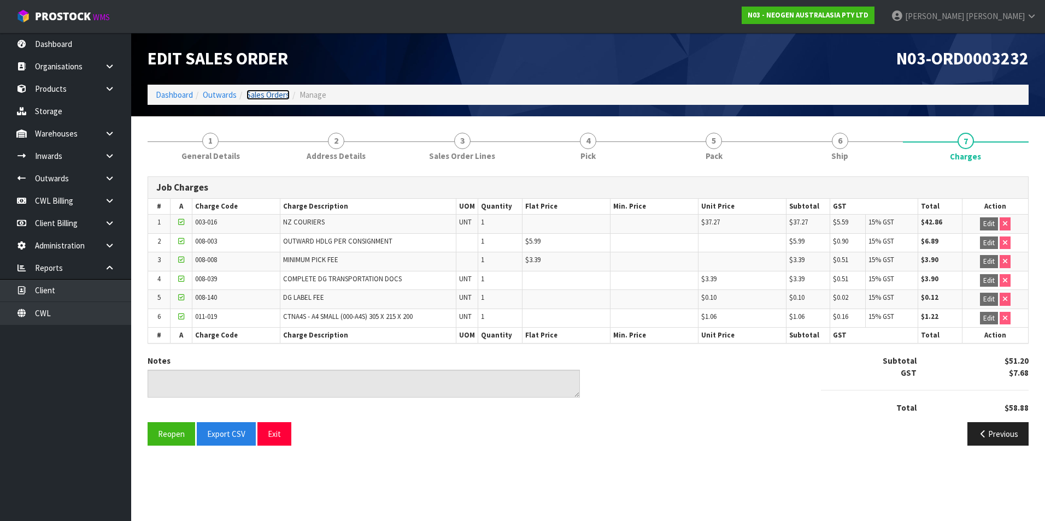
click at [274, 99] on link "Sales Orders" at bounding box center [267, 95] width 43 height 10
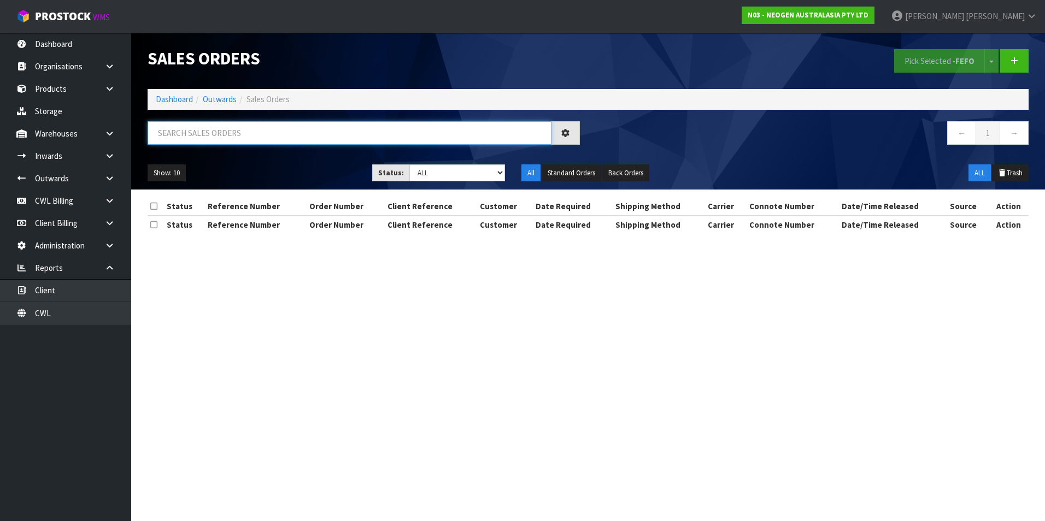
click at [199, 135] on input "text" at bounding box center [350, 132] width 404 height 23
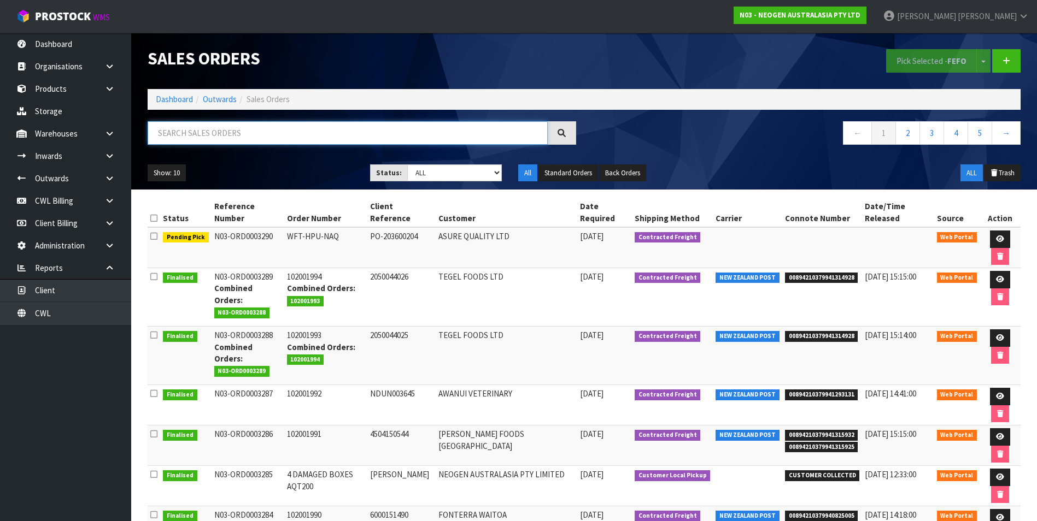
paste input "BZGG003867"
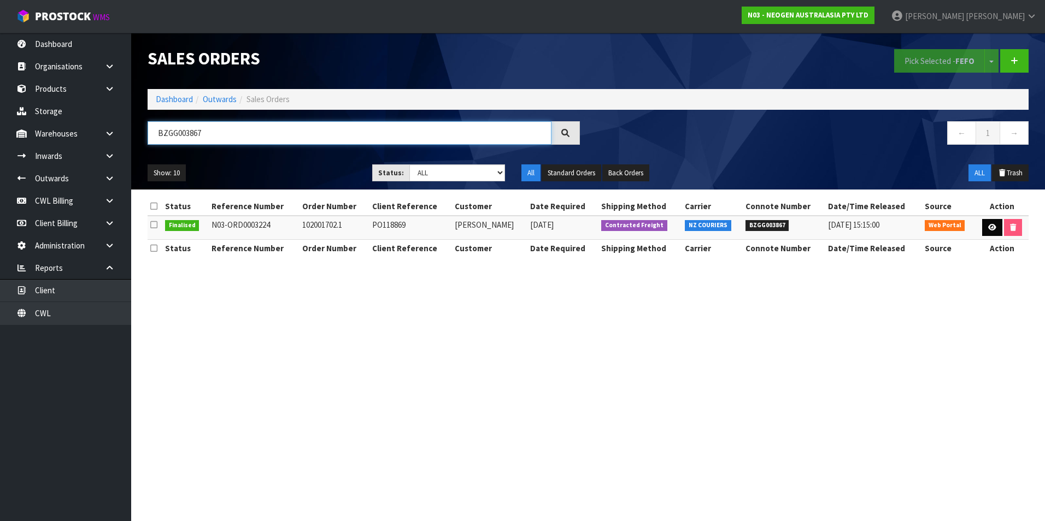
type input "BZGG003867"
click at [993, 227] on icon at bounding box center [992, 227] width 8 height 7
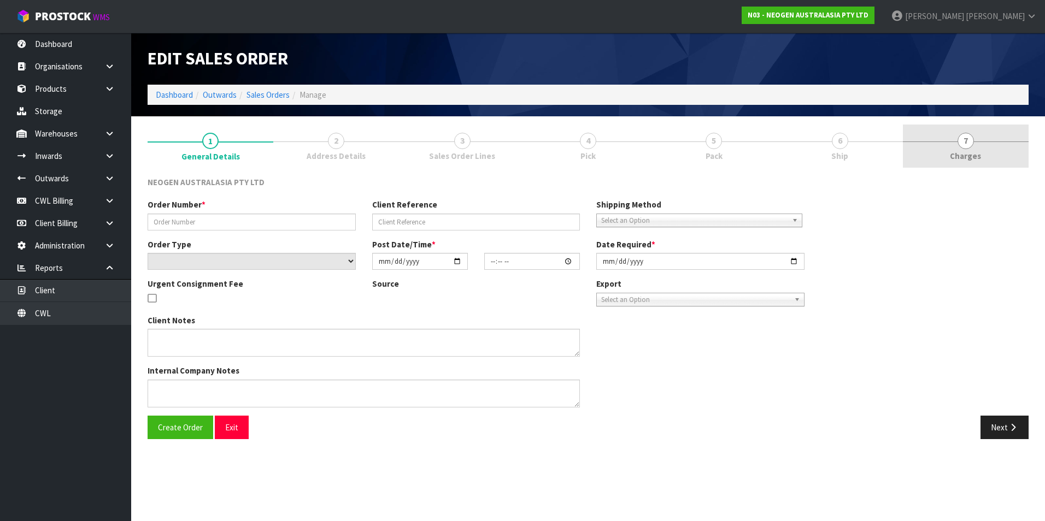
type input "102001702.1"
type input "PO118869"
select select "number:0"
type input "[DATE]"
type input "09:50:00.000"
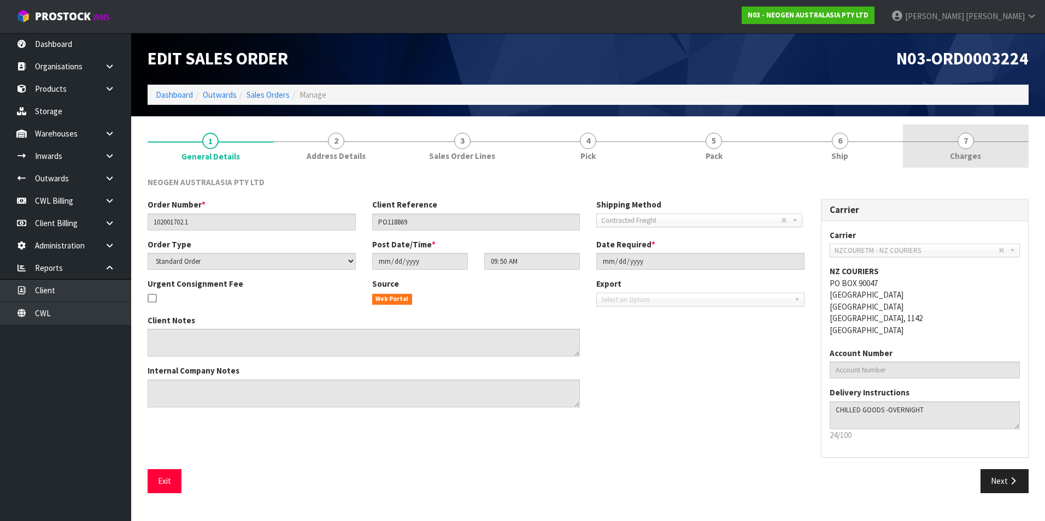
click at [968, 143] on span "7" at bounding box center [965, 141] width 16 height 16
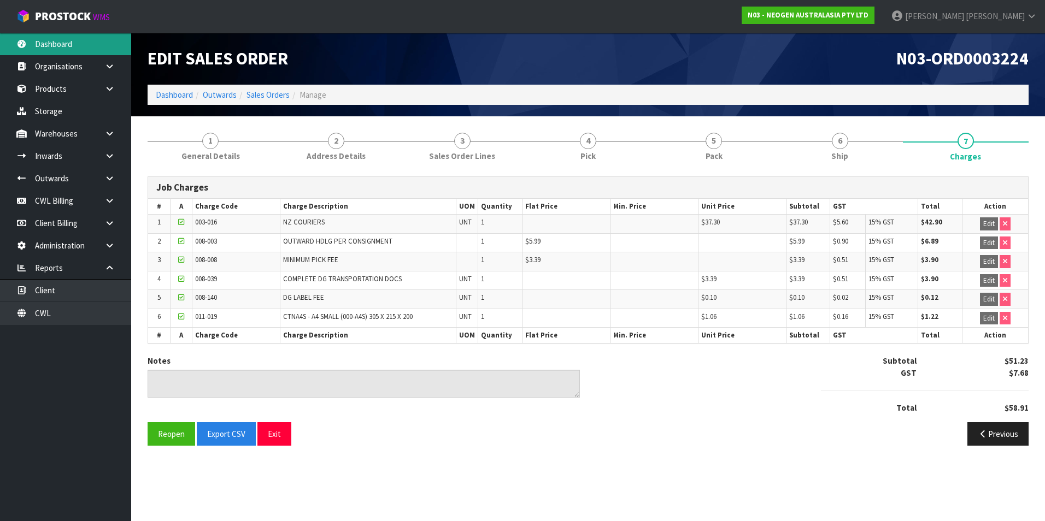
click at [45, 40] on link "Dashboard" at bounding box center [65, 44] width 131 height 22
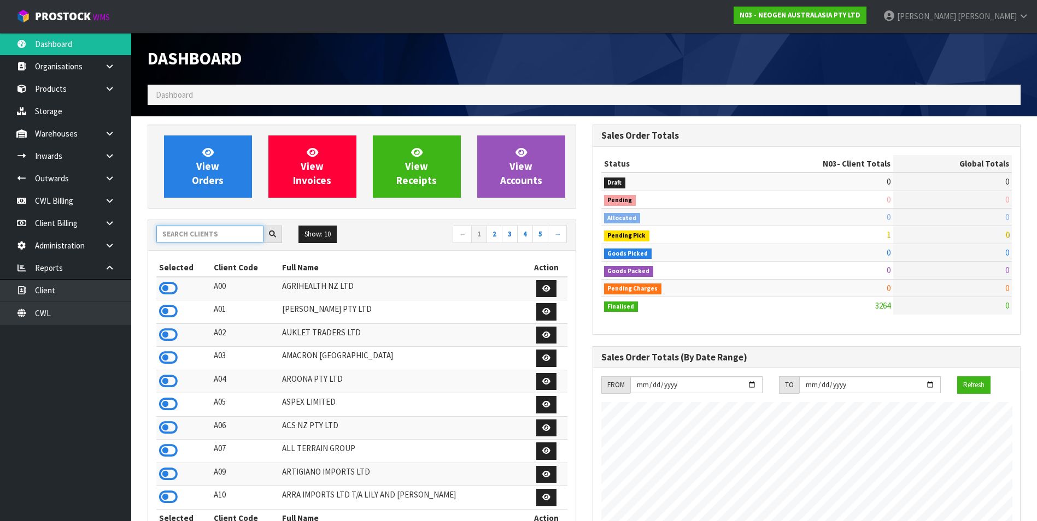
scroll to position [828, 444]
click at [189, 230] on input "text" at bounding box center [209, 234] width 107 height 17
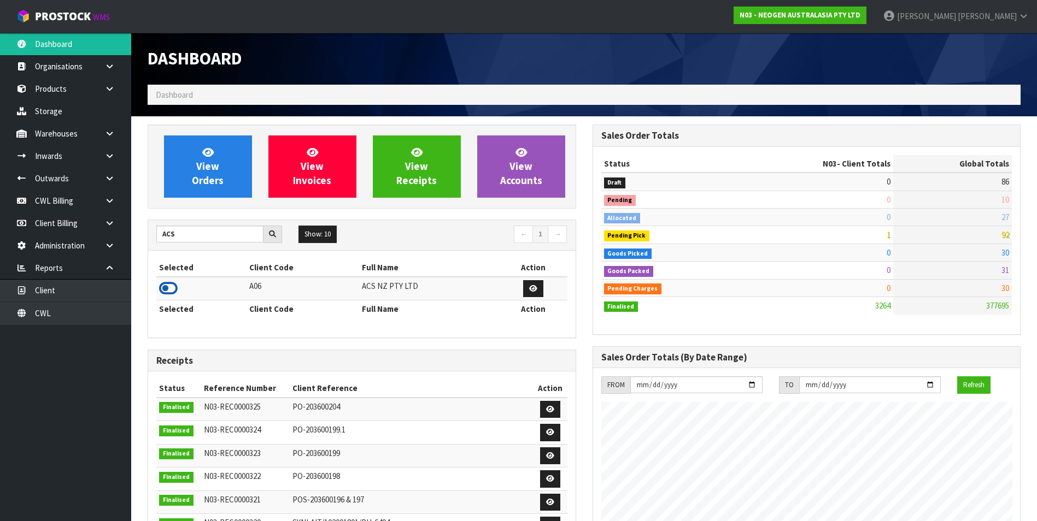
click at [170, 289] on icon at bounding box center [168, 288] width 19 height 16
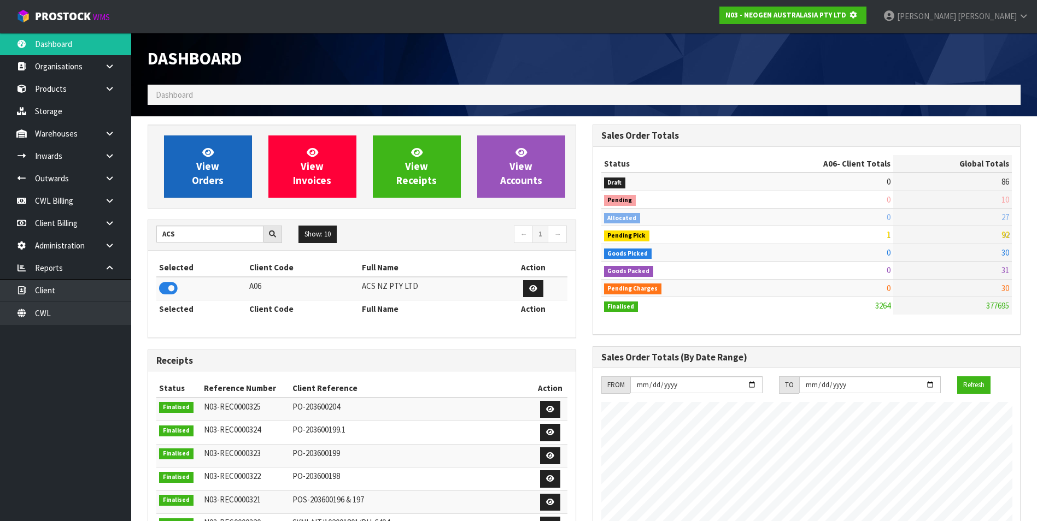
scroll to position [681, 444]
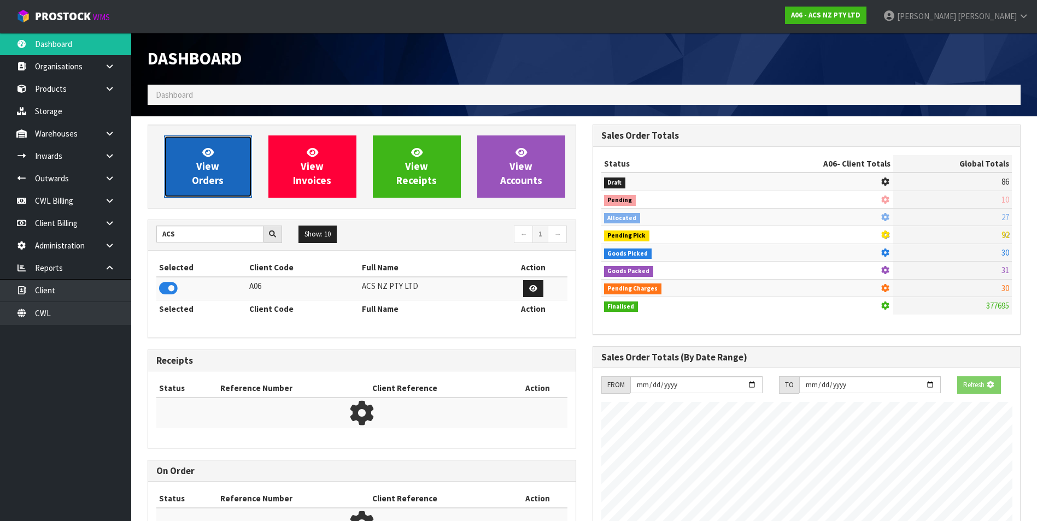
click at [198, 178] on span "View Orders" at bounding box center [208, 166] width 32 height 41
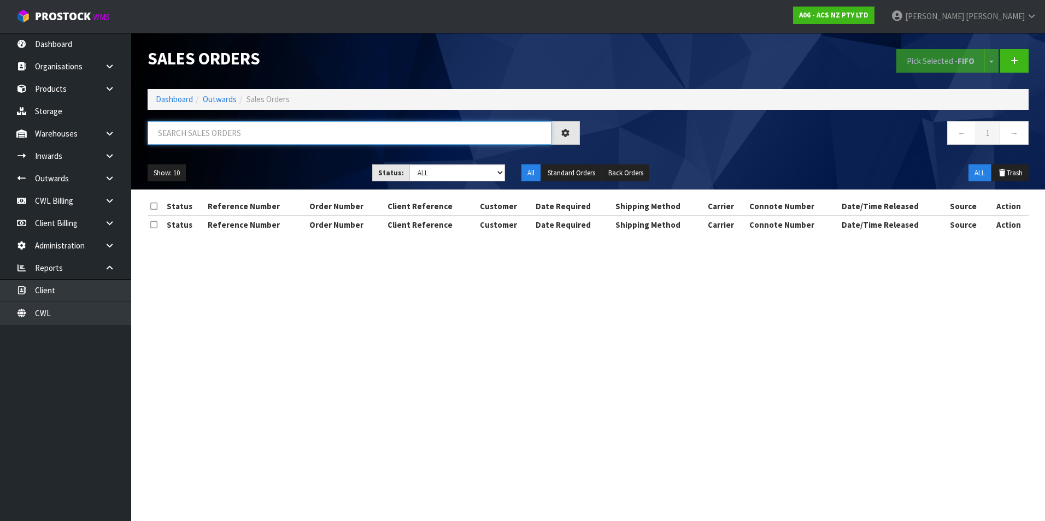
click at [182, 132] on input "text" at bounding box center [350, 132] width 404 height 23
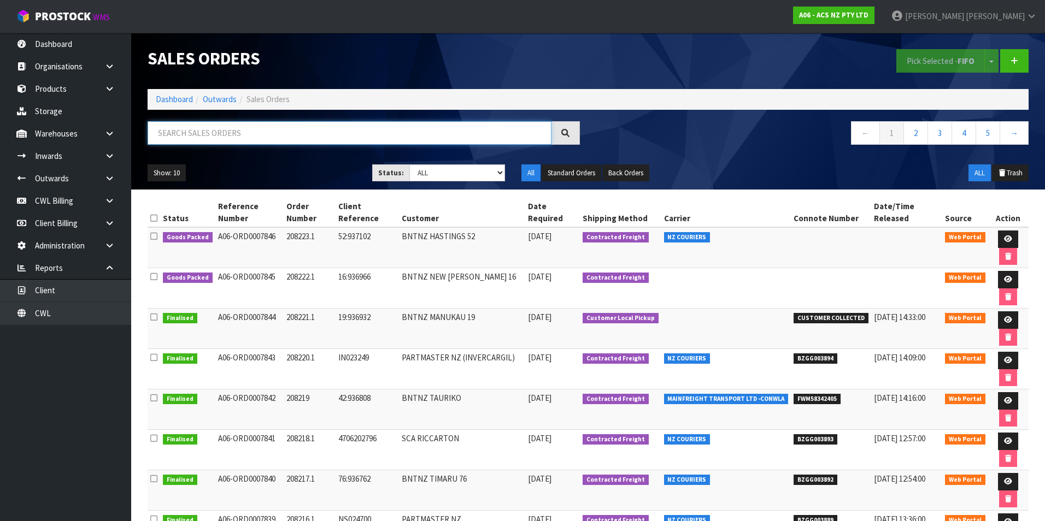
paste input "BZGG003862"
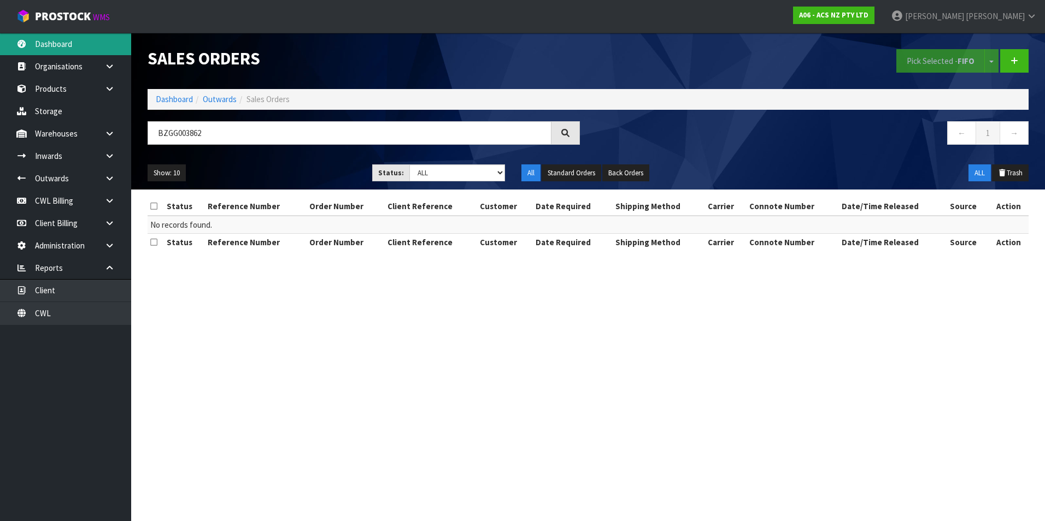
click at [78, 41] on link "Dashboard" at bounding box center [65, 44] width 131 height 22
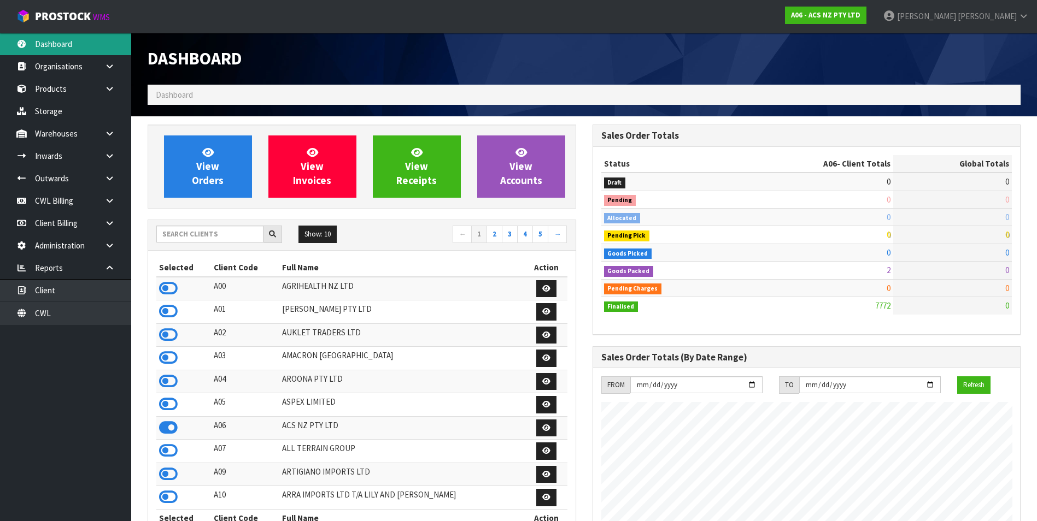
scroll to position [828, 444]
click at [187, 232] on input "text" at bounding box center [209, 234] width 107 height 17
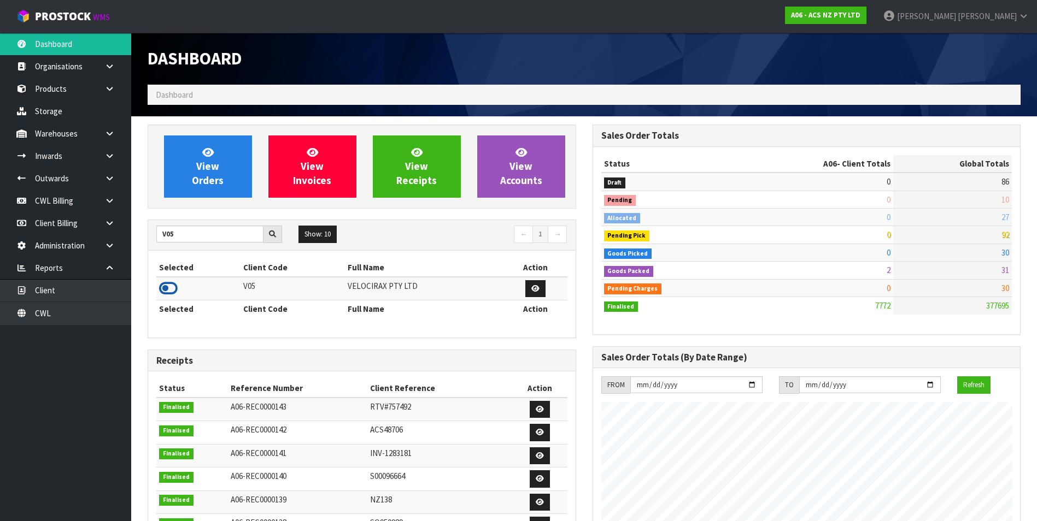
click at [166, 287] on icon at bounding box center [168, 288] width 19 height 16
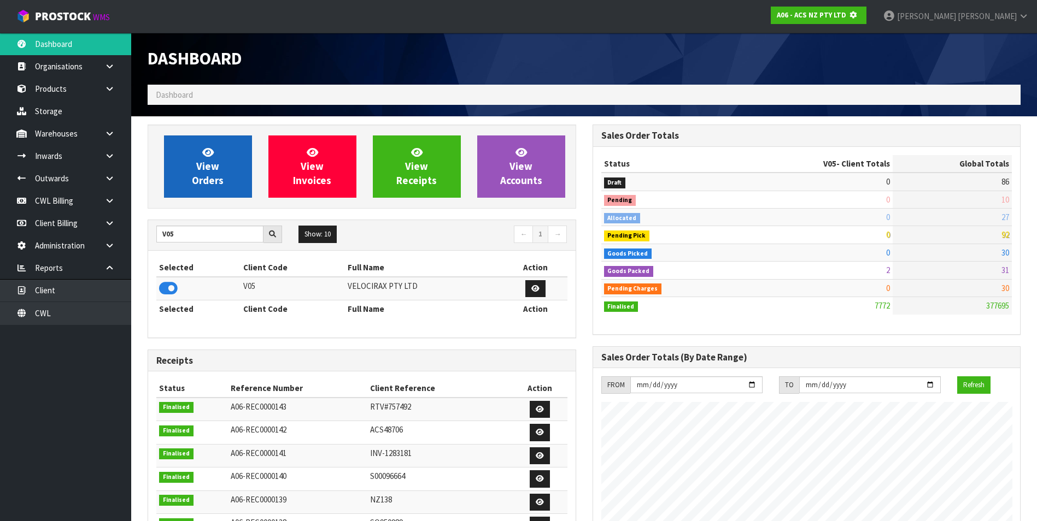
scroll to position [545759, 545995]
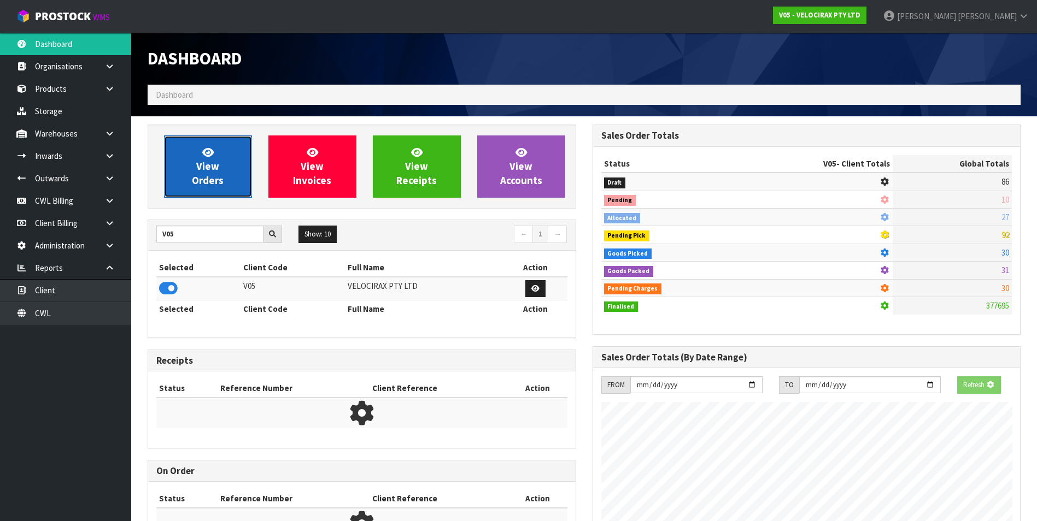
click at [220, 169] on link "View Orders" at bounding box center [208, 167] width 88 height 62
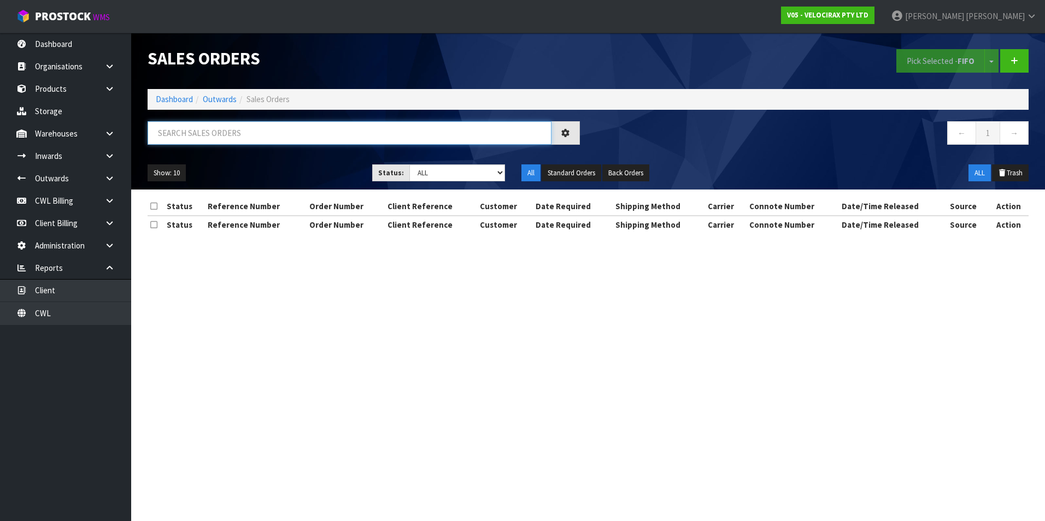
click at [188, 137] on input "text" at bounding box center [350, 132] width 404 height 23
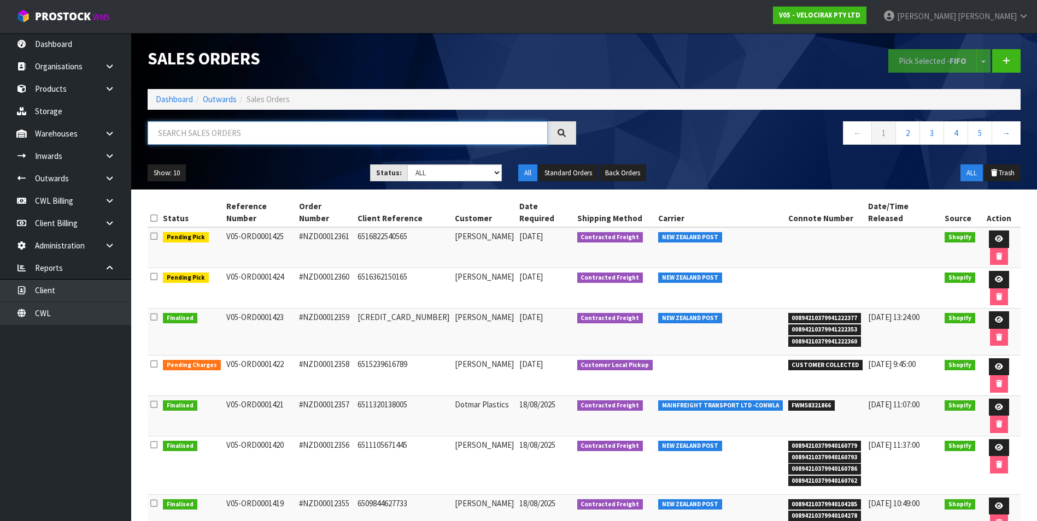
click at [198, 130] on input "text" at bounding box center [348, 132] width 400 height 23
paste input "BZGG003862"
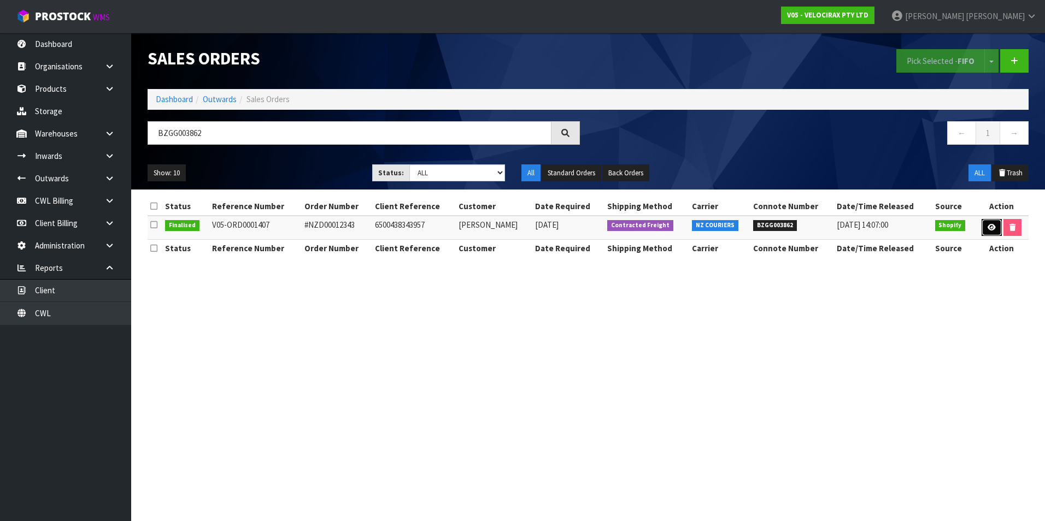
click at [987, 227] on icon at bounding box center [991, 227] width 8 height 7
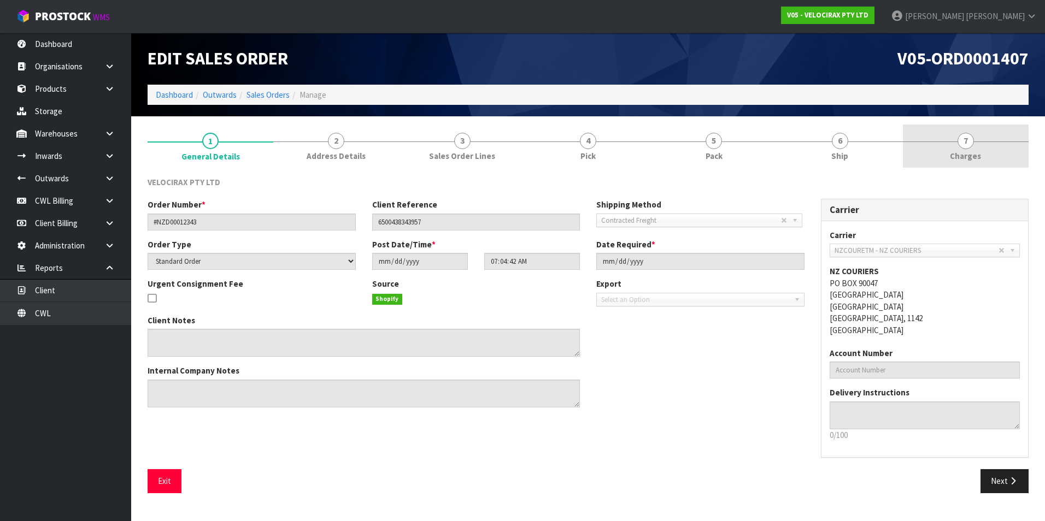
click at [965, 145] on span "7" at bounding box center [965, 141] width 16 height 16
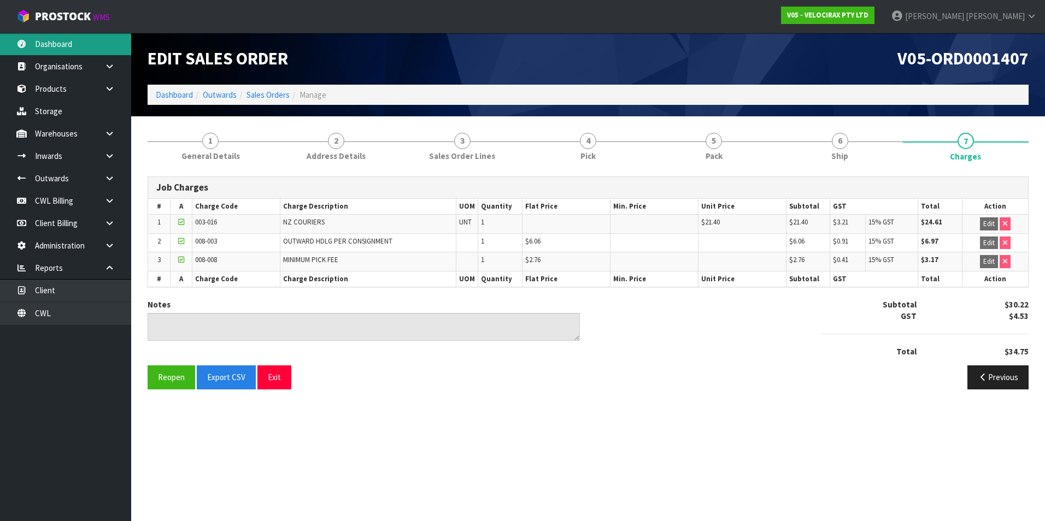
click at [62, 40] on link "Dashboard" at bounding box center [65, 44] width 131 height 22
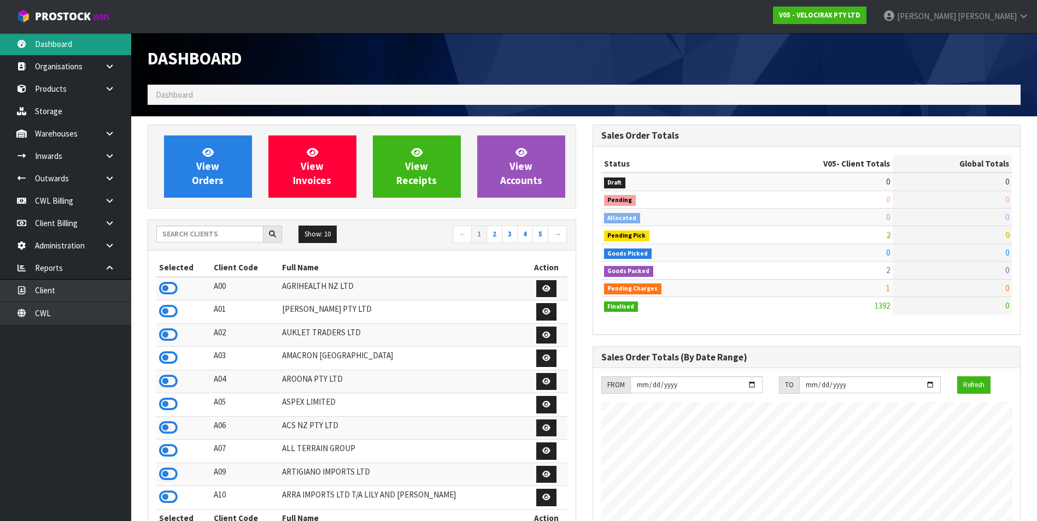
scroll to position [851, 444]
click at [170, 231] on input "text" at bounding box center [209, 234] width 107 height 17
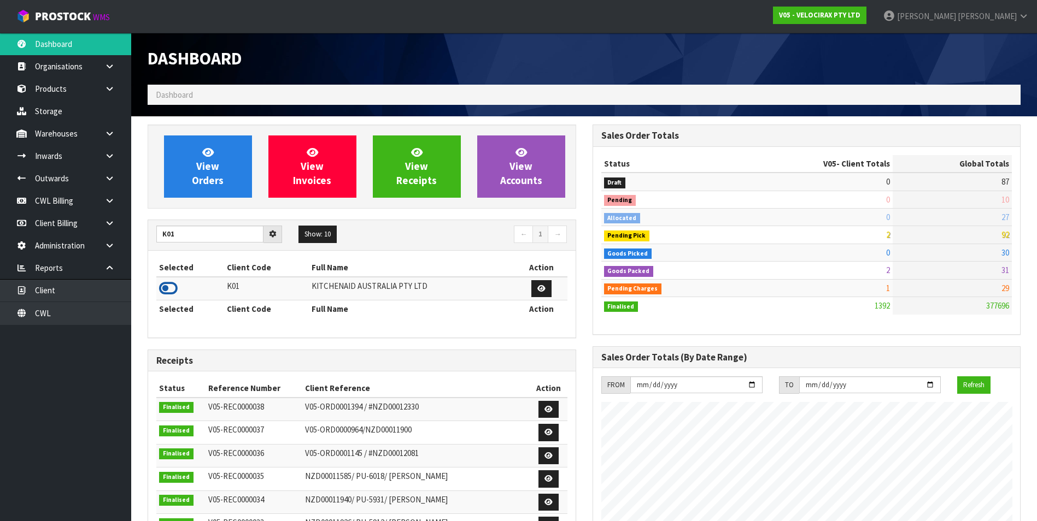
click at [164, 287] on icon at bounding box center [168, 288] width 19 height 16
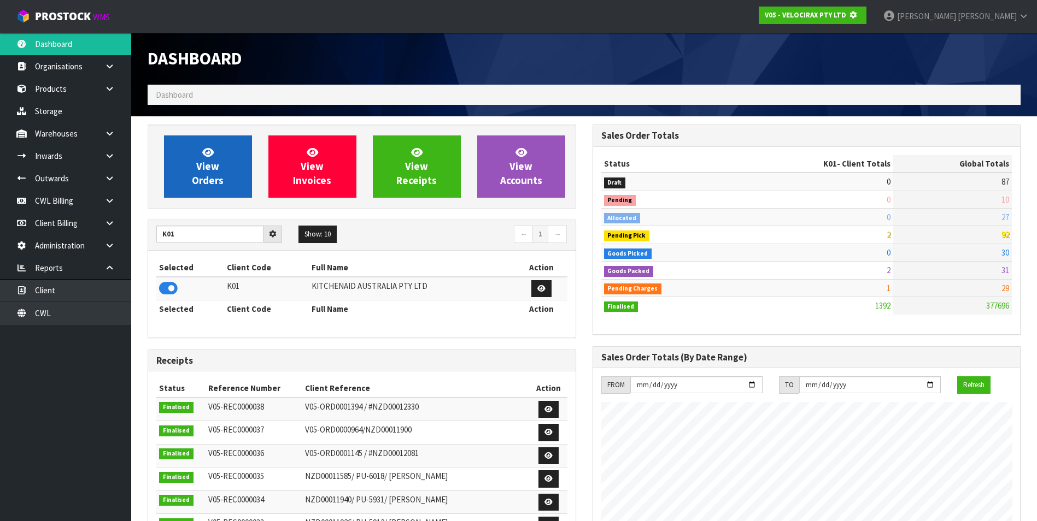
scroll to position [681, 444]
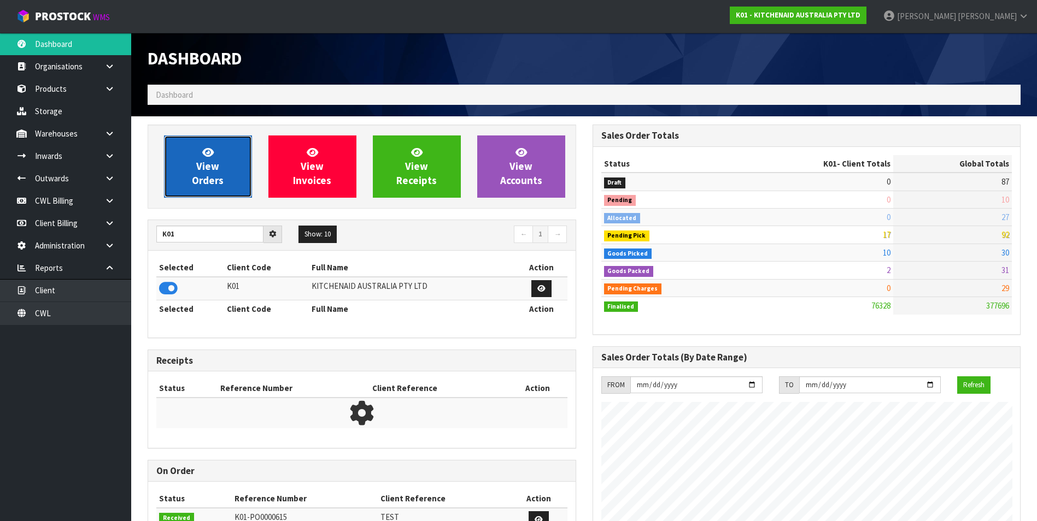
click at [204, 166] on span "View Orders" at bounding box center [208, 166] width 32 height 41
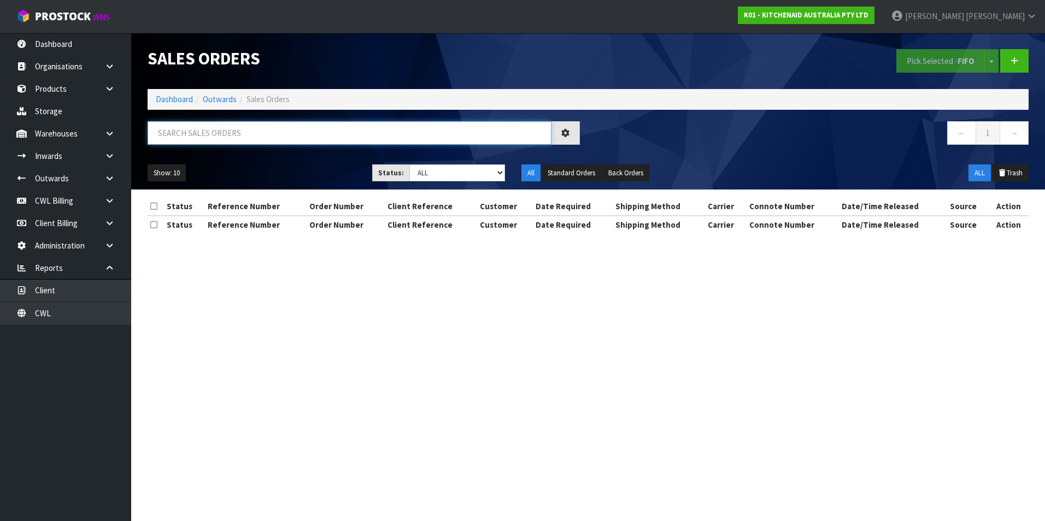
click at [186, 131] on input "text" at bounding box center [350, 132] width 404 height 23
paste input "BZGG003871"
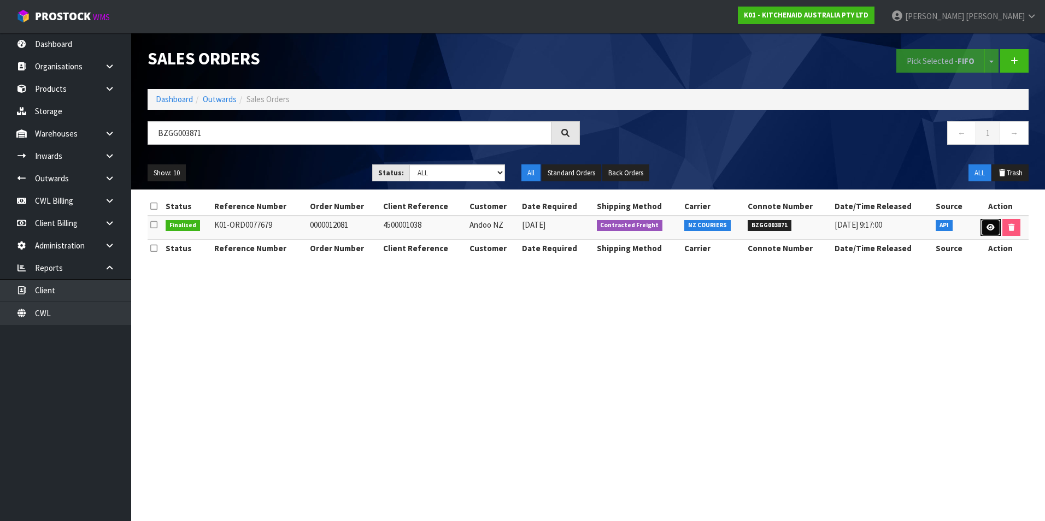
click at [995, 231] on link at bounding box center [990, 227] width 20 height 17
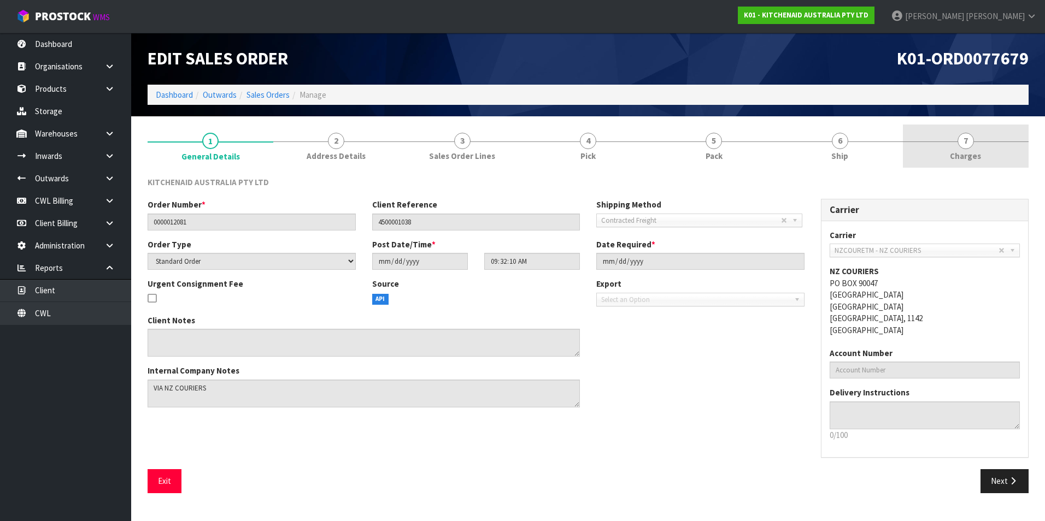
click at [966, 137] on span "7" at bounding box center [965, 141] width 16 height 16
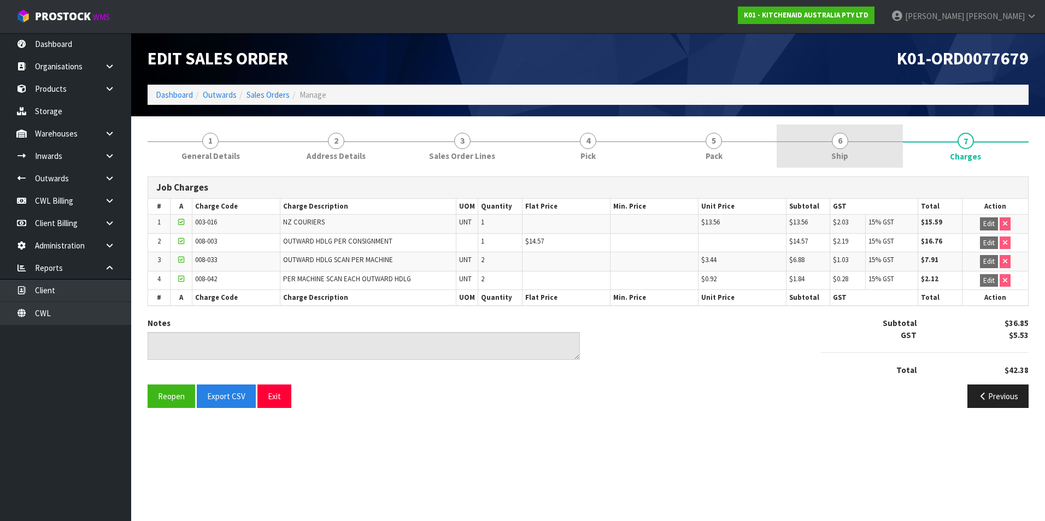
click at [840, 145] on span "6" at bounding box center [840, 141] width 16 height 16
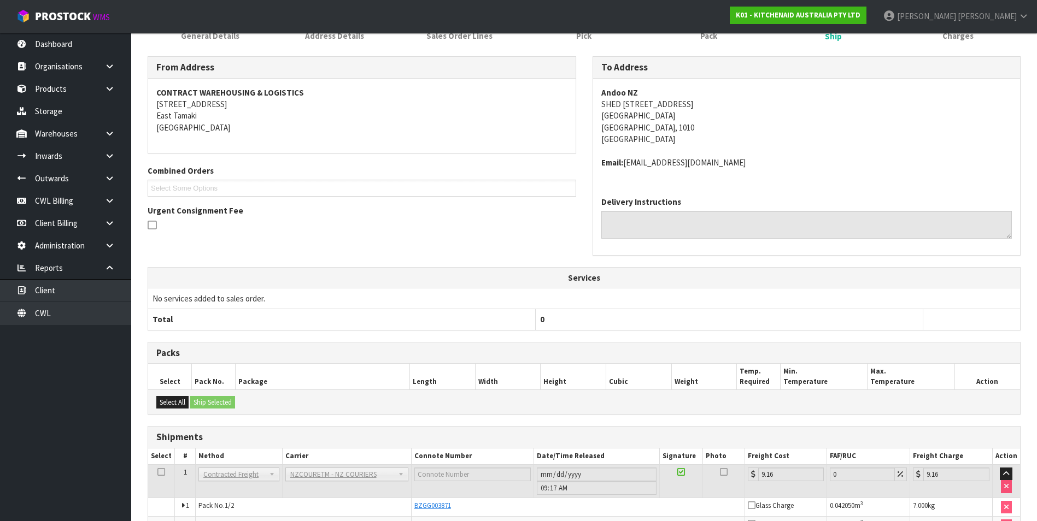
scroll to position [22, 0]
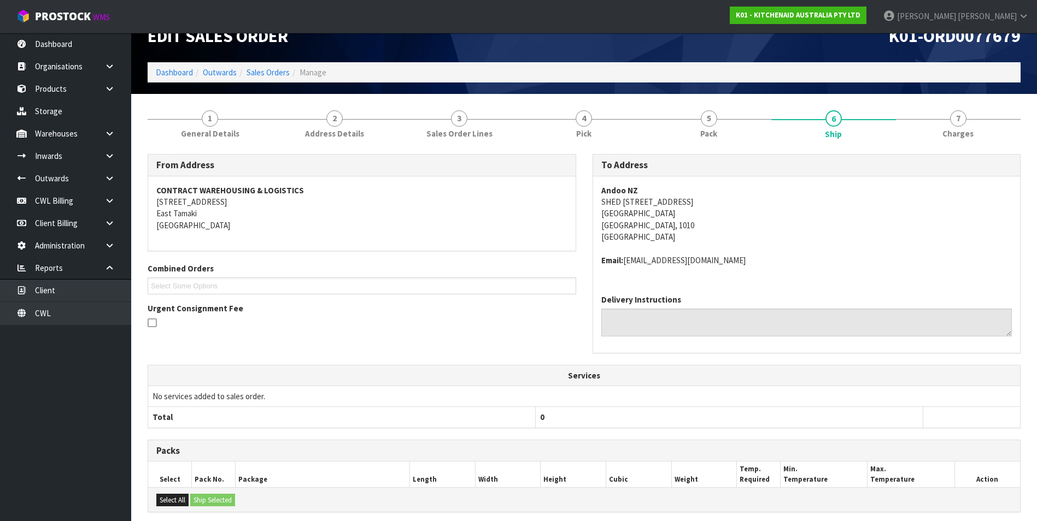
click at [644, 214] on address "Andoo NZ SHED 2, [GEOGRAPHIC_DATA] Entrance Ports of [GEOGRAPHIC_DATA] [GEOGRAP…" at bounding box center [806, 214] width 411 height 58
click at [266, 68] on link "Sales Orders" at bounding box center [267, 72] width 43 height 10
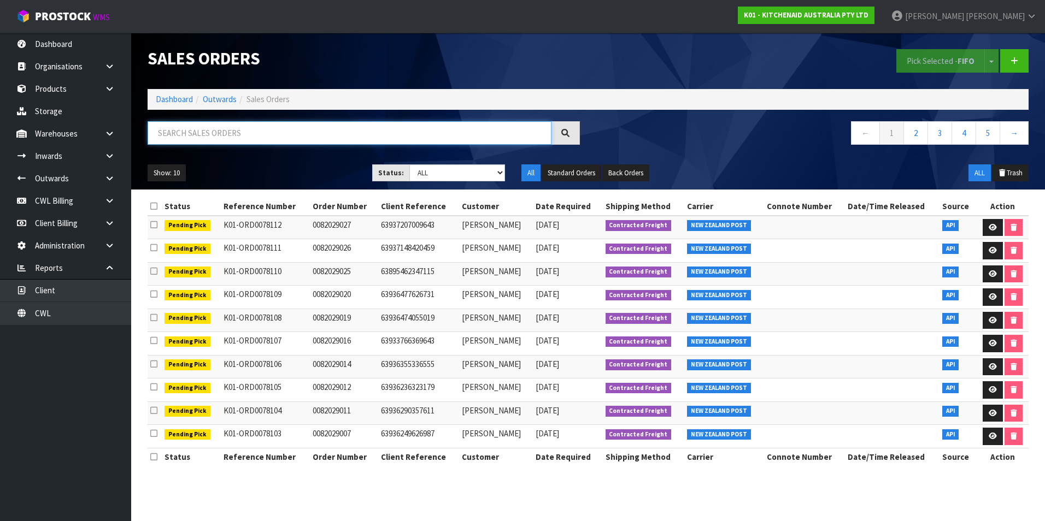
click at [189, 131] on input "text" at bounding box center [350, 132] width 404 height 23
paste input "00894210379941134632"
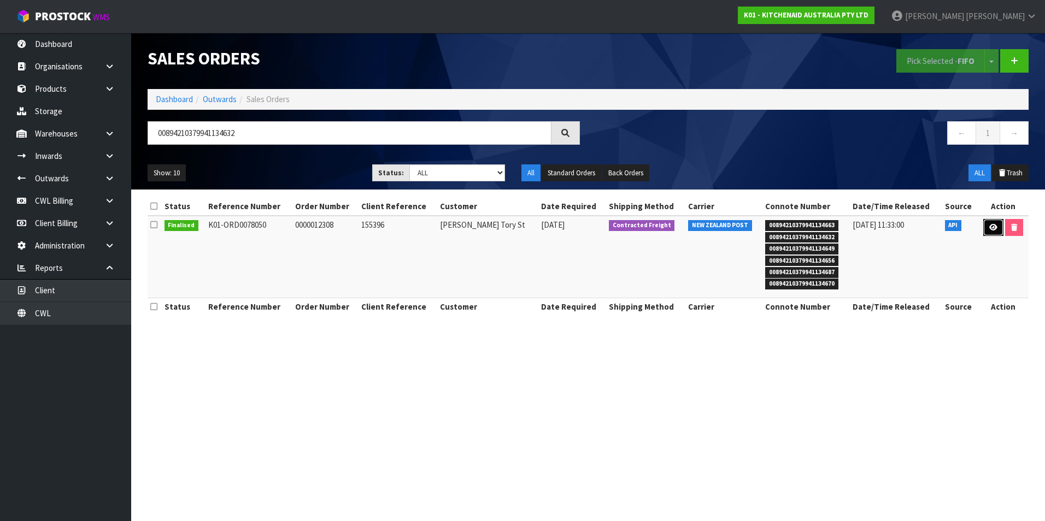
click at [990, 228] on icon at bounding box center [993, 227] width 8 height 7
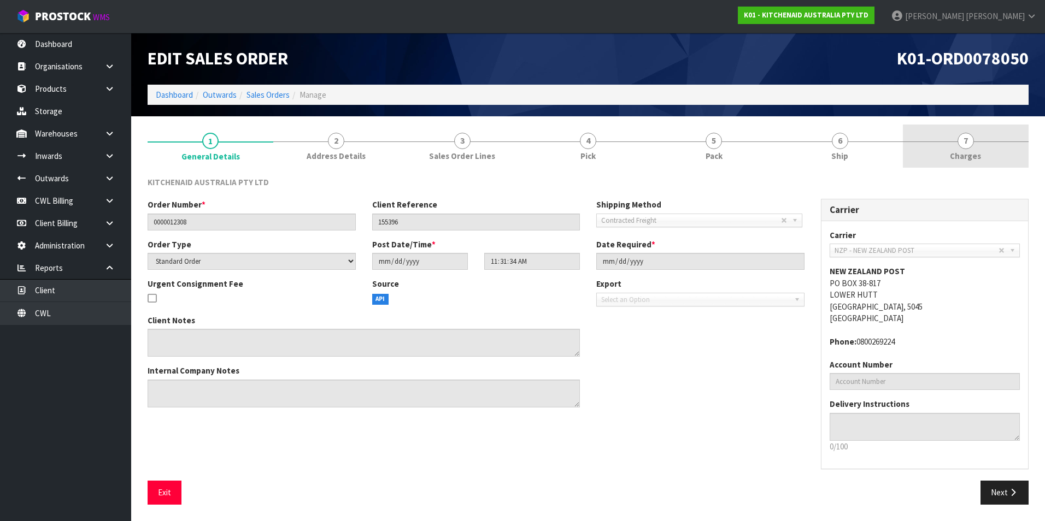
click at [967, 142] on span "7" at bounding box center [965, 141] width 16 height 16
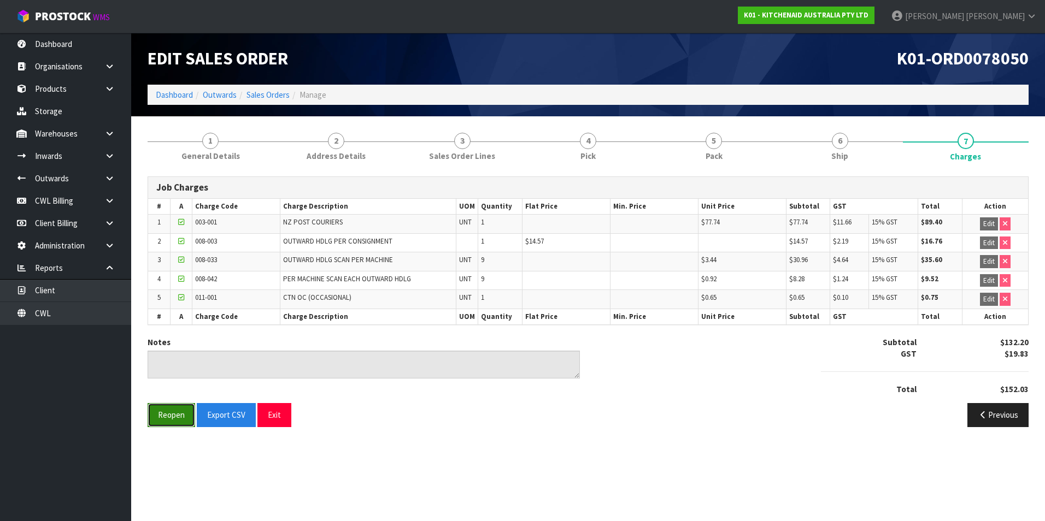
click at [168, 418] on button "Reopen" at bounding box center [172, 414] width 48 height 23
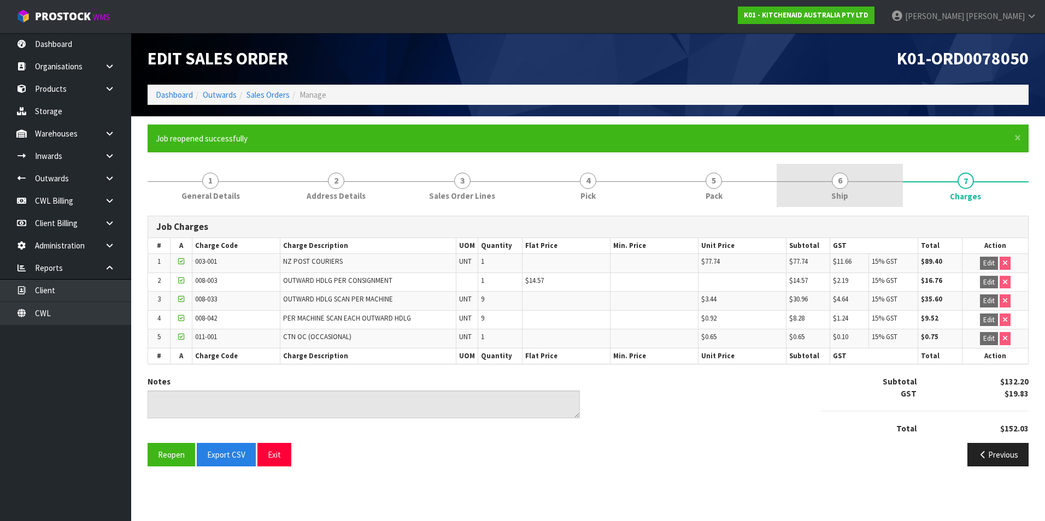
click at [839, 181] on span "6" at bounding box center [840, 181] width 16 height 16
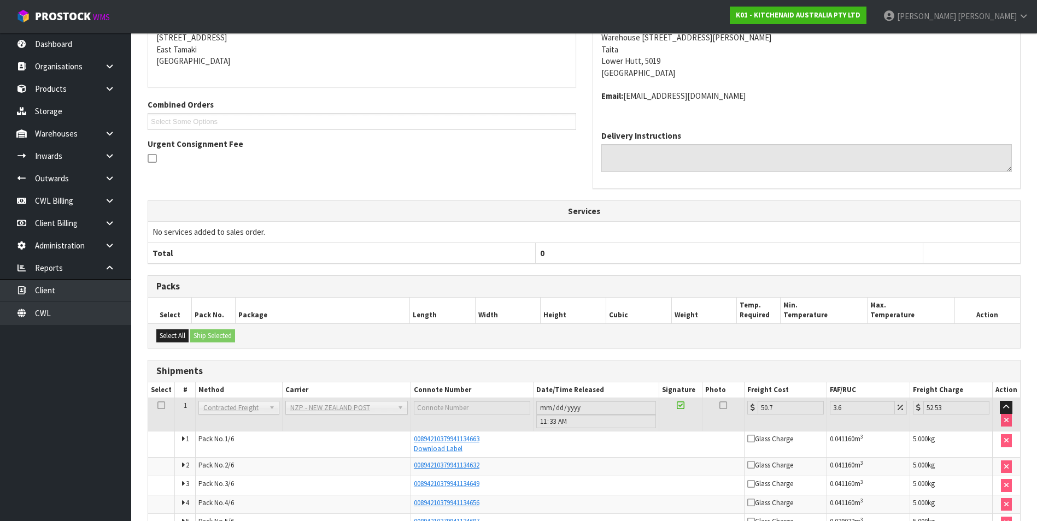
scroll to position [309, 0]
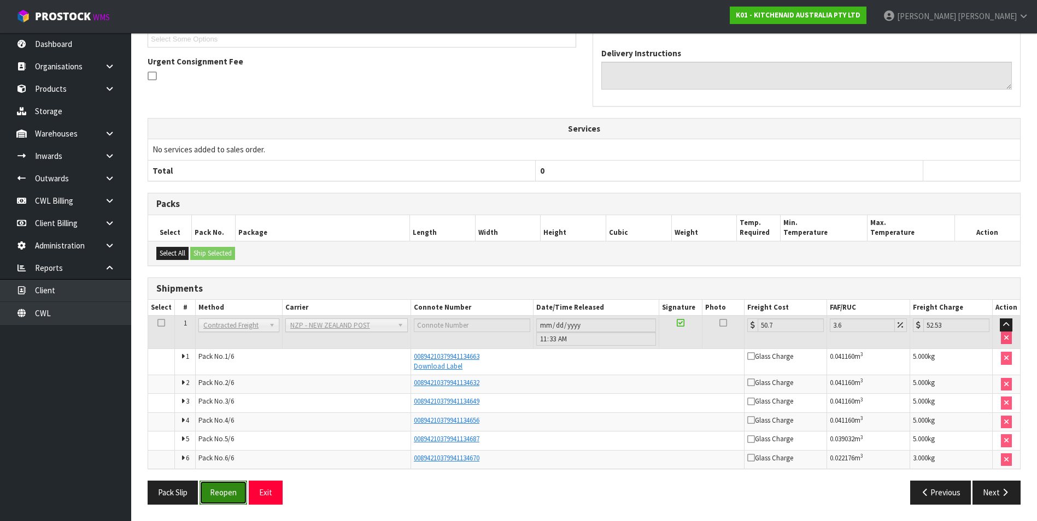
click at [224, 494] on button "Reopen" at bounding box center [223, 492] width 48 height 23
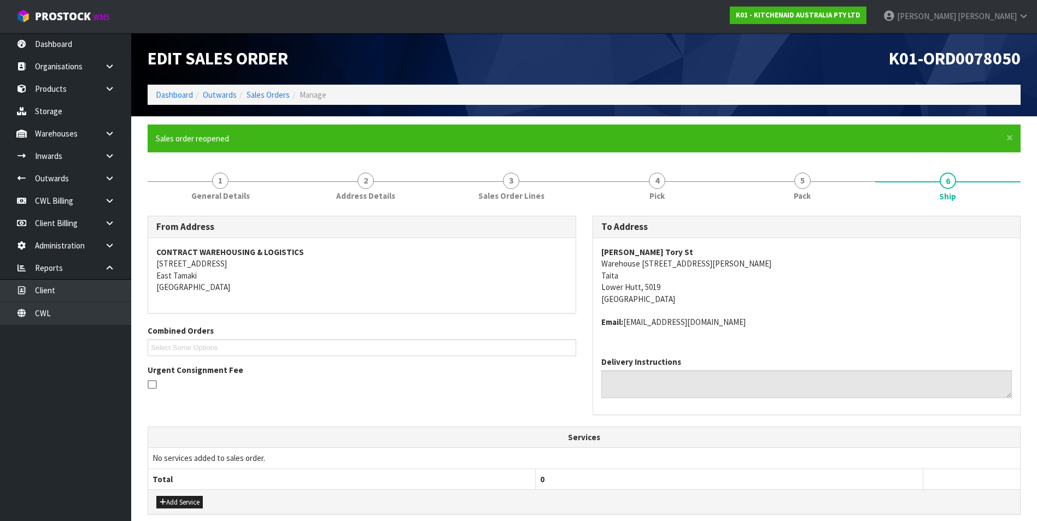
click at [922, 240] on div "To Address [PERSON_NAME][GEOGRAPHIC_DATA] [STREET_ADDRESS][PERSON_NAME] Email: …" at bounding box center [806, 315] width 428 height 199
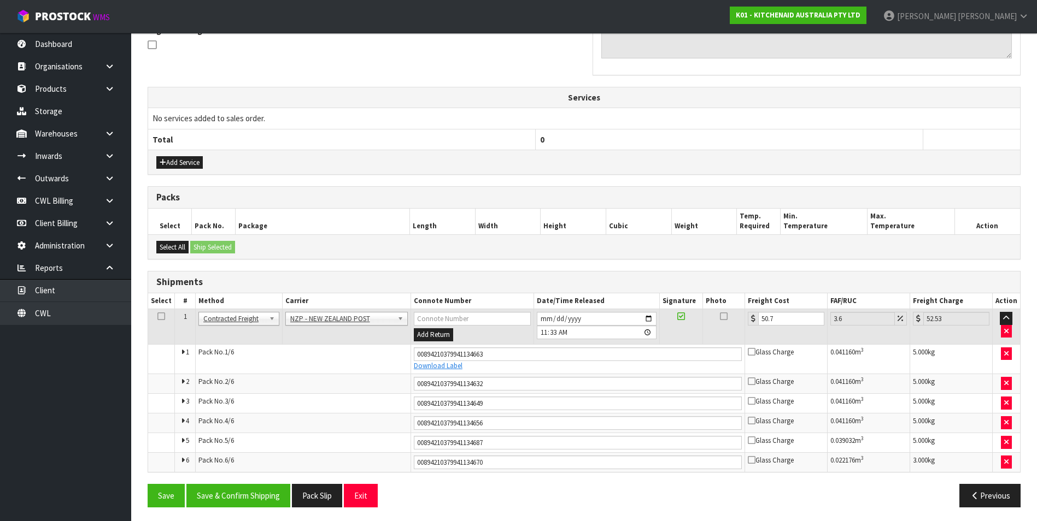
scroll to position [343, 0]
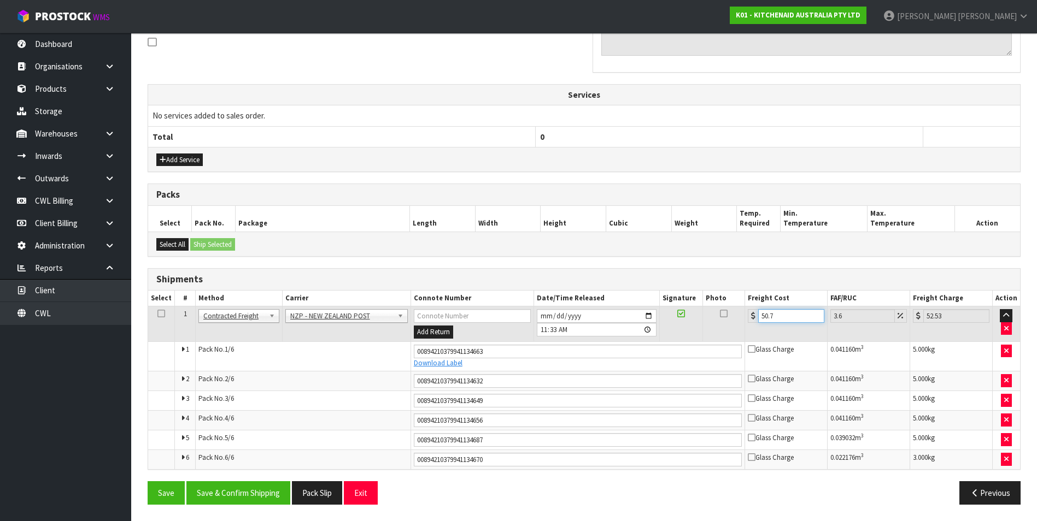
click at [792, 314] on input "50.7" at bounding box center [791, 316] width 66 height 14
click at [262, 497] on button "Save & Confirm Shipping" at bounding box center [238, 492] width 104 height 23
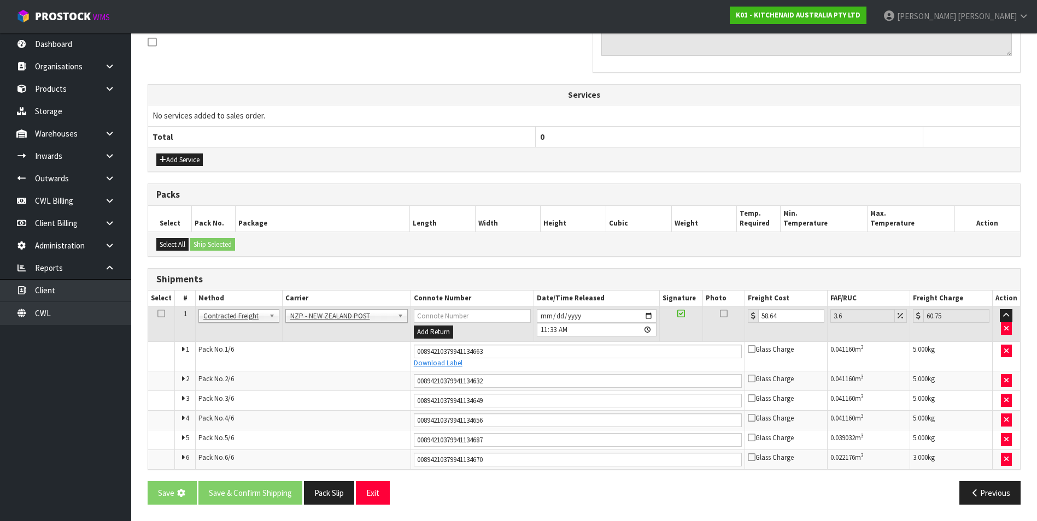
scroll to position [0, 0]
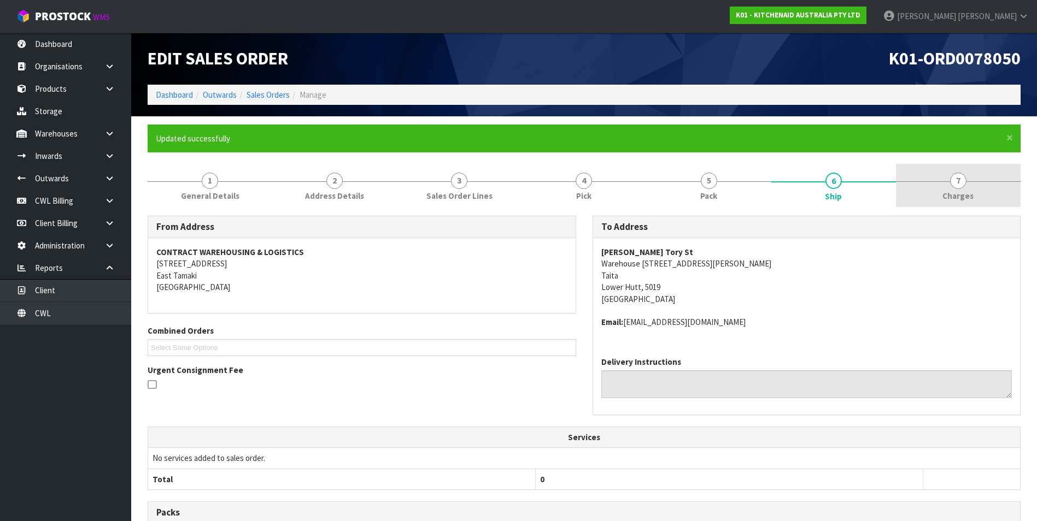
click at [959, 181] on span "7" at bounding box center [958, 181] width 16 height 16
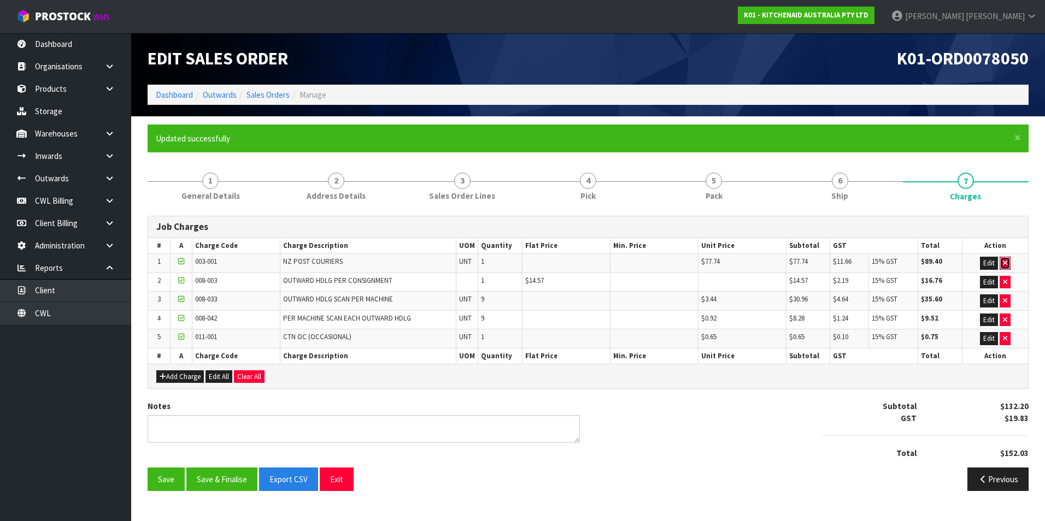
click at [1004, 264] on icon "button" at bounding box center [1005, 263] width 4 height 7
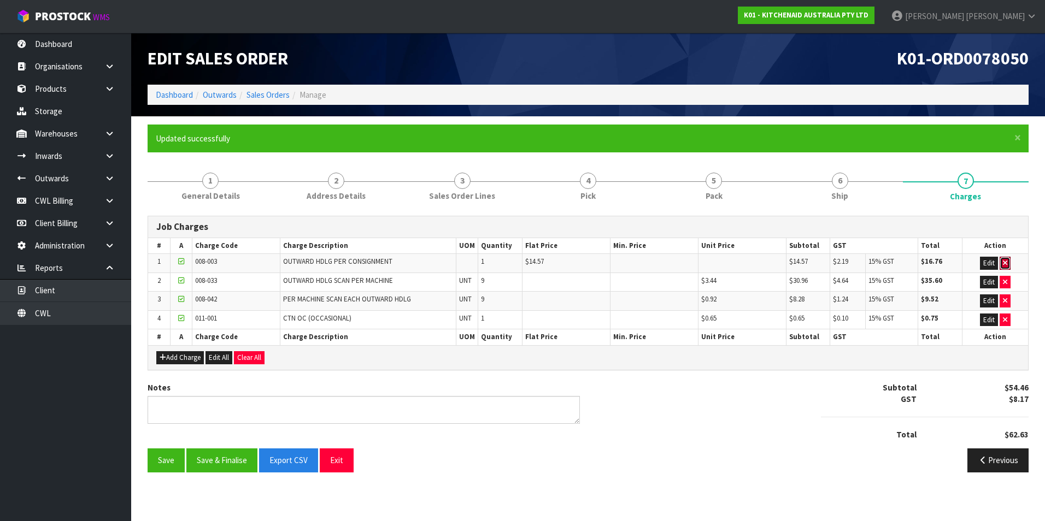
click at [1004, 264] on icon "button" at bounding box center [1005, 263] width 4 height 7
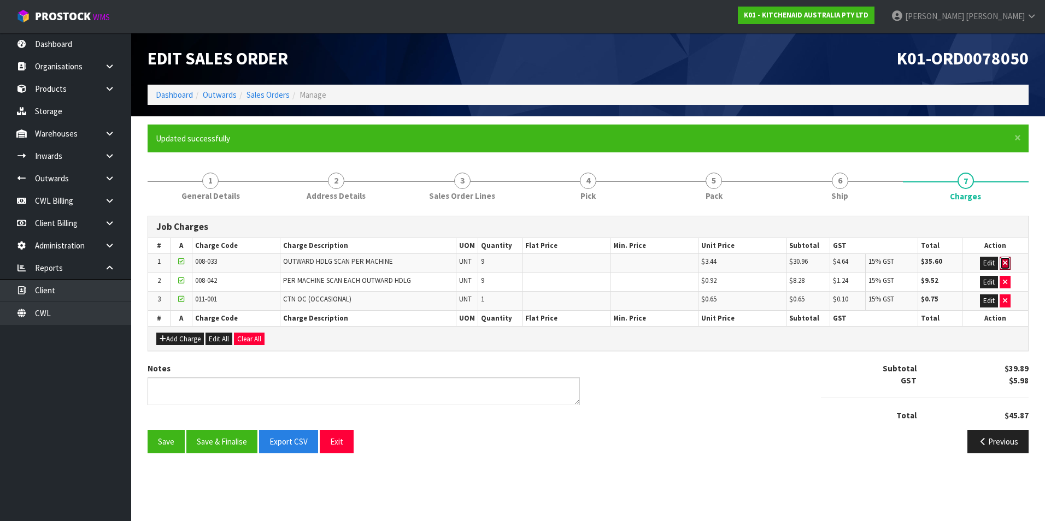
click at [1004, 264] on icon "button" at bounding box center [1005, 263] width 4 height 7
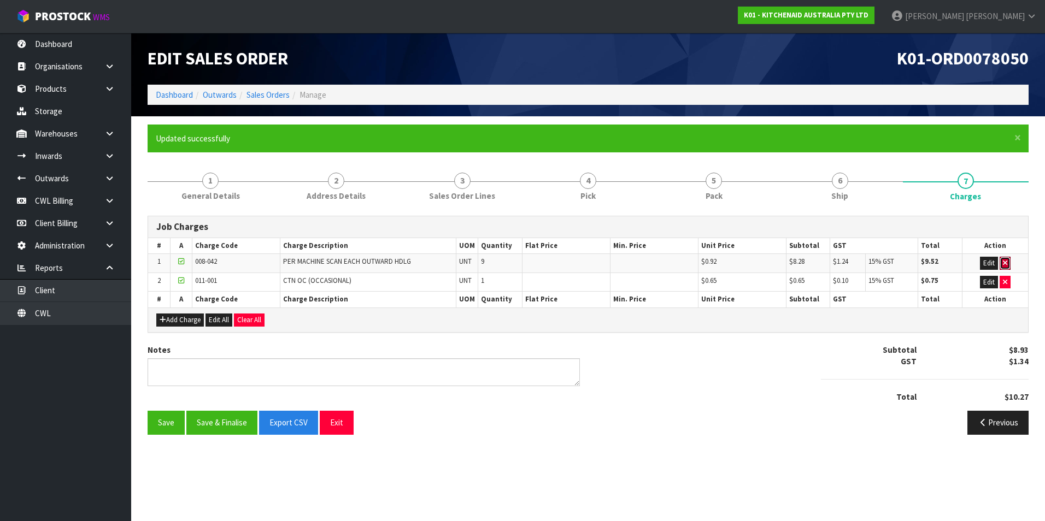
click at [1004, 264] on icon "button" at bounding box center [1005, 263] width 4 height 7
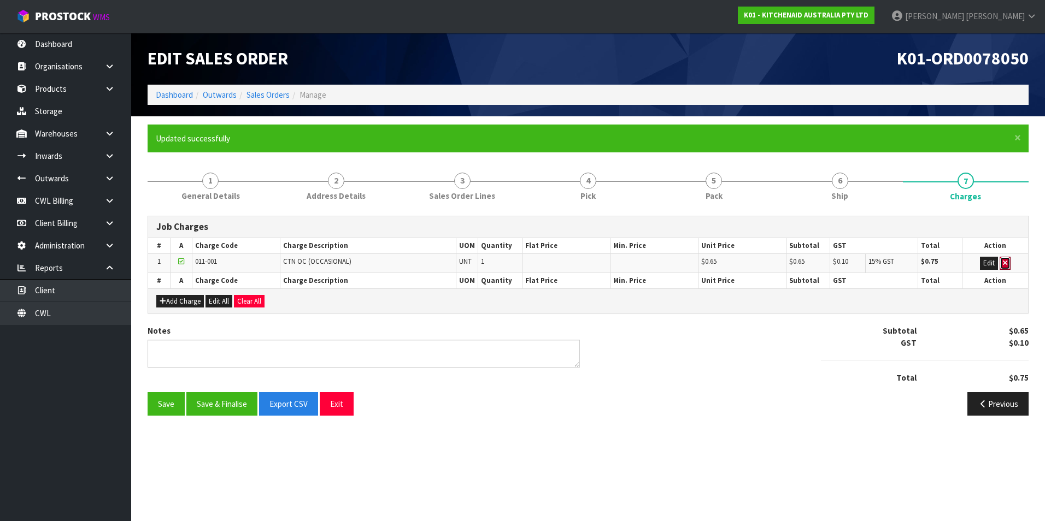
click at [1004, 264] on icon "button" at bounding box center [1005, 263] width 4 height 7
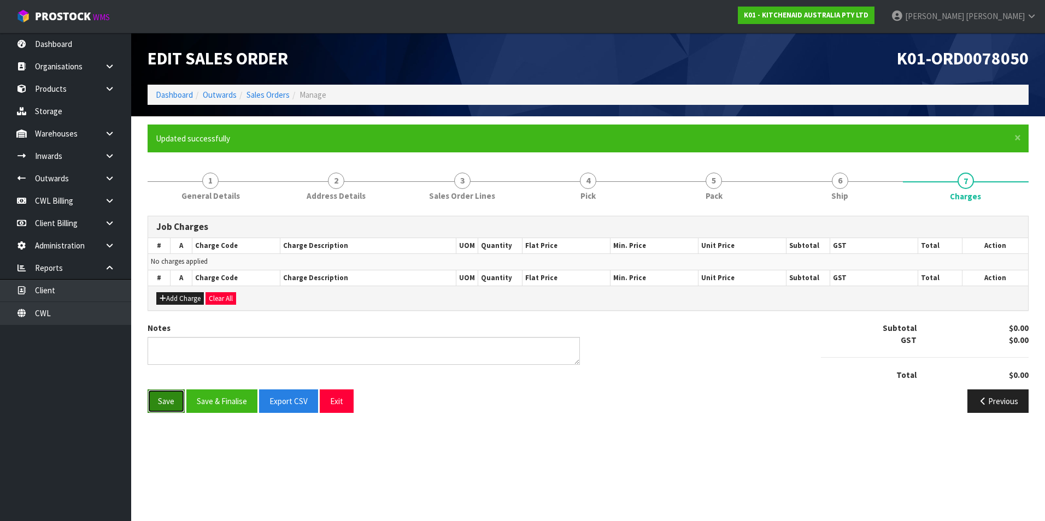
click at [170, 404] on button "Save" at bounding box center [166, 401] width 37 height 23
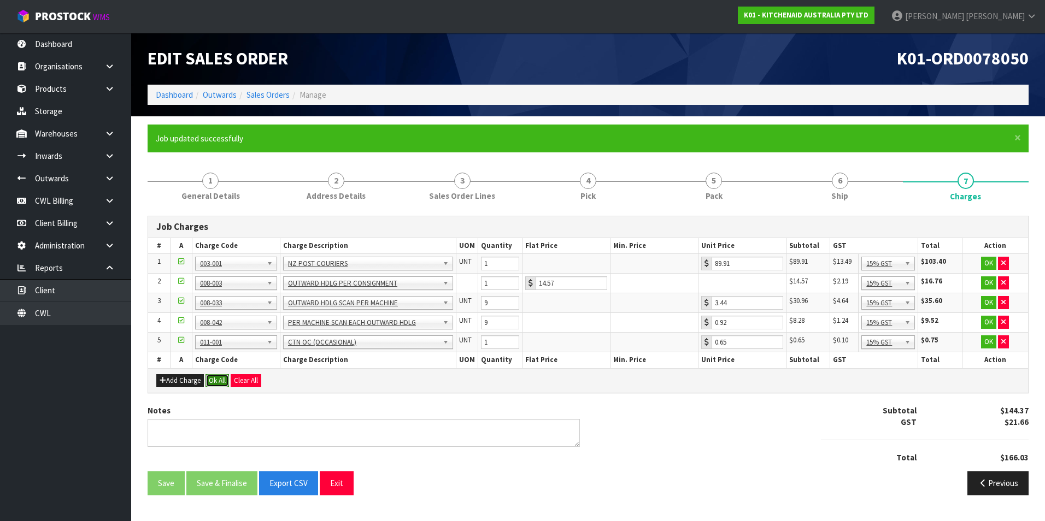
click at [219, 382] on button "Ok All" at bounding box center [216, 380] width 23 height 13
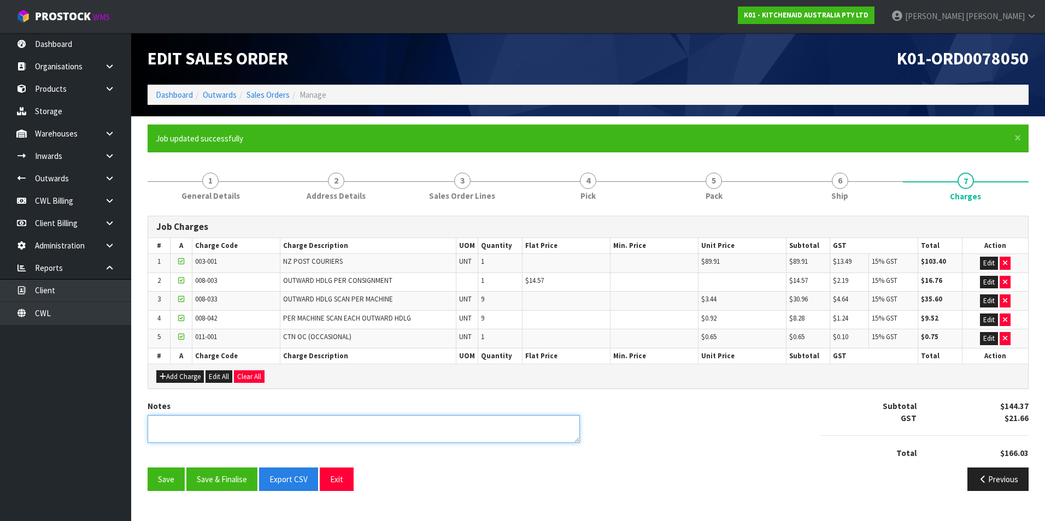
click at [196, 421] on textarea at bounding box center [364, 429] width 432 height 28
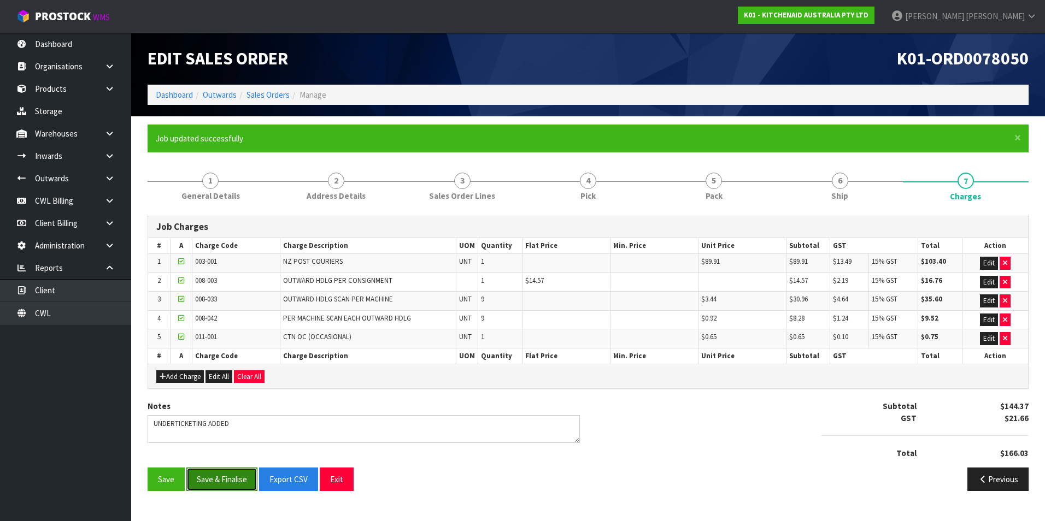
click at [236, 477] on button "Save & Finalise" at bounding box center [221, 479] width 71 height 23
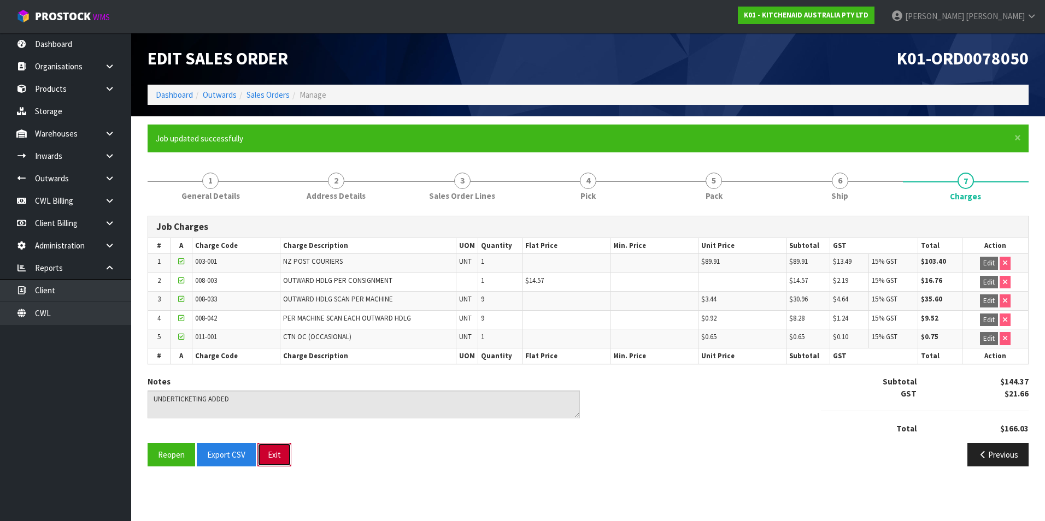
click at [272, 461] on button "Exit" at bounding box center [274, 454] width 34 height 23
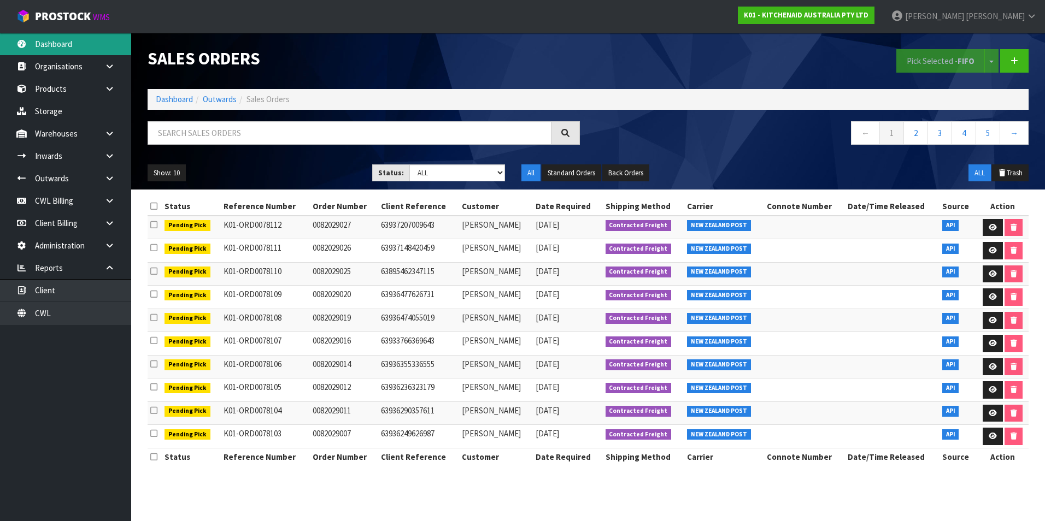
drag, startPoint x: 73, startPoint y: 43, endPoint x: 78, endPoint y: 49, distance: 7.4
click at [73, 43] on link "Dashboard" at bounding box center [65, 44] width 131 height 22
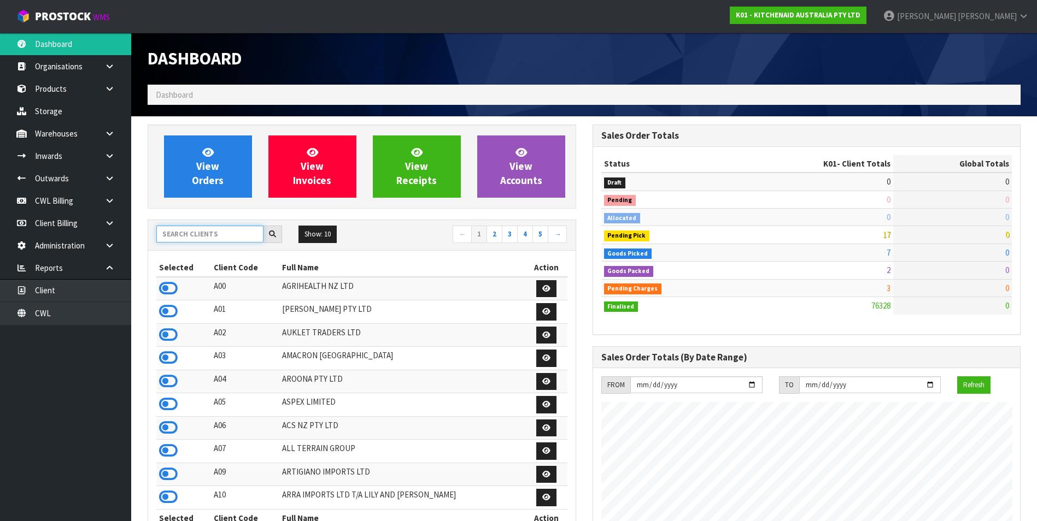
scroll to position [828, 444]
click at [186, 238] on input "text" at bounding box center [209, 234] width 107 height 17
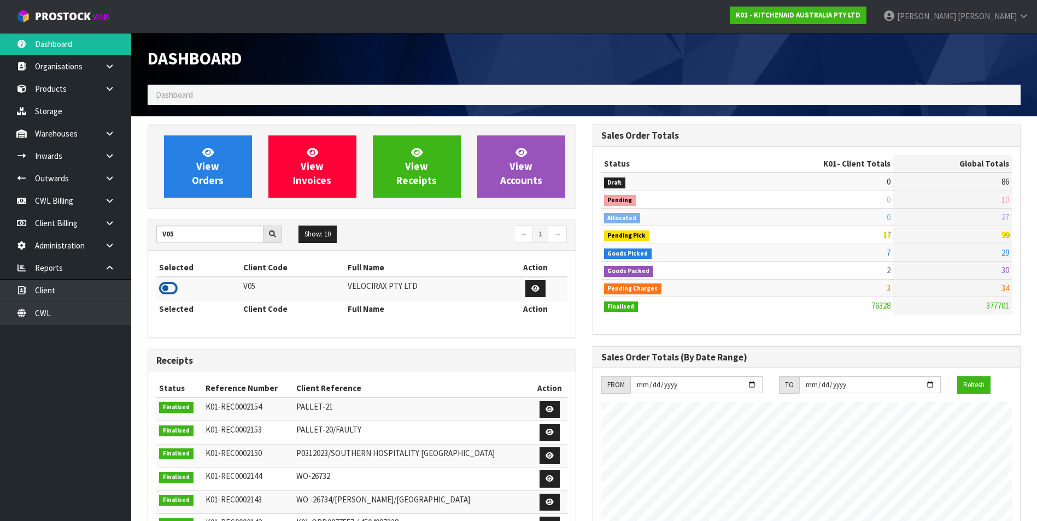
click at [163, 288] on icon at bounding box center [168, 288] width 19 height 16
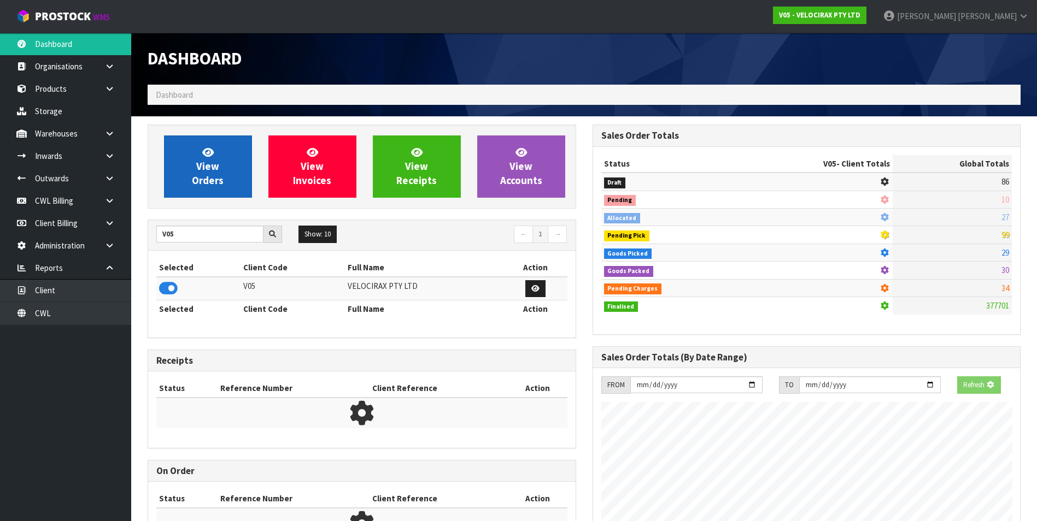
scroll to position [681, 444]
click at [210, 181] on span "View Orders" at bounding box center [208, 166] width 32 height 41
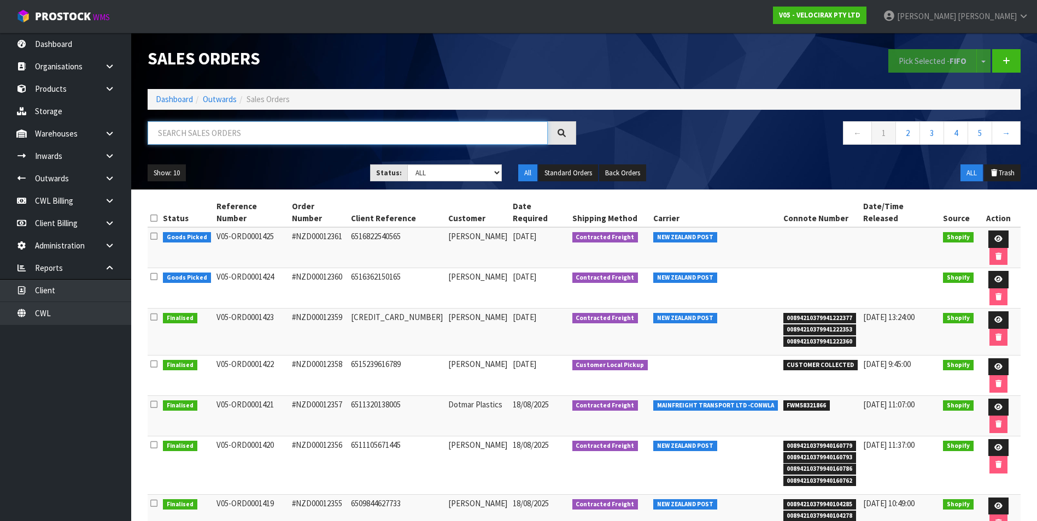
click at [190, 133] on input "text" at bounding box center [348, 132] width 400 height 23
paste input "00894210379939580830"
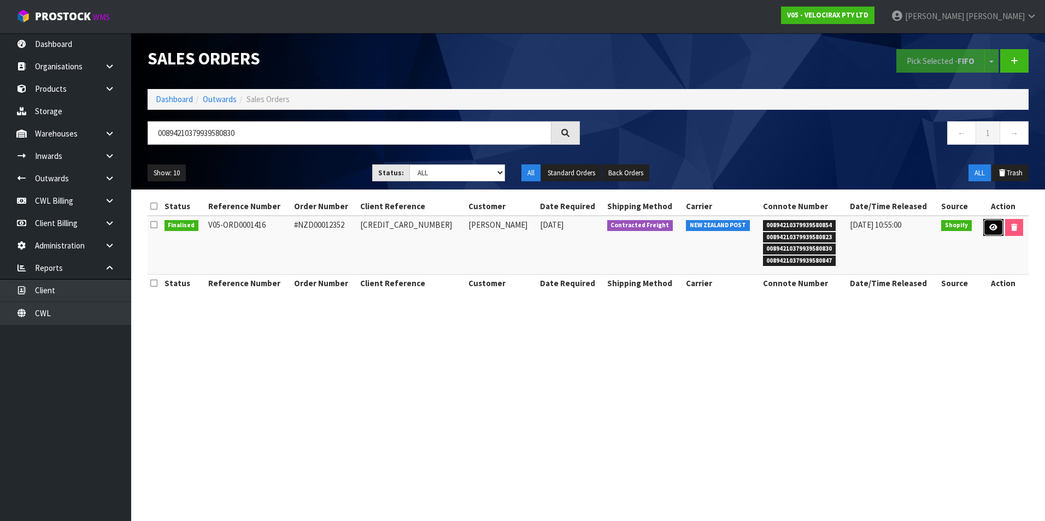
click at [986, 226] on link at bounding box center [993, 227] width 20 height 17
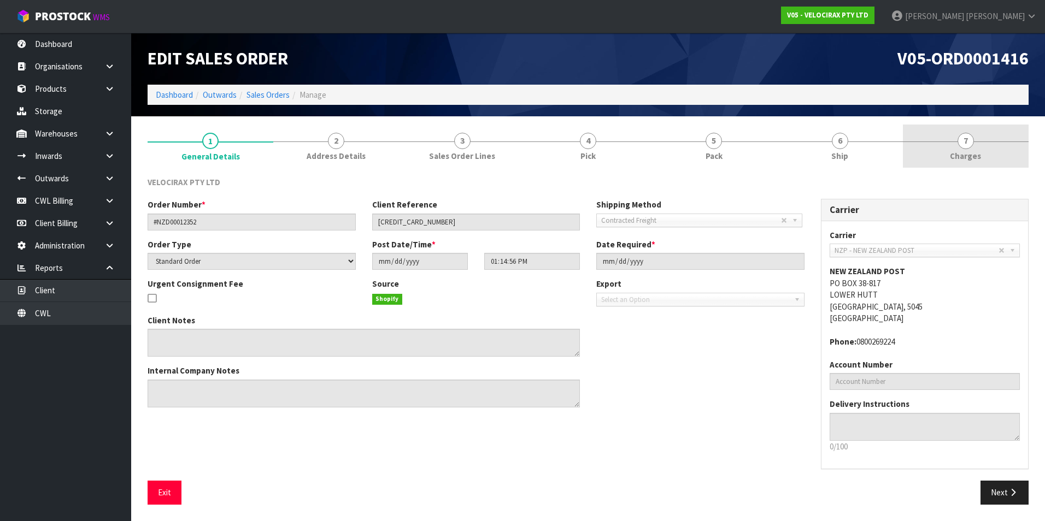
click at [965, 142] on span "7" at bounding box center [965, 141] width 16 height 16
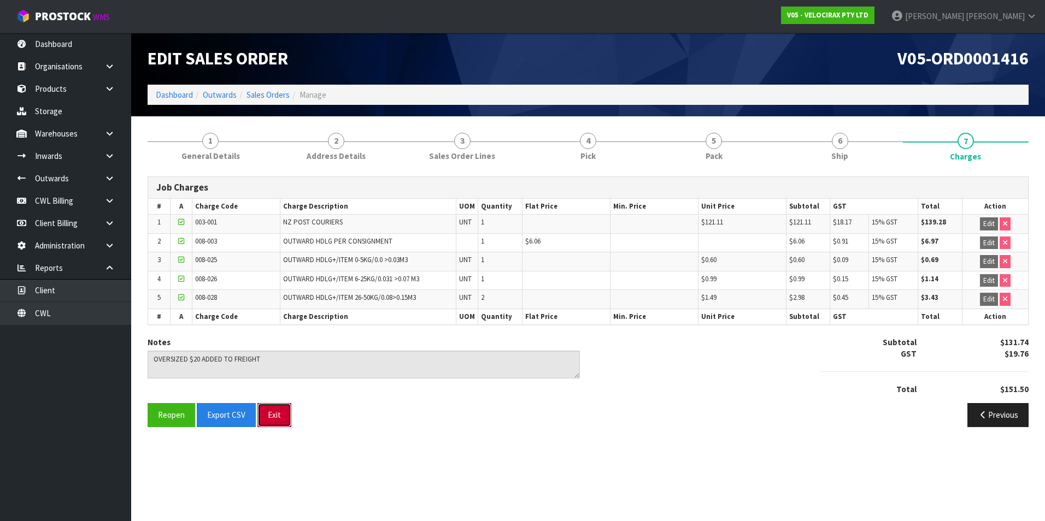
click at [276, 419] on button "Exit" at bounding box center [274, 414] width 34 height 23
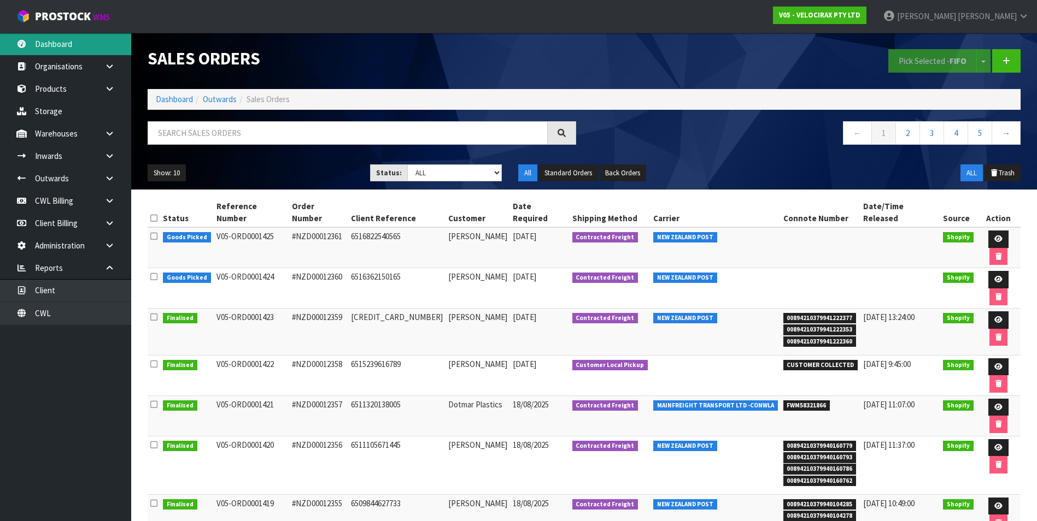
drag, startPoint x: 72, startPoint y: 43, endPoint x: 81, endPoint y: 48, distance: 10.8
click at [72, 43] on link "Dashboard" at bounding box center [65, 44] width 131 height 22
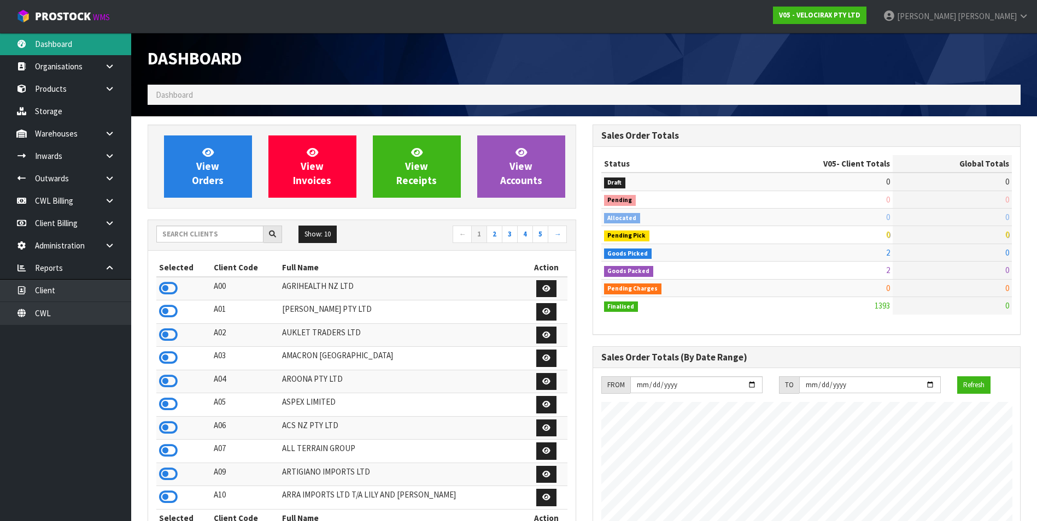
scroll to position [851, 444]
click at [203, 228] on input "text" at bounding box center [209, 234] width 107 height 17
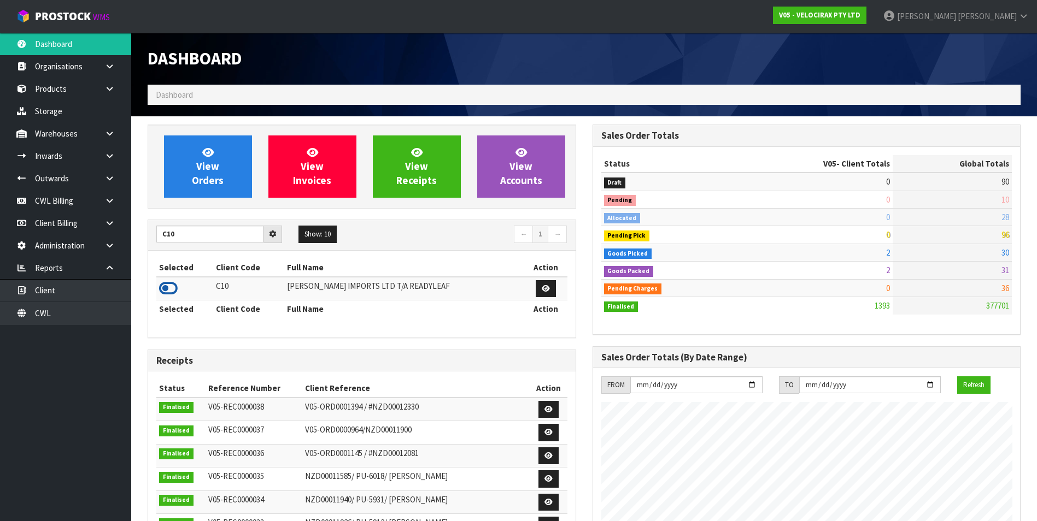
click at [164, 289] on icon at bounding box center [168, 288] width 19 height 16
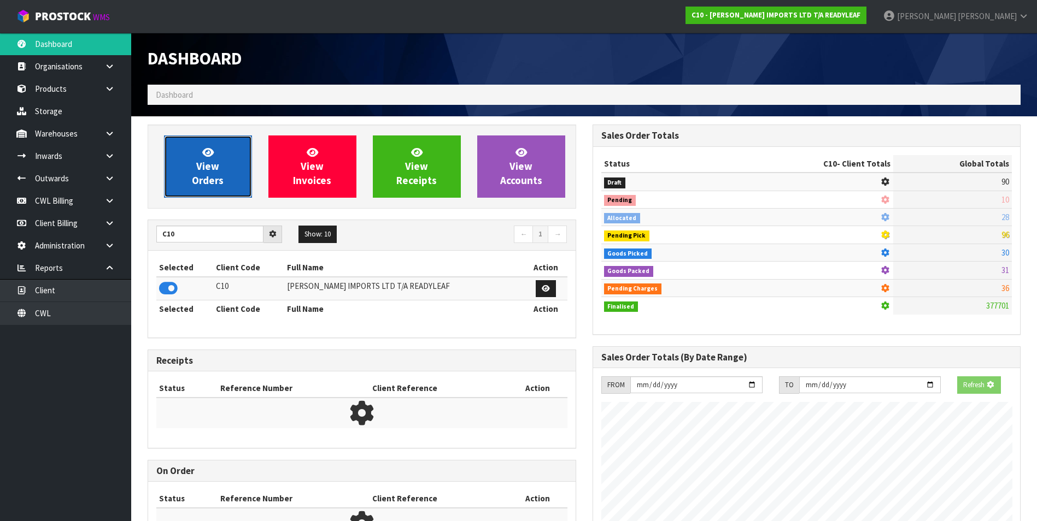
scroll to position [757, 444]
click at [202, 182] on span "View Orders" at bounding box center [208, 166] width 32 height 41
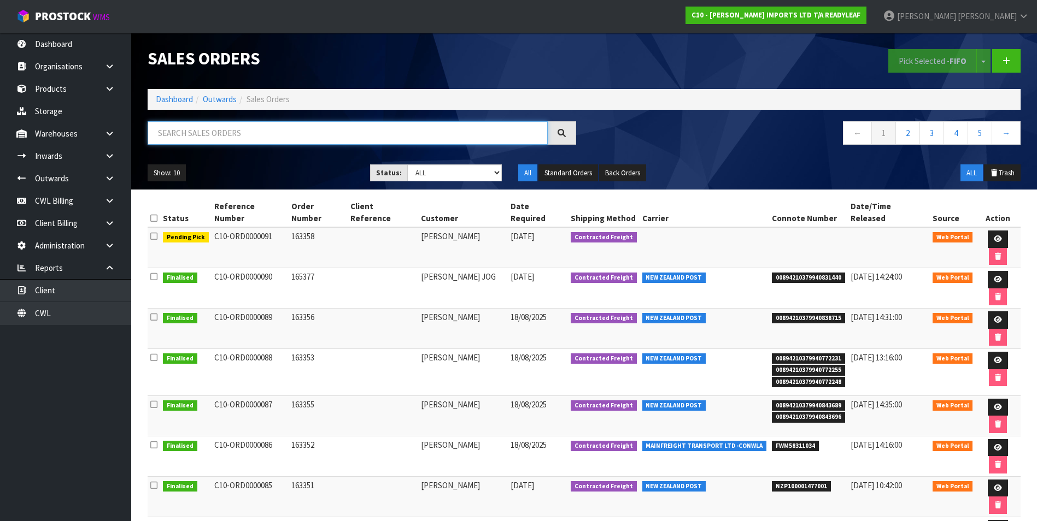
click at [192, 136] on input "text" at bounding box center [348, 132] width 400 height 23
paste input "NZP100001477001"
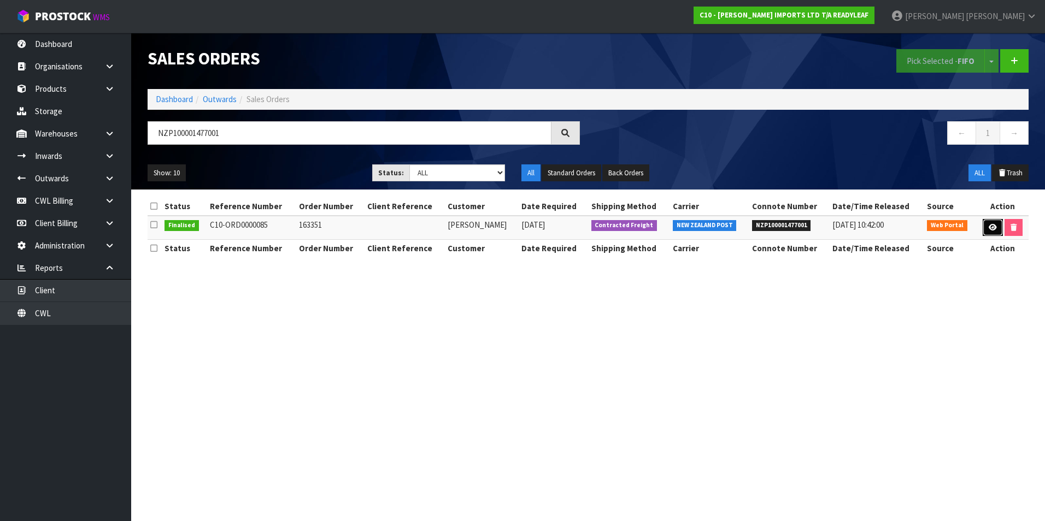
click at [989, 226] on icon at bounding box center [993, 227] width 8 height 7
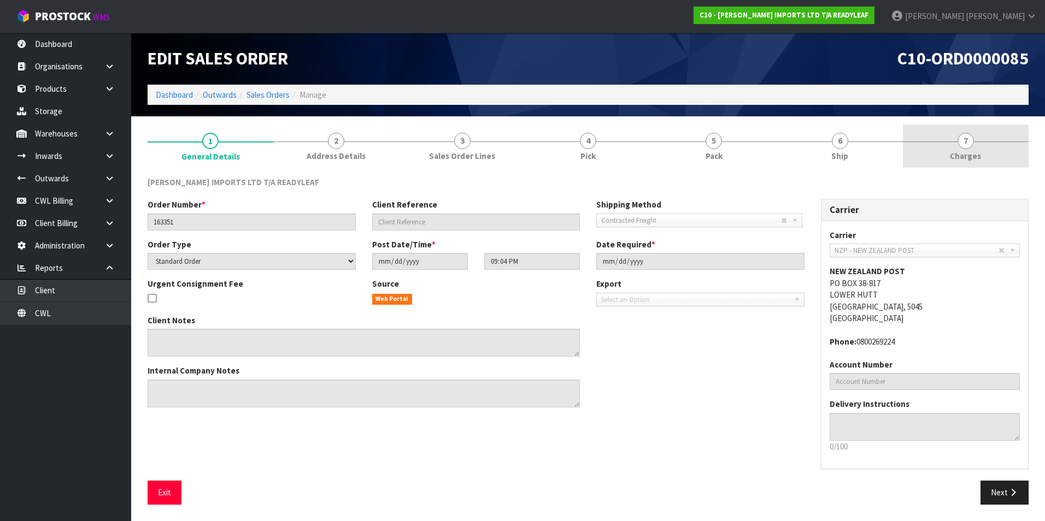
click at [966, 142] on span "7" at bounding box center [965, 141] width 16 height 16
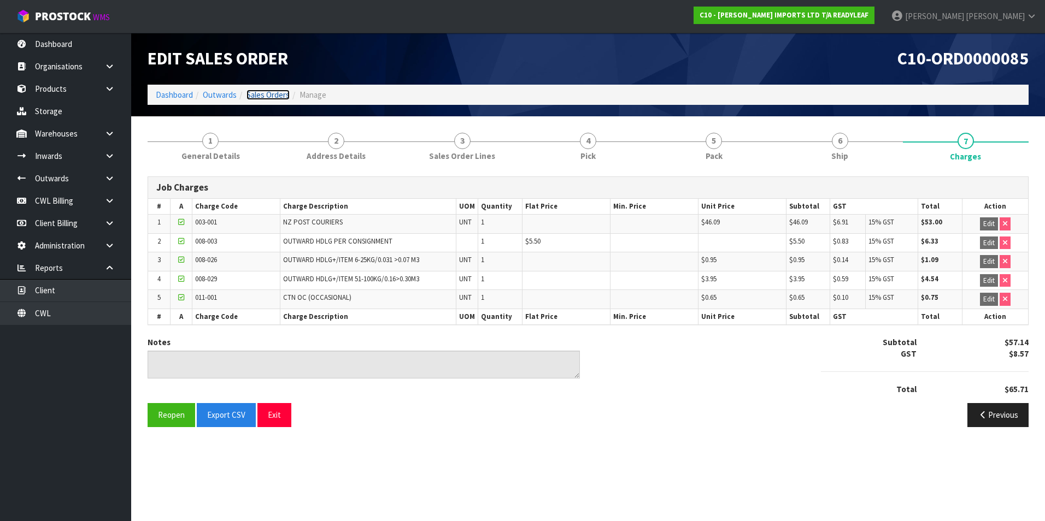
click at [269, 95] on link "Sales Orders" at bounding box center [267, 95] width 43 height 10
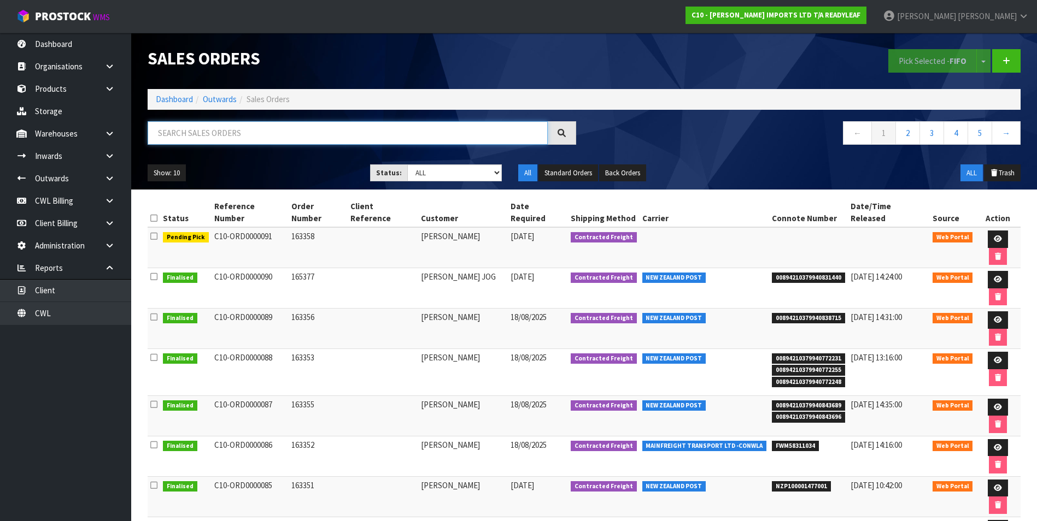
click at [216, 131] on input "text" at bounding box center [348, 132] width 400 height 23
paste input "NZP100001482001"
click at [287, 133] on input "NZP100001482001" at bounding box center [348, 132] width 400 height 23
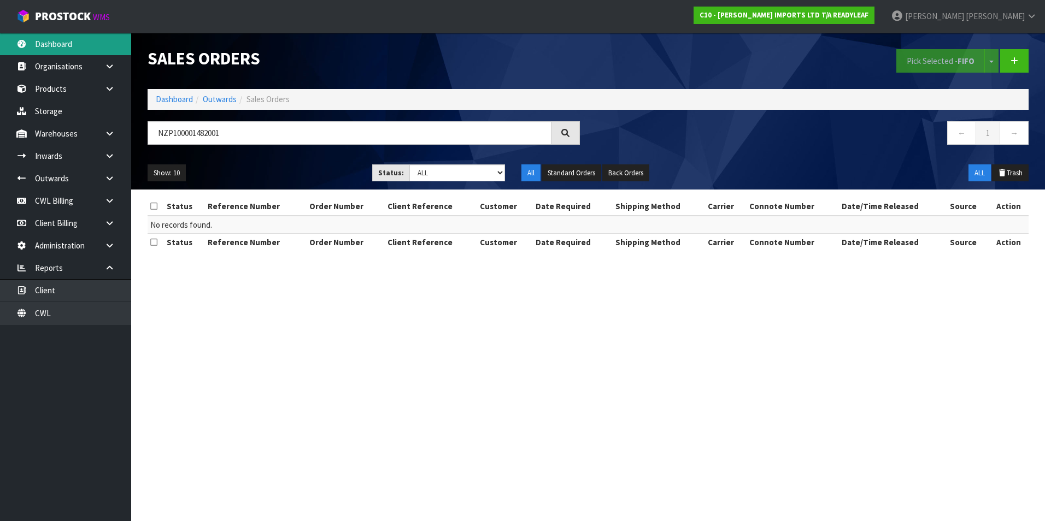
click at [50, 47] on link "Dashboard" at bounding box center [65, 44] width 131 height 22
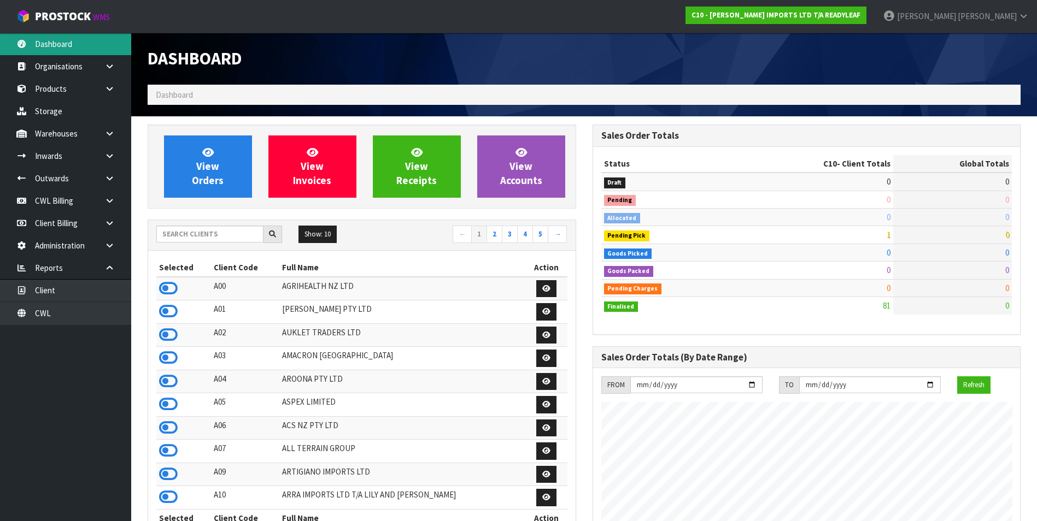
scroll to position [757, 444]
click at [181, 232] on input "text" at bounding box center [209, 234] width 107 height 17
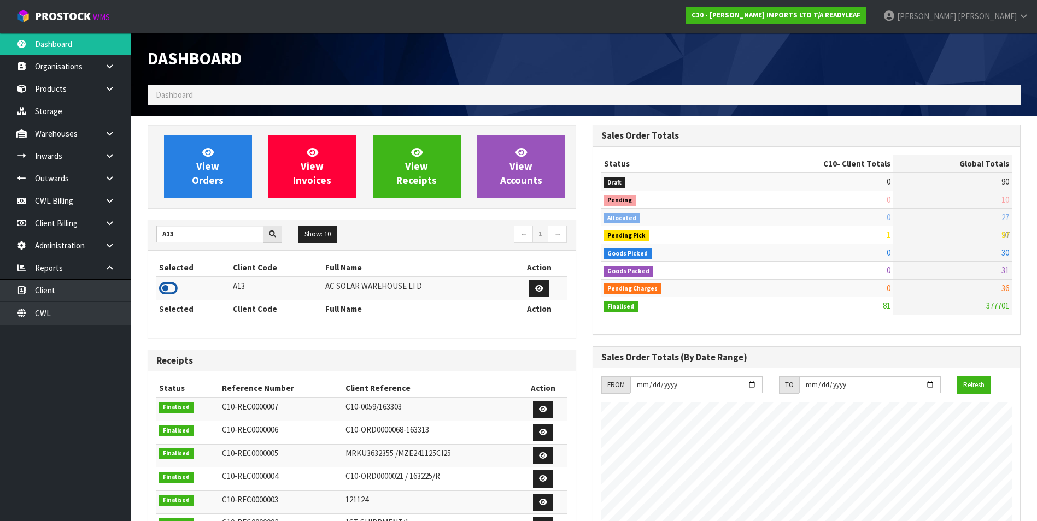
click at [163, 287] on icon at bounding box center [168, 288] width 19 height 16
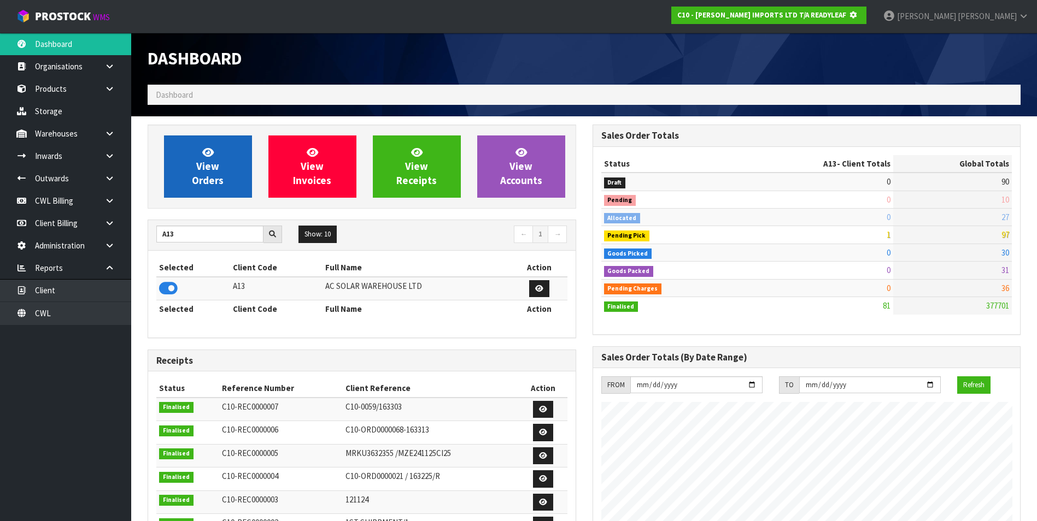
scroll to position [681, 444]
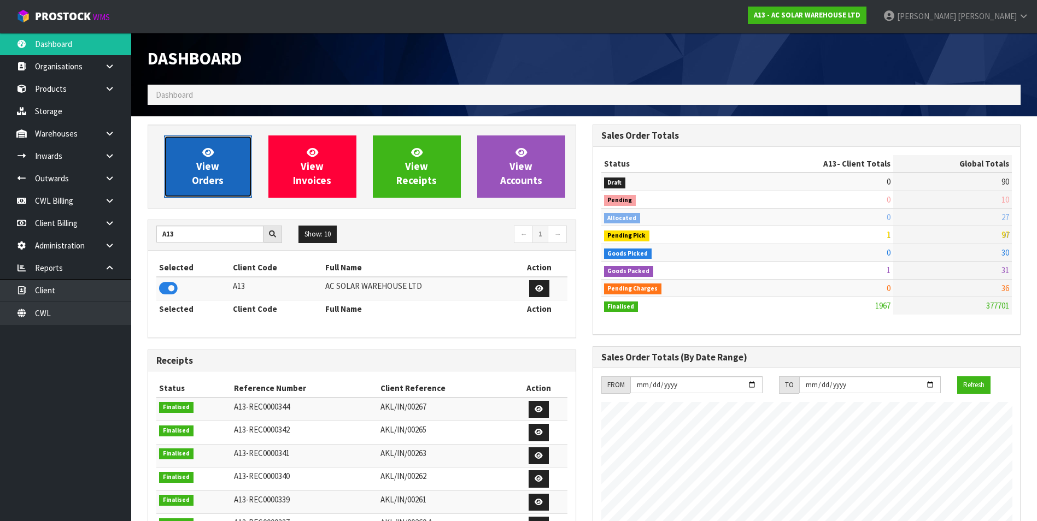
click at [206, 175] on span "View Orders" at bounding box center [208, 166] width 32 height 41
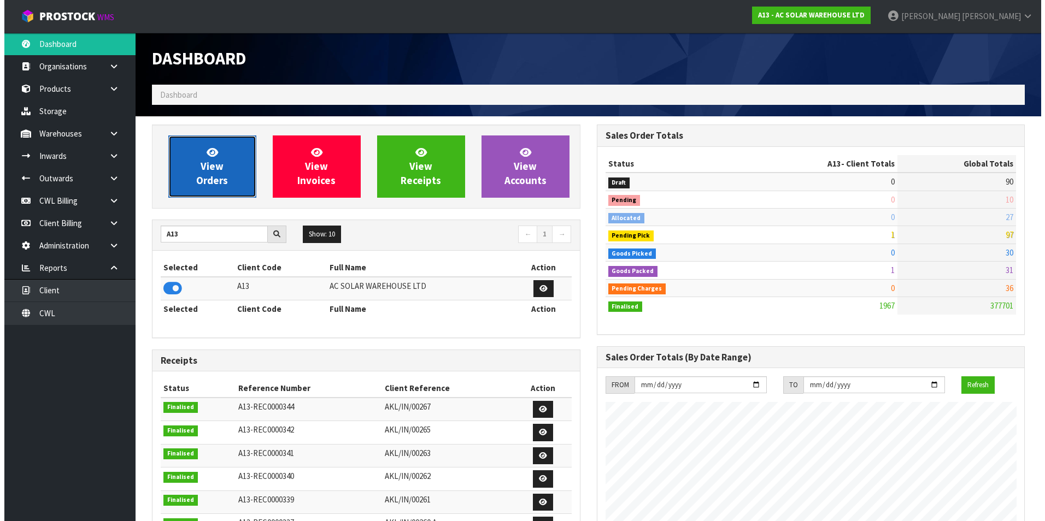
scroll to position [910, 444]
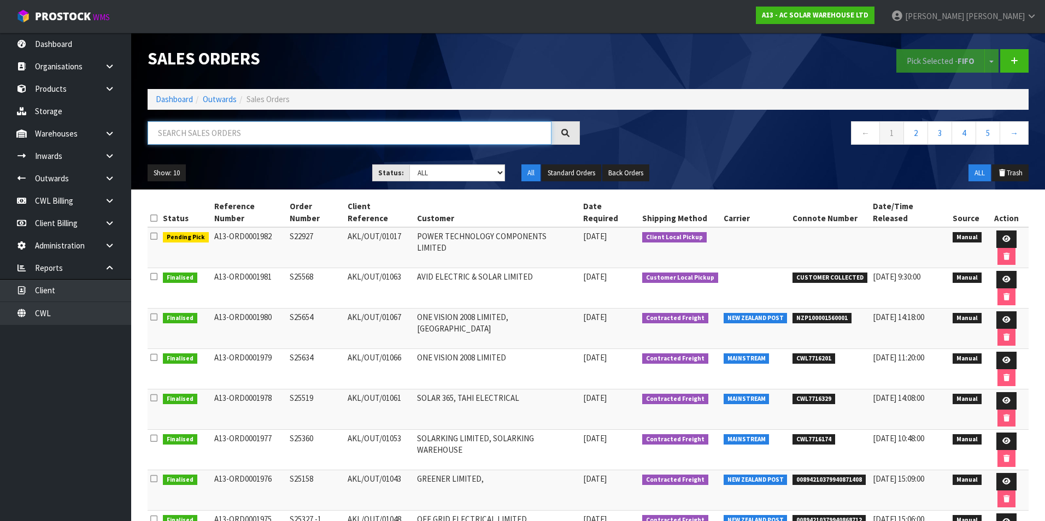
click at [198, 129] on input "text" at bounding box center [350, 132] width 404 height 23
paste input "NZP100001482001"
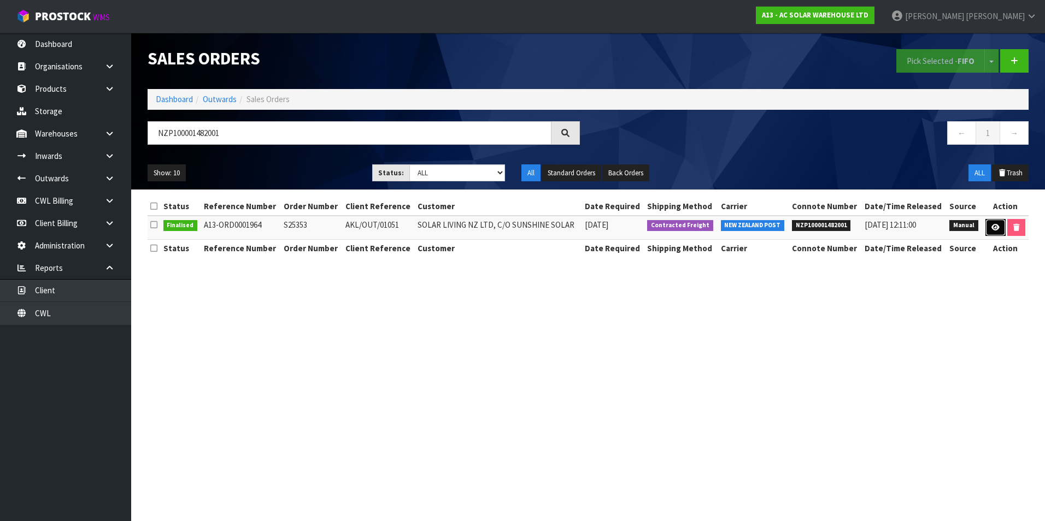
click at [989, 229] on link at bounding box center [995, 227] width 20 height 17
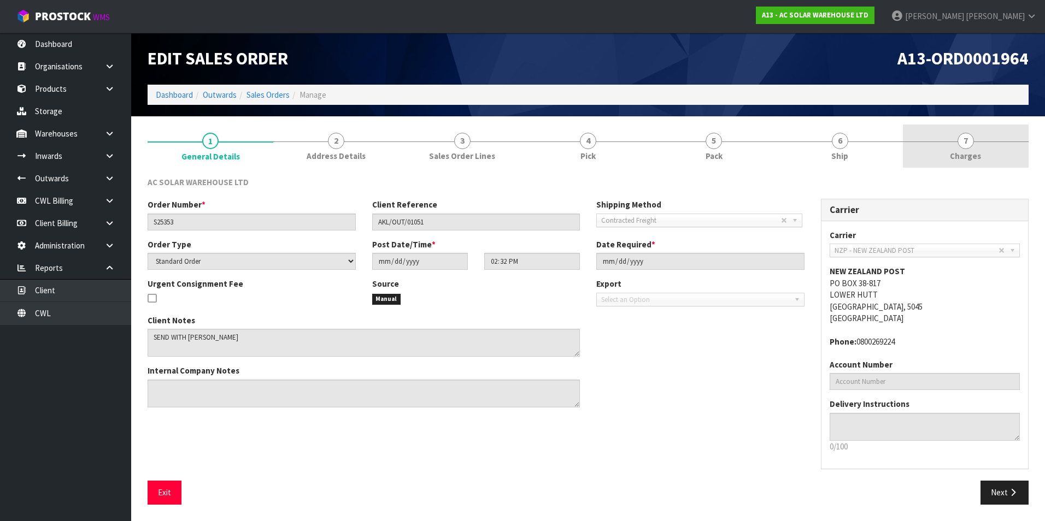
click at [967, 140] on span "7" at bounding box center [965, 141] width 16 height 16
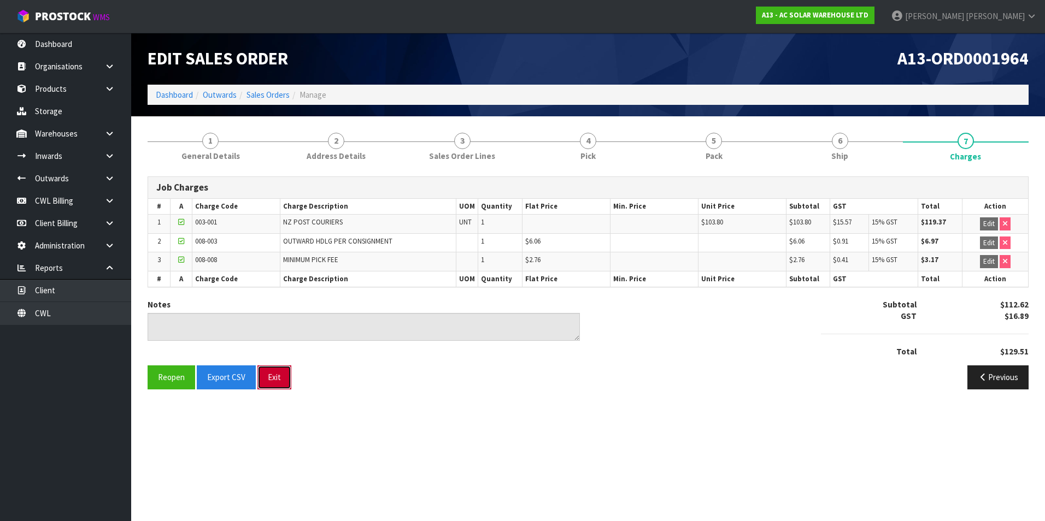
click at [273, 373] on button "Exit" at bounding box center [274, 377] width 34 height 23
